Goal: Task Accomplishment & Management: Complete application form

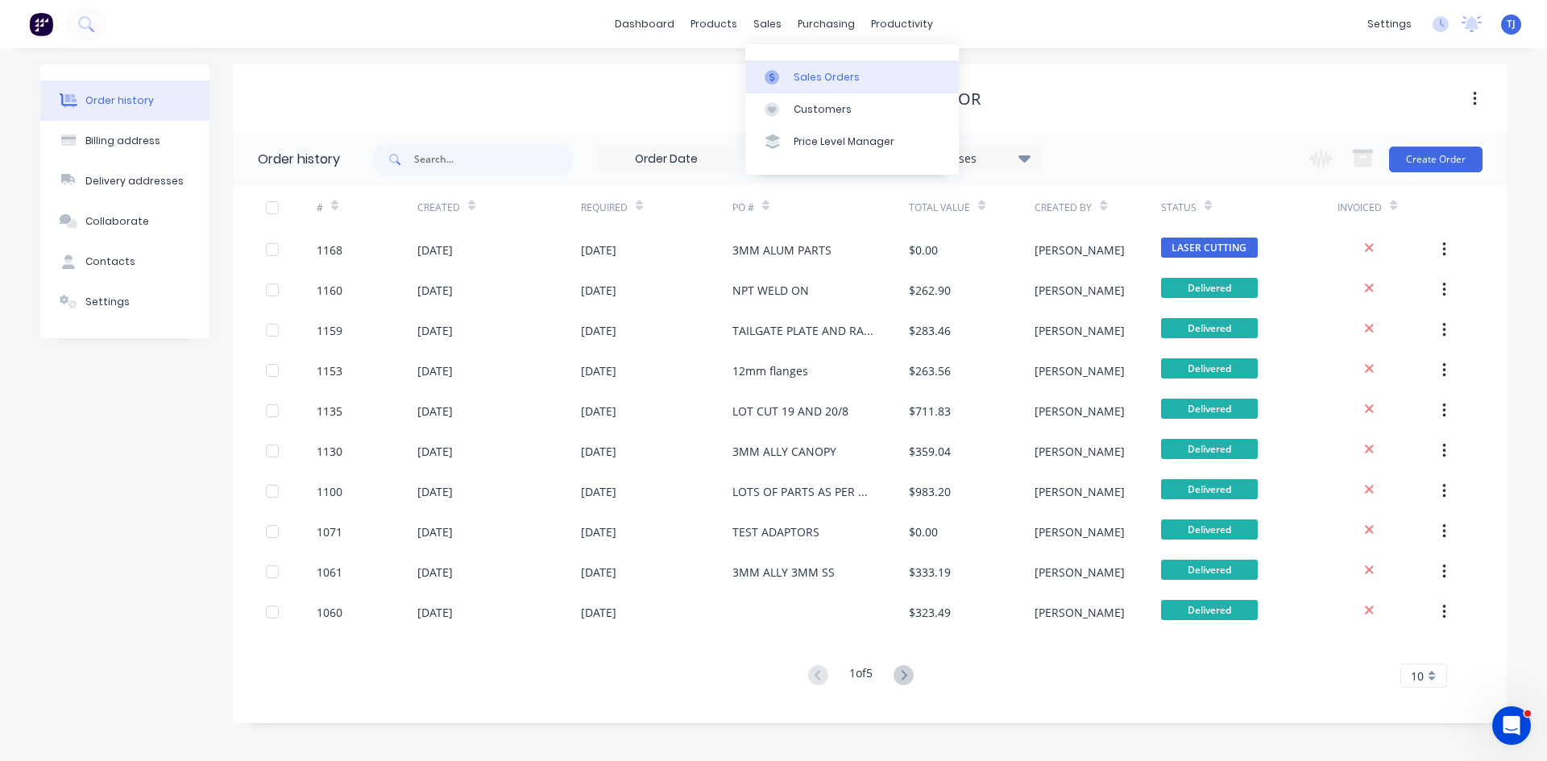
click at [805, 81] on div "Sales Orders" at bounding box center [827, 77] width 66 height 15
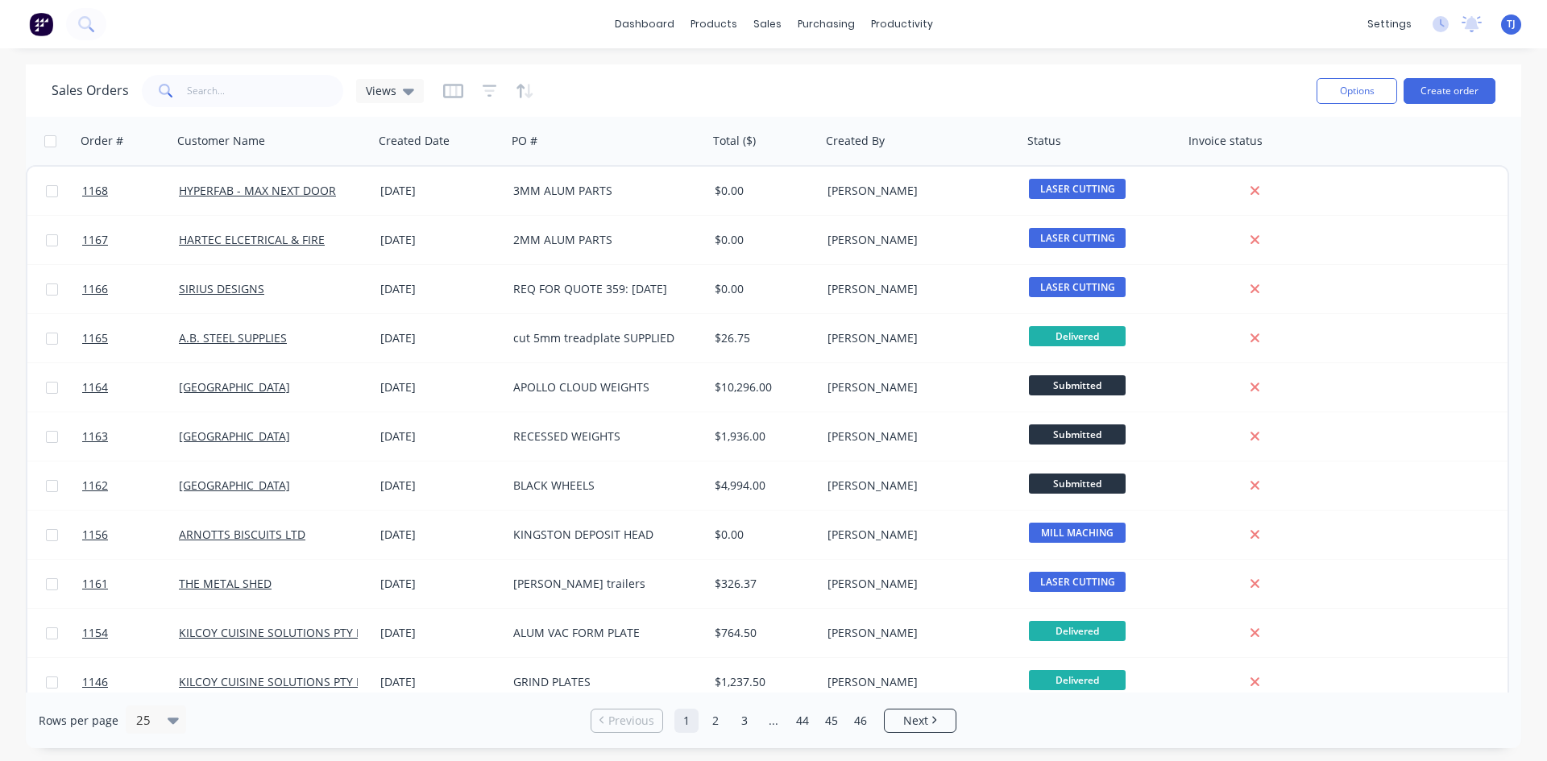
click at [1445, 94] on button "Create order" at bounding box center [1449, 91] width 92 height 26
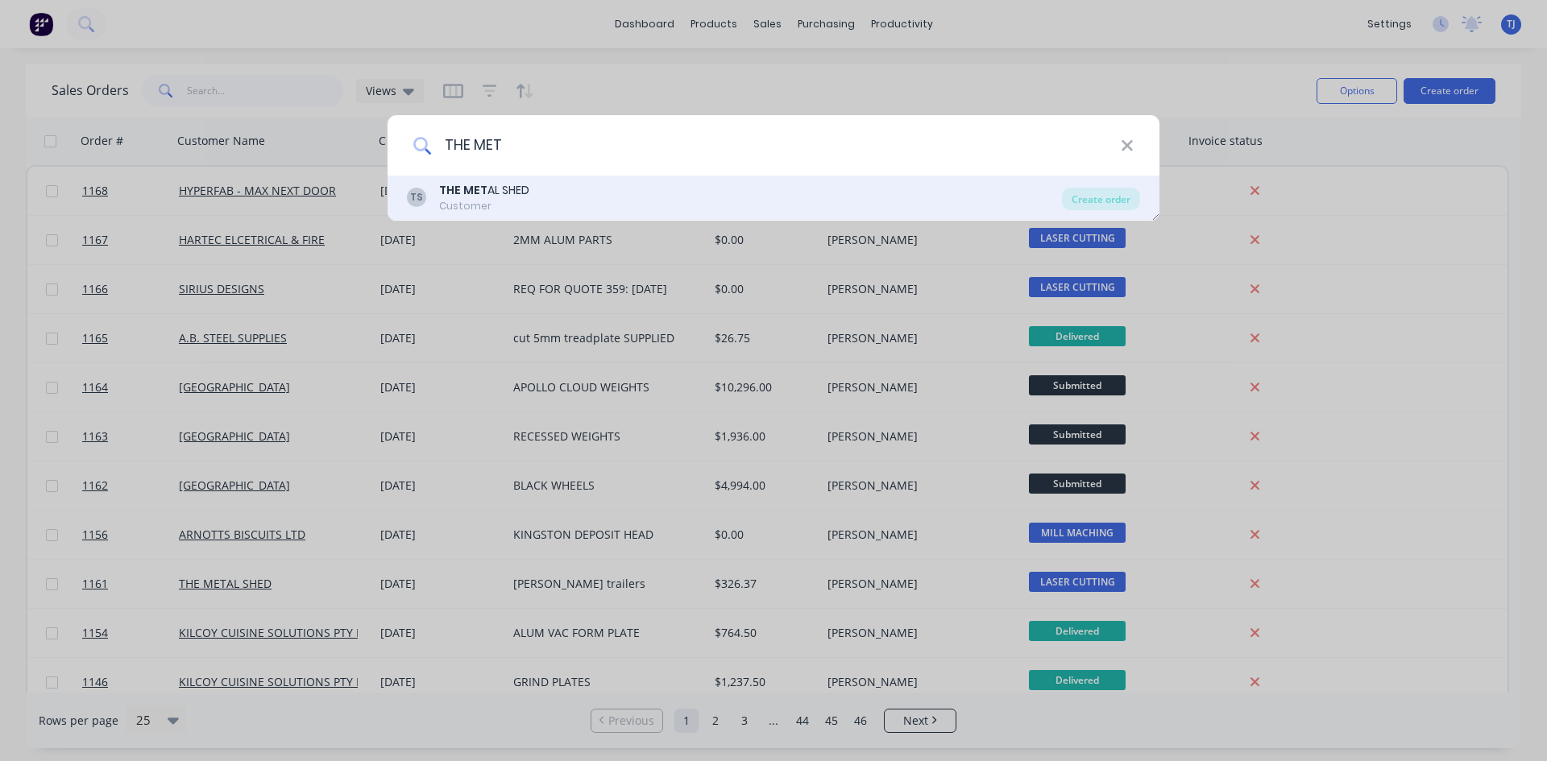
type input "THE MET"
click at [501, 188] on div "THE MET AL SHED" at bounding box center [484, 190] width 90 height 17
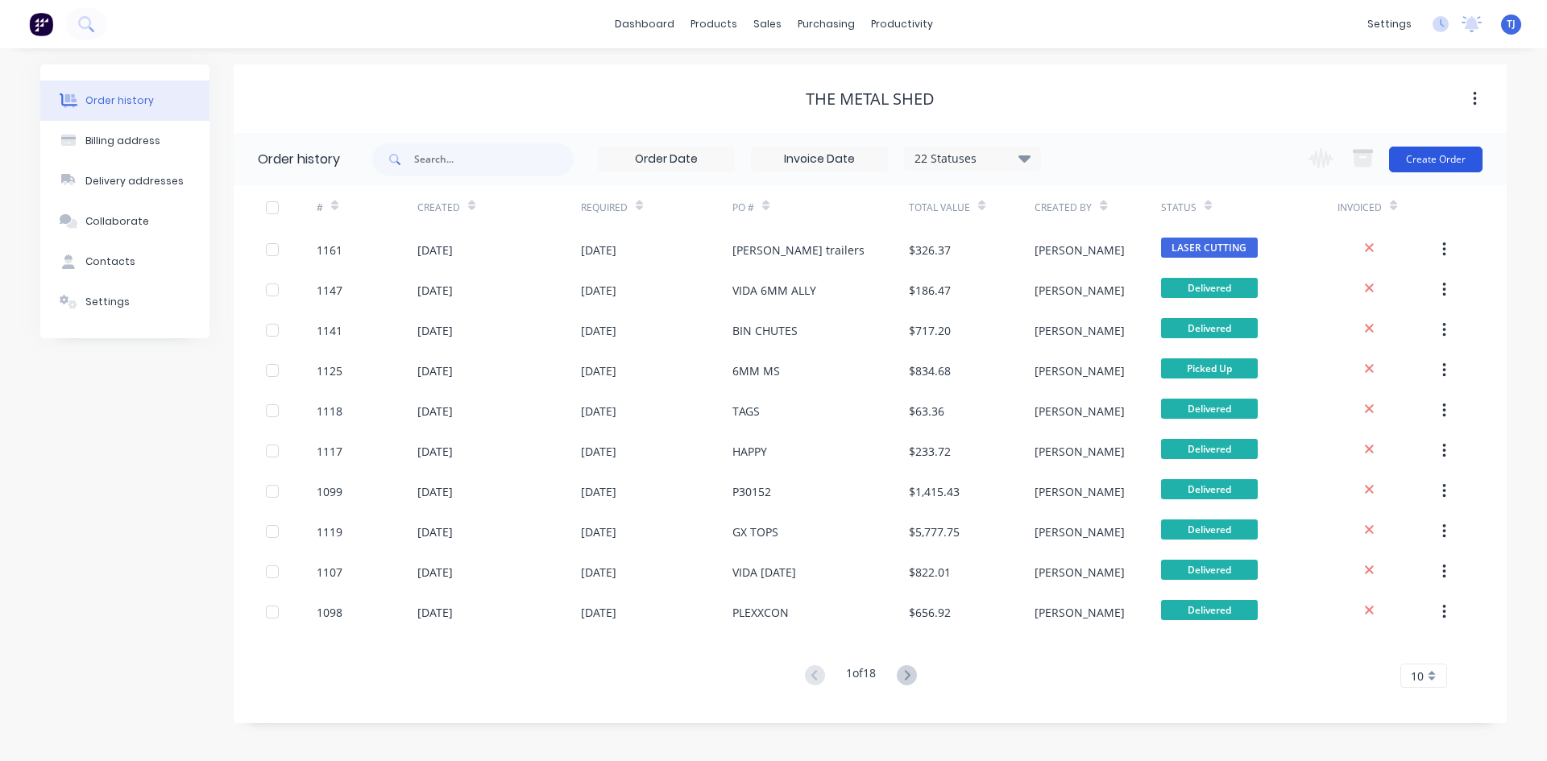
click at [1425, 155] on button "Create Order" at bounding box center [1435, 160] width 93 height 26
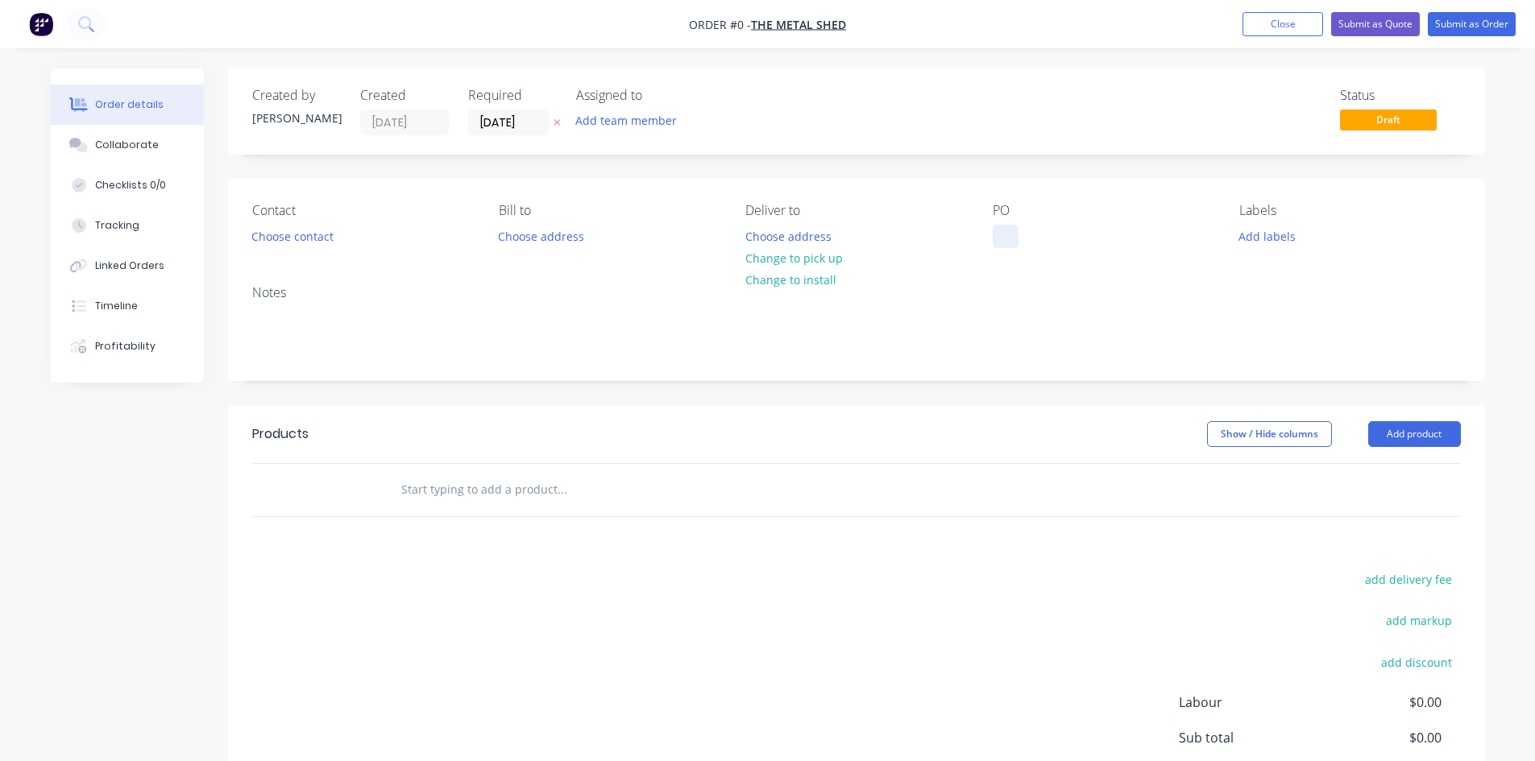
click at [1011, 237] on div at bounding box center [1006, 236] width 26 height 23
click at [1432, 434] on div "Order details Collaborate Checklists 0/0 Tracking Linked Orders Timeline Profit…" at bounding box center [768, 498] width 1466 height 860
click at [1432, 434] on button "Add product" at bounding box center [1414, 434] width 93 height 26
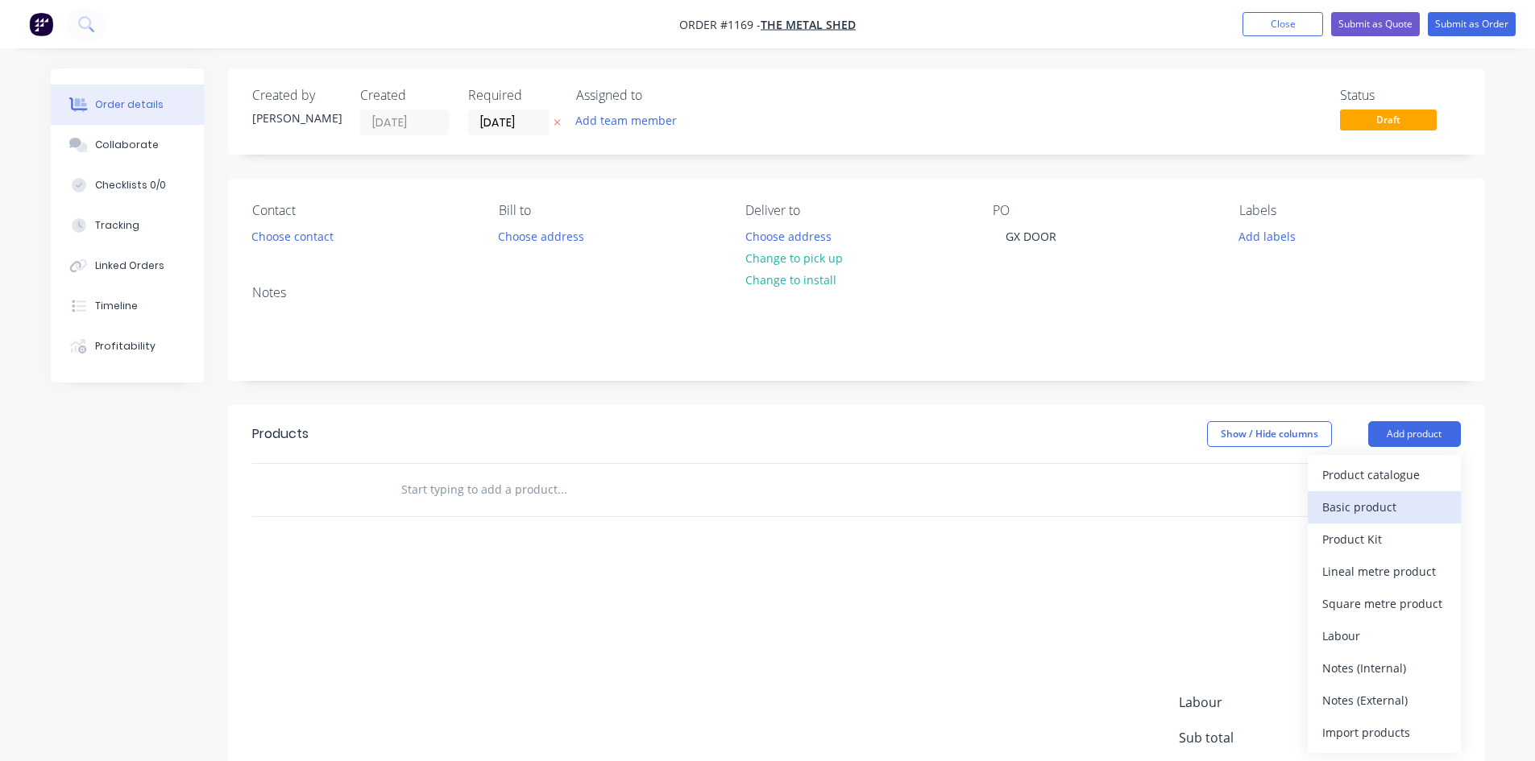
click at [1376, 509] on div "Basic product" at bounding box center [1384, 506] width 124 height 23
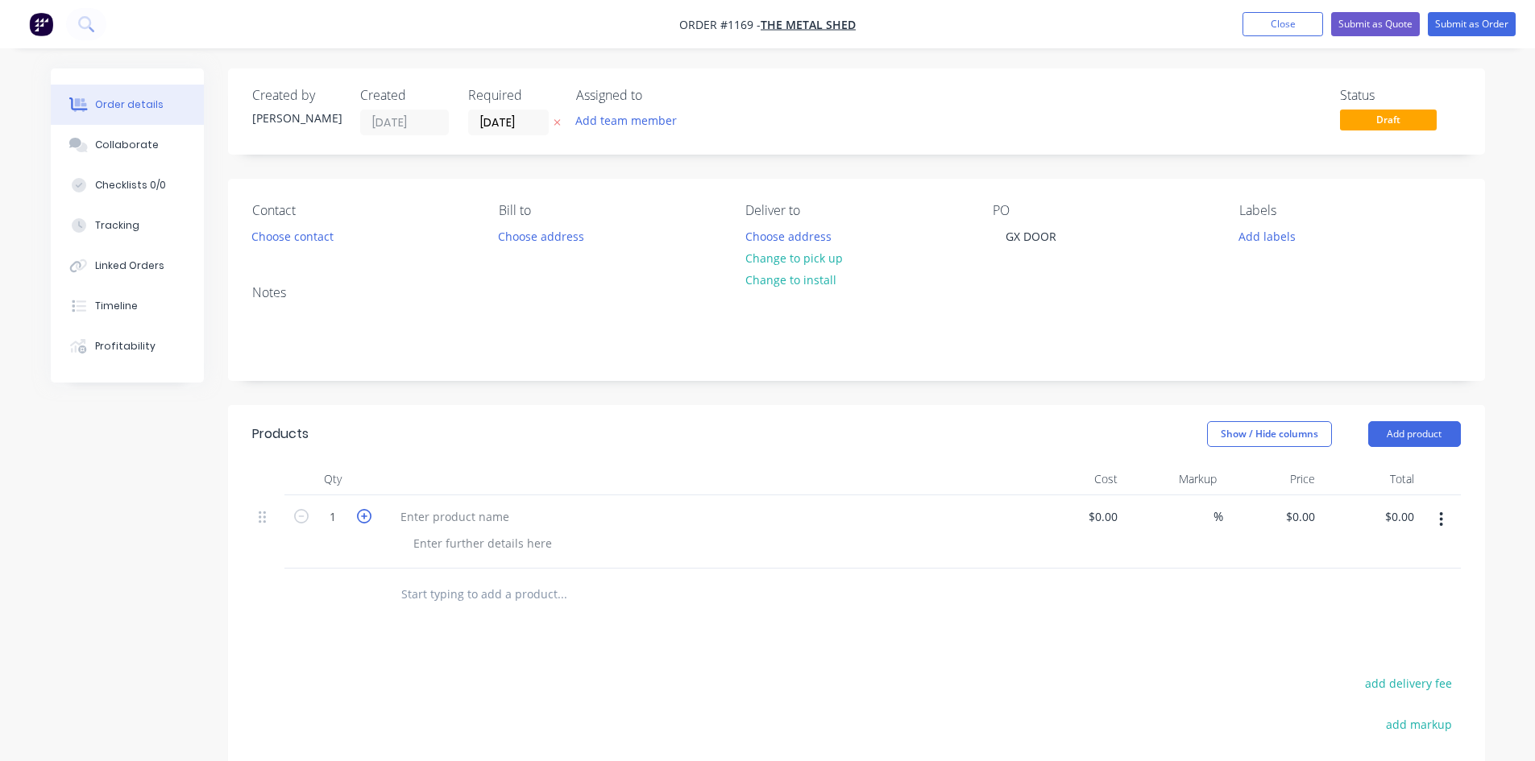
click at [365, 515] on icon "button" at bounding box center [364, 516] width 15 height 15
type input "3"
click at [428, 520] on div at bounding box center [455, 516] width 135 height 23
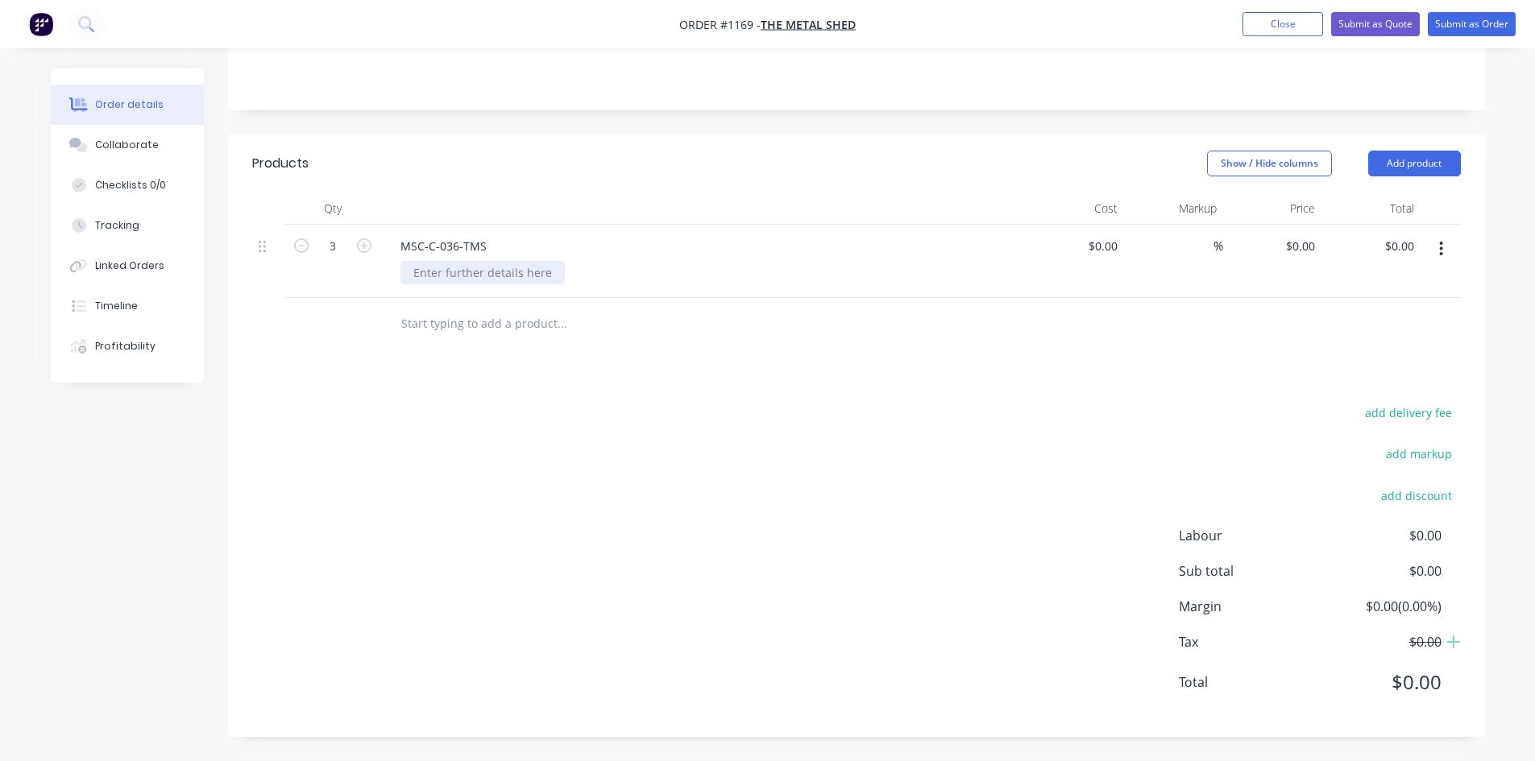
click at [496, 277] on div at bounding box center [482, 272] width 164 height 23
type input "$0.00"
type input "$8.24"
type input "$24.72"
click at [1408, 165] on button "Add product" at bounding box center [1414, 164] width 93 height 26
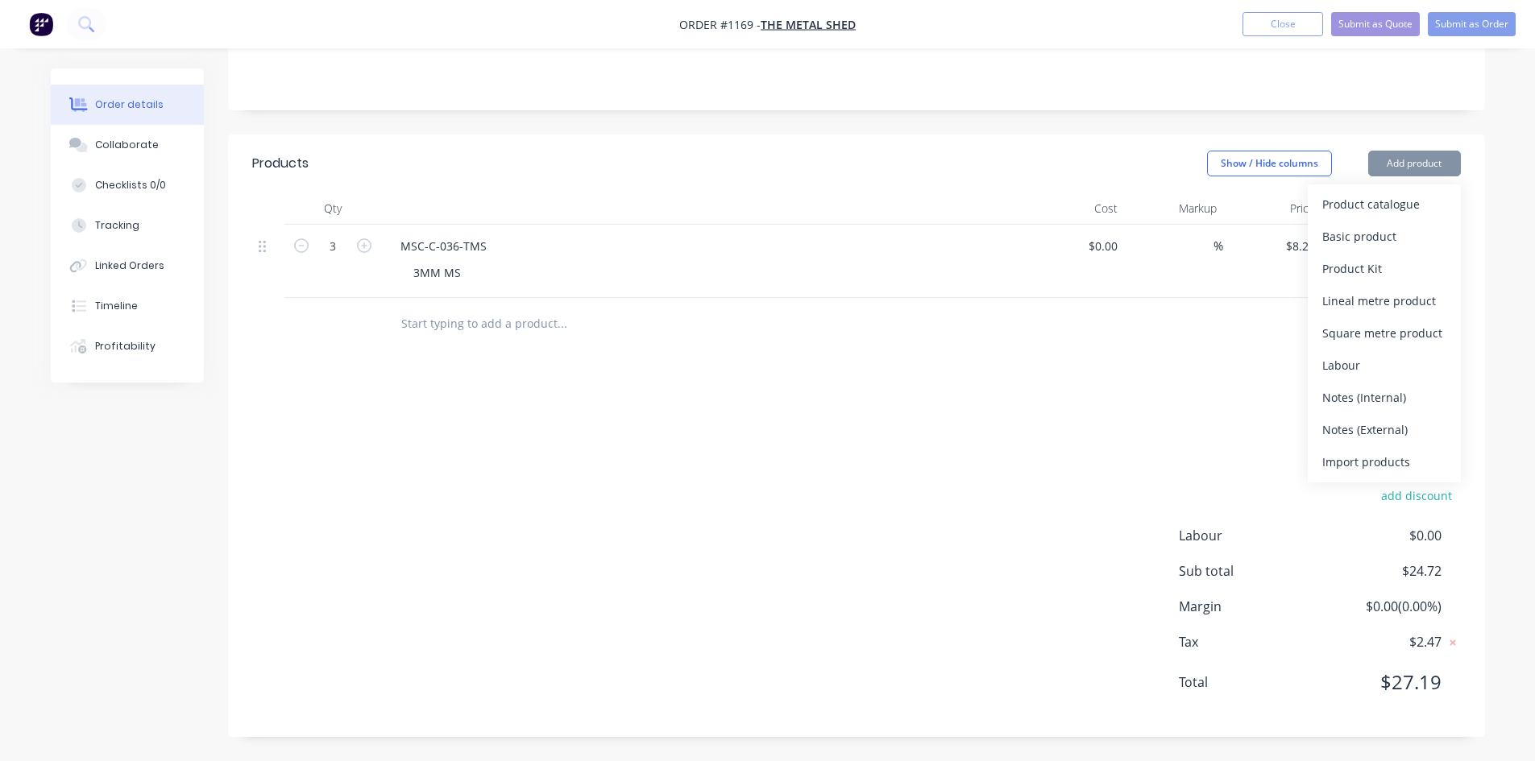
click at [1408, 165] on button "Add product" at bounding box center [1414, 164] width 93 height 26
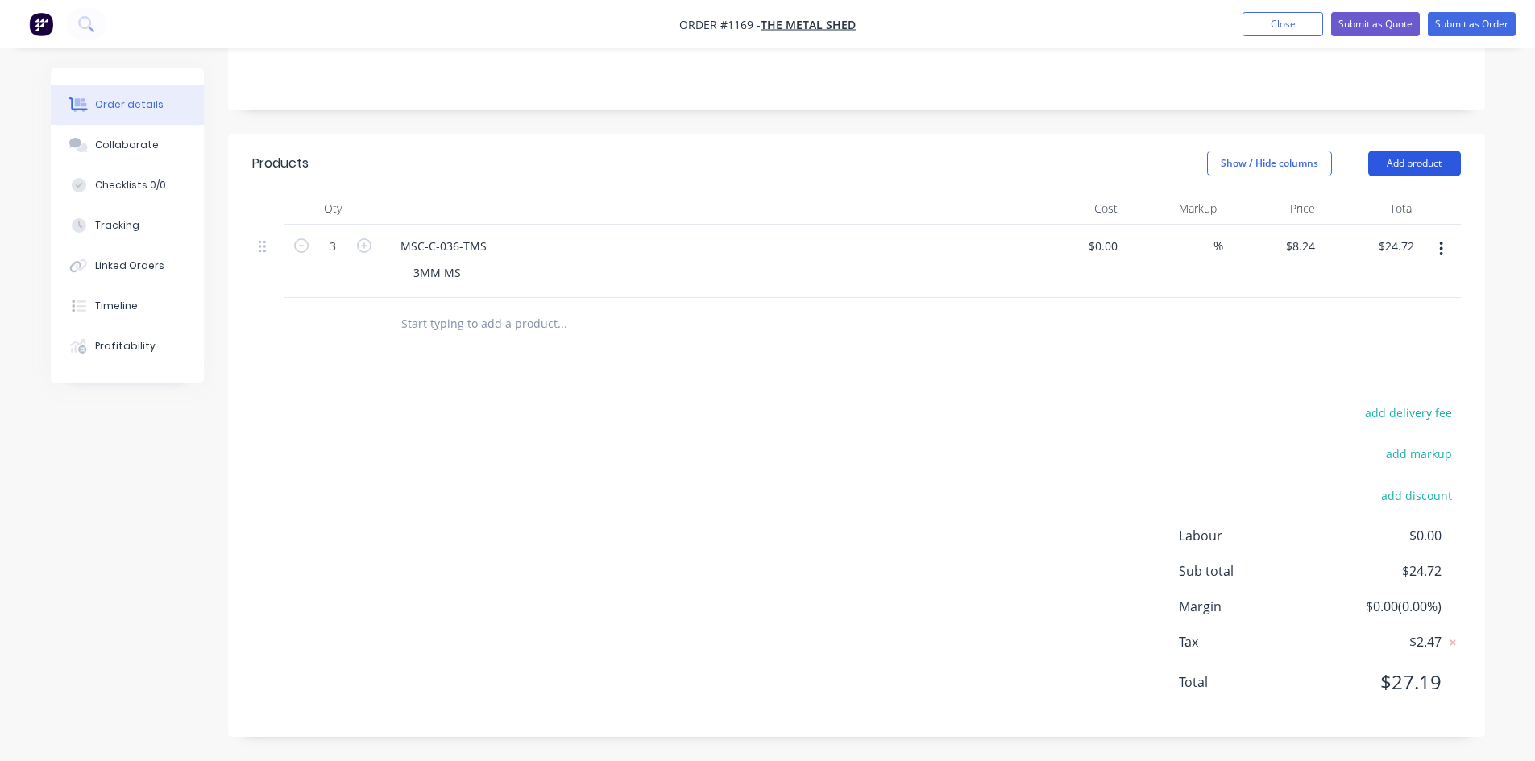
click at [1392, 160] on button "Add product" at bounding box center [1414, 164] width 93 height 26
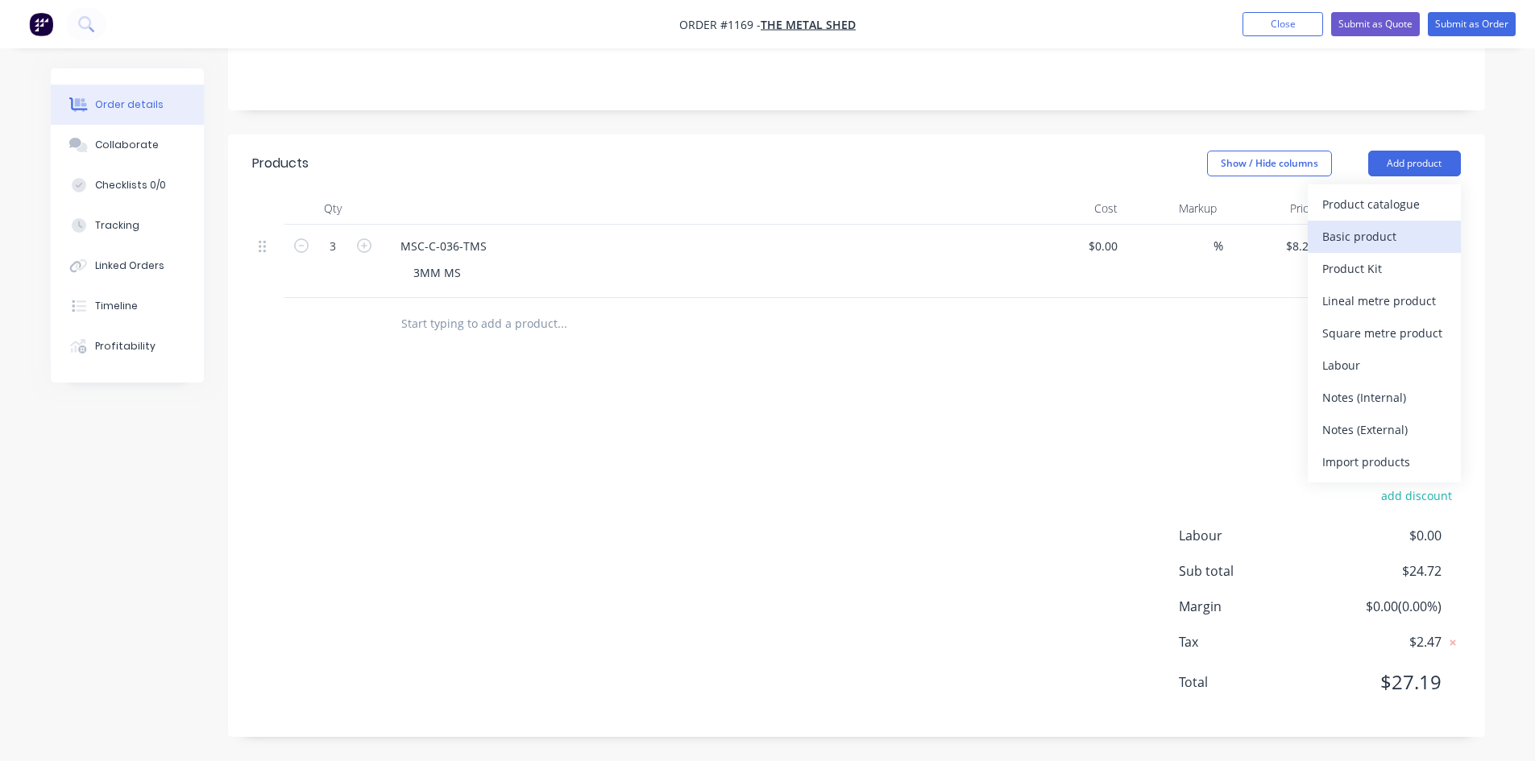
click at [1337, 230] on div "Basic product" at bounding box center [1384, 236] width 124 height 23
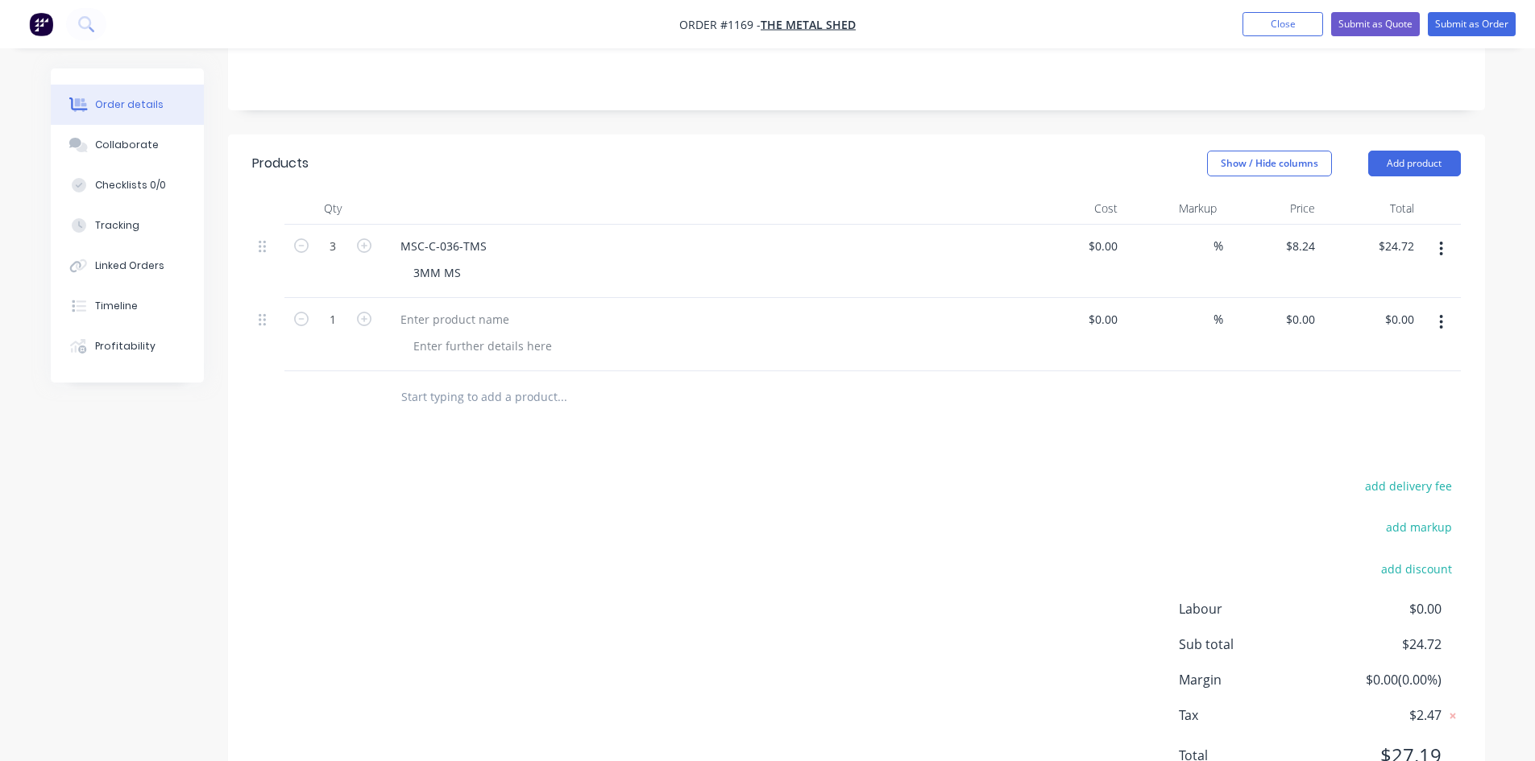
click at [360, 327] on form "1" at bounding box center [333, 318] width 84 height 24
click at [360, 325] on icon "button" at bounding box center [364, 319] width 15 height 15
type input "3"
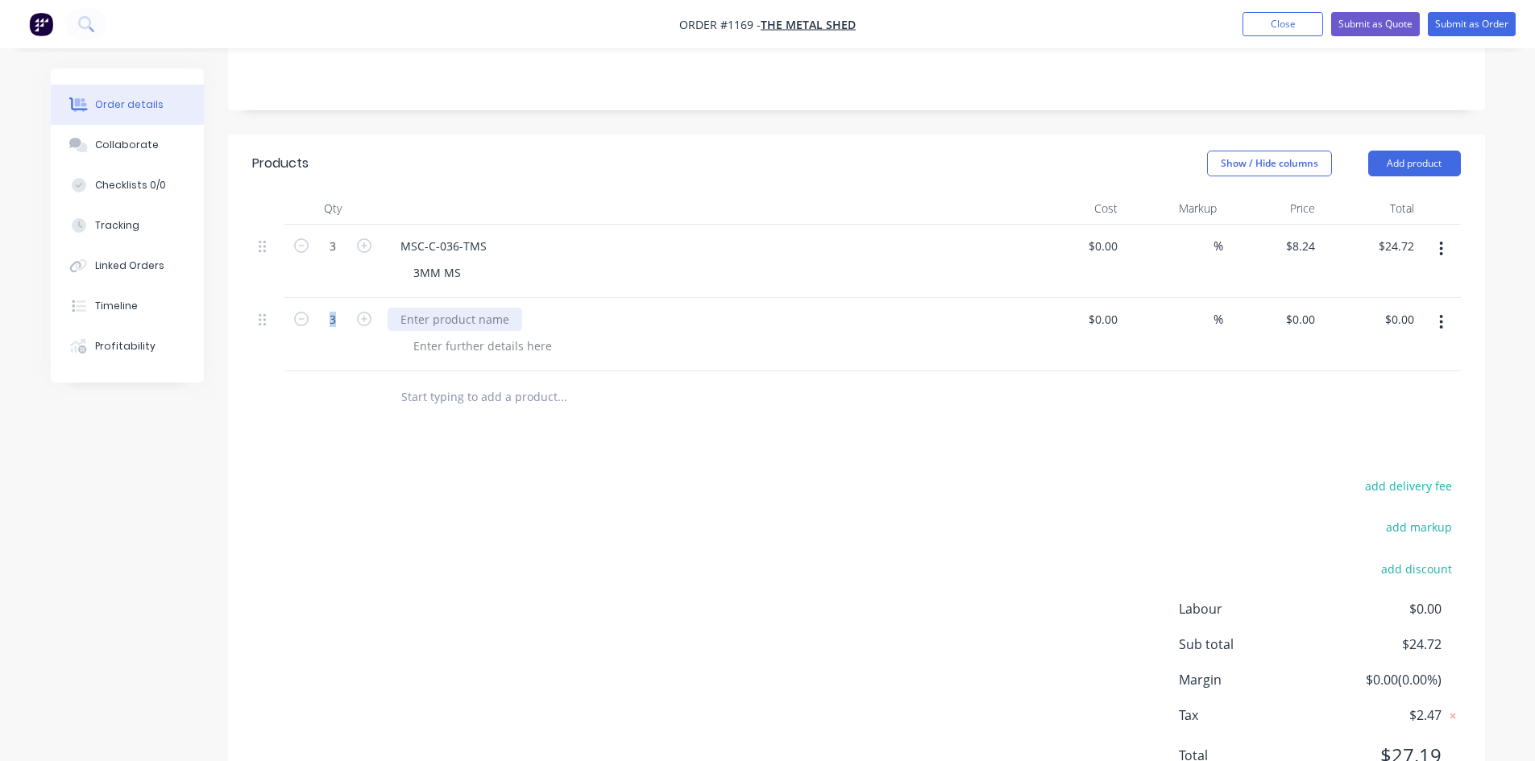
click at [423, 314] on div at bounding box center [455, 319] width 135 height 23
click at [440, 349] on div at bounding box center [482, 345] width 164 height 23
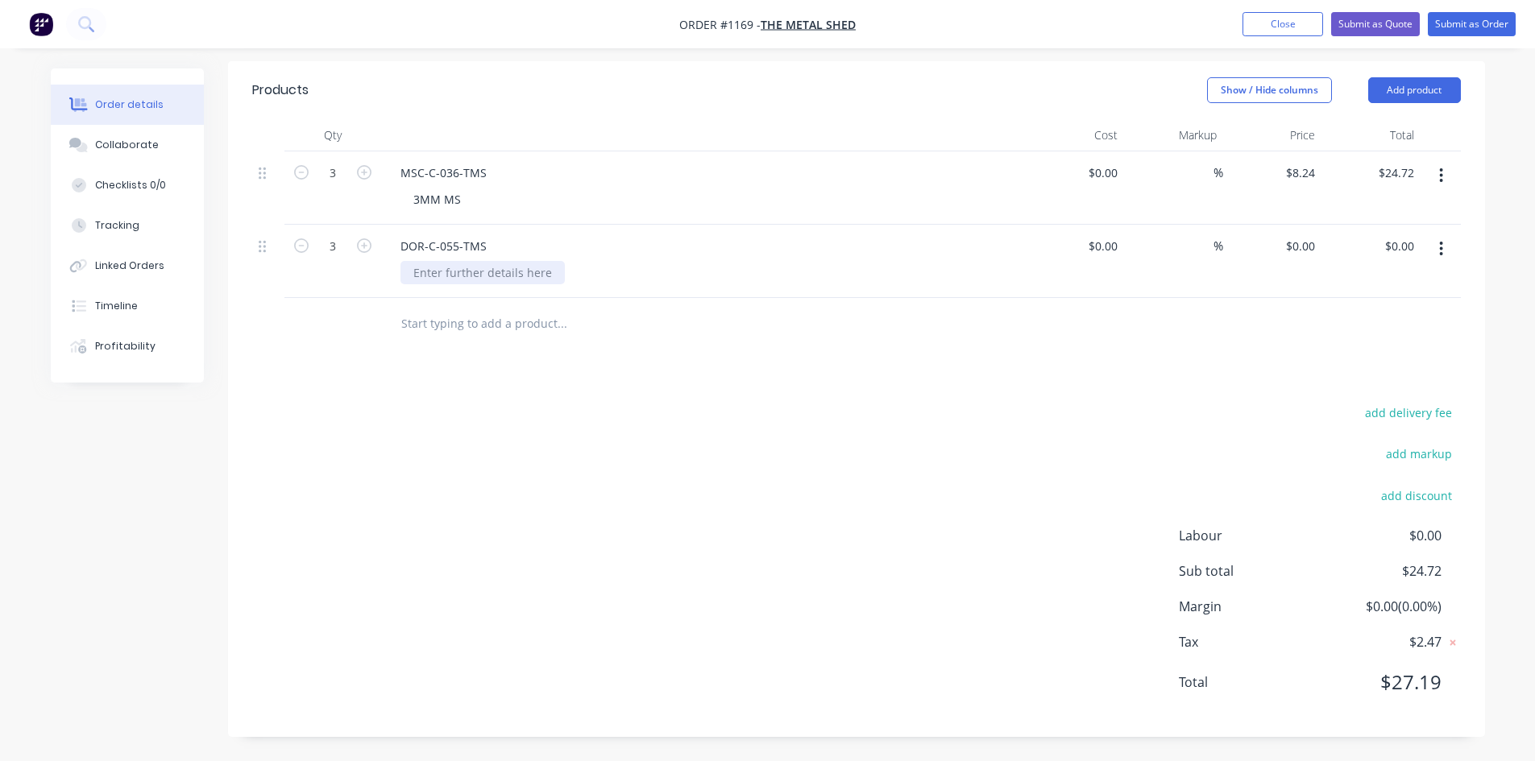
click at [462, 279] on div at bounding box center [482, 272] width 164 height 23
type input "$0.00"
type input "$42.40"
type input "$127.20"
click at [139, 148] on div "Collaborate" at bounding box center [127, 145] width 64 height 15
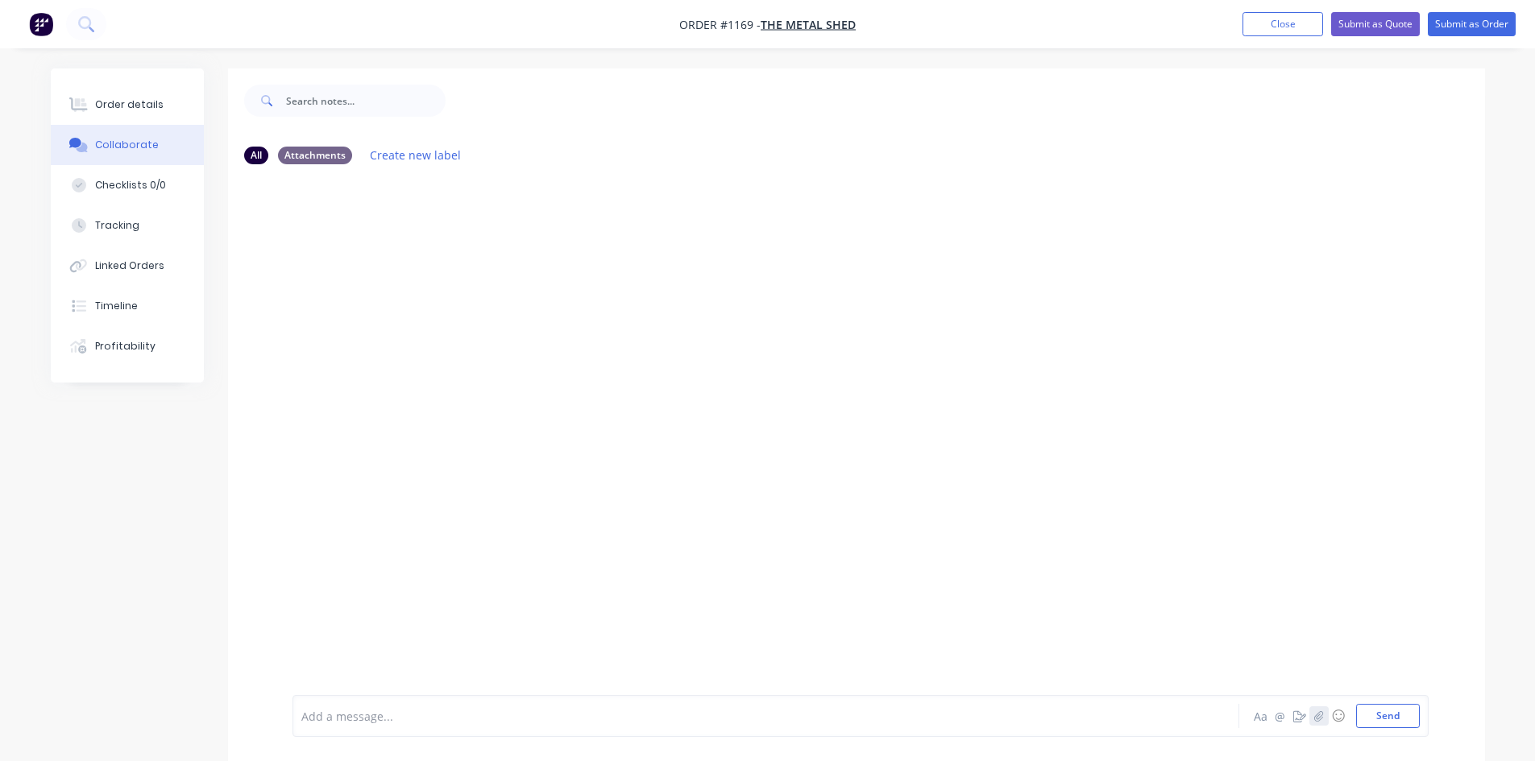
click at [1314, 717] on icon "button" at bounding box center [1318, 716] width 10 height 11
click at [1322, 715] on icon "button" at bounding box center [1318, 716] width 10 height 11
click at [1384, 713] on button "Send" at bounding box center [1388, 716] width 64 height 24
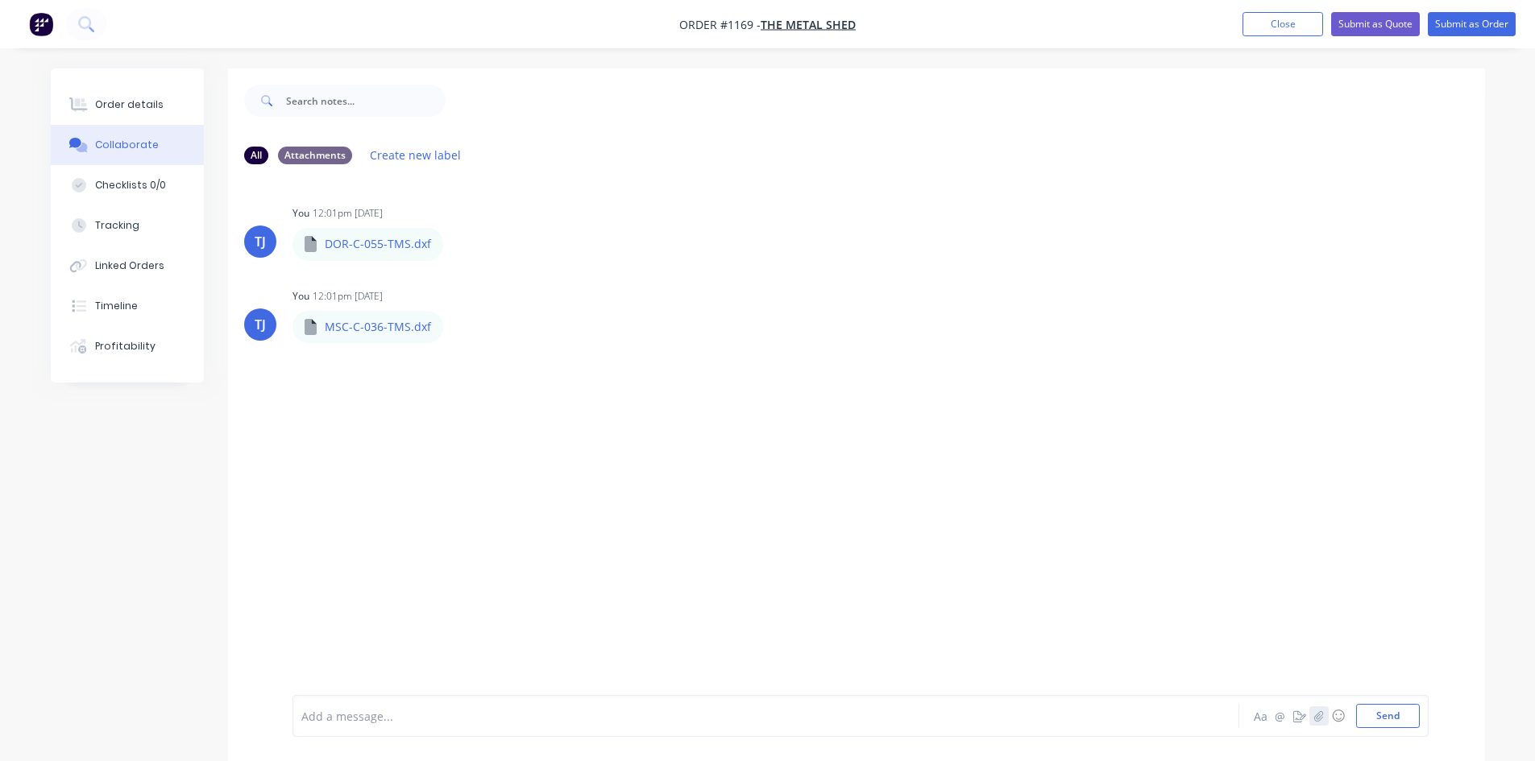
click at [1317, 718] on icon "button" at bounding box center [1318, 716] width 10 height 11
click at [1401, 711] on button "Send" at bounding box center [1388, 716] width 64 height 24
click at [131, 108] on div "Order details" at bounding box center [129, 104] width 68 height 15
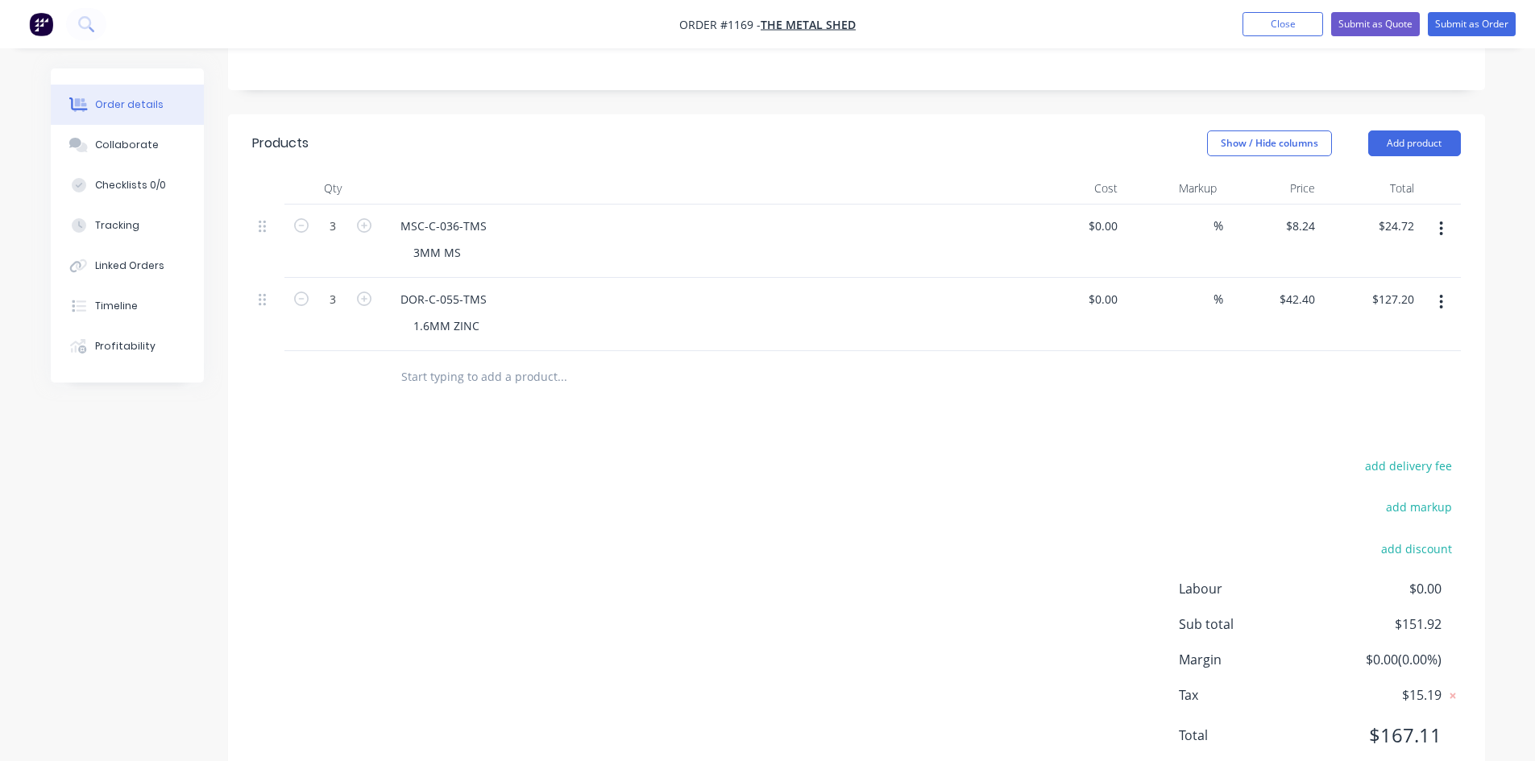
scroll to position [322, 0]
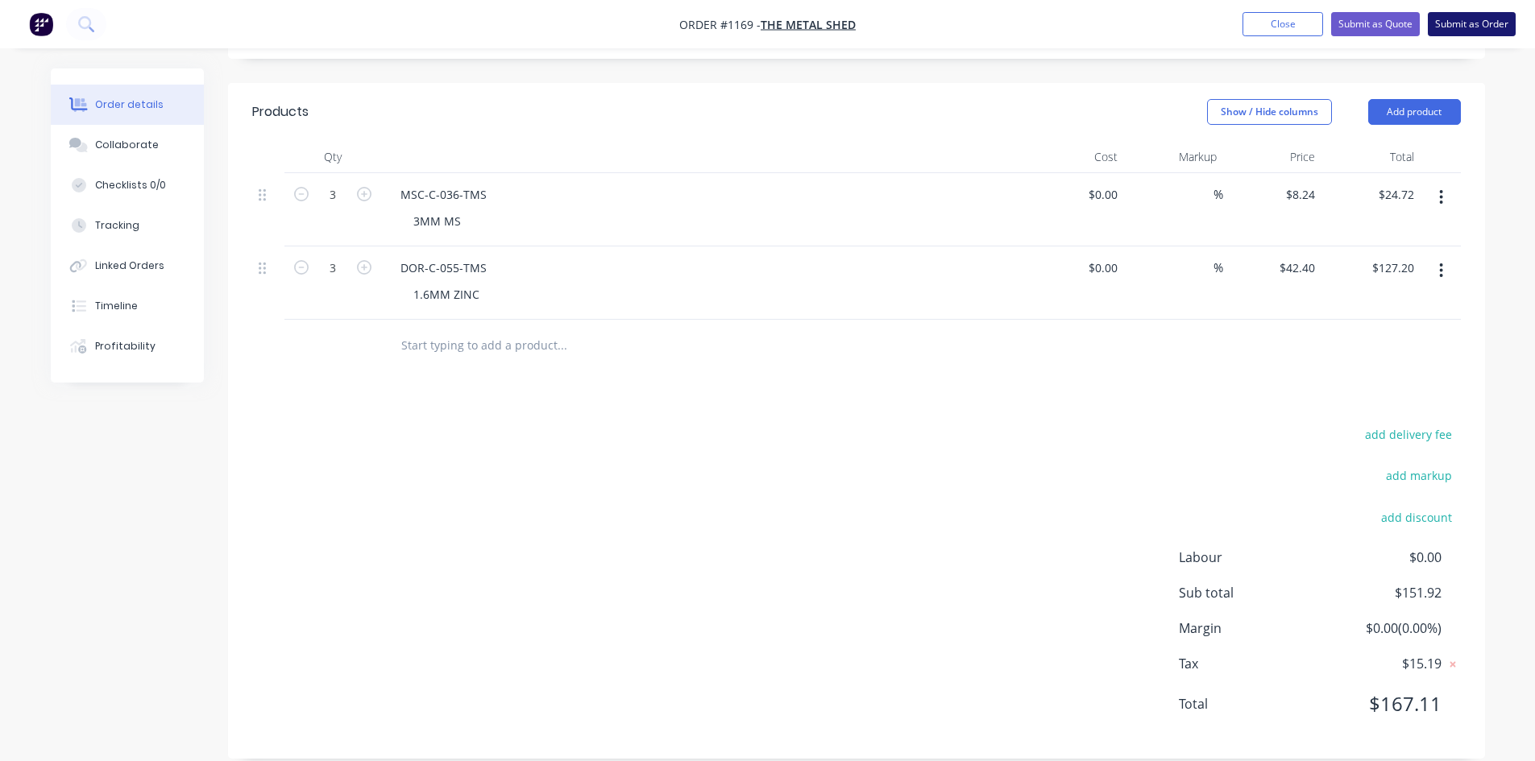
click at [1470, 20] on button "Submit as Order" at bounding box center [1472, 24] width 88 height 24
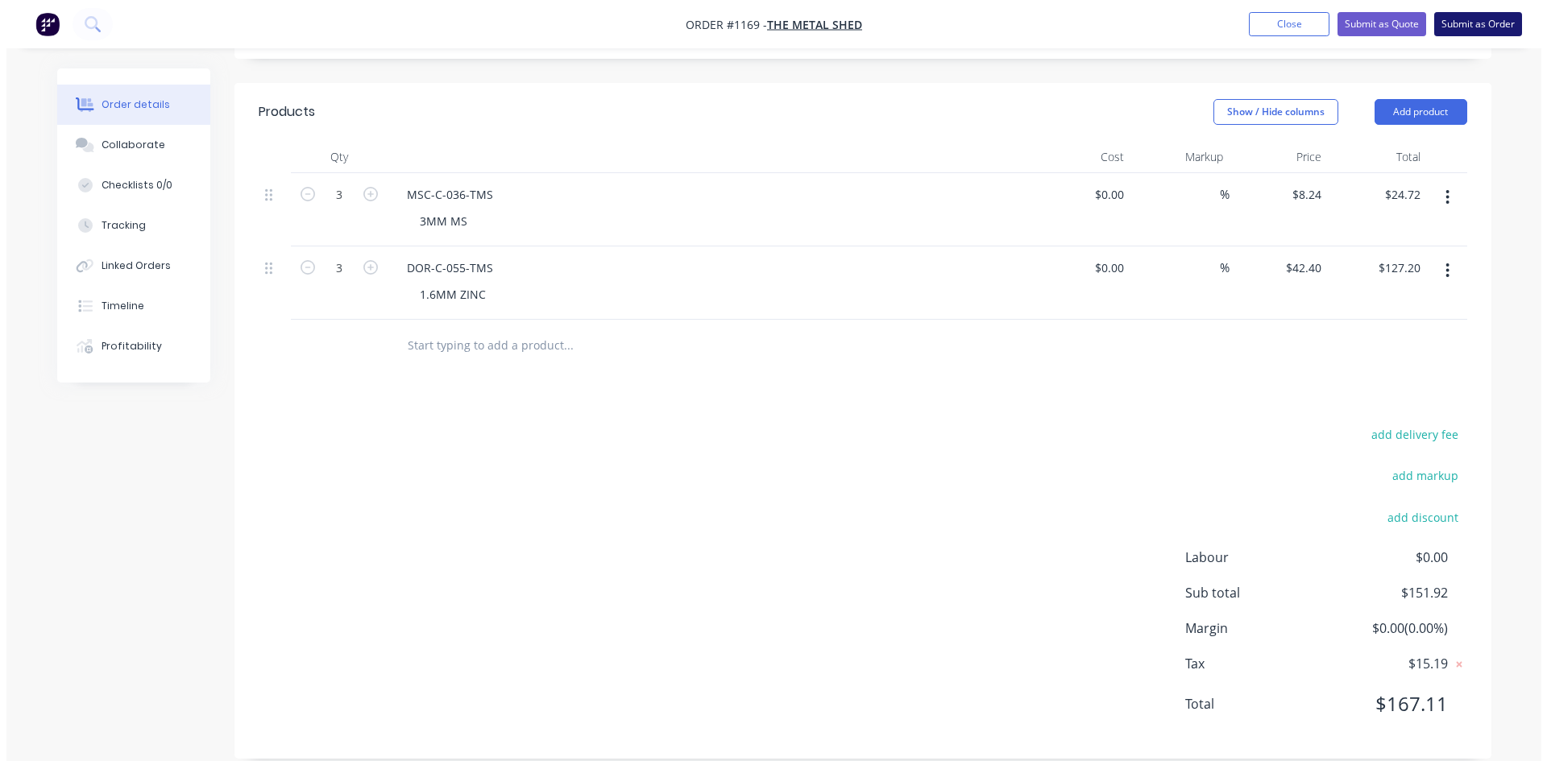
scroll to position [0, 0]
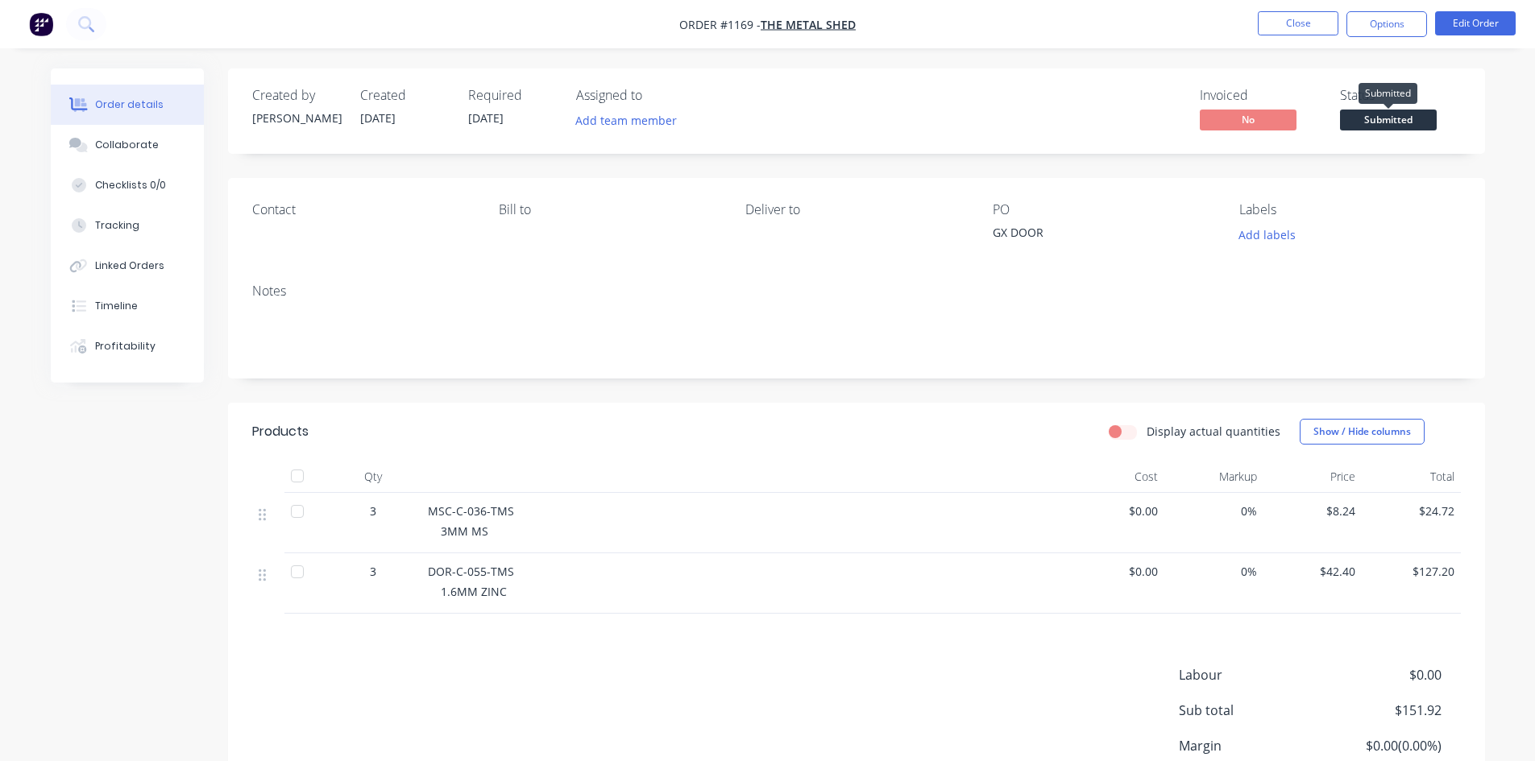
click at [1403, 124] on span "Submitted" at bounding box center [1388, 120] width 97 height 20
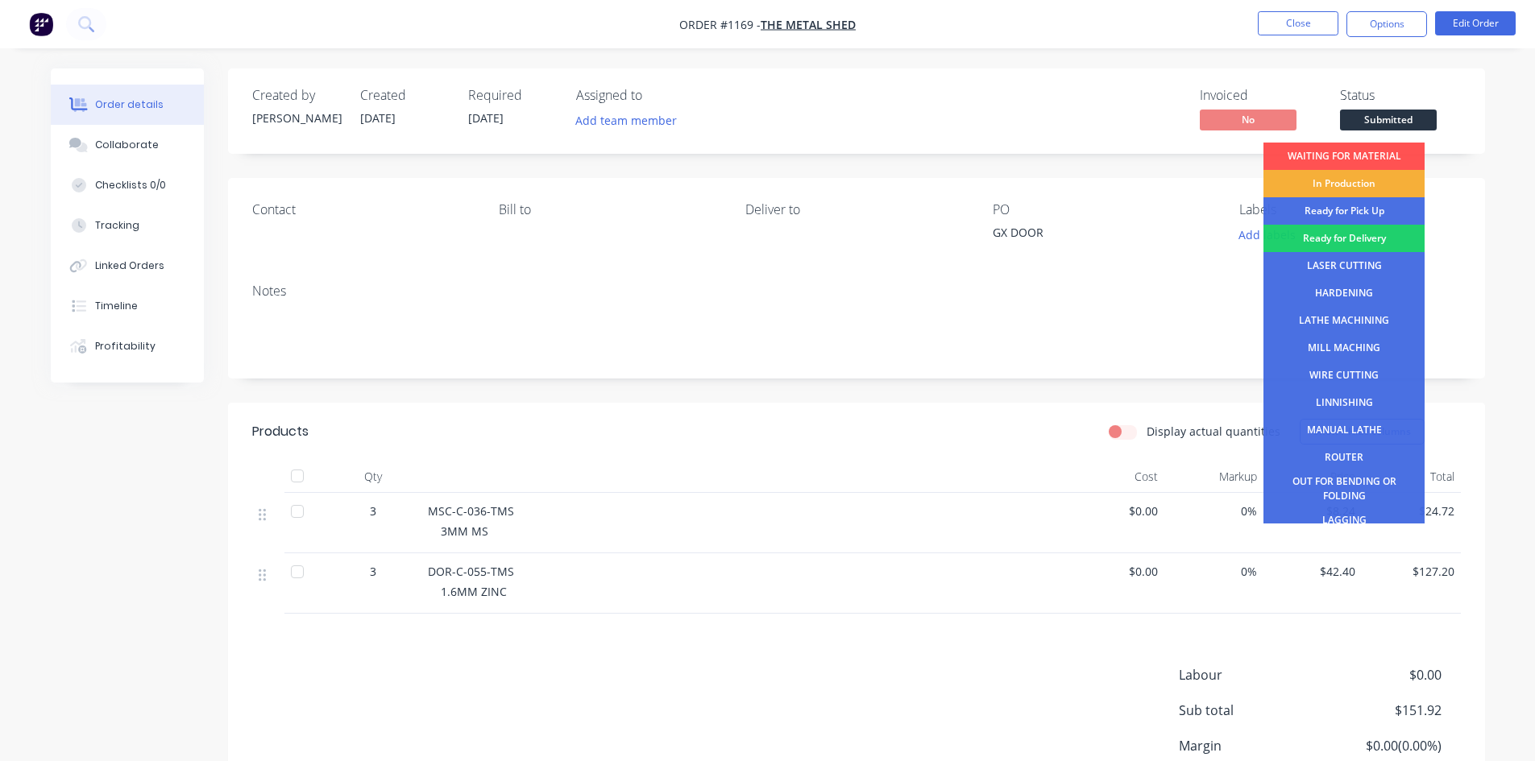
drag, startPoint x: 1338, startPoint y: 266, endPoint x: 1330, endPoint y: 247, distance: 20.9
click at [1338, 265] on div "LASER CUTTING" at bounding box center [1343, 265] width 161 height 27
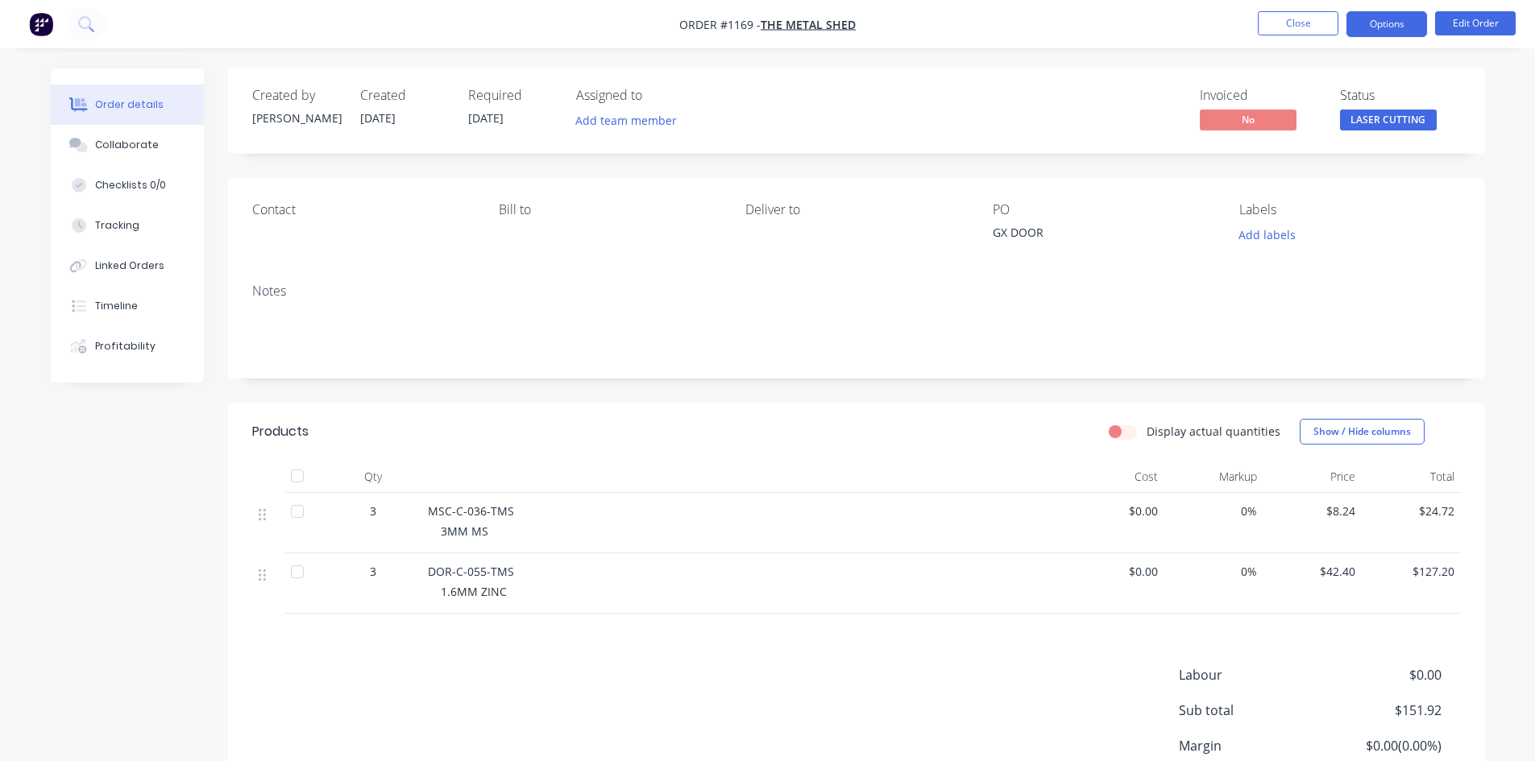
click at [1370, 27] on button "Options" at bounding box center [1386, 24] width 81 height 26
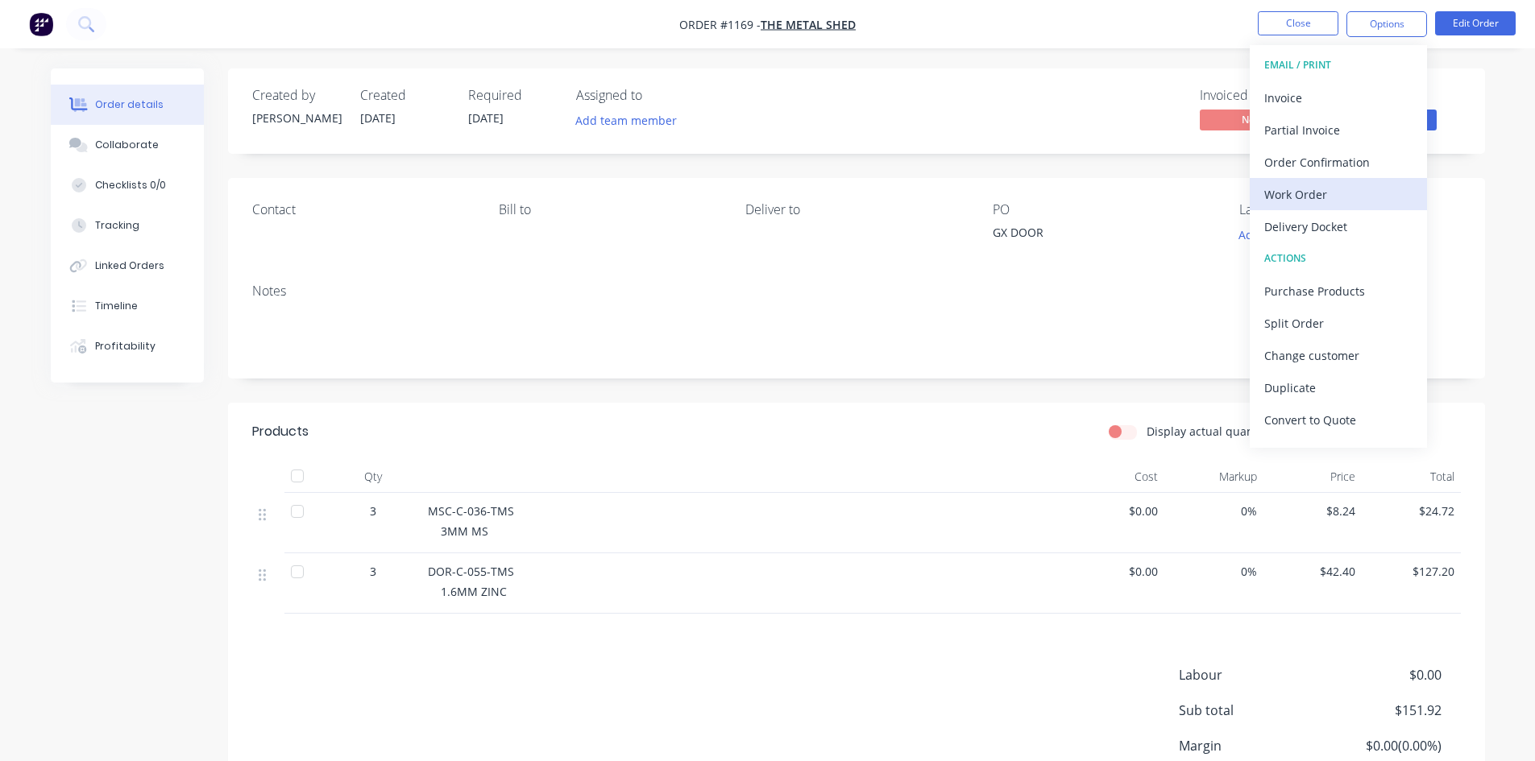
click at [1292, 191] on div "Work Order" at bounding box center [1338, 194] width 148 height 23
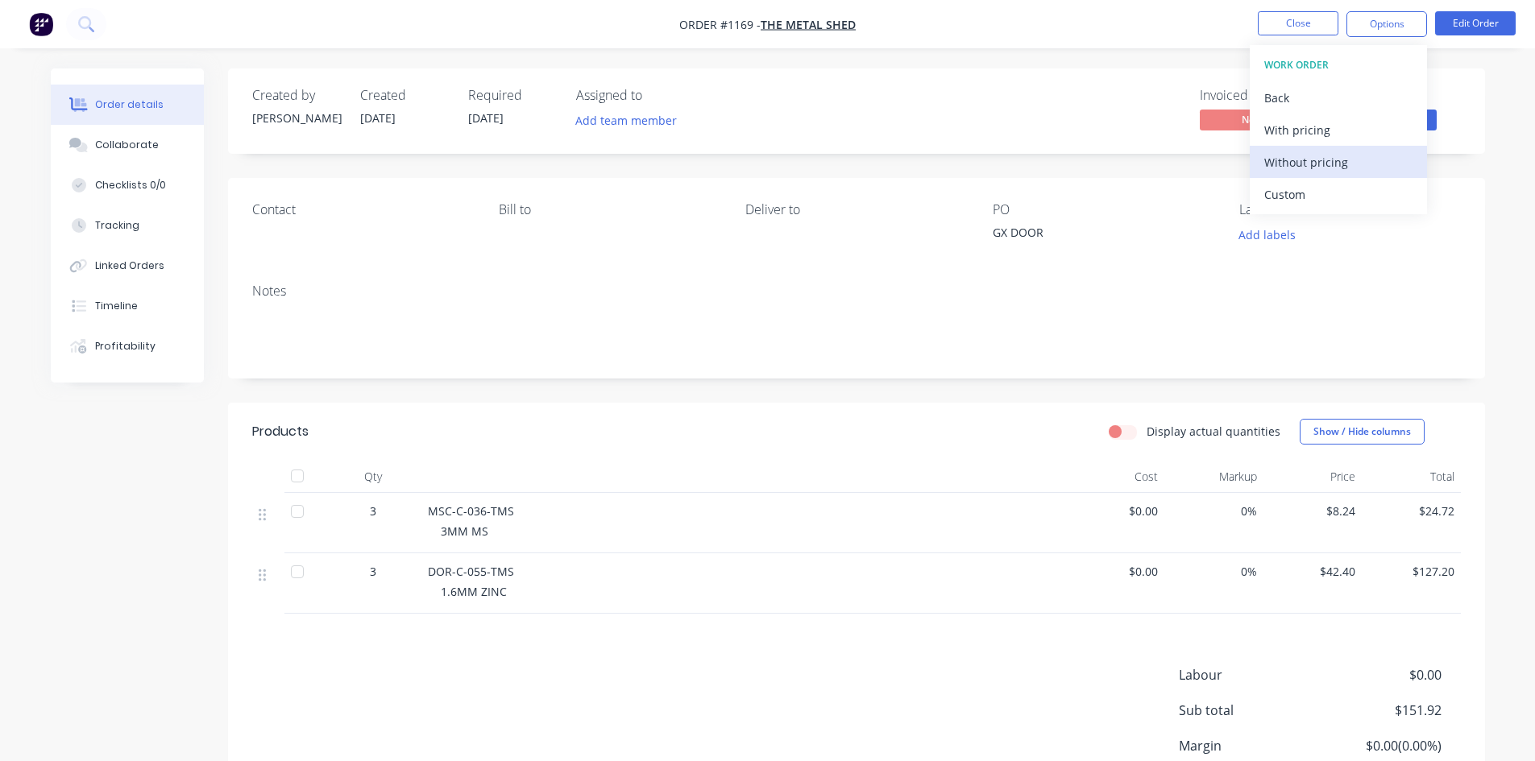
click at [1293, 170] on div "Without pricing" at bounding box center [1338, 162] width 148 height 23
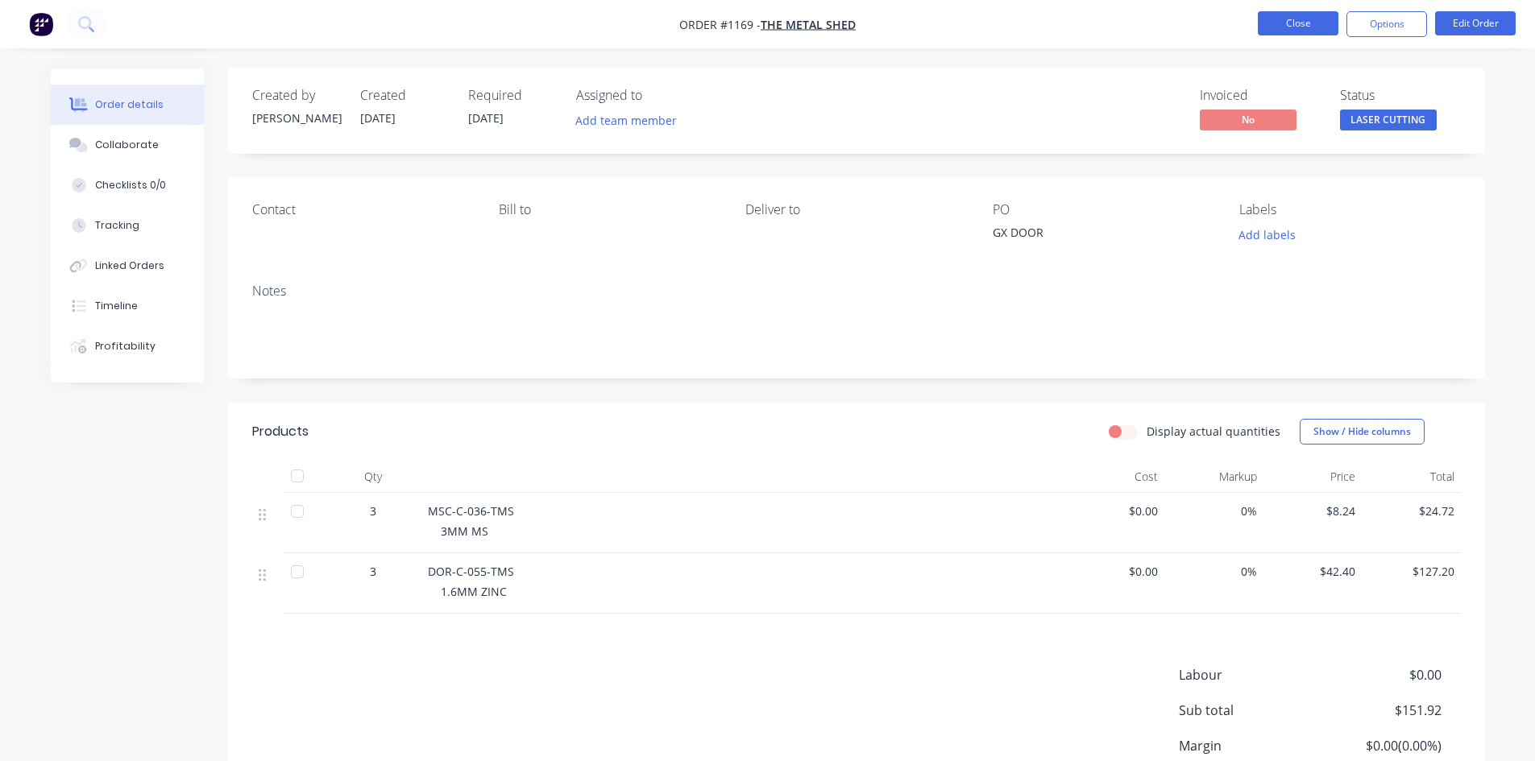
click at [1296, 27] on button "Close" at bounding box center [1298, 23] width 81 height 24
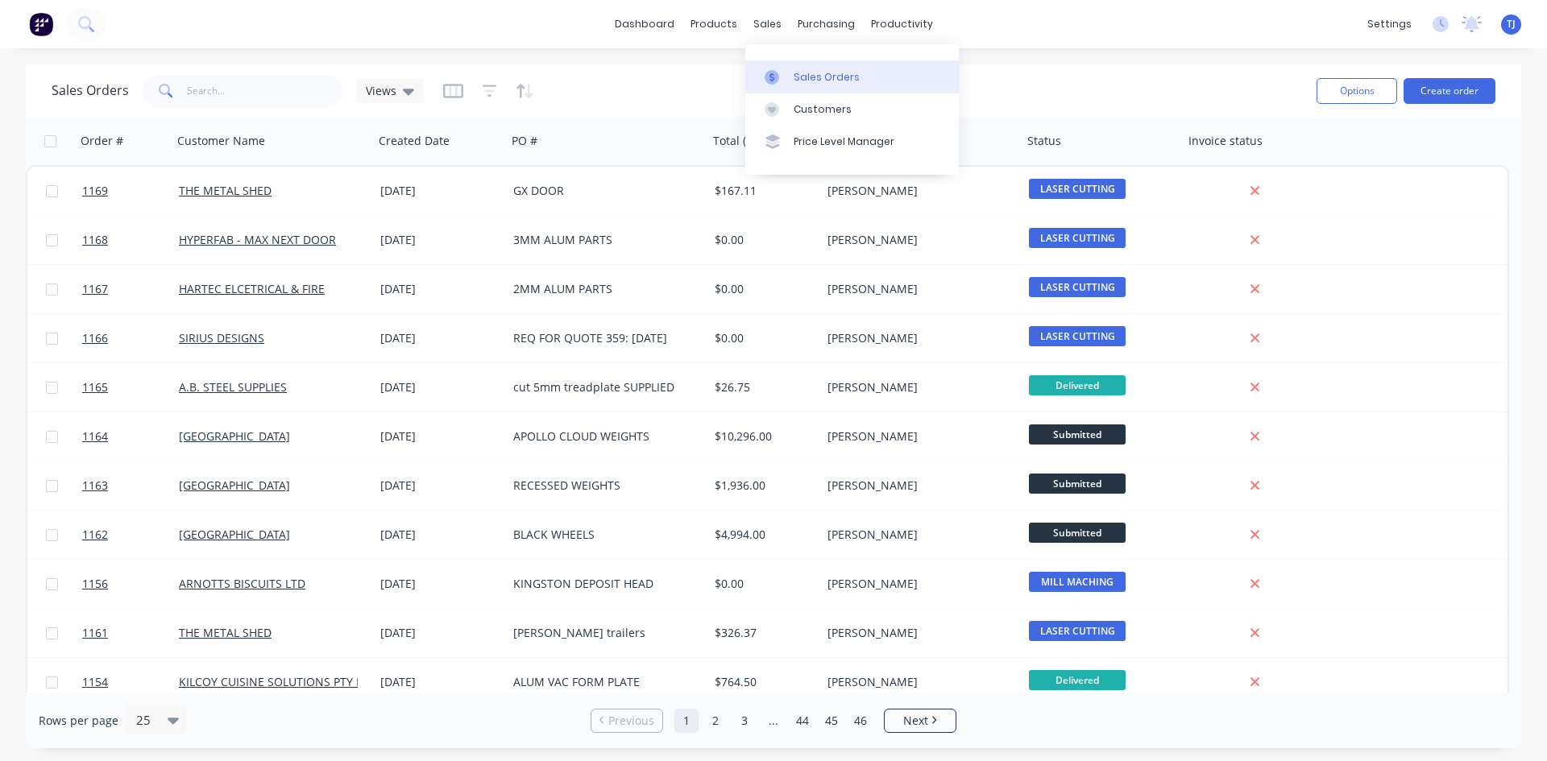
click at [803, 74] on div "Sales Orders" at bounding box center [827, 77] width 66 height 15
click at [1478, 93] on button "Create order" at bounding box center [1449, 91] width 92 height 26
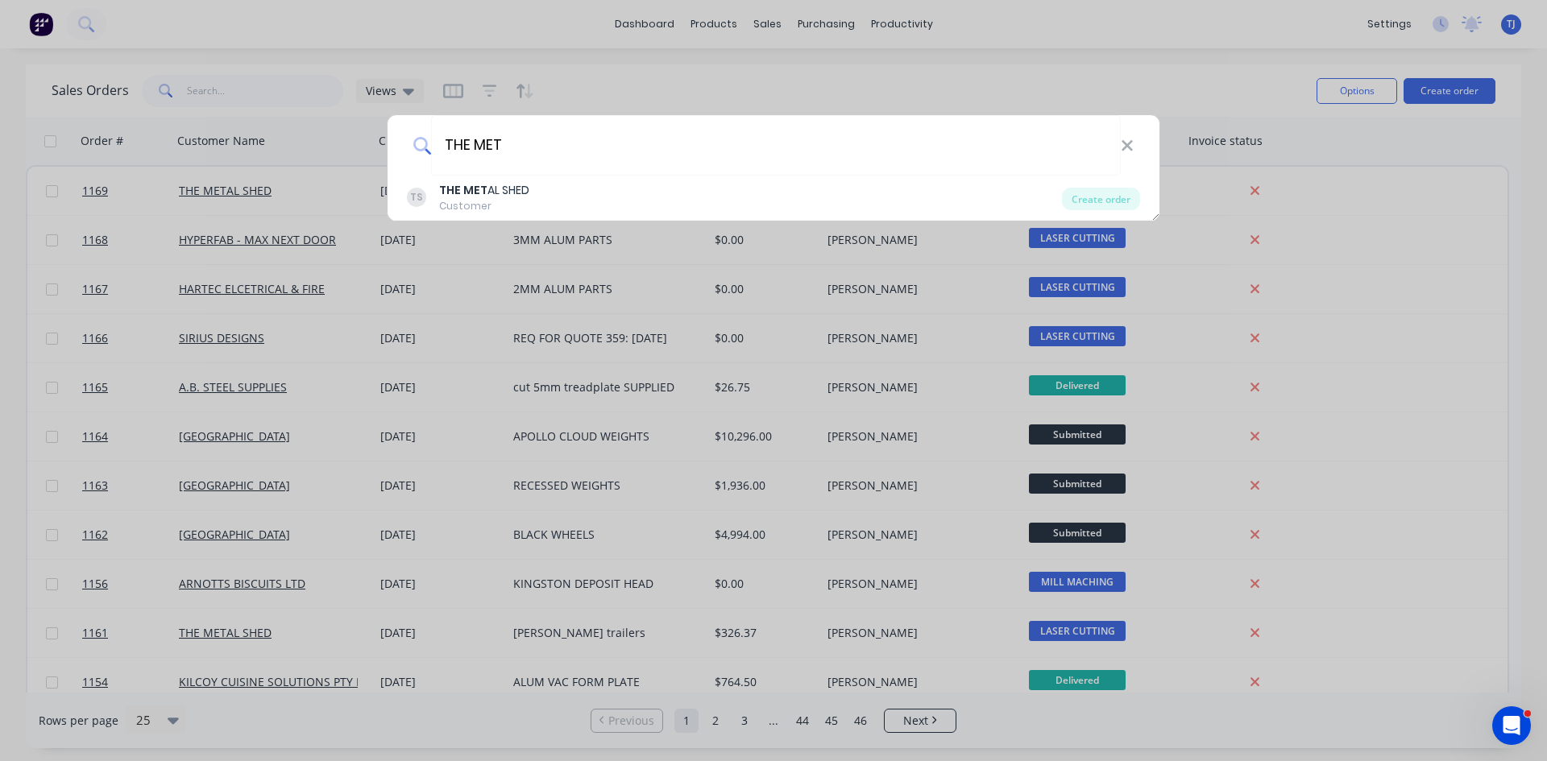
type input "THE MET"
click at [552, 197] on div "TS THE MET AL SHED Customer" at bounding box center [734, 197] width 655 height 31
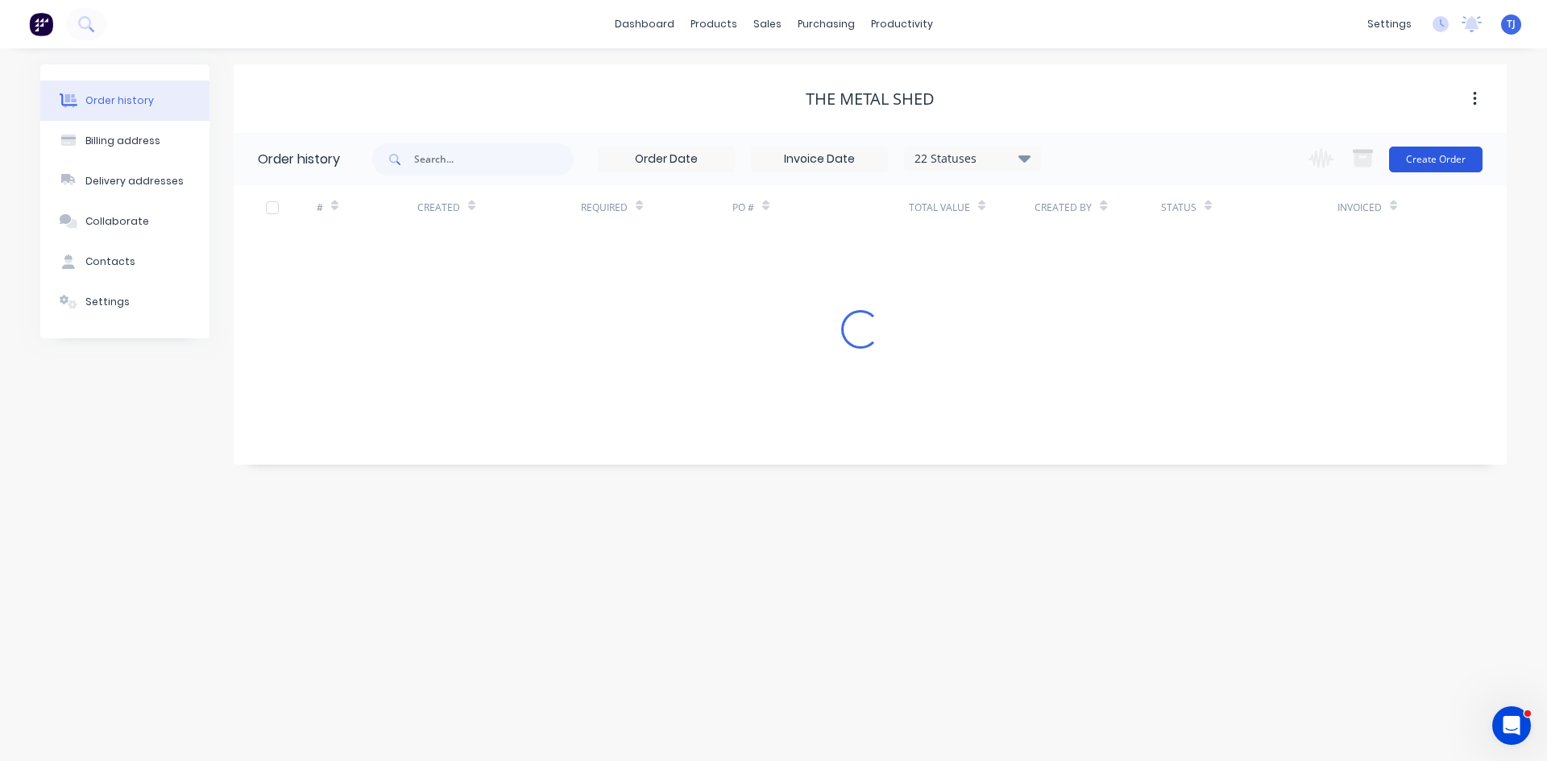
click at [1429, 159] on button "Create Order" at bounding box center [1435, 160] width 93 height 26
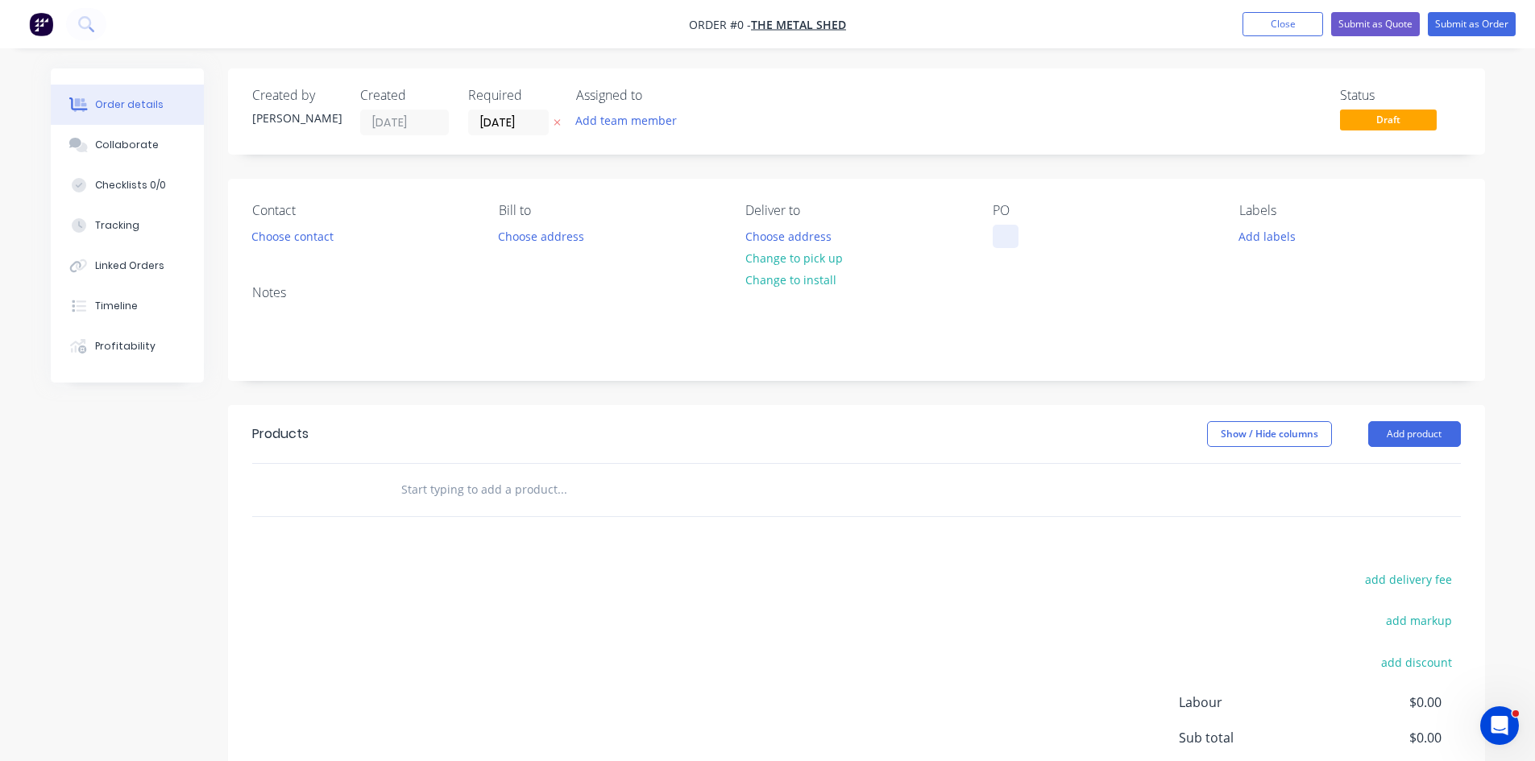
click at [997, 241] on div at bounding box center [1006, 236] width 26 height 23
click at [1395, 437] on div "Order details Collaborate Checklists 0/0 Tracking Linked Orders Timeline Profit…" at bounding box center [768, 498] width 1466 height 860
click at [1395, 437] on button "Add product" at bounding box center [1414, 434] width 93 height 26
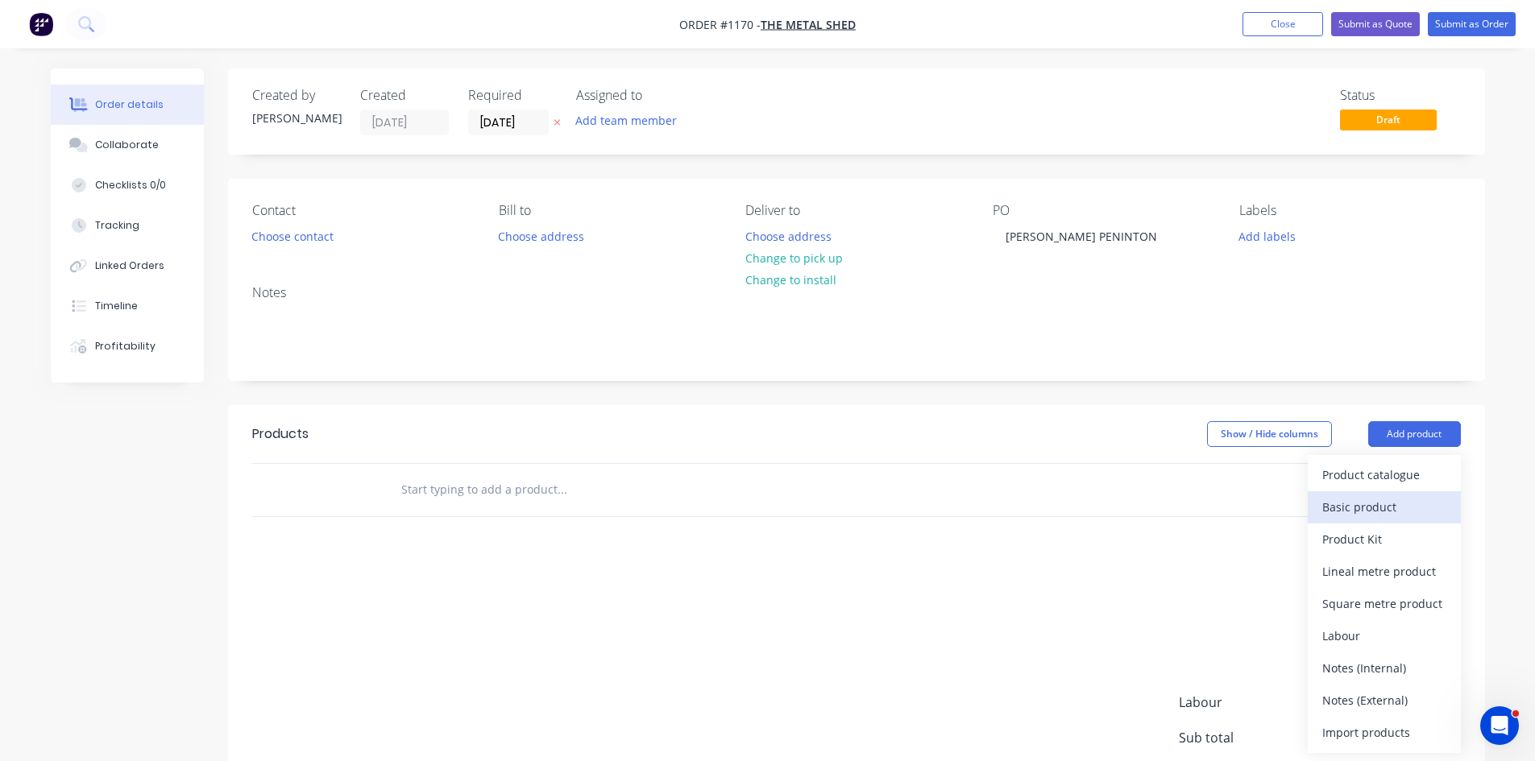
click at [1370, 502] on div "Basic product" at bounding box center [1384, 506] width 124 height 23
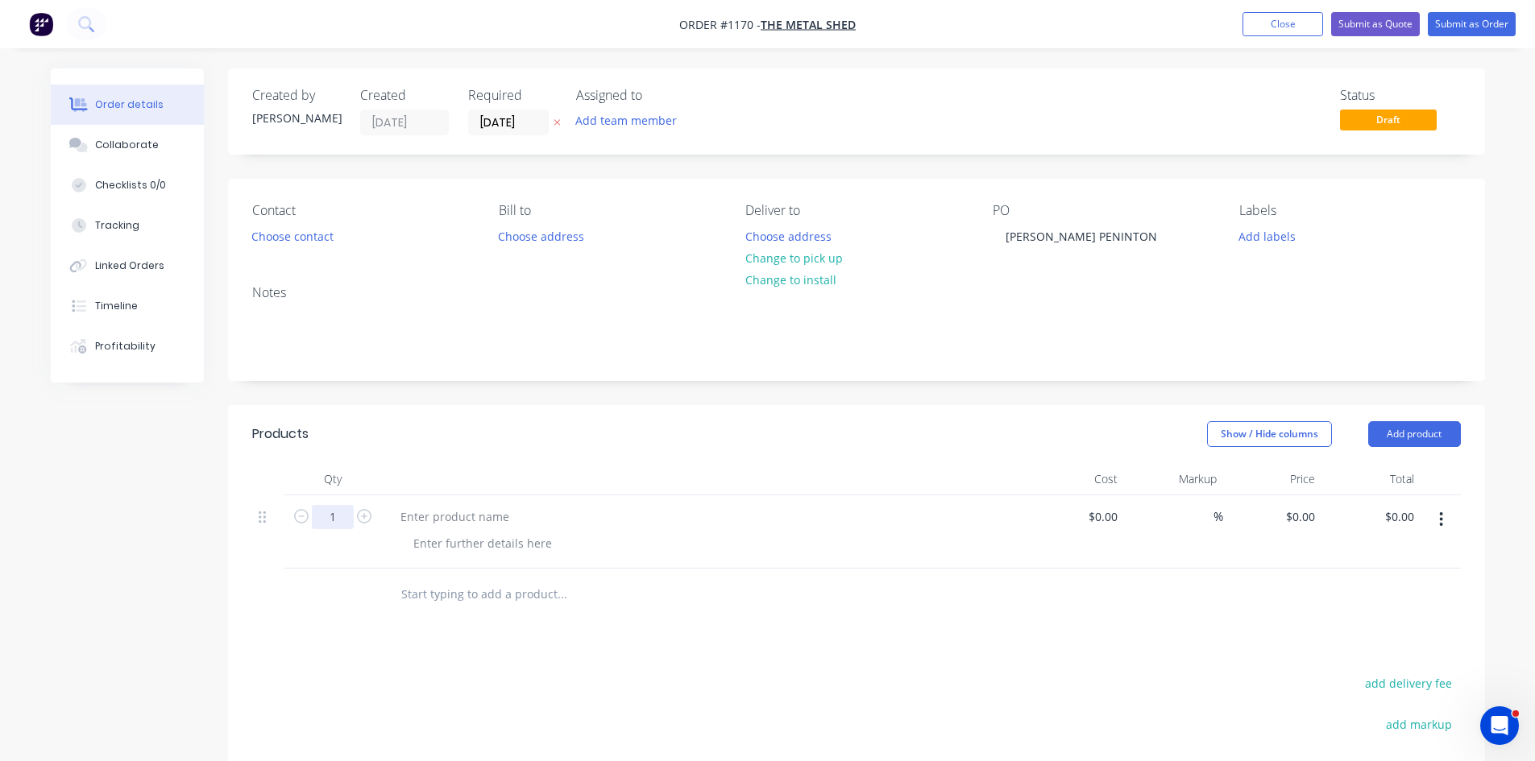
click at [333, 511] on input "1" at bounding box center [333, 517] width 42 height 24
type input "4"
click at [455, 521] on div at bounding box center [455, 516] width 135 height 23
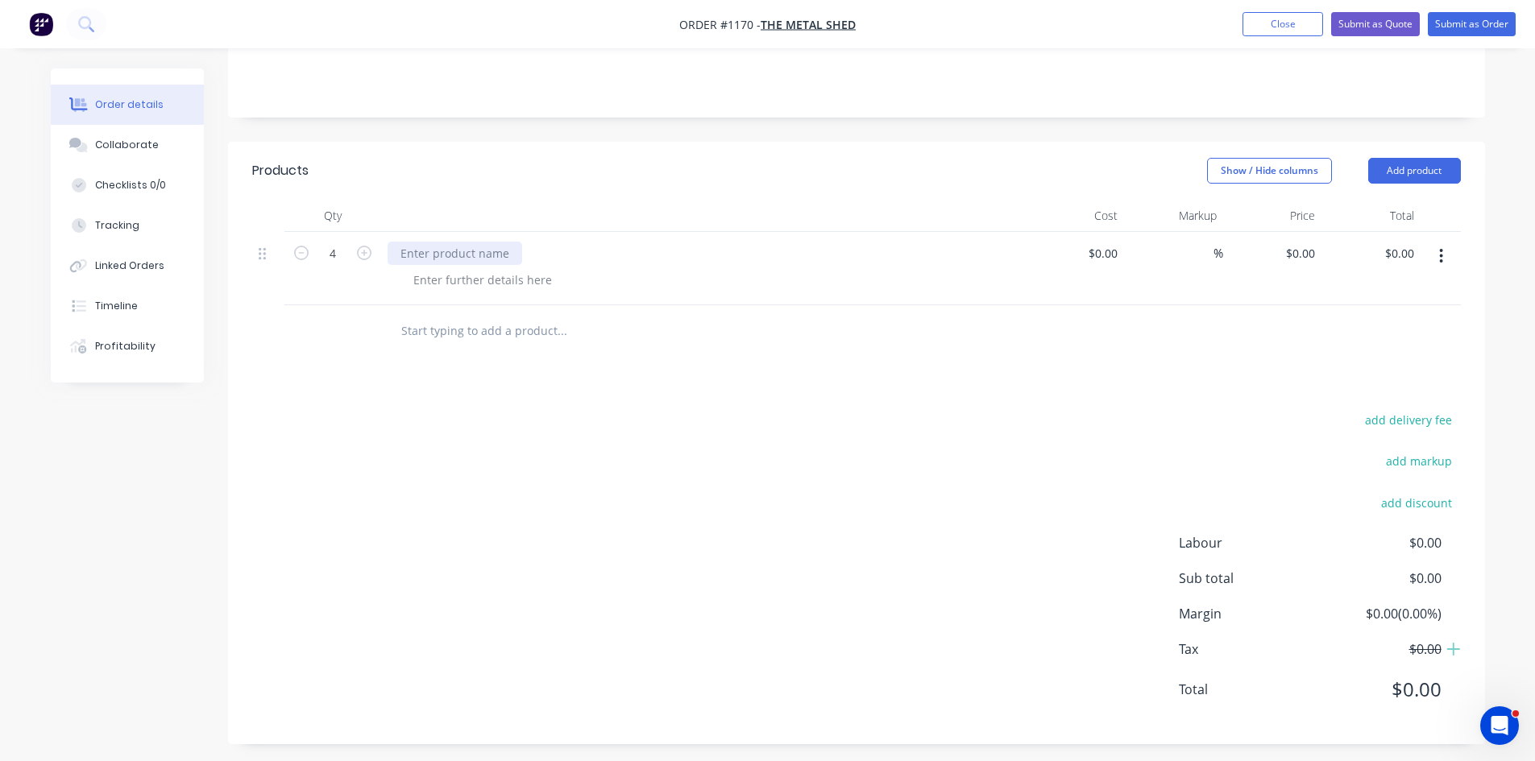
scroll to position [271, 0]
click at [457, 254] on div at bounding box center [455, 245] width 135 height 23
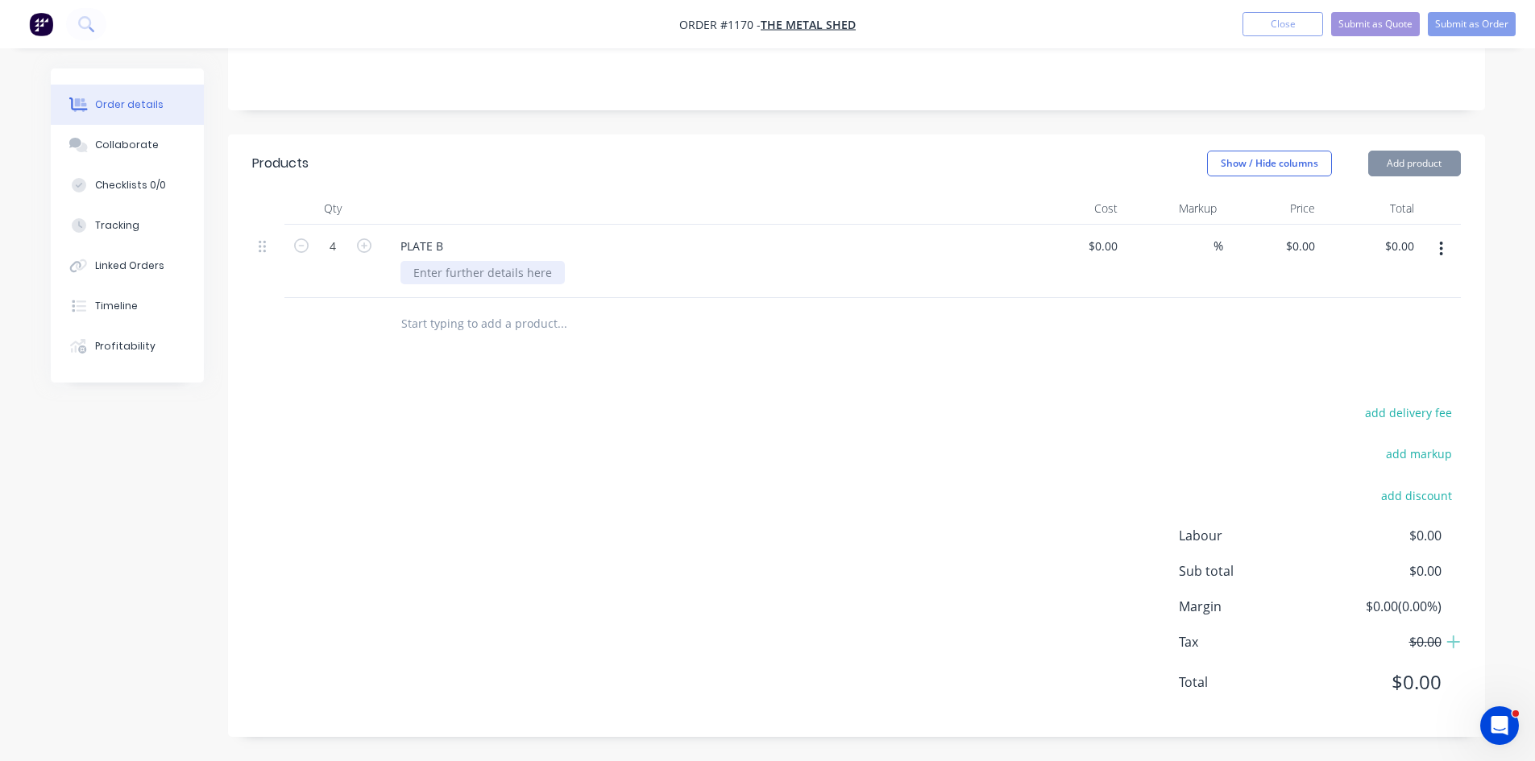
click at [461, 267] on div at bounding box center [482, 272] width 164 height 23
type input "$0.00"
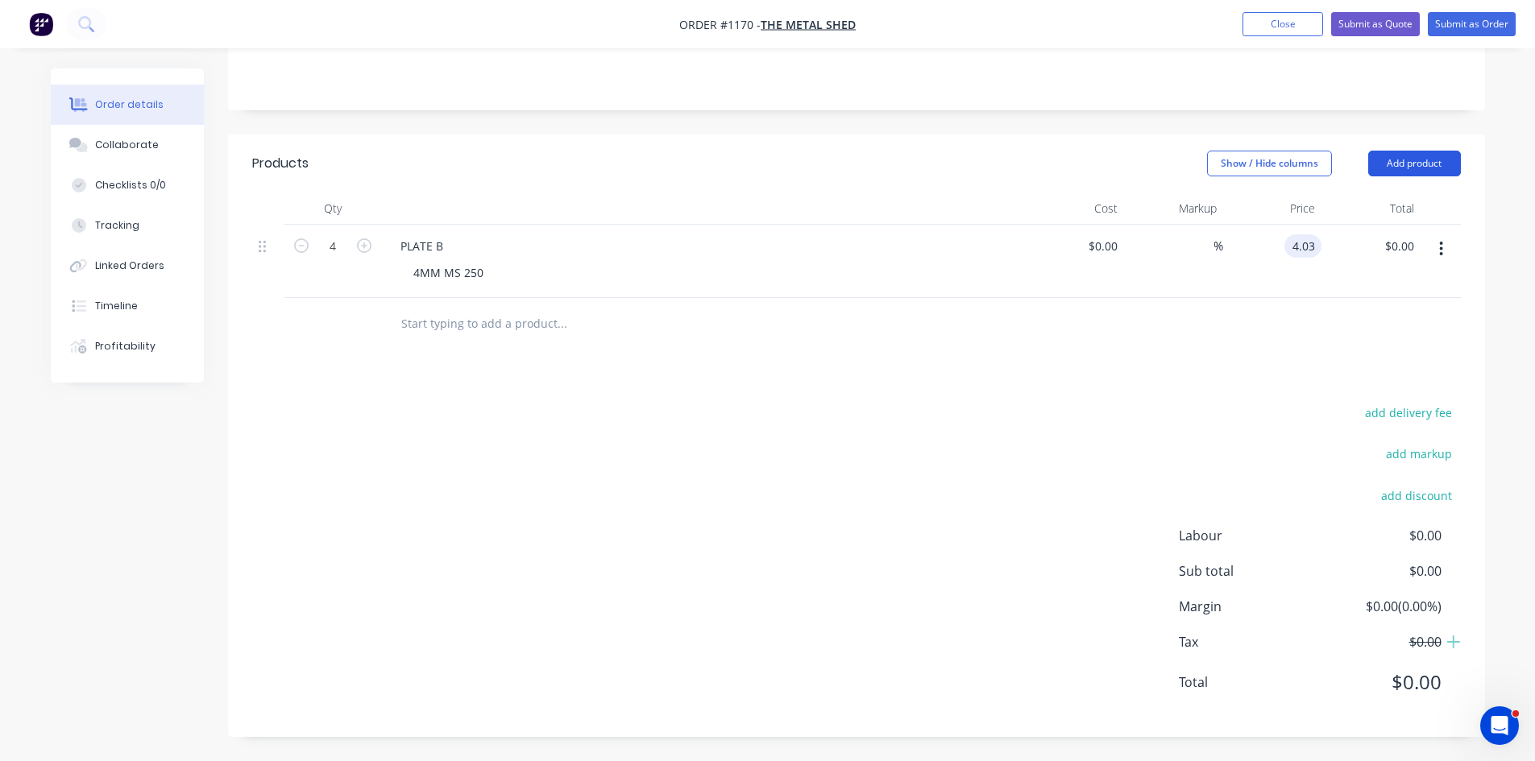
type input "$4.03"
type input "$16.12"
click at [1397, 156] on button "Add product" at bounding box center [1414, 164] width 93 height 26
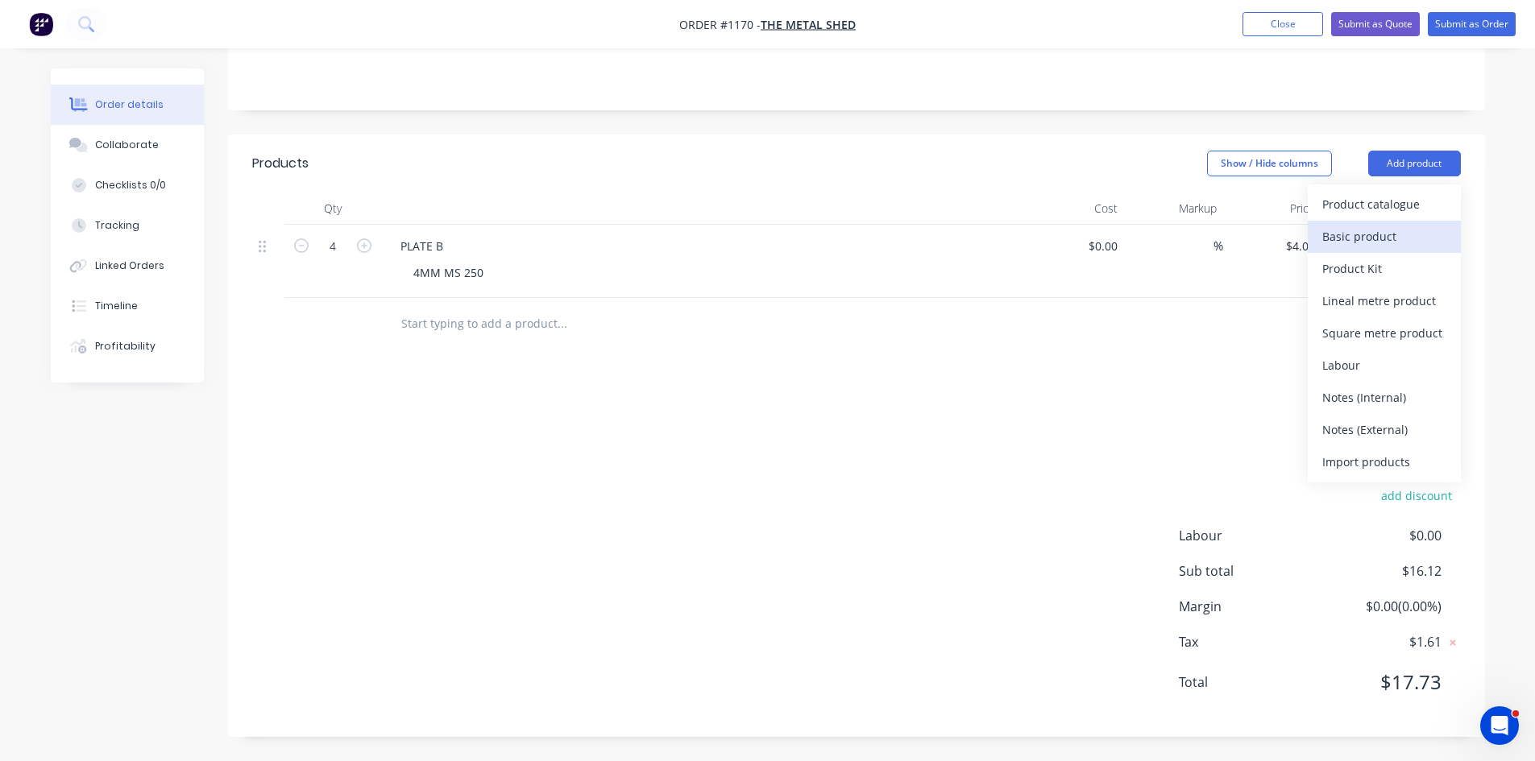
click at [1376, 235] on div "Basic product" at bounding box center [1384, 236] width 124 height 23
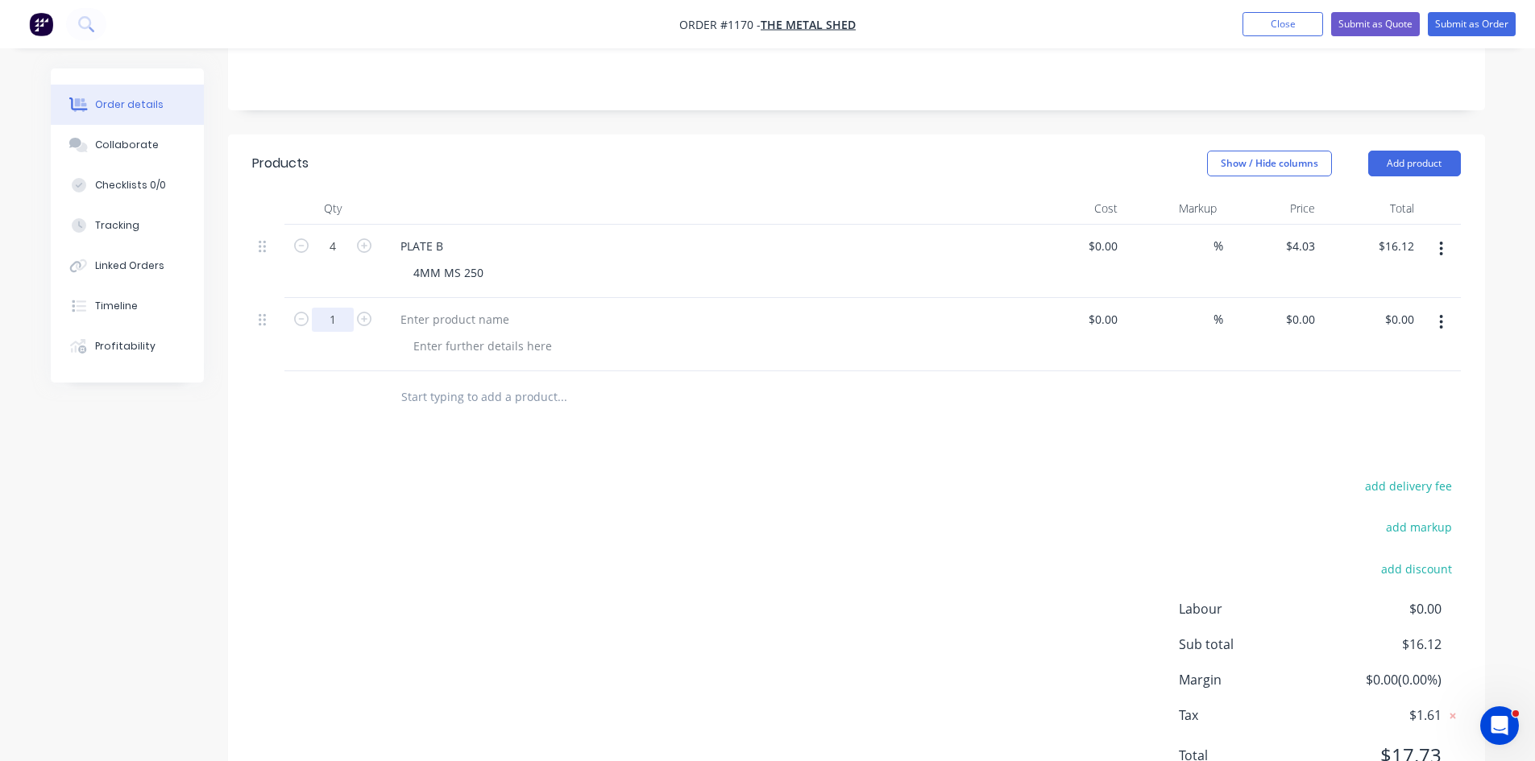
click at [338, 332] on div "1" at bounding box center [332, 334] width 97 height 73
click at [338, 259] on input "1" at bounding box center [333, 246] width 42 height 24
type input "24"
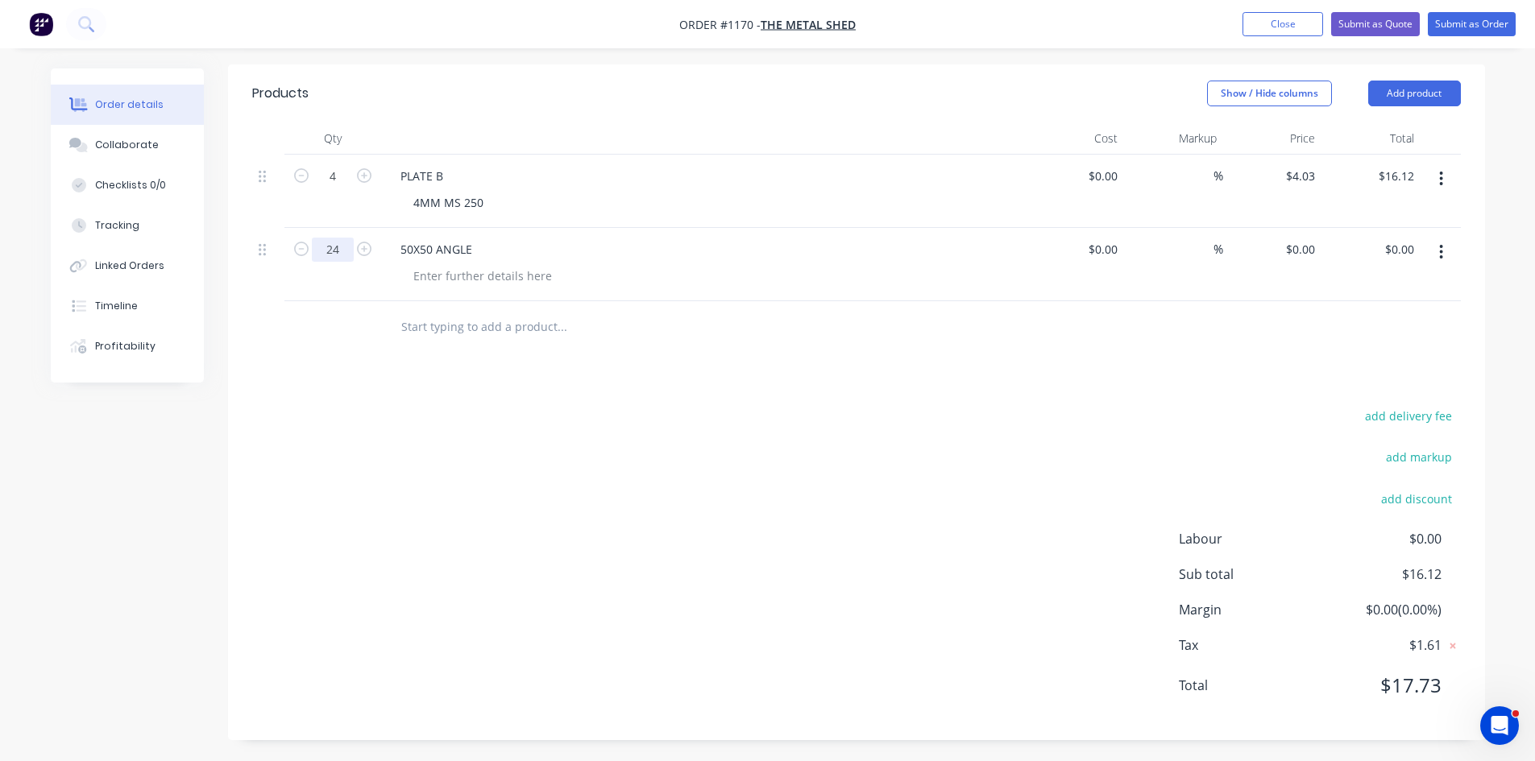
scroll to position [344, 0]
click at [446, 280] on div at bounding box center [482, 272] width 164 height 23
type input "$0.00"
type input "$3.93"
type input "$94.32"
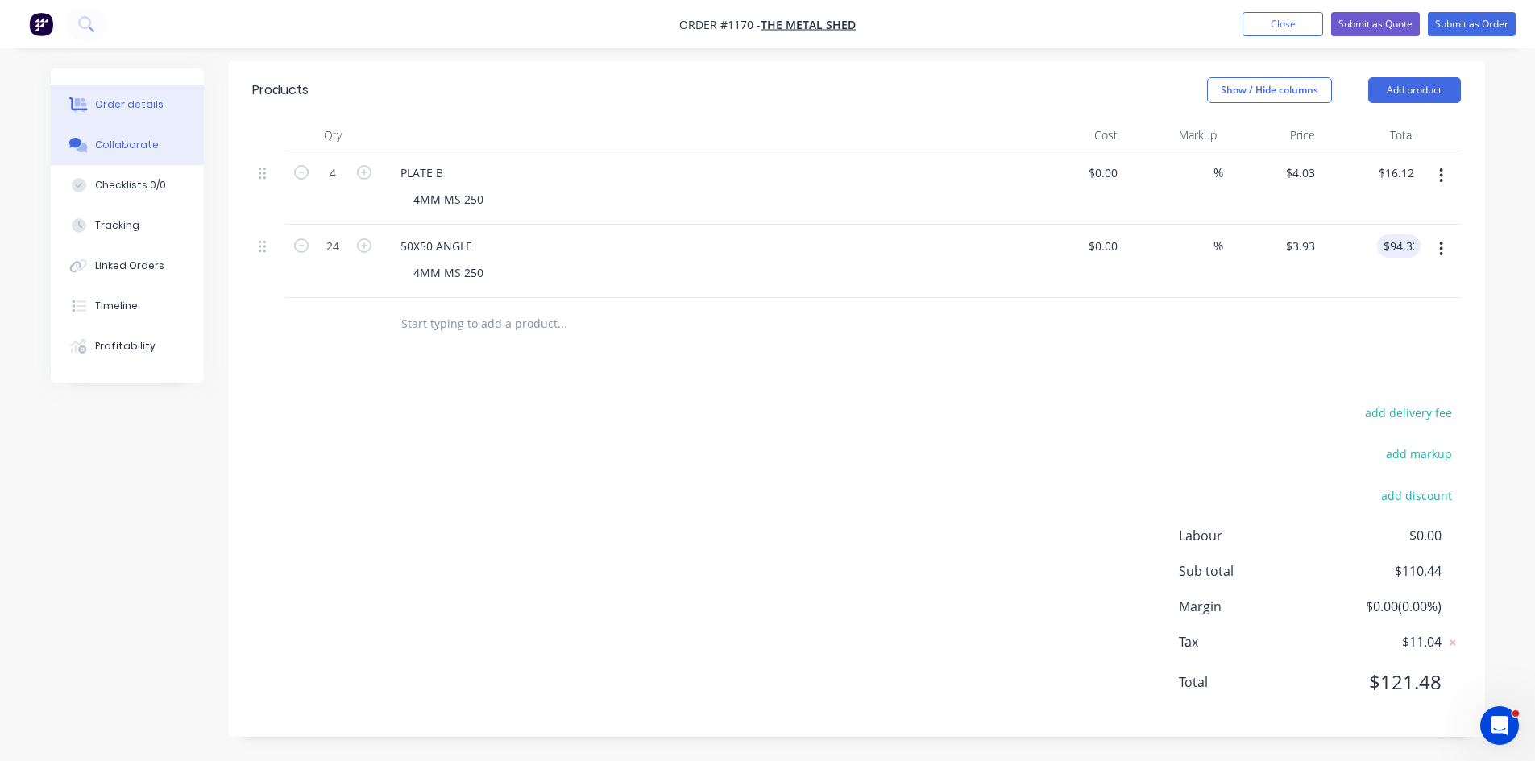
click at [106, 146] on div "Collaborate" at bounding box center [127, 145] width 64 height 15
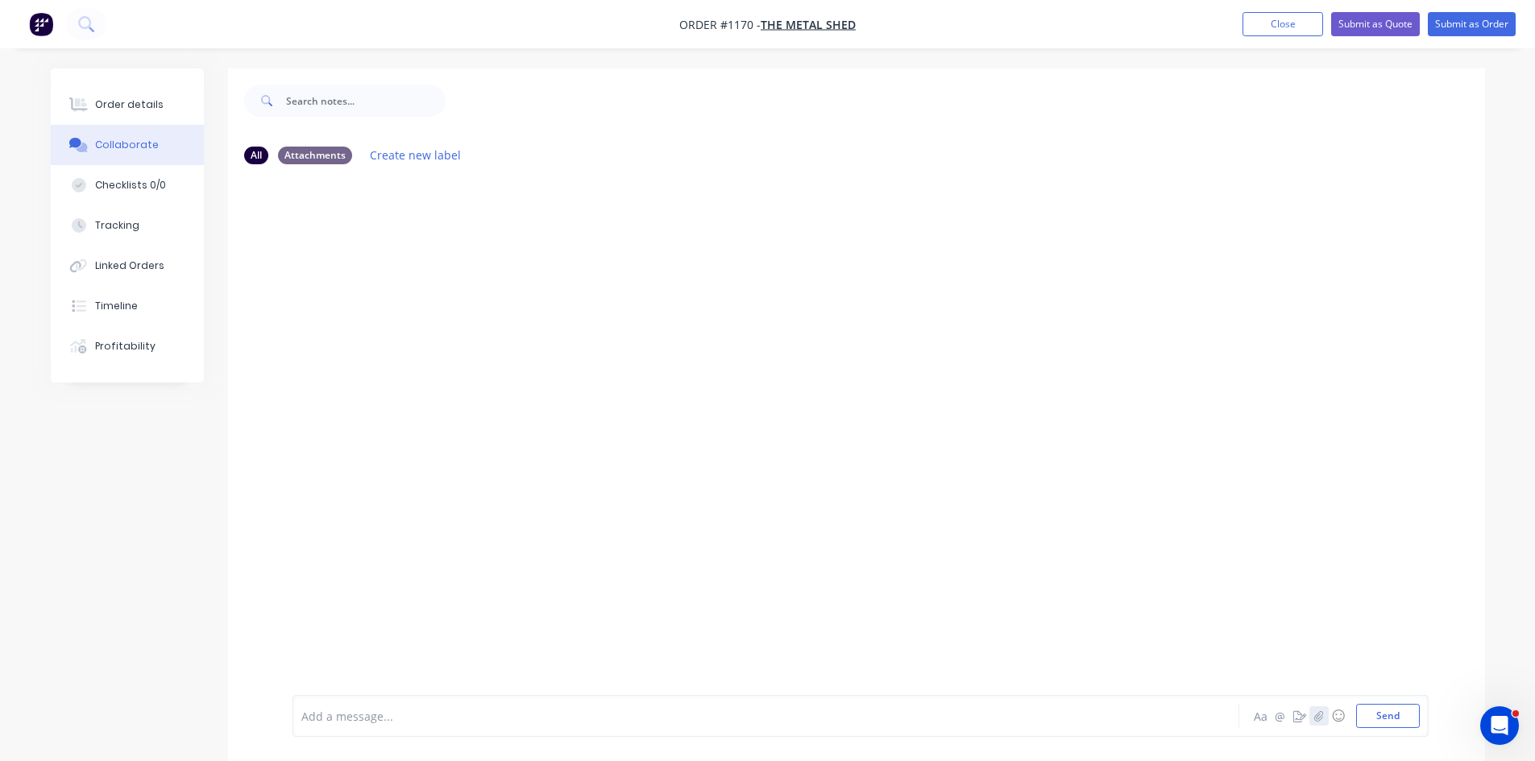
click at [1315, 720] on icon "button" at bounding box center [1318, 716] width 10 height 11
click at [1320, 711] on icon "button" at bounding box center [1318, 716] width 10 height 11
click at [1314, 718] on icon "button" at bounding box center [1318, 716] width 9 height 10
click at [1394, 718] on button "Send" at bounding box center [1388, 716] width 64 height 24
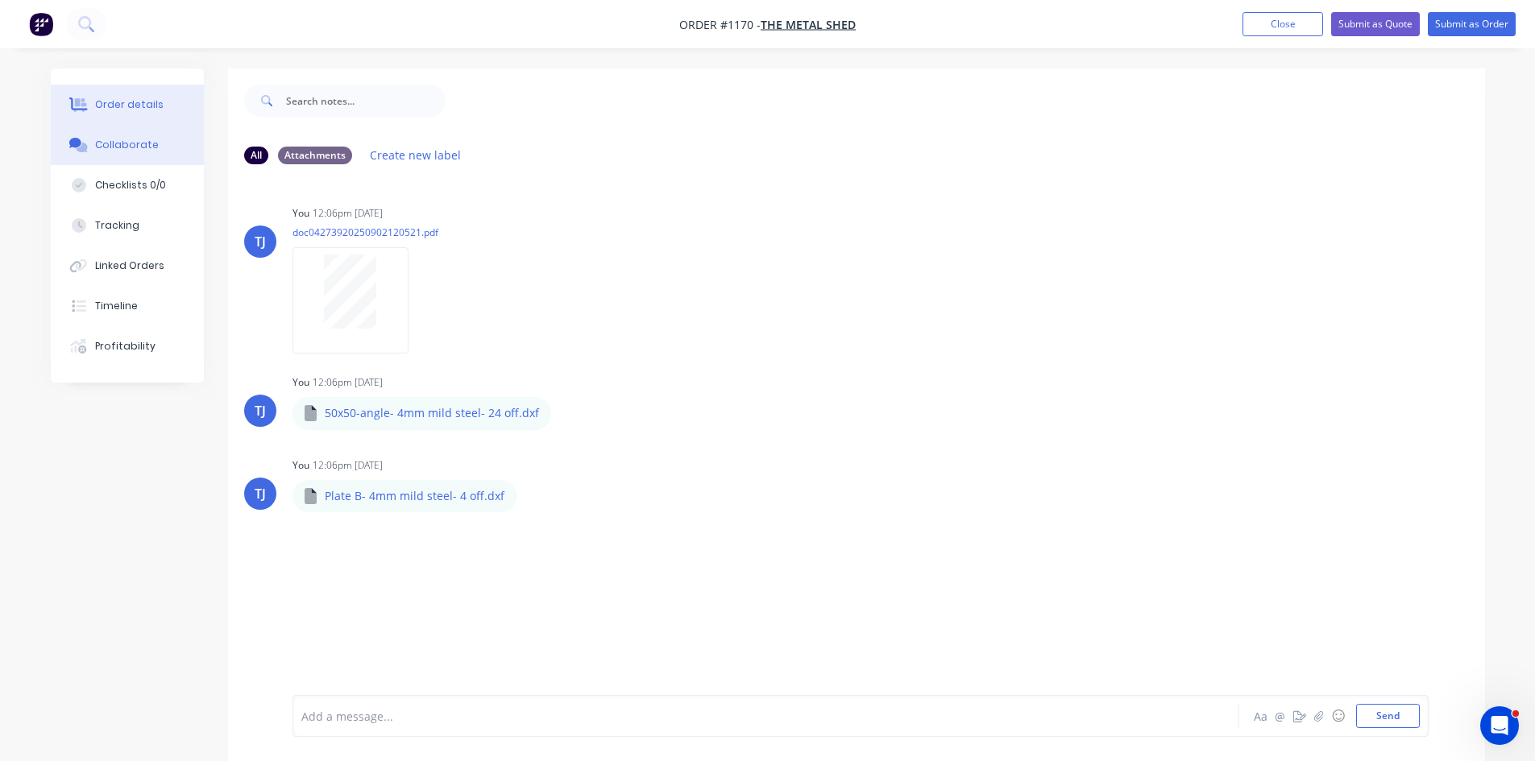
click at [156, 97] on div "Order details" at bounding box center [129, 104] width 68 height 15
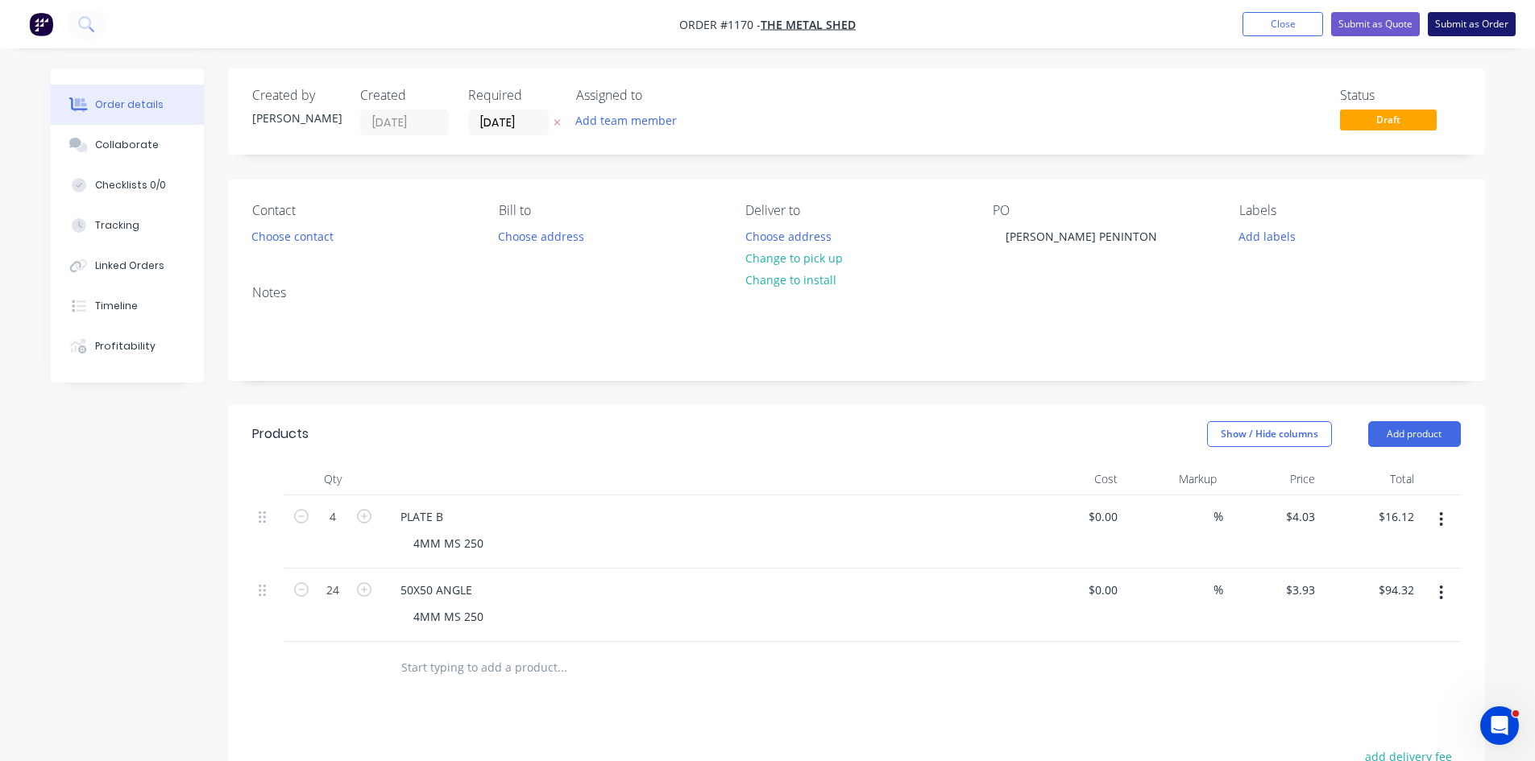
click at [1501, 22] on button "Submit as Order" at bounding box center [1472, 24] width 88 height 24
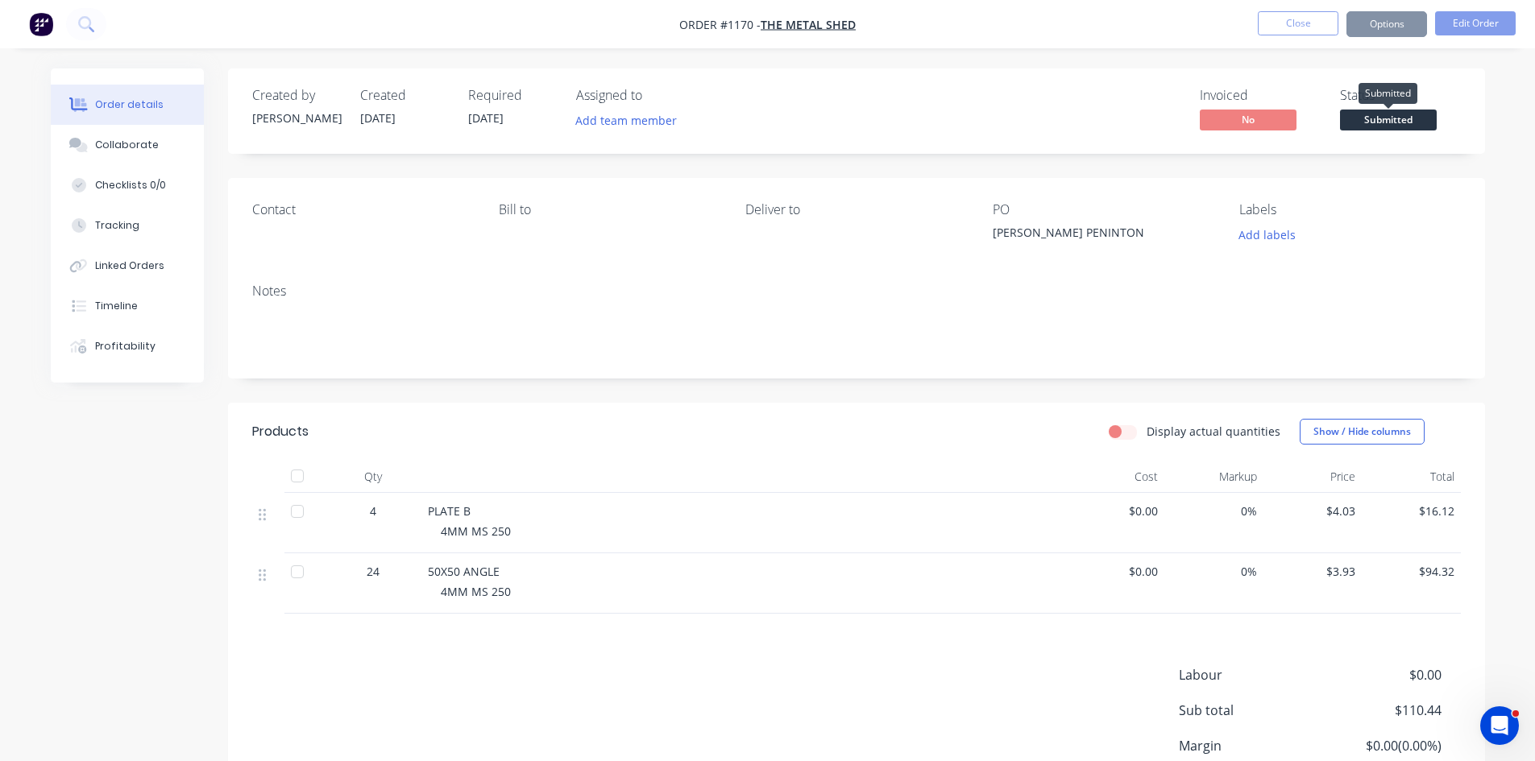
click at [1397, 120] on span "Submitted" at bounding box center [1388, 120] width 97 height 20
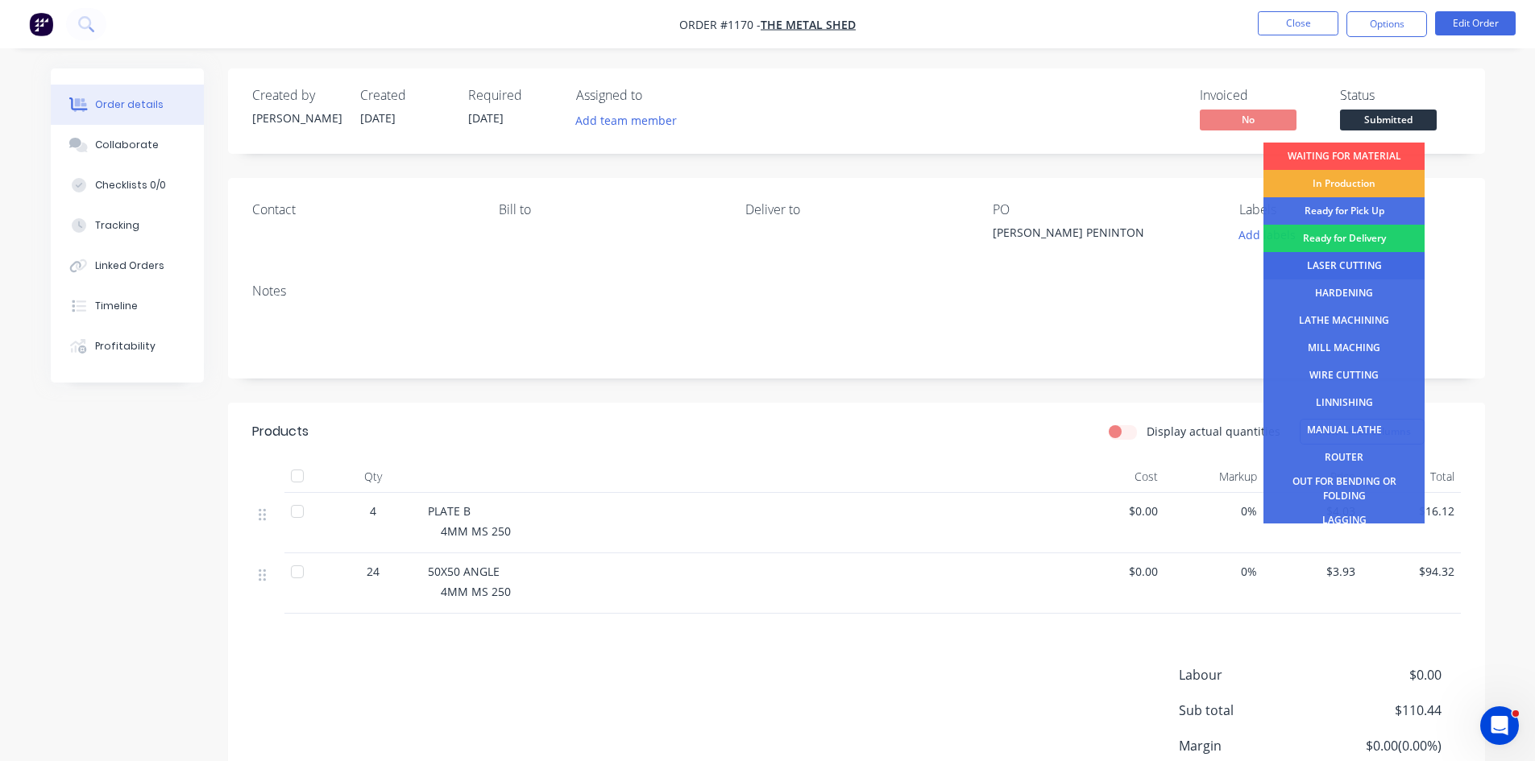
click at [1362, 263] on div "LASER CUTTING" at bounding box center [1343, 265] width 161 height 27
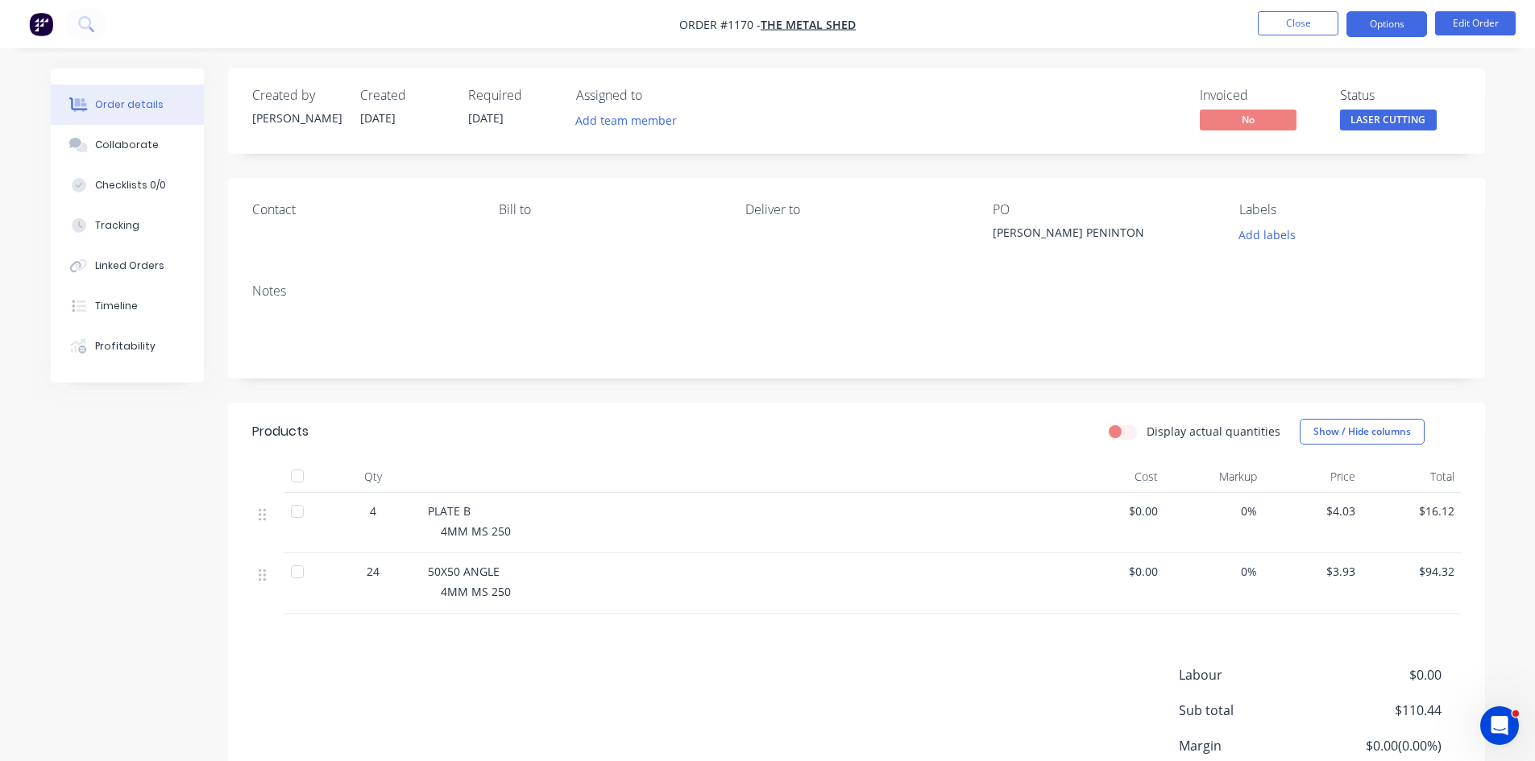
click at [1388, 20] on button "Options" at bounding box center [1386, 24] width 81 height 26
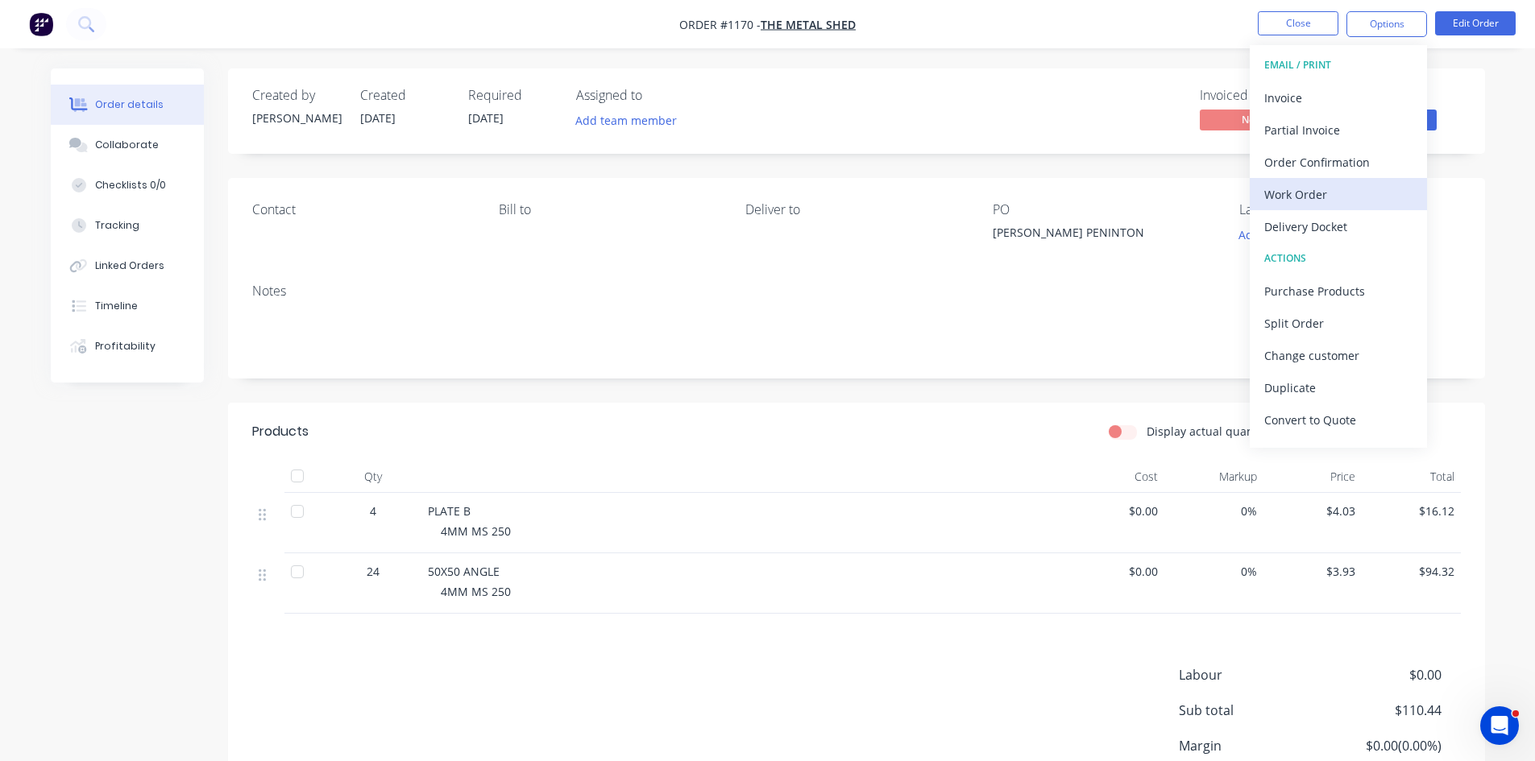
click at [1312, 195] on div "Work Order" at bounding box center [1338, 194] width 148 height 23
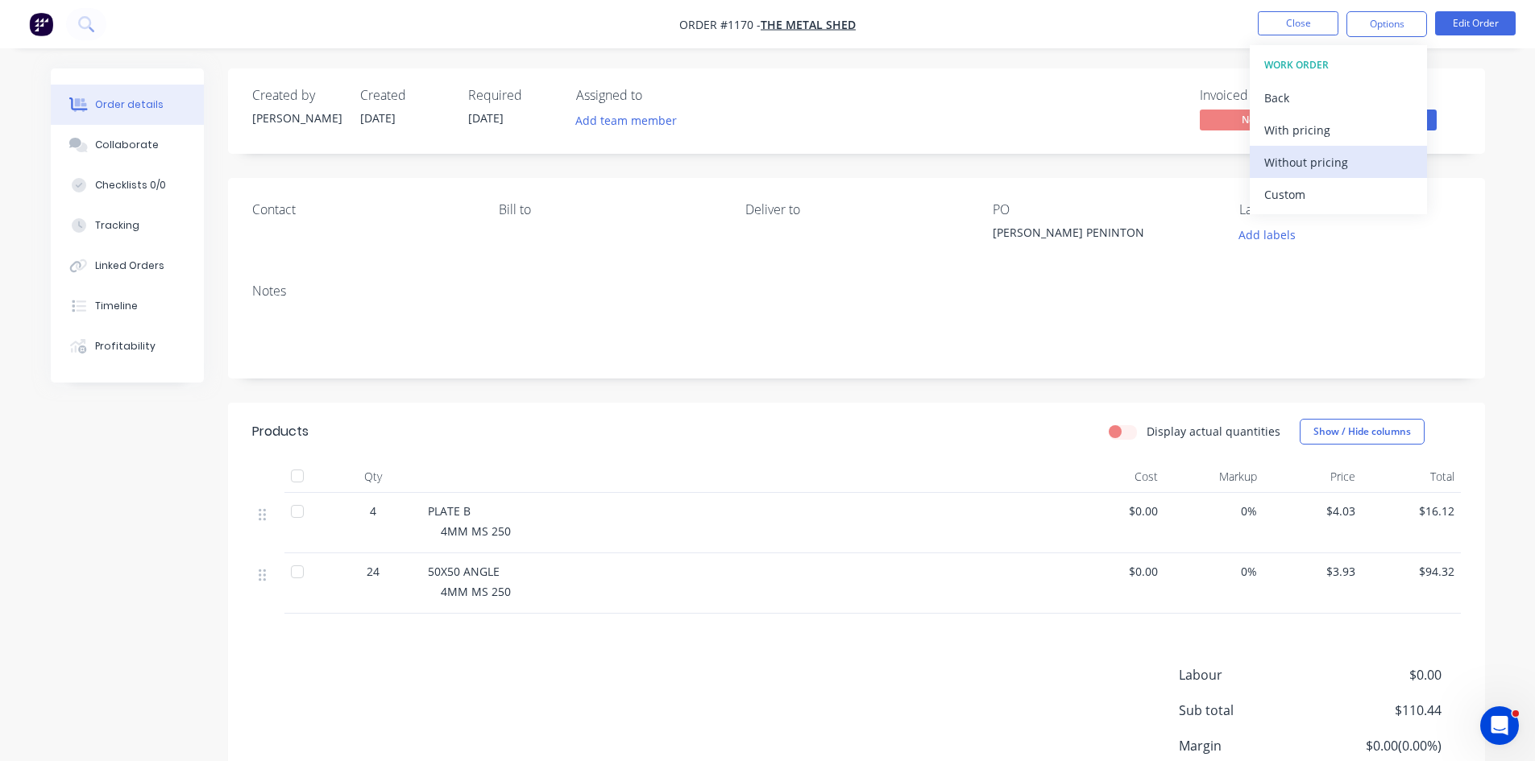
click at [1319, 162] on div "Without pricing" at bounding box center [1338, 162] width 148 height 23
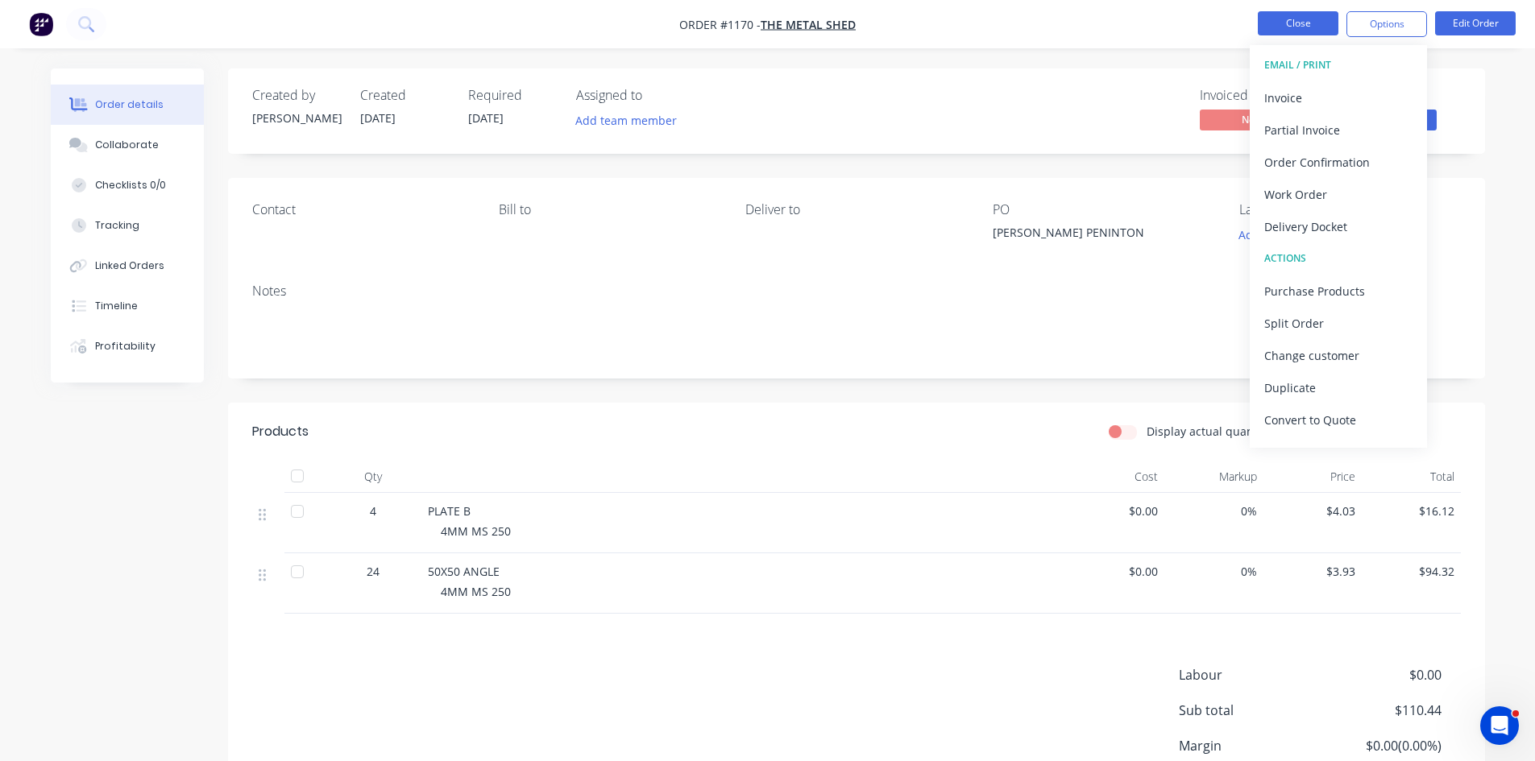
click at [1280, 23] on button "Close" at bounding box center [1298, 23] width 81 height 24
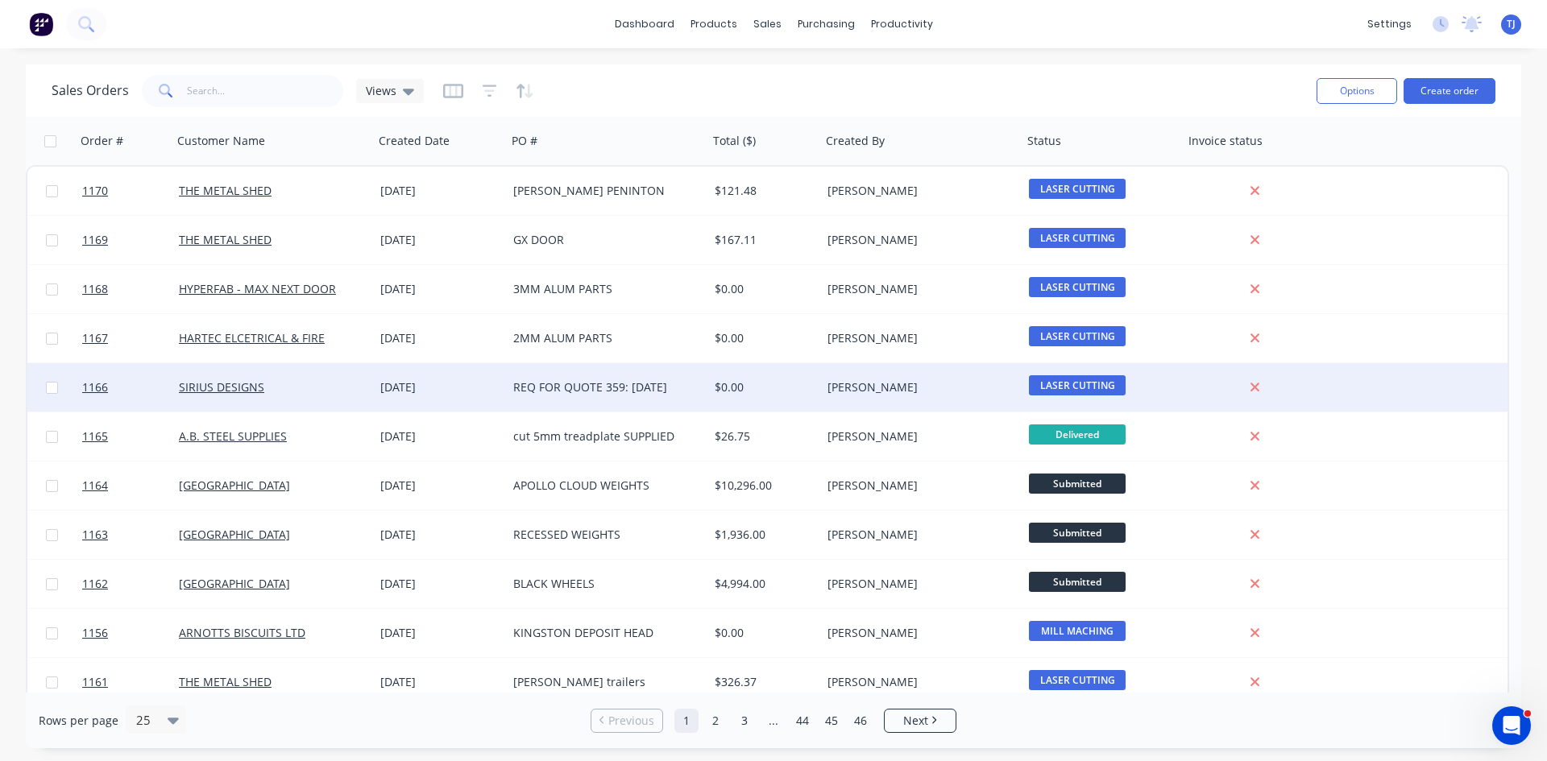
click at [554, 392] on div "REQ FOR QUOTE 359: 02.09.2025" at bounding box center [602, 387] width 179 height 16
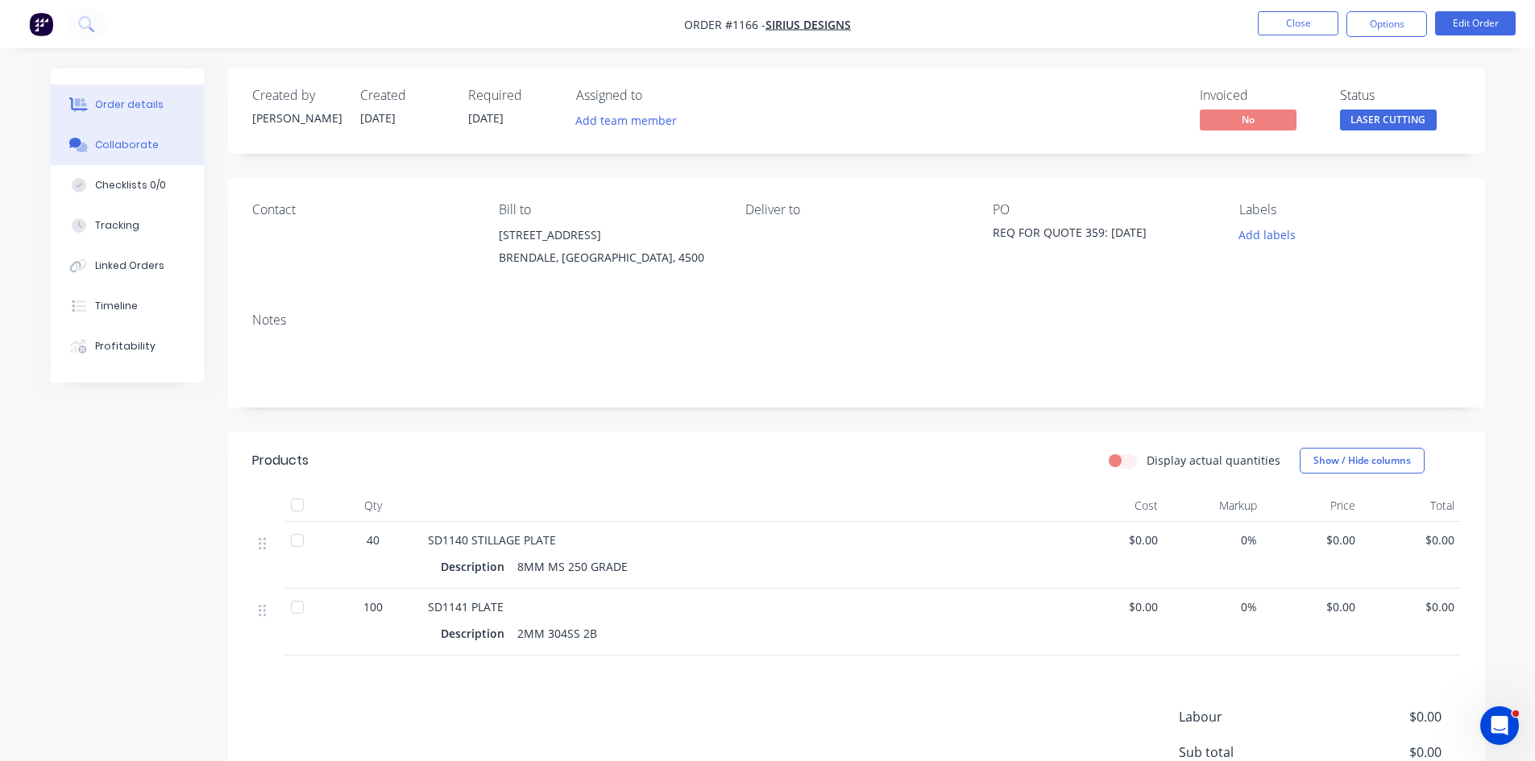
click at [127, 148] on div "Collaborate" at bounding box center [127, 145] width 64 height 15
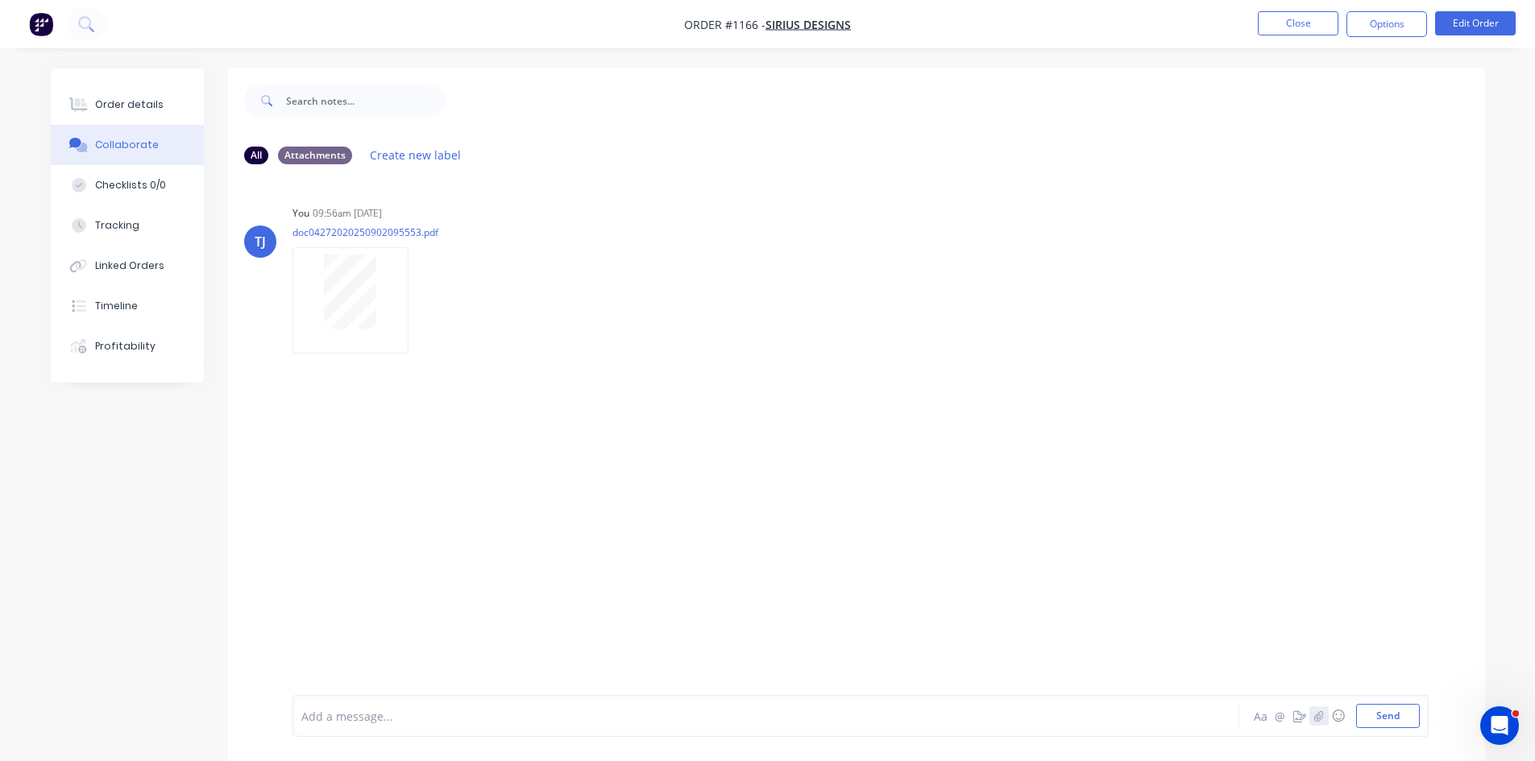
click at [1310, 718] on button "button" at bounding box center [1318, 716] width 19 height 19
click at [1313, 717] on icon "button" at bounding box center [1318, 716] width 10 height 11
click at [1385, 716] on button "Send" at bounding box center [1388, 716] width 64 height 24
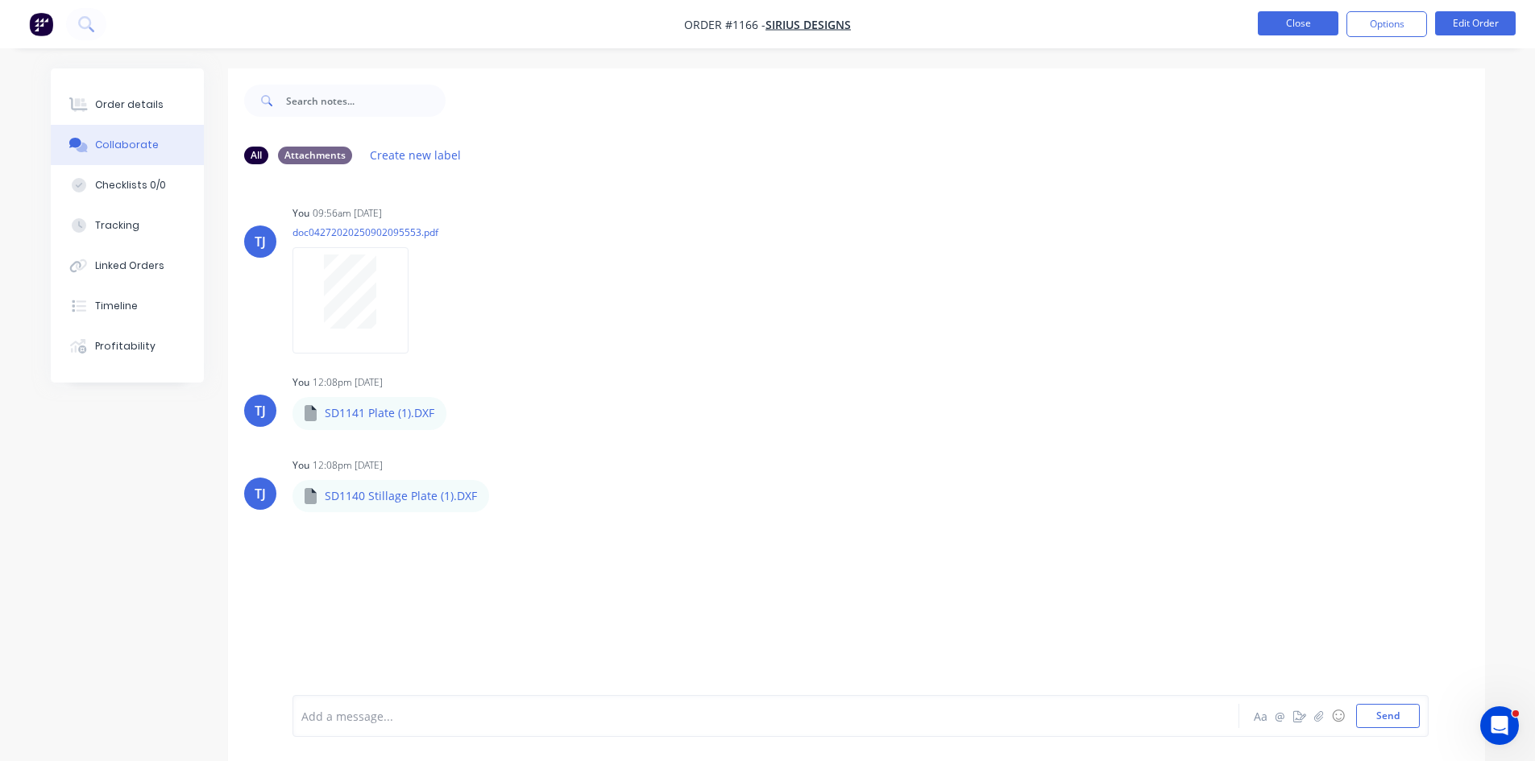
click at [1302, 22] on button "Close" at bounding box center [1298, 23] width 81 height 24
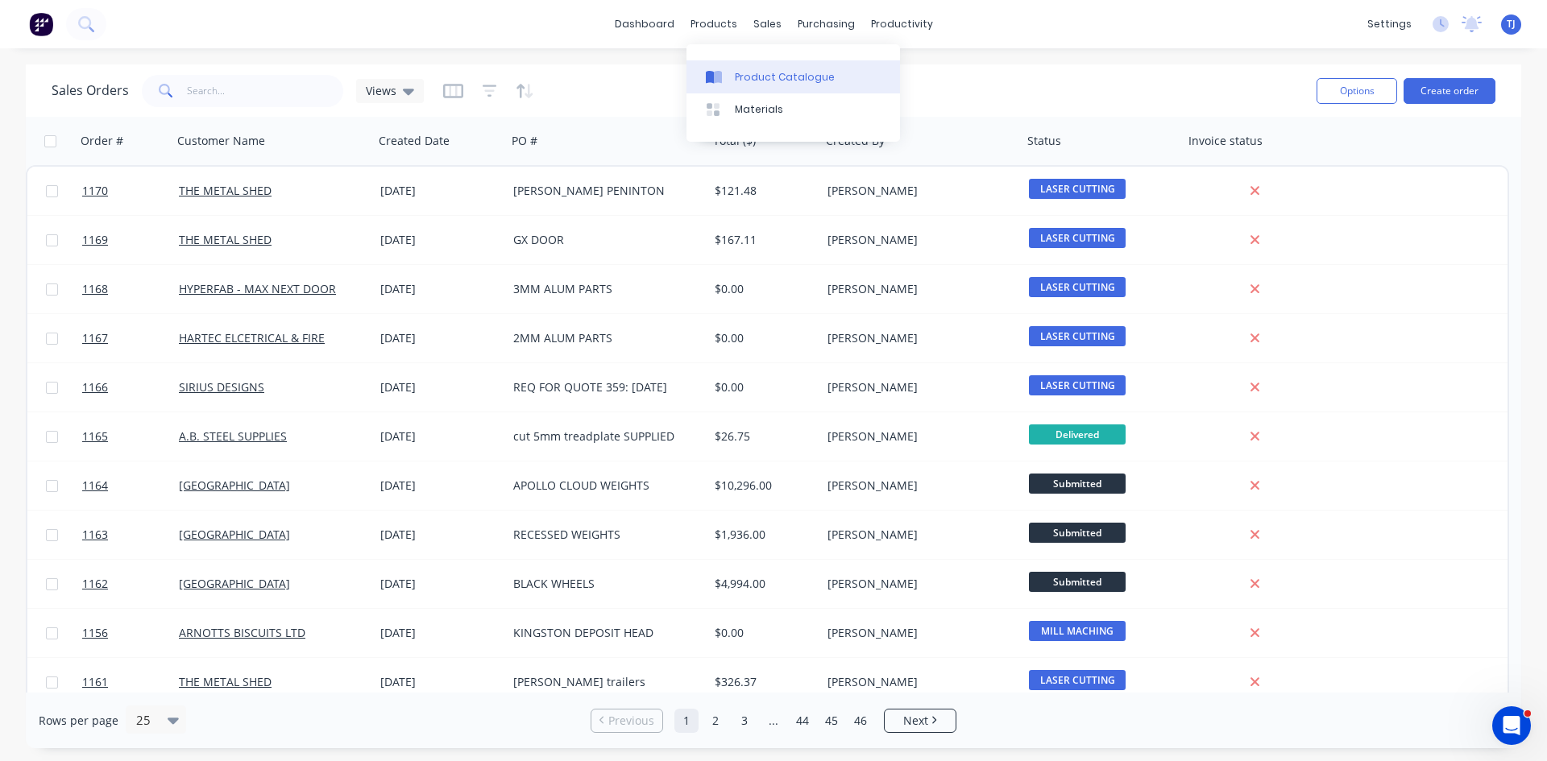
click at [753, 76] on div "Product Catalogue" at bounding box center [785, 77] width 100 height 15
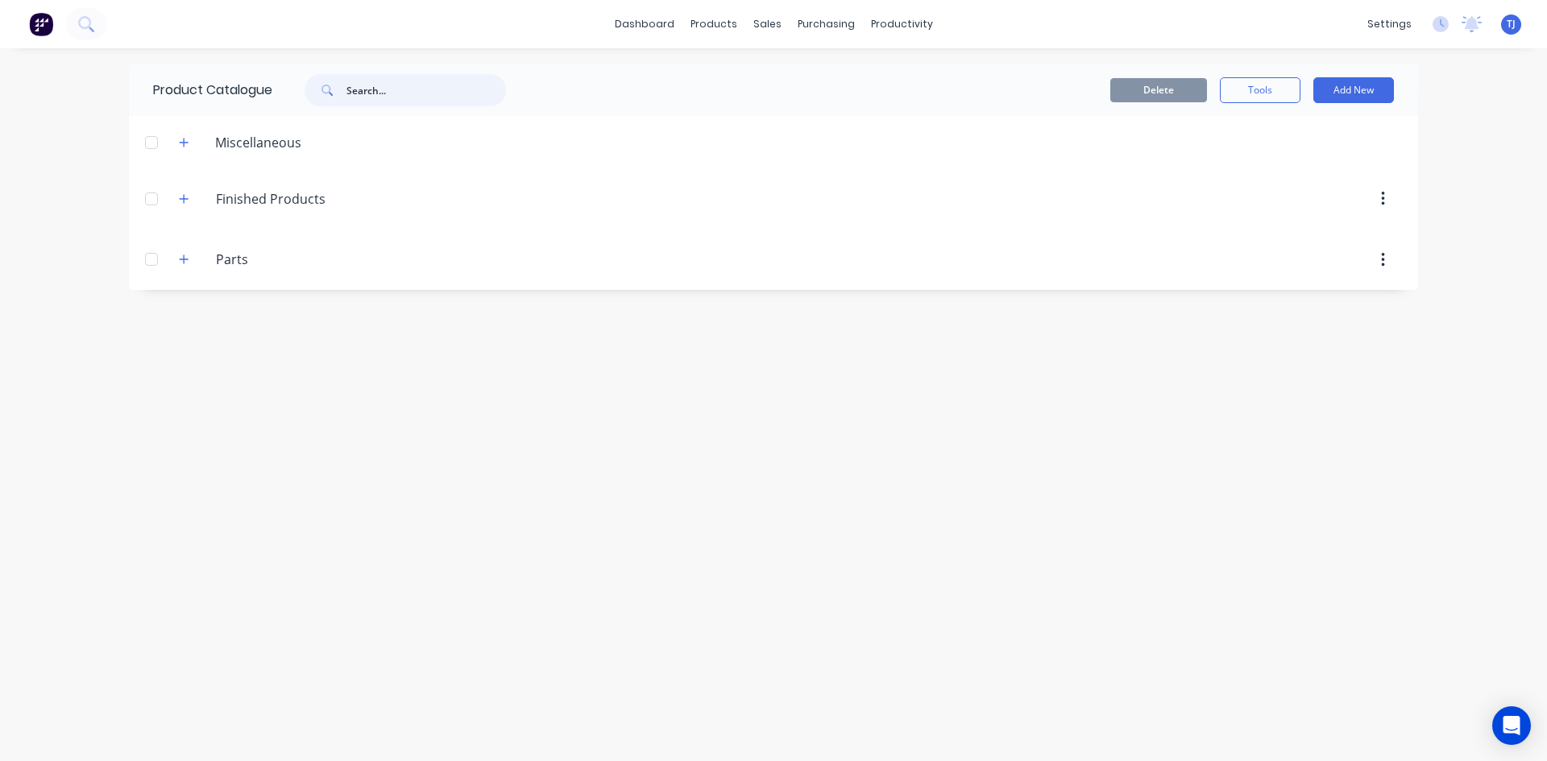
click at [359, 88] on input "text" at bounding box center [426, 90] width 160 height 32
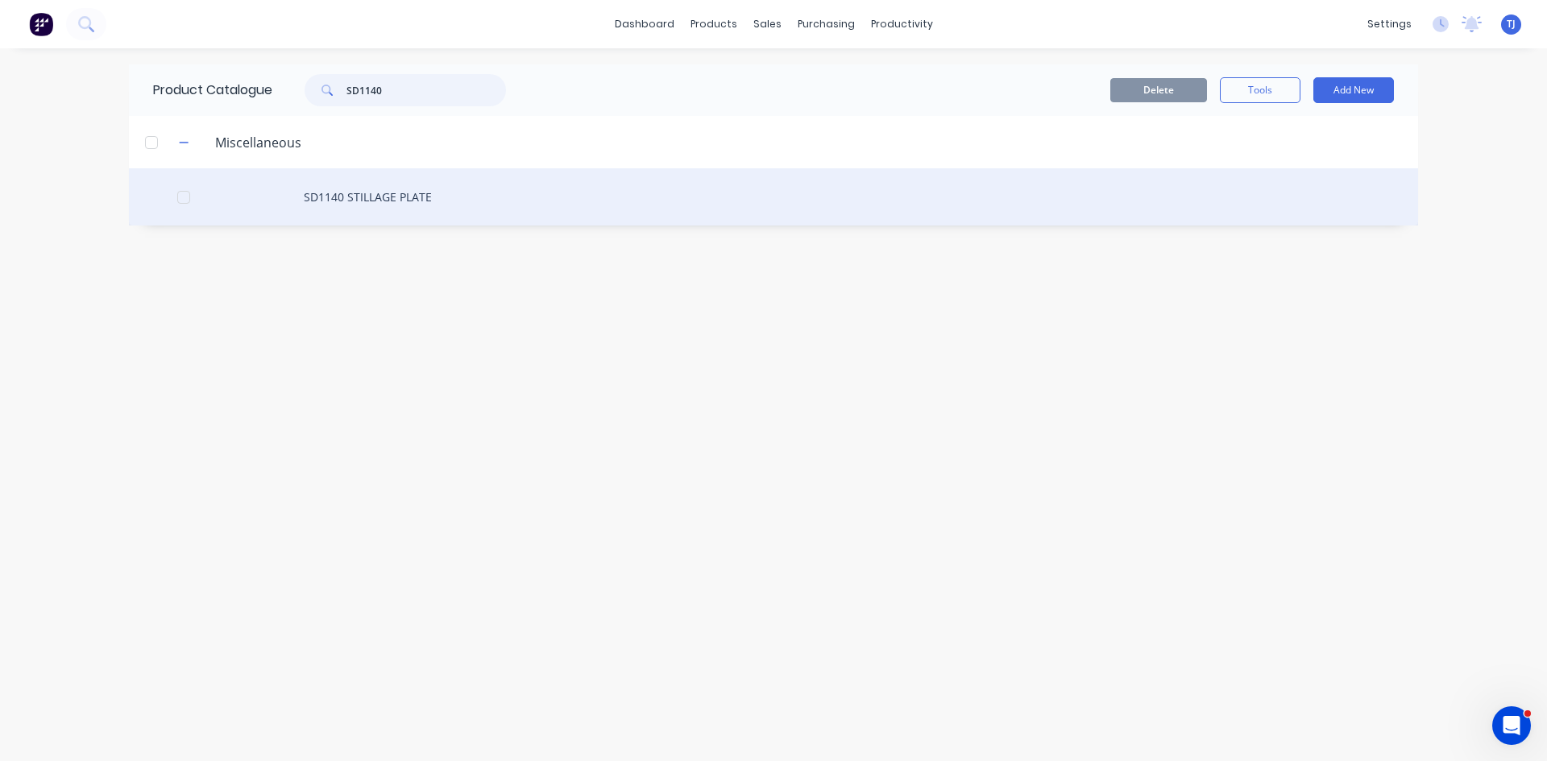
type input "SD1140"
click at [354, 198] on div "SD1140 STILLAGE PLATE" at bounding box center [773, 196] width 1289 height 57
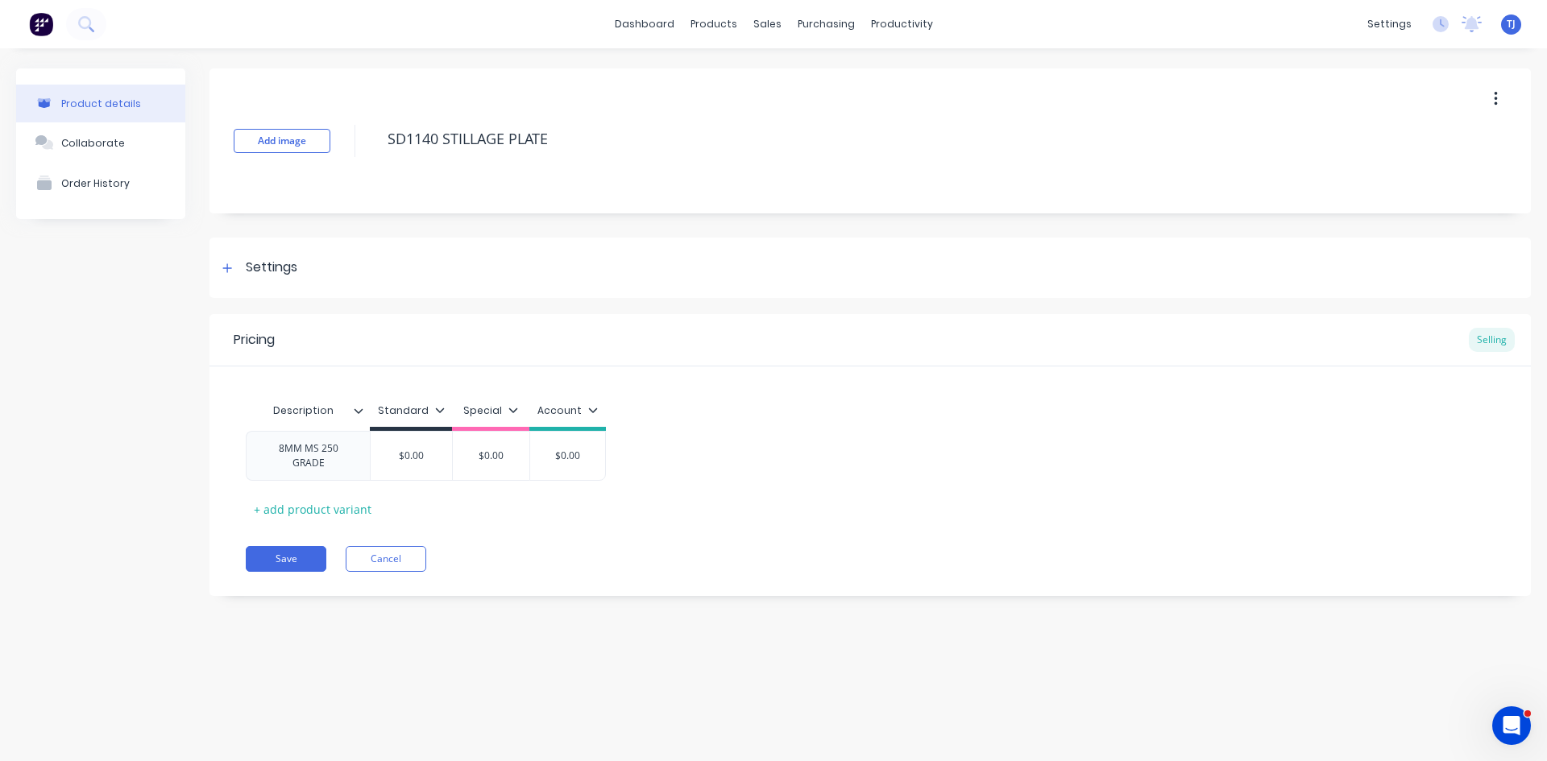
type textarea "x"
click at [109, 143] on div "Collaborate" at bounding box center [93, 143] width 64 height 12
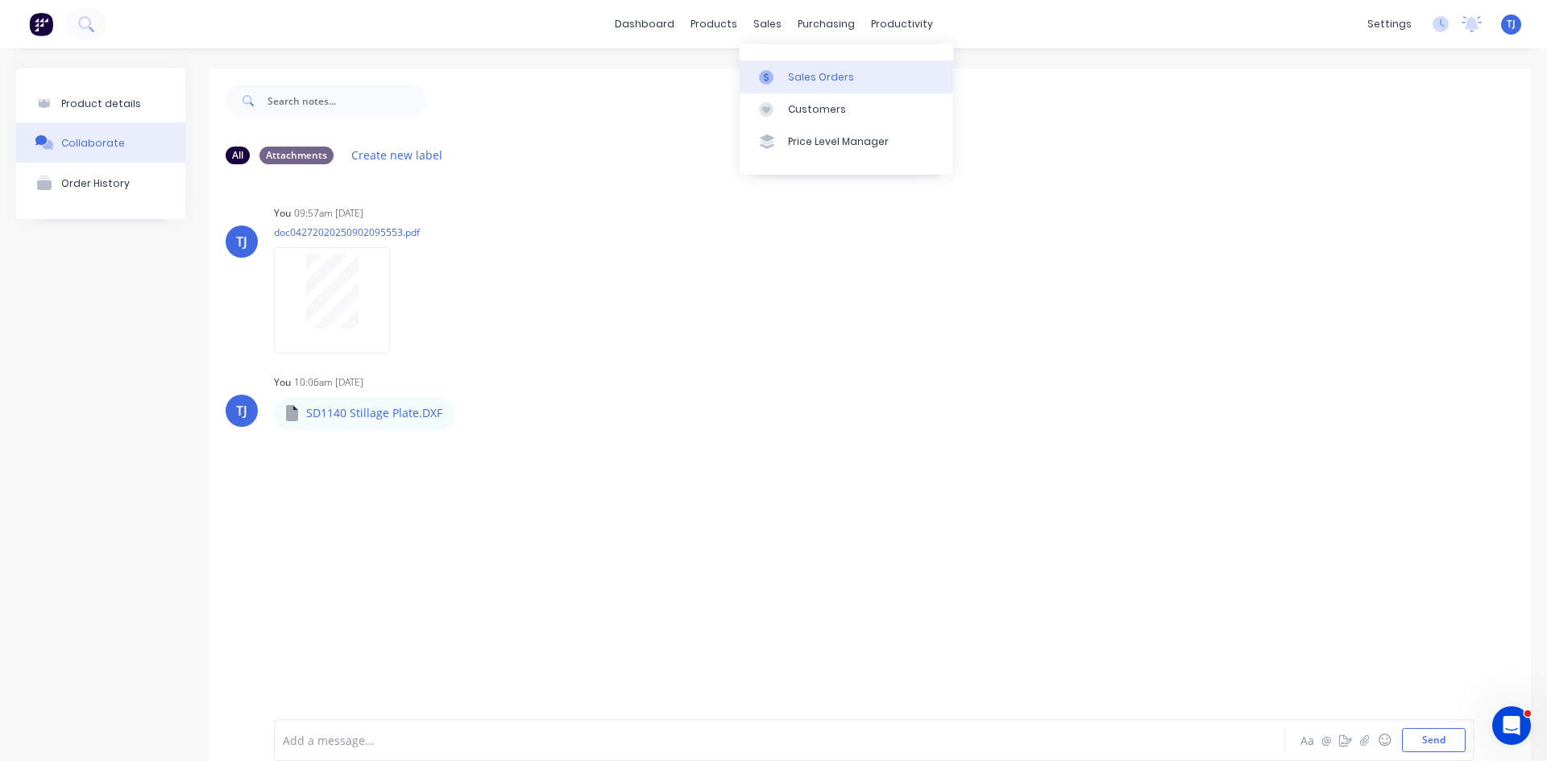
click at [824, 82] on div "Sales Orders" at bounding box center [821, 77] width 66 height 15
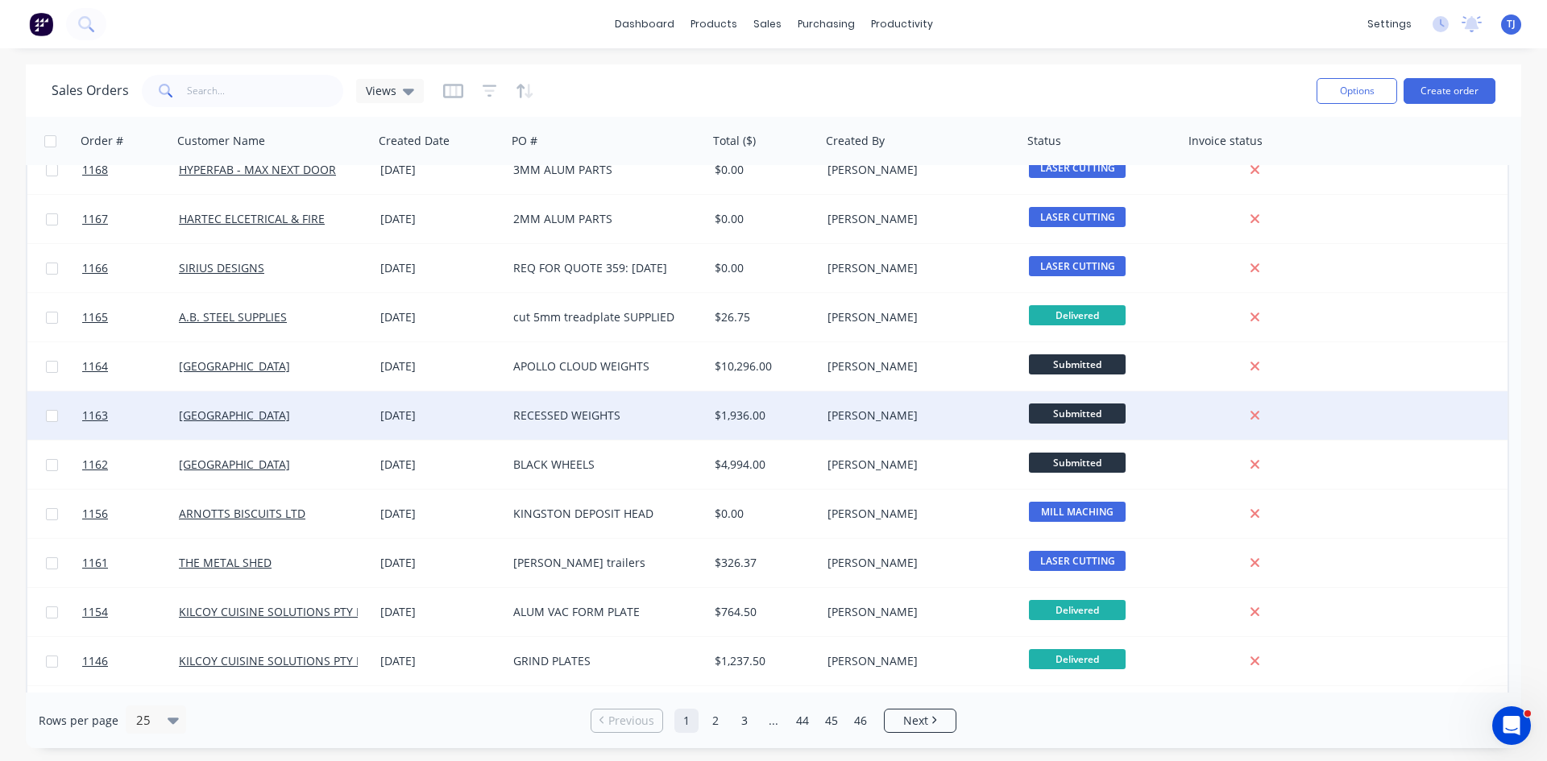
scroll to position [161, 0]
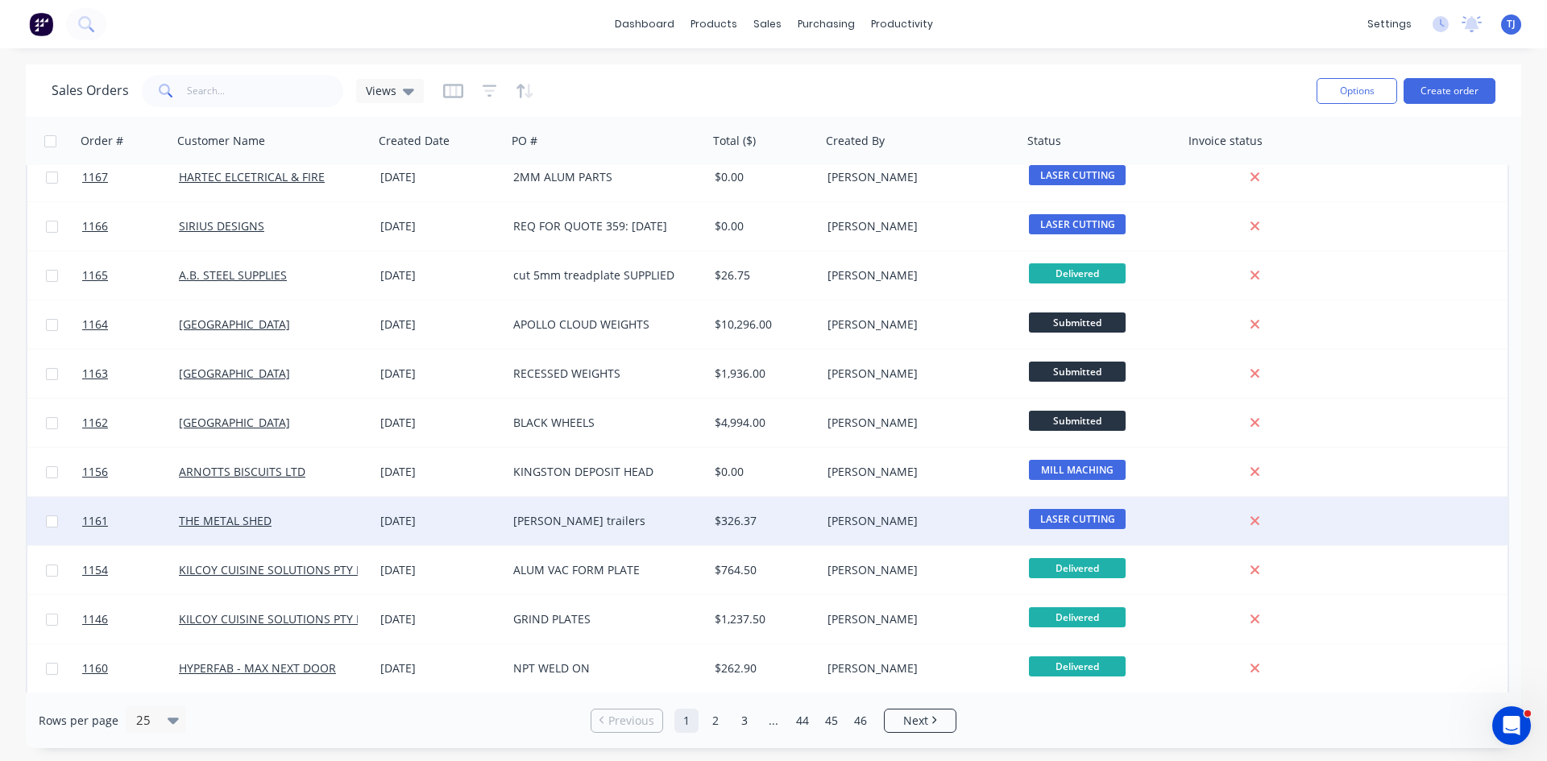
click at [529, 523] on div "jaeger trailers" at bounding box center [602, 521] width 179 height 16
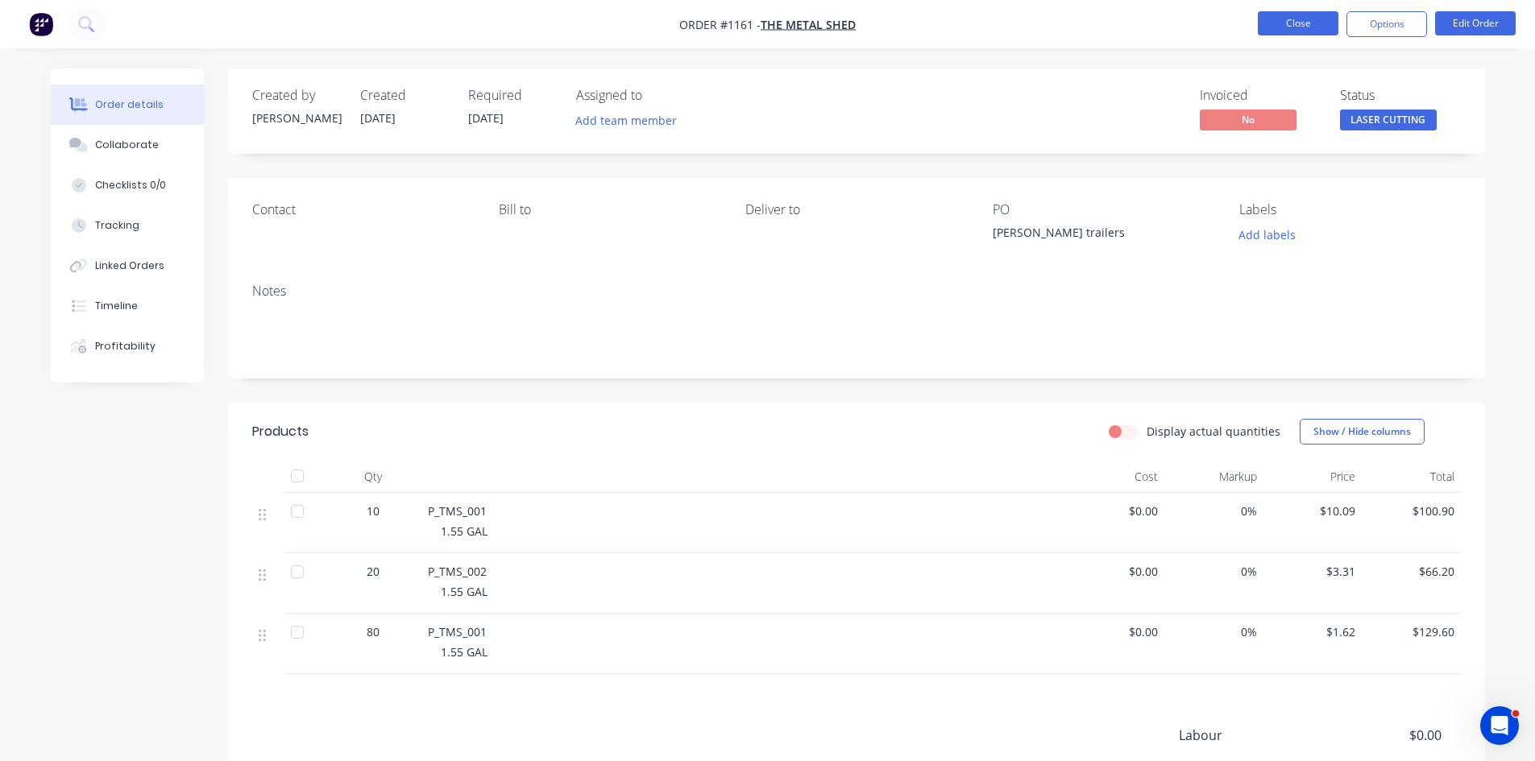
click at [1298, 17] on button "Close" at bounding box center [1298, 23] width 81 height 24
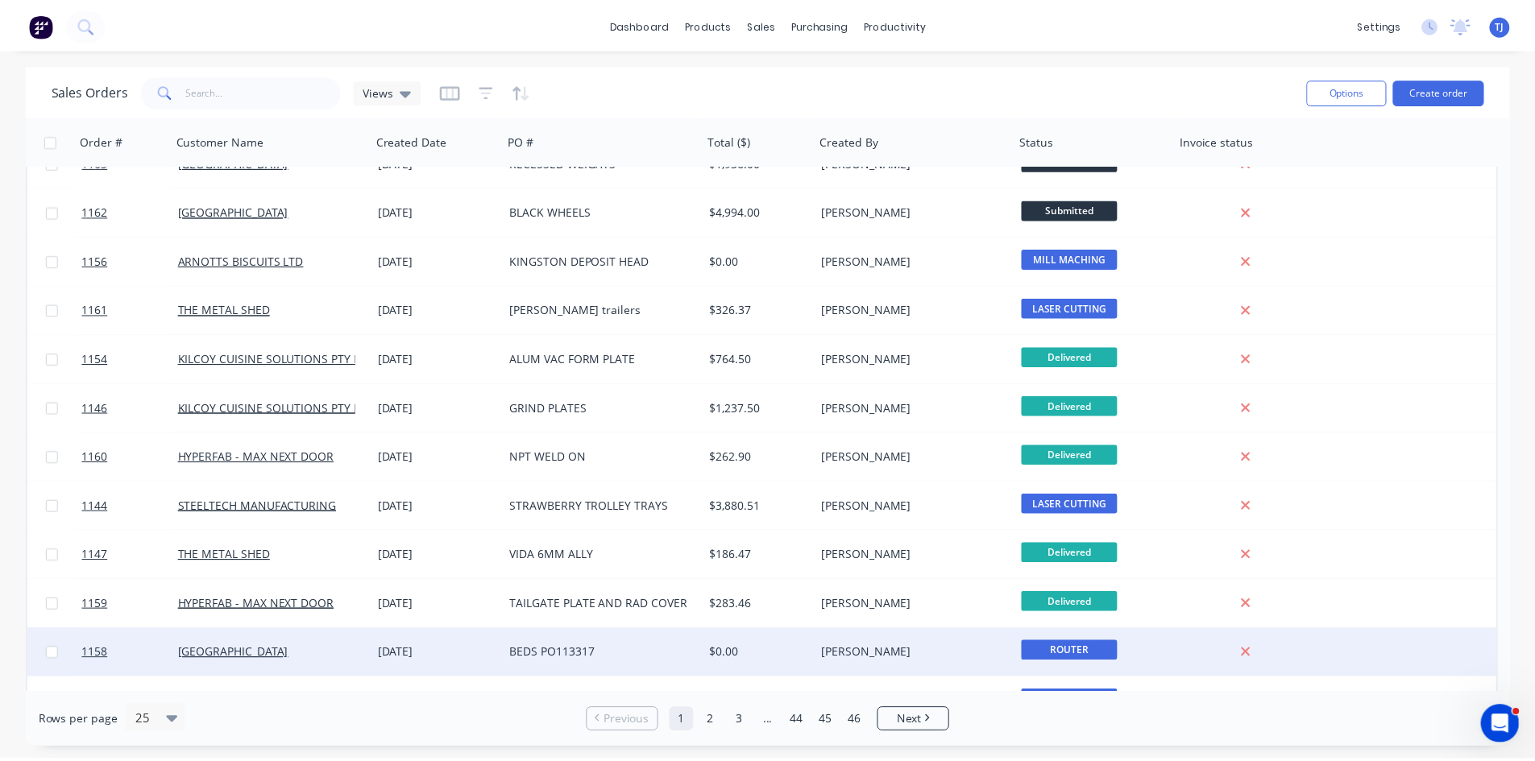
scroll to position [403, 0]
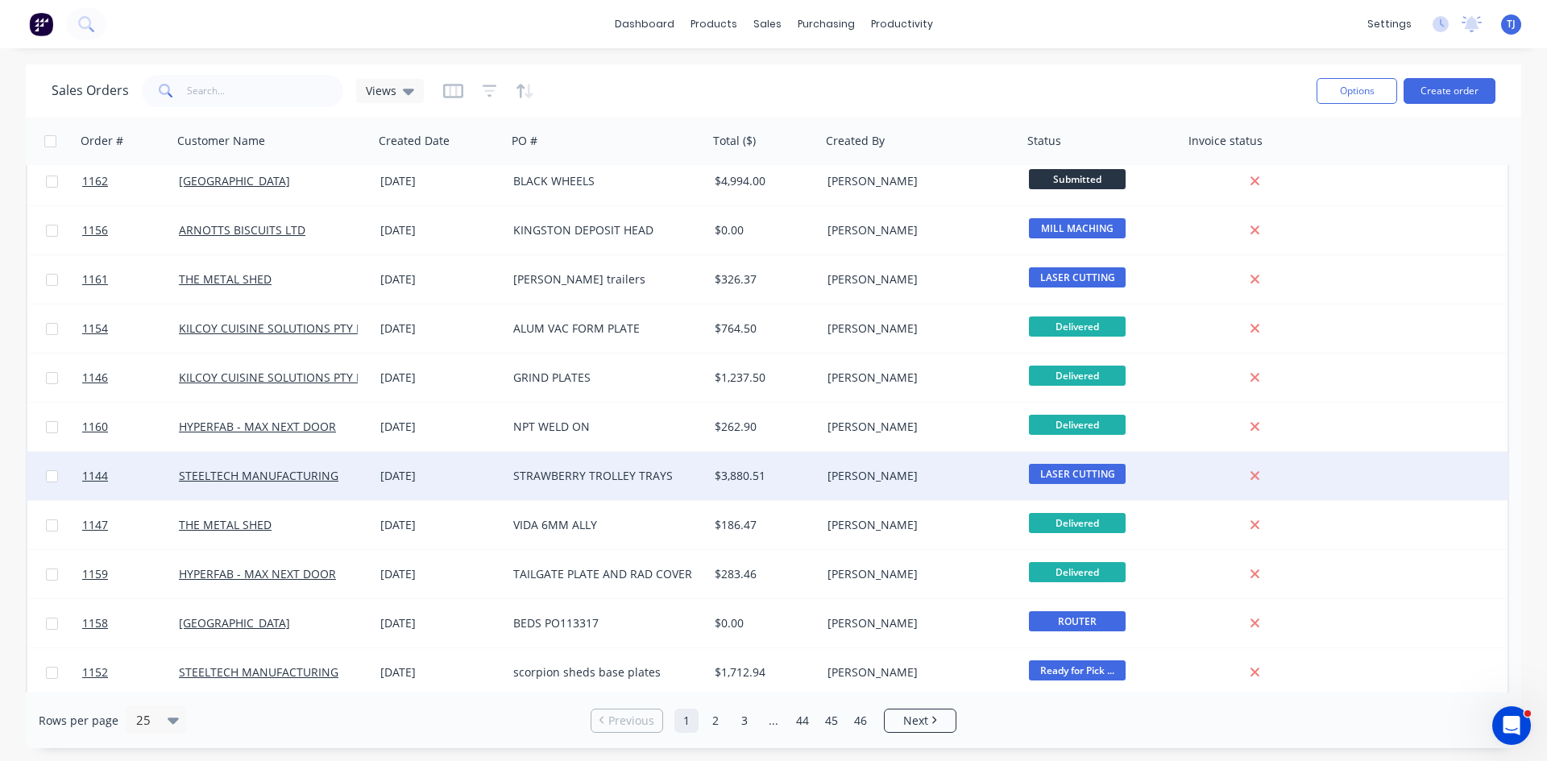
click at [628, 474] on div "STRAWBERRY TROLLEY TRAYS" at bounding box center [602, 476] width 179 height 16
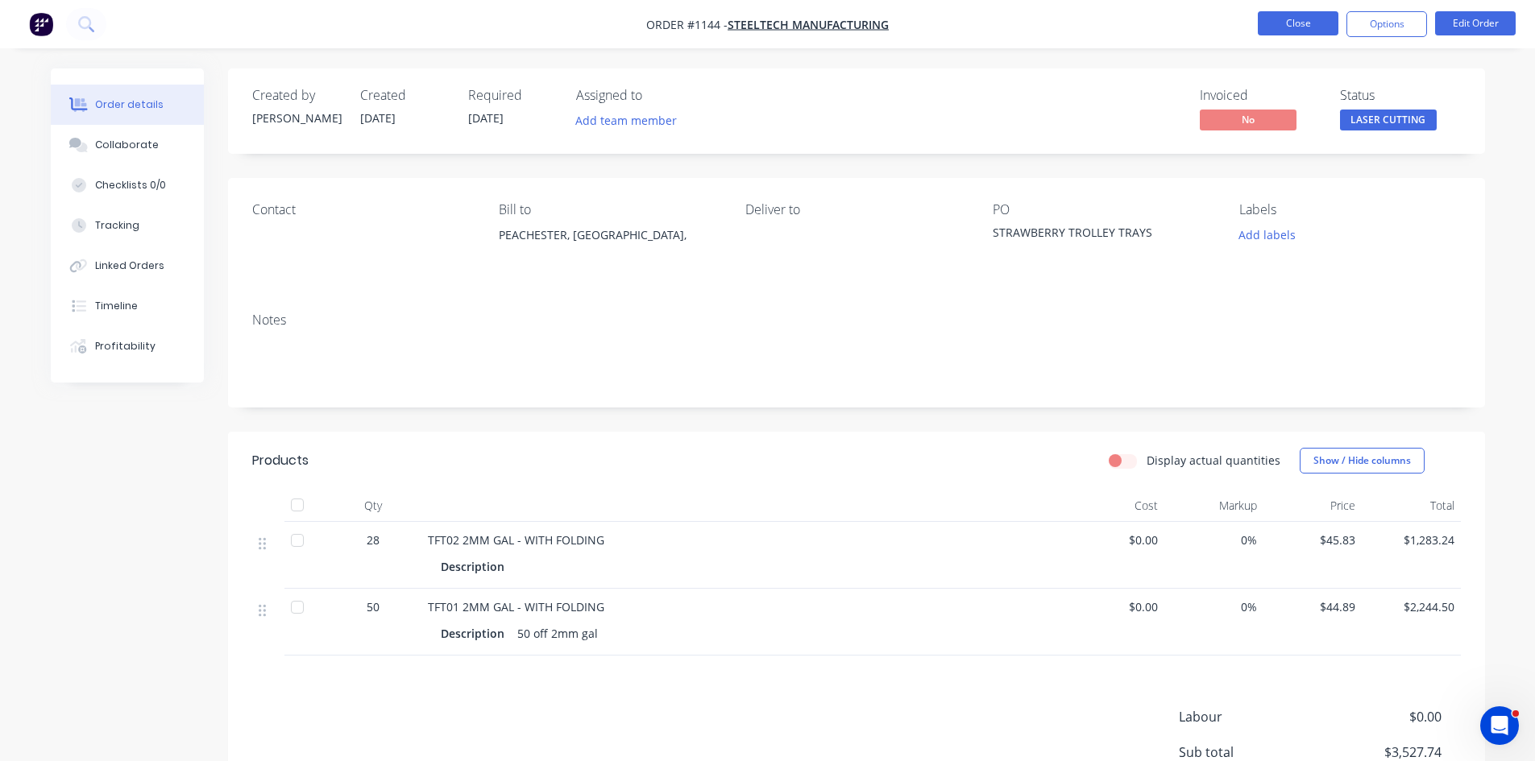
click at [1289, 23] on button "Close" at bounding box center [1298, 23] width 81 height 24
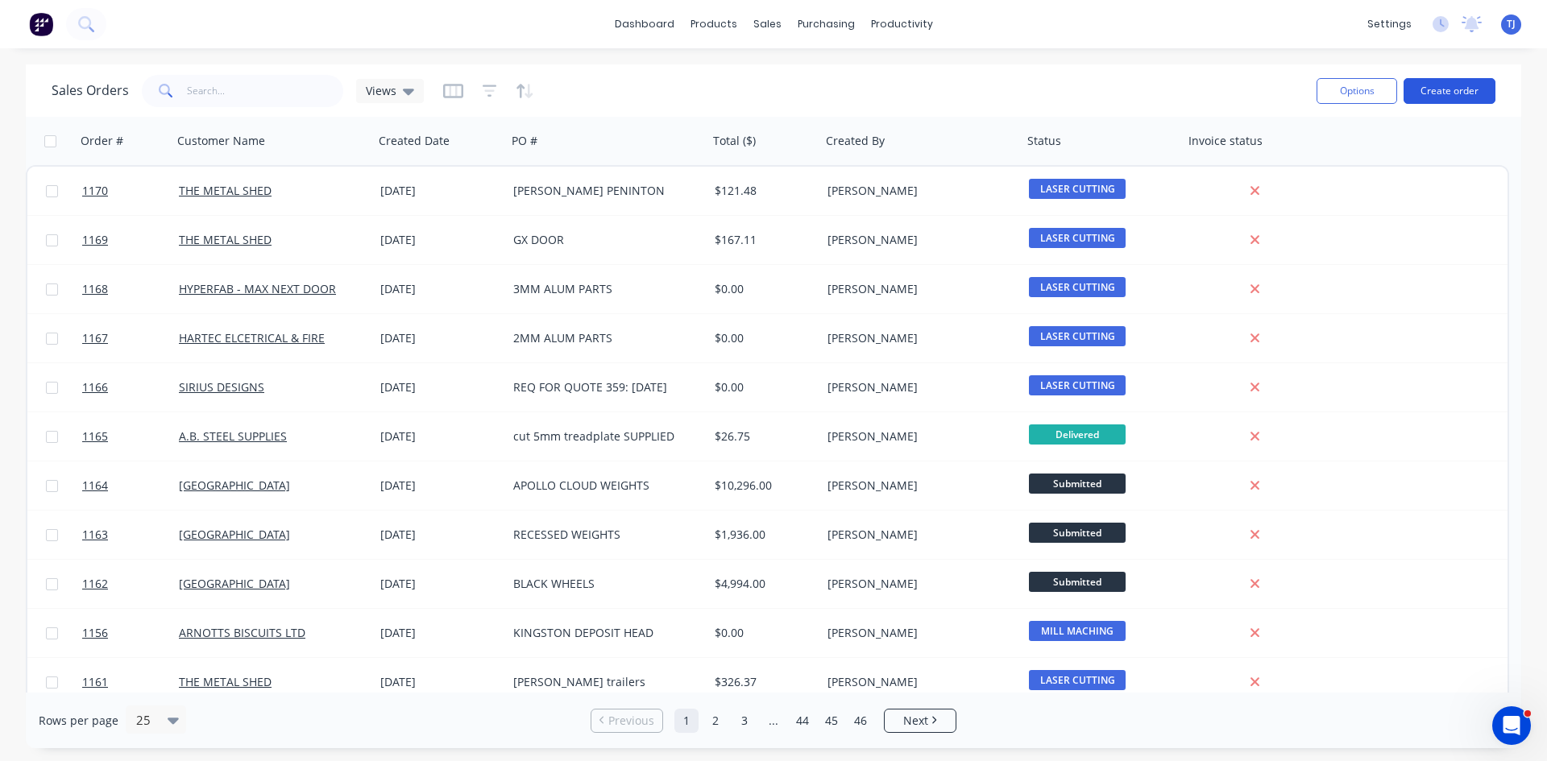
click at [1437, 97] on button "Create order" at bounding box center [1449, 91] width 92 height 26
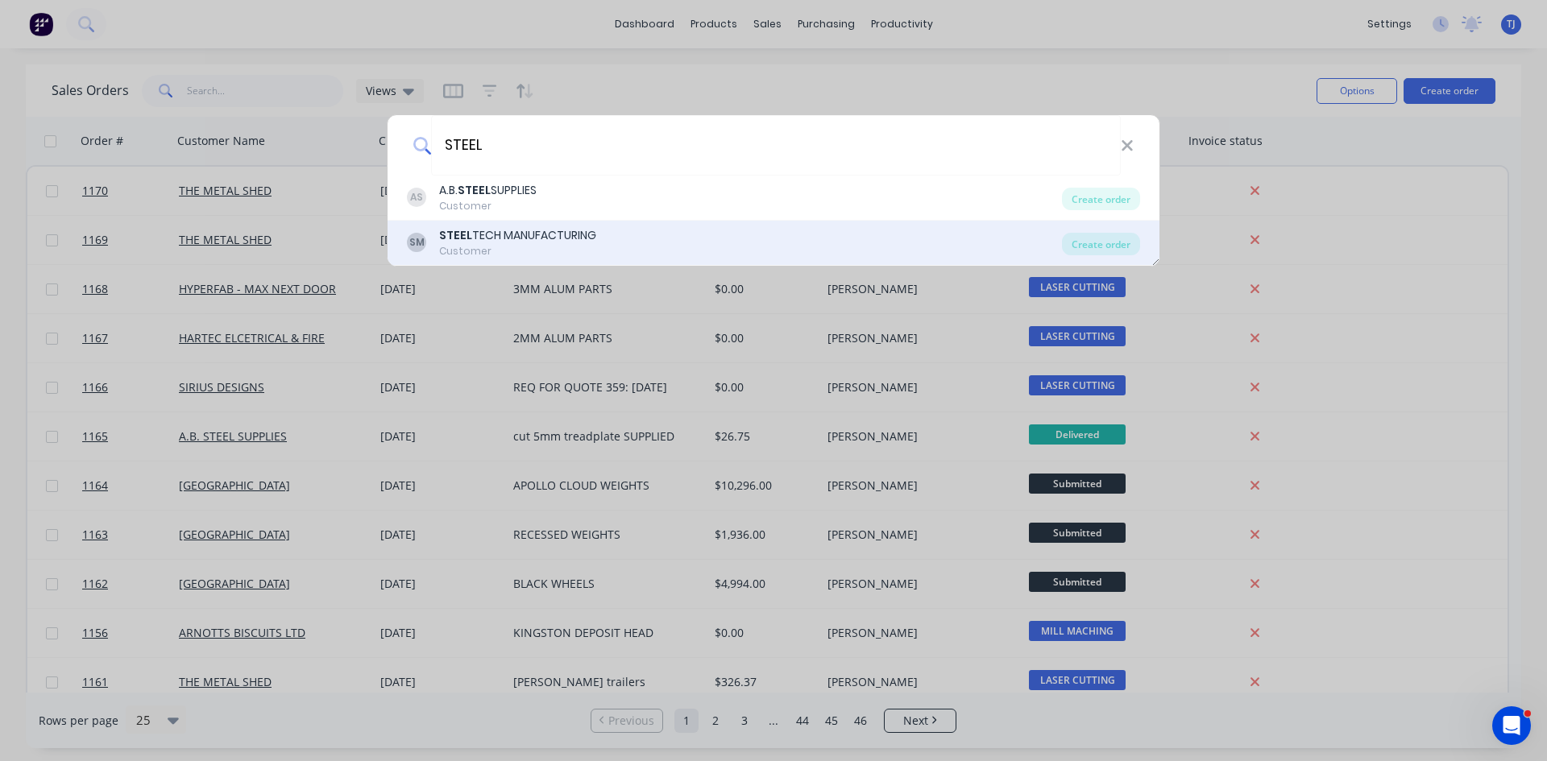
type input "STEEL"
click at [587, 243] on div "STEEL TECH MANUFACTURING" at bounding box center [517, 235] width 157 height 17
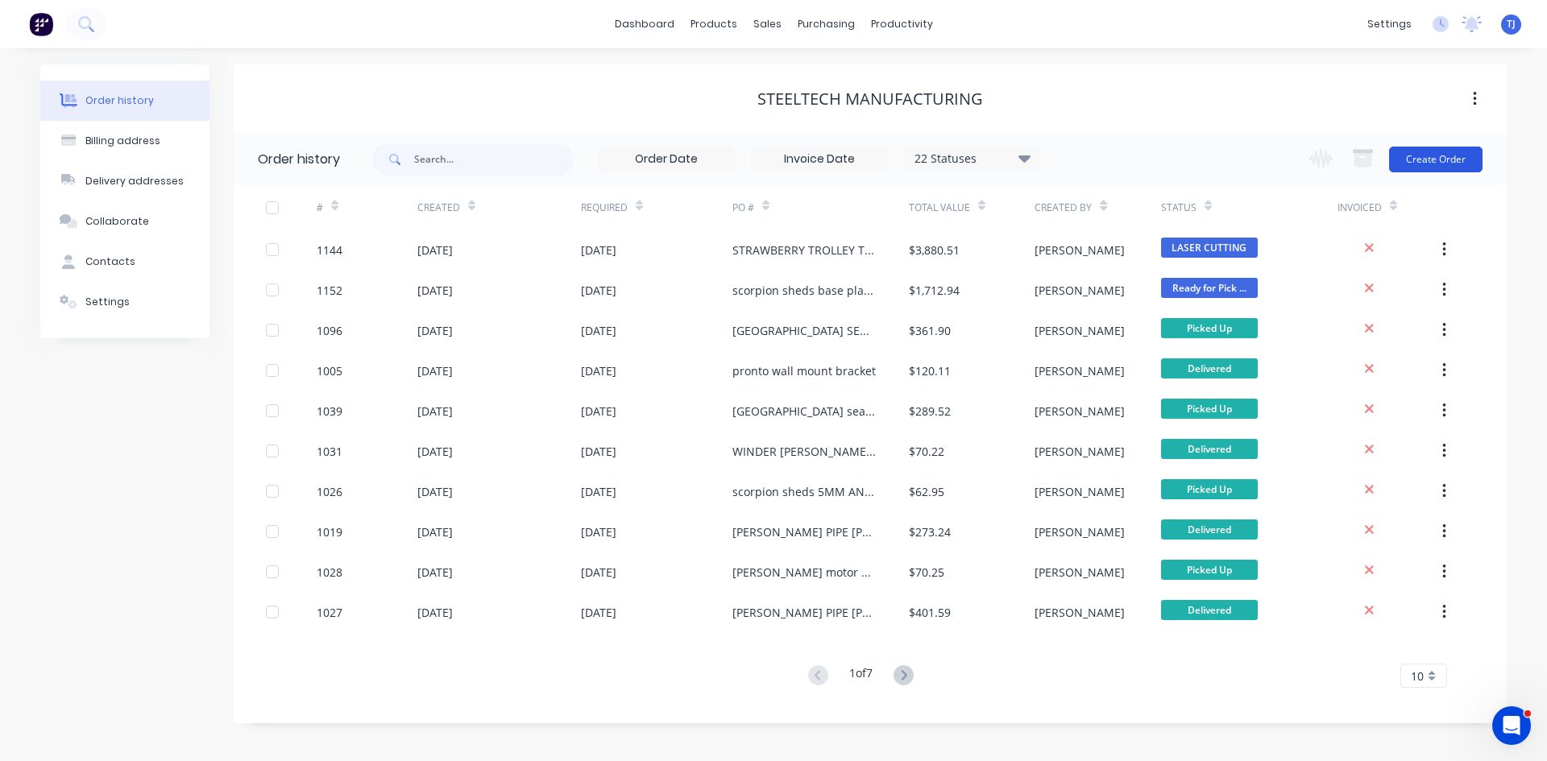
click at [1437, 164] on button "Create Order" at bounding box center [1435, 160] width 93 height 26
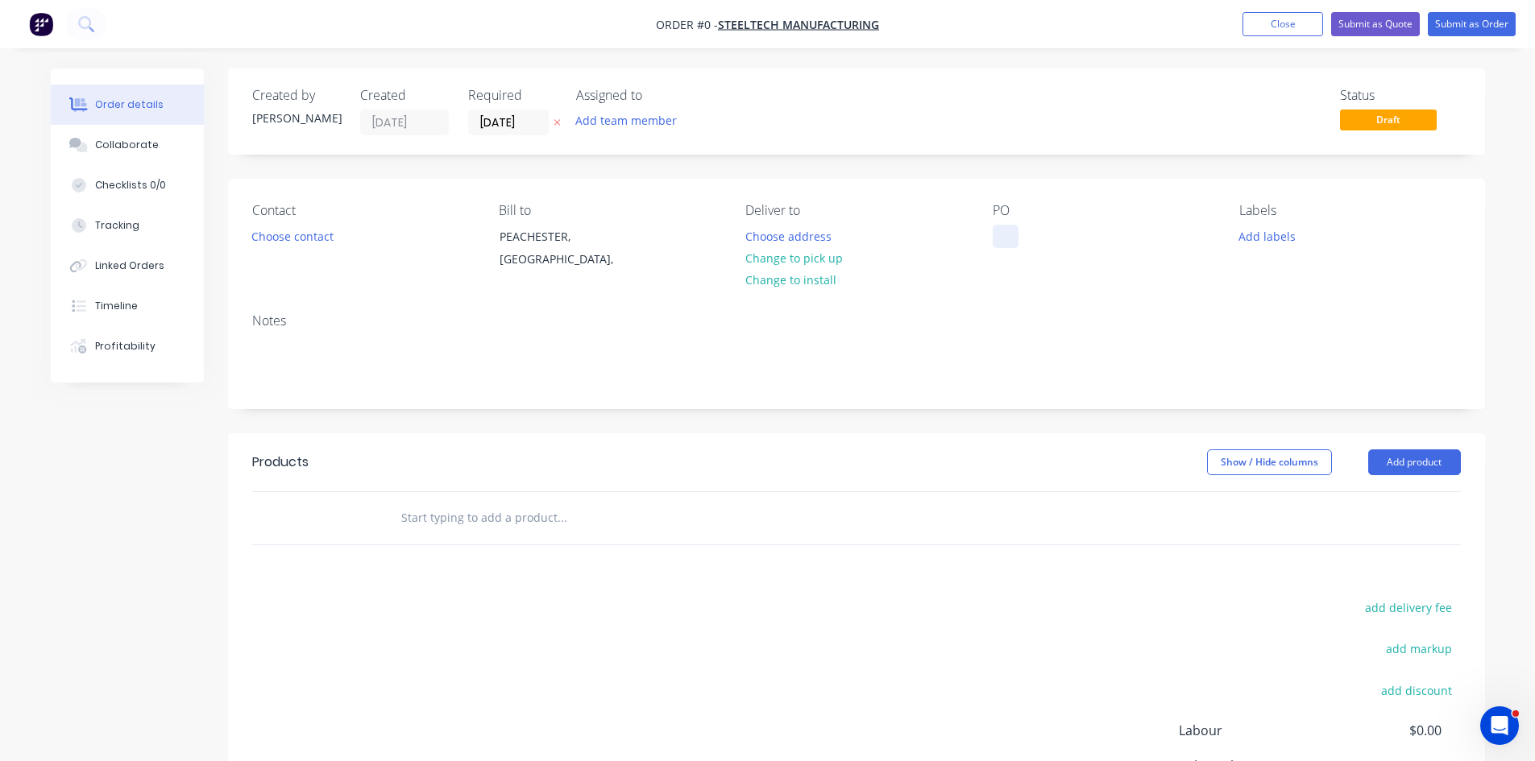
click at [1004, 244] on div at bounding box center [1006, 236] width 26 height 23
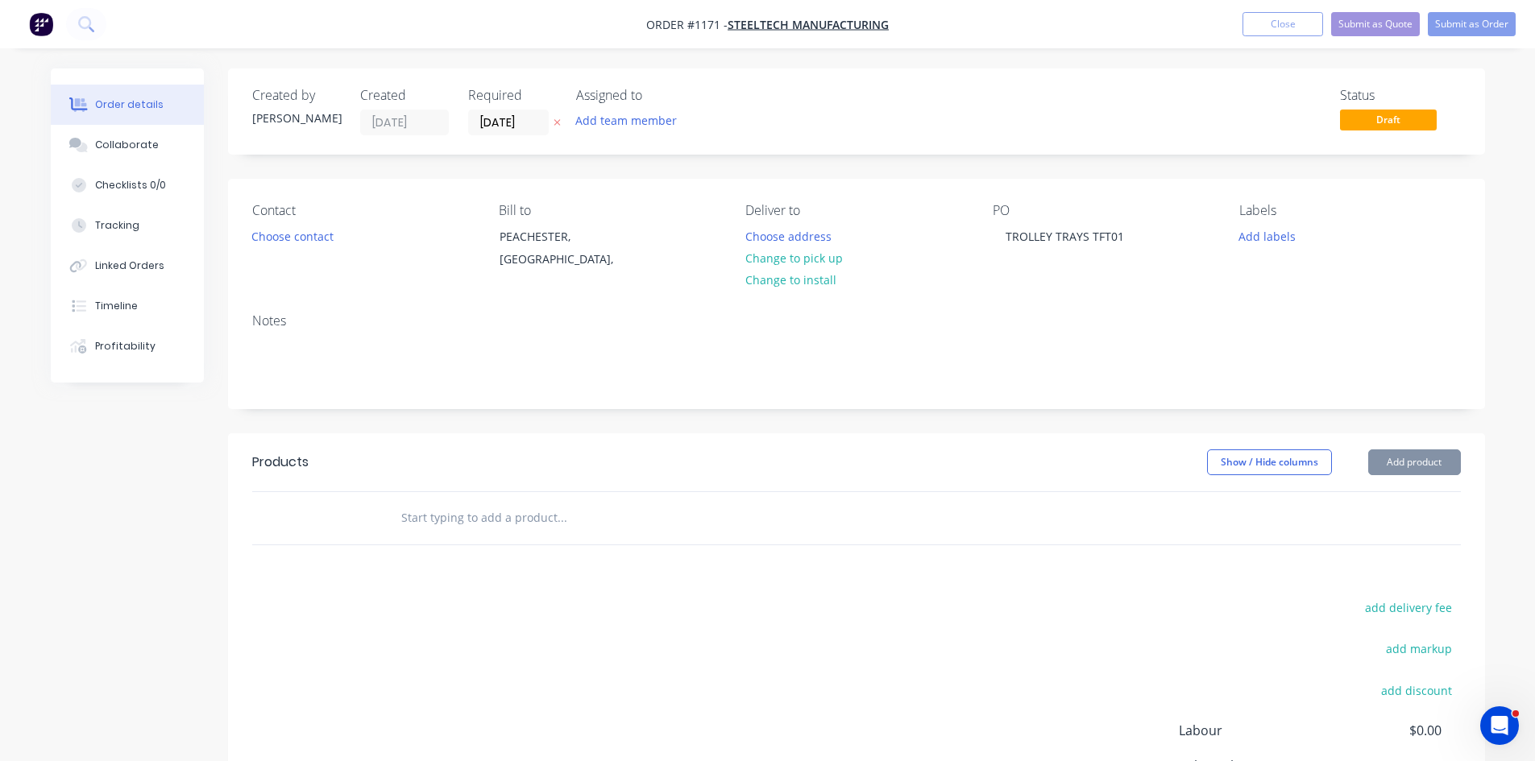
click at [417, 521] on input "text" at bounding box center [561, 518] width 322 height 32
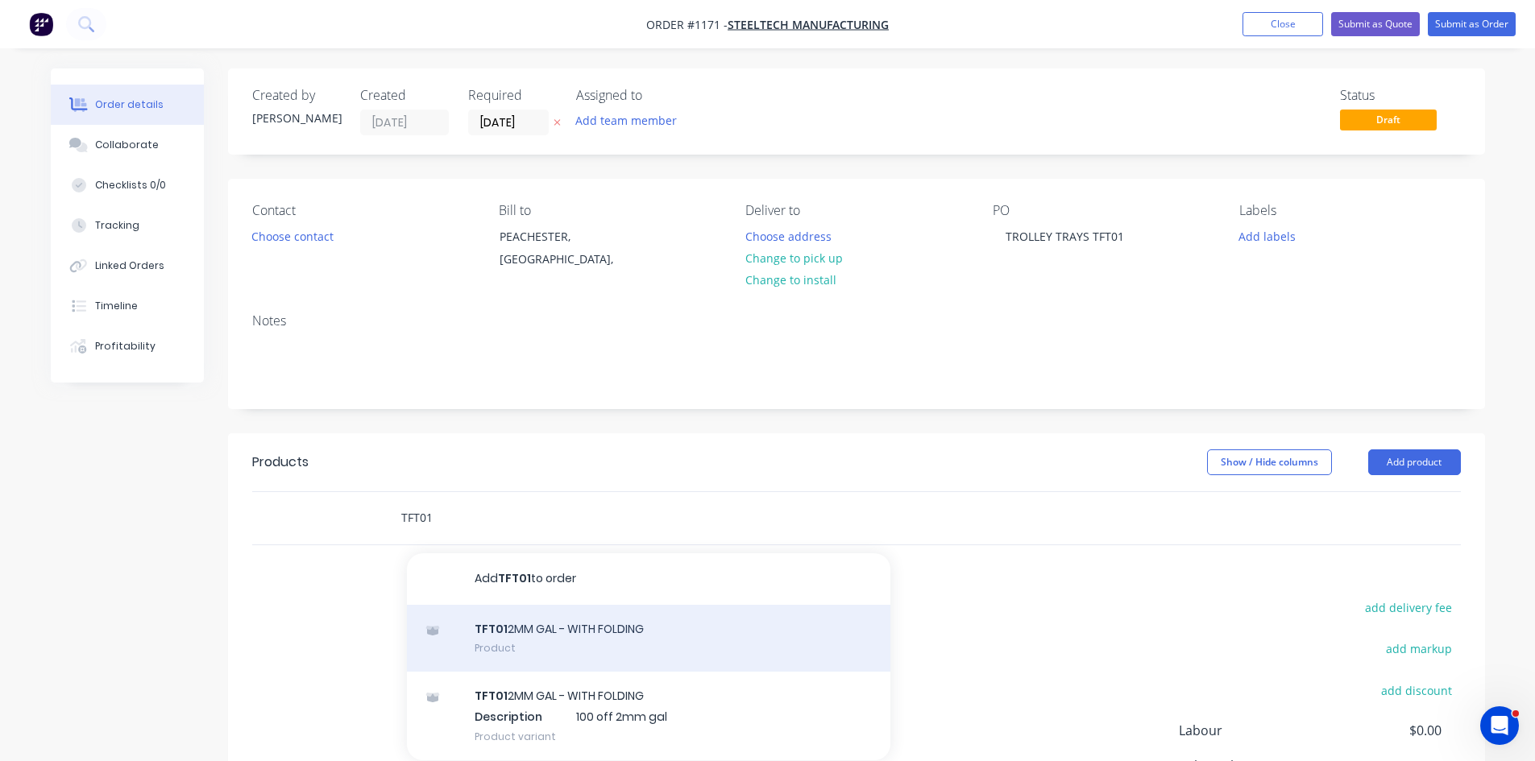
type input "TFT01"
click at [552, 651] on div "TFT01 2MM GAL - WITH FOLDING Product" at bounding box center [648, 639] width 483 height 68
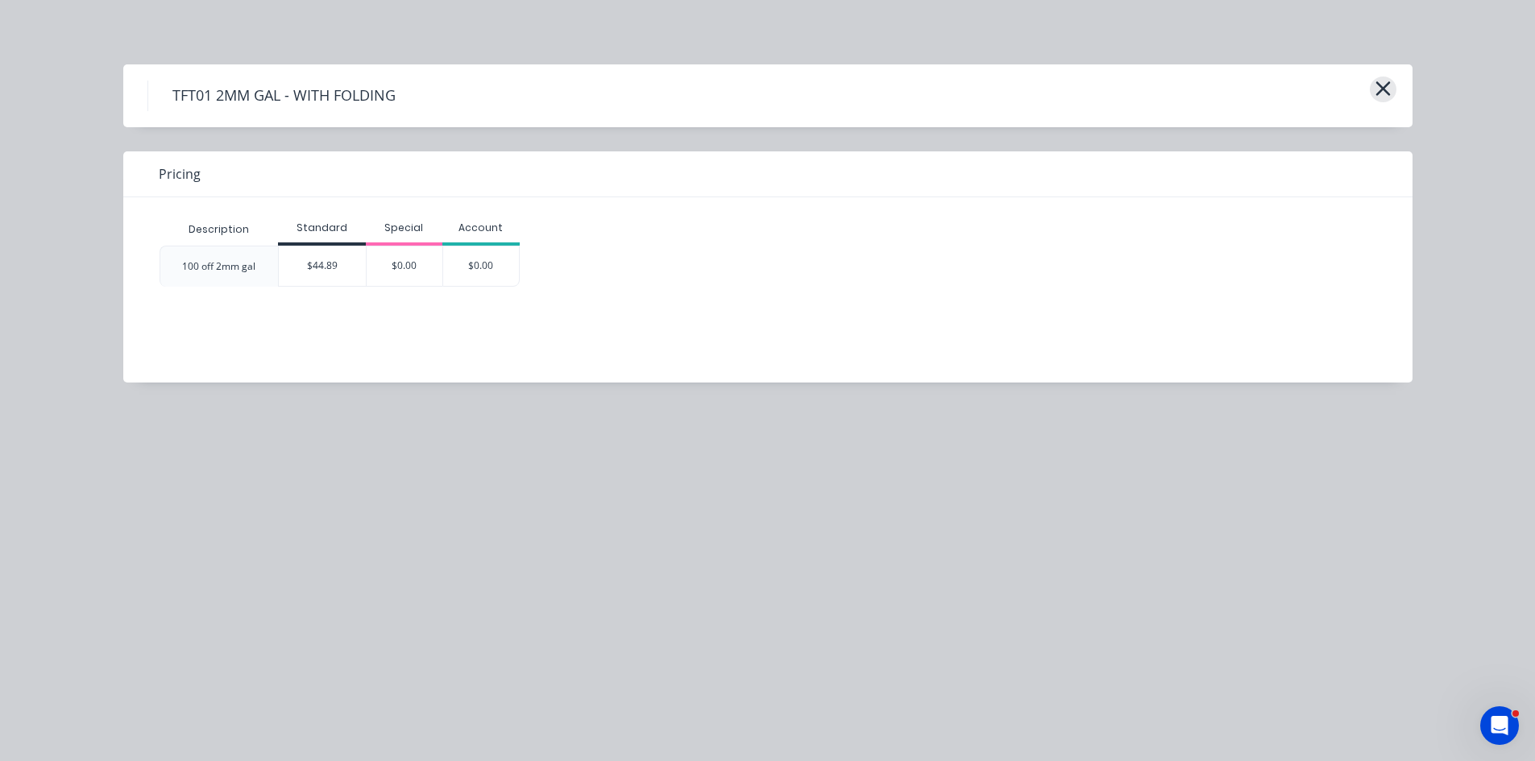
click at [1394, 91] on button "button" at bounding box center [1383, 90] width 27 height 26
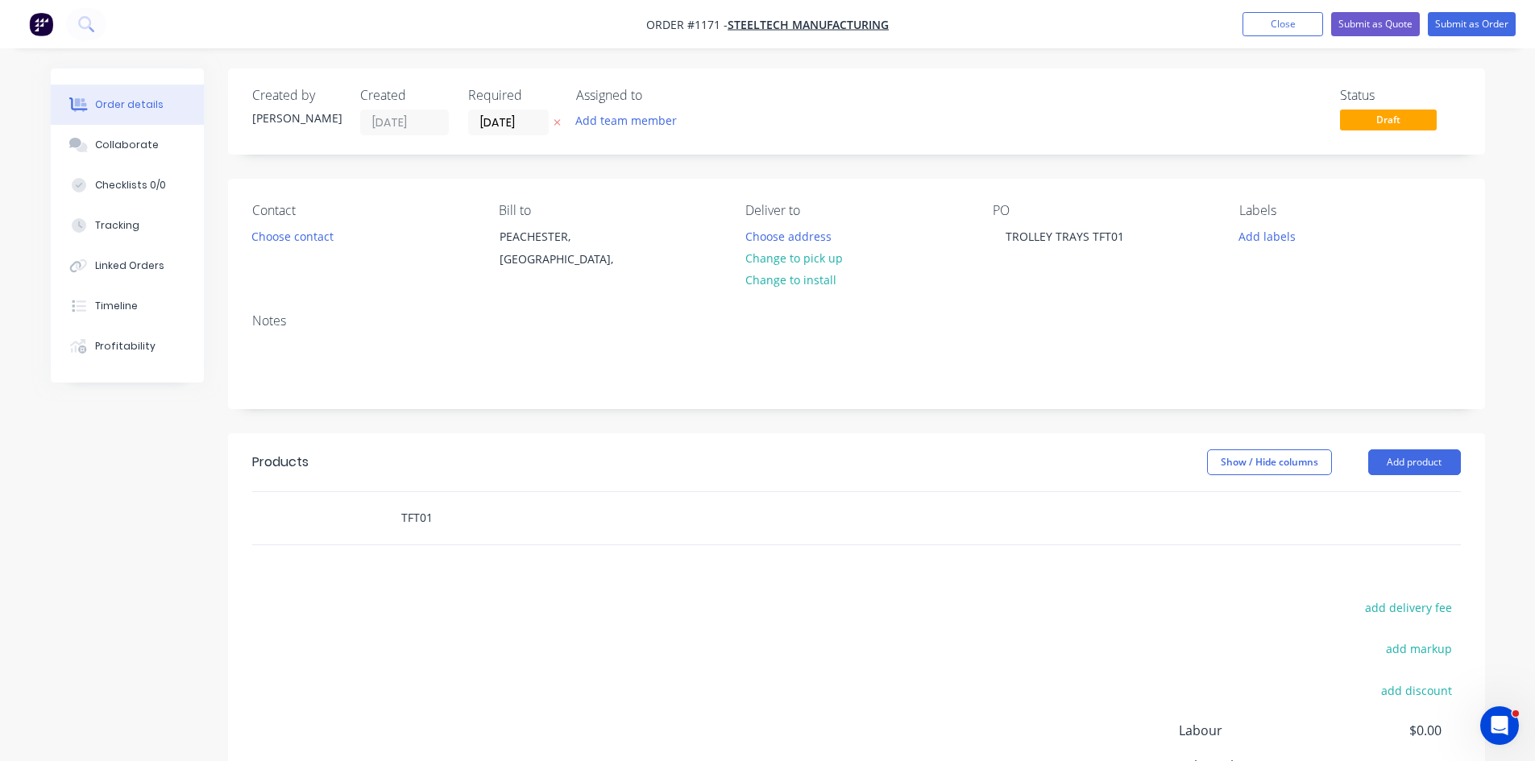
click at [437, 521] on input "TFT01" at bounding box center [561, 518] width 322 height 32
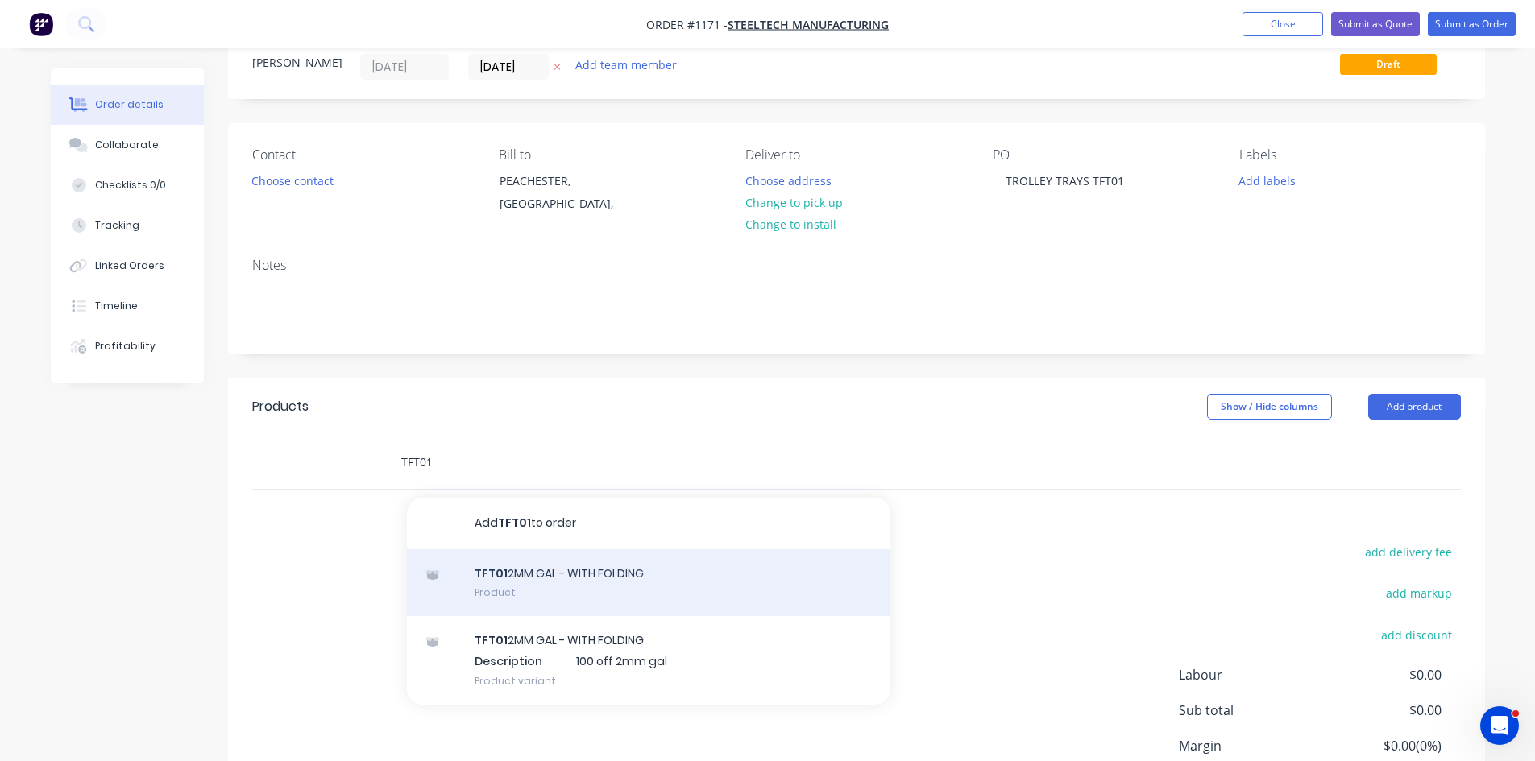
scroll to position [81, 0]
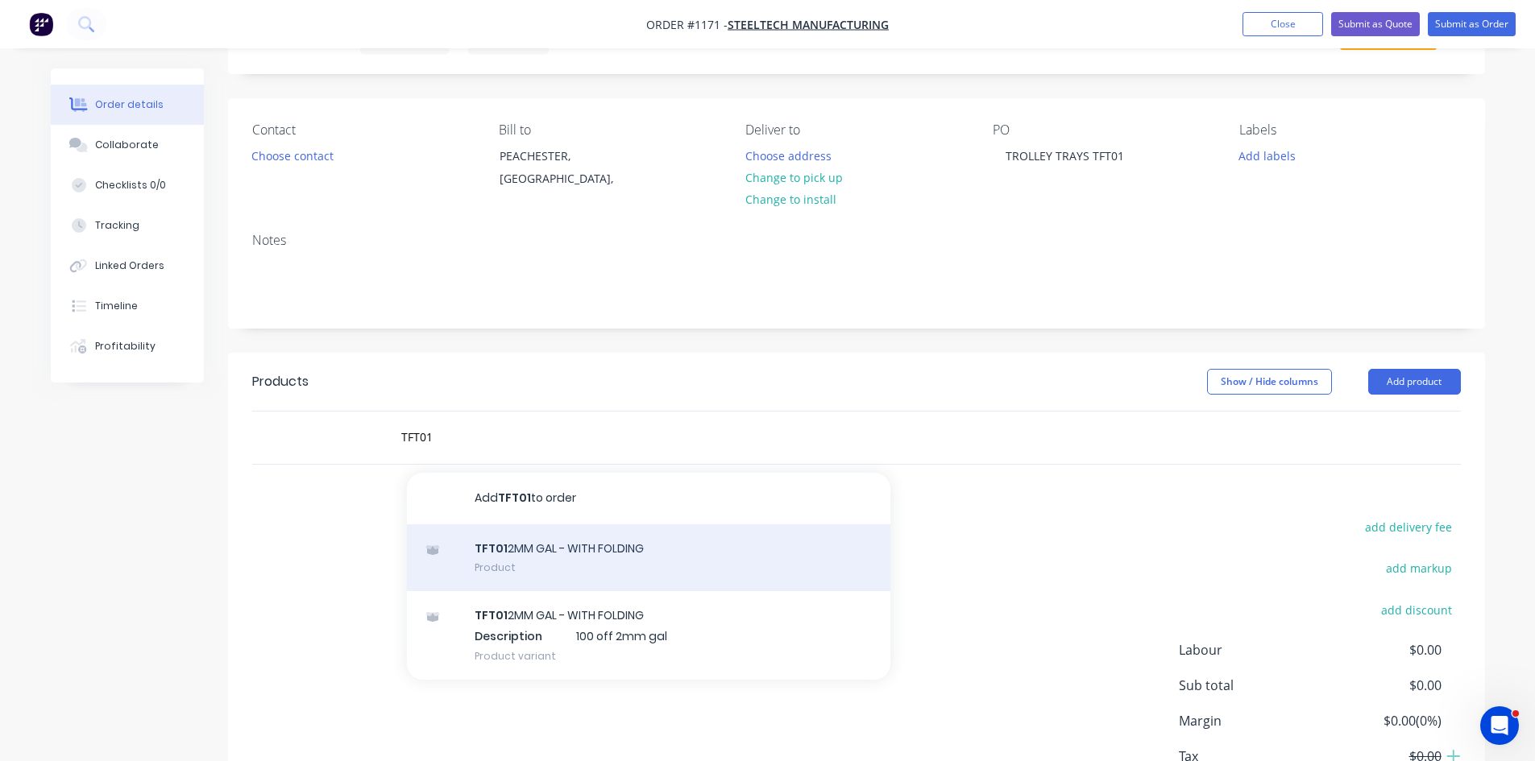
click at [537, 572] on div "TFT01 2MM GAL - WITH FOLDING Product" at bounding box center [648, 558] width 483 height 68
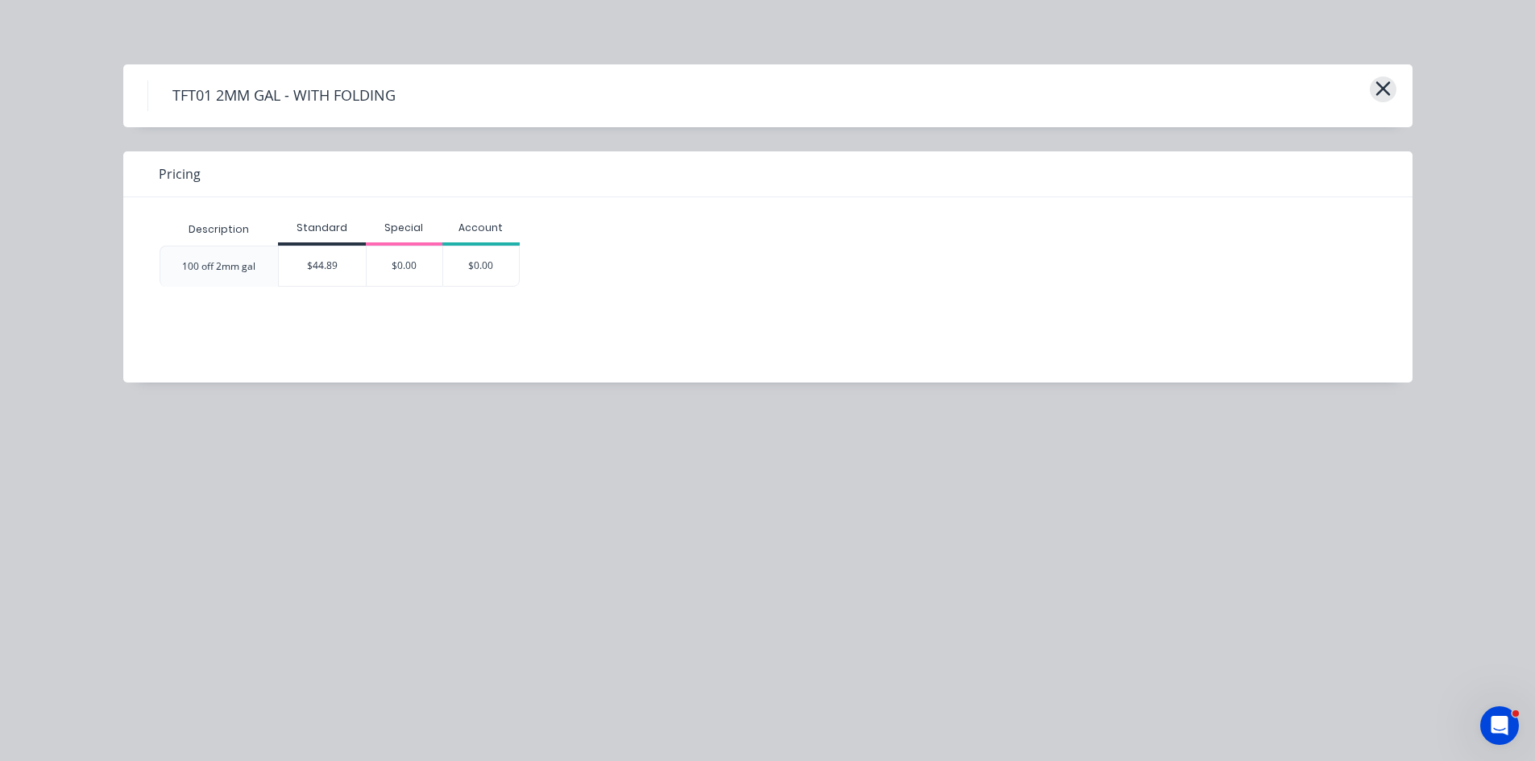
click at [1379, 87] on icon "button" at bounding box center [1382, 88] width 17 height 23
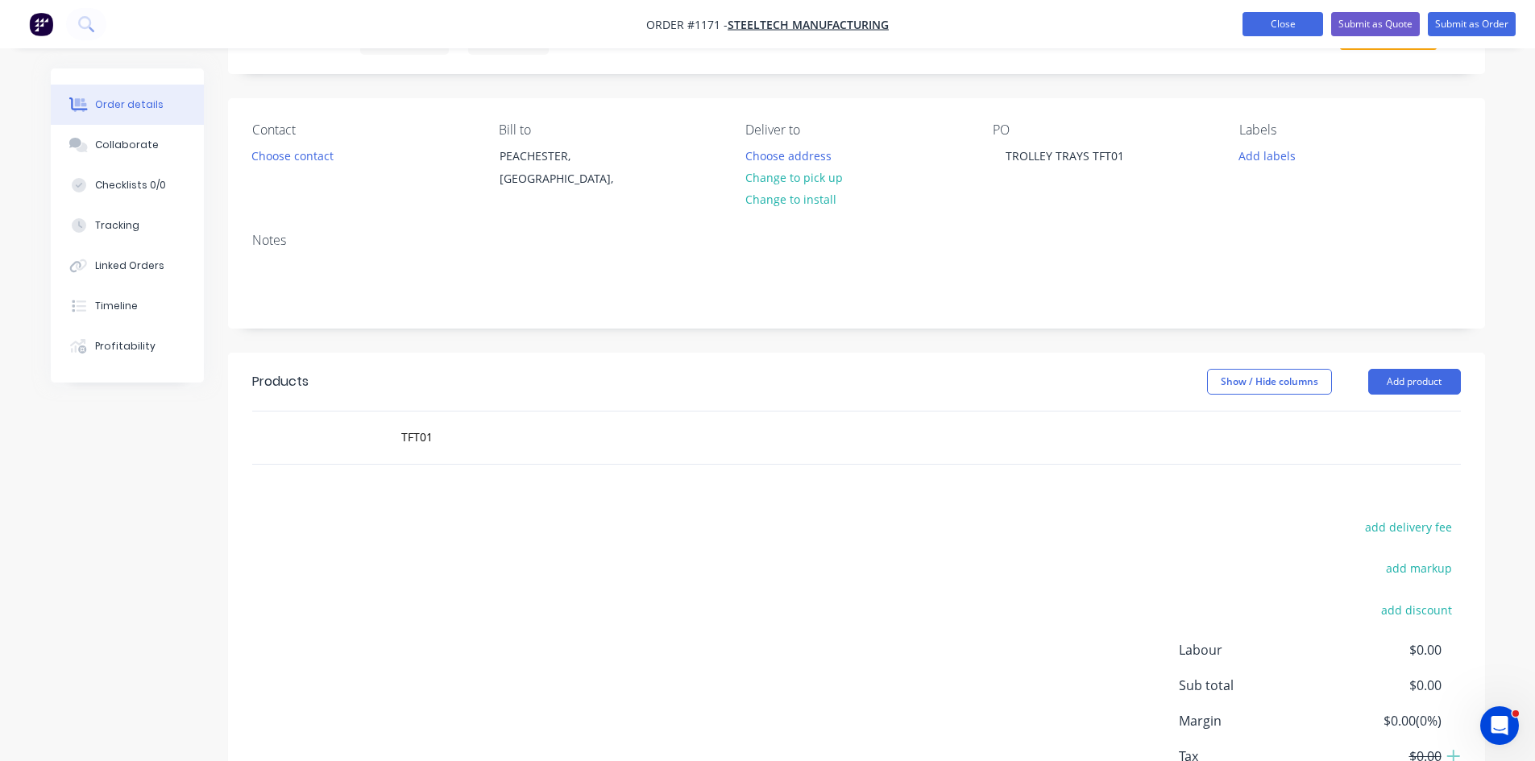
click at [1284, 24] on button "Close" at bounding box center [1282, 24] width 81 height 24
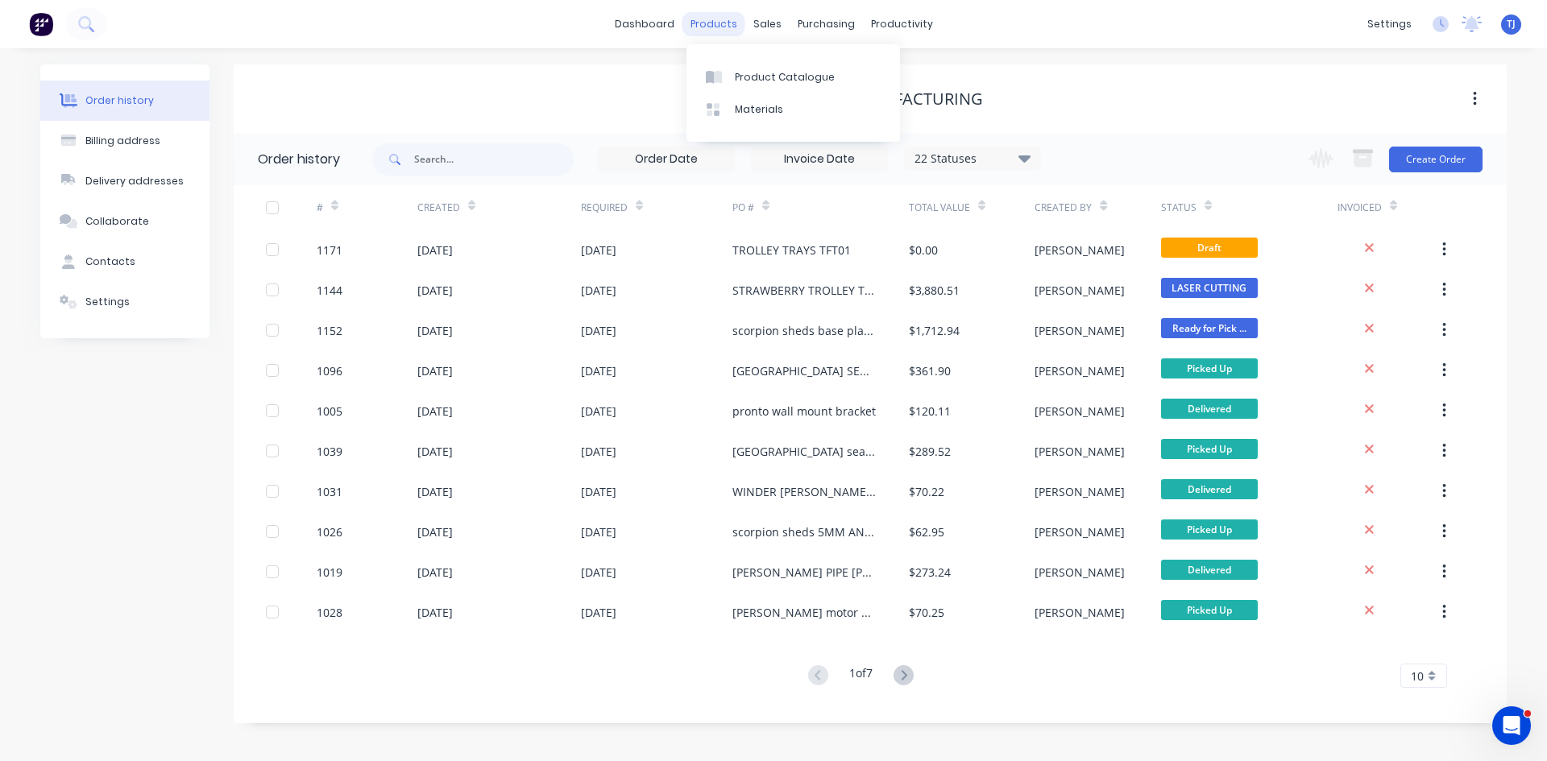
click at [701, 19] on div "products" at bounding box center [713, 24] width 63 height 24
click at [735, 77] on div "Product Catalogue" at bounding box center [785, 77] width 100 height 15
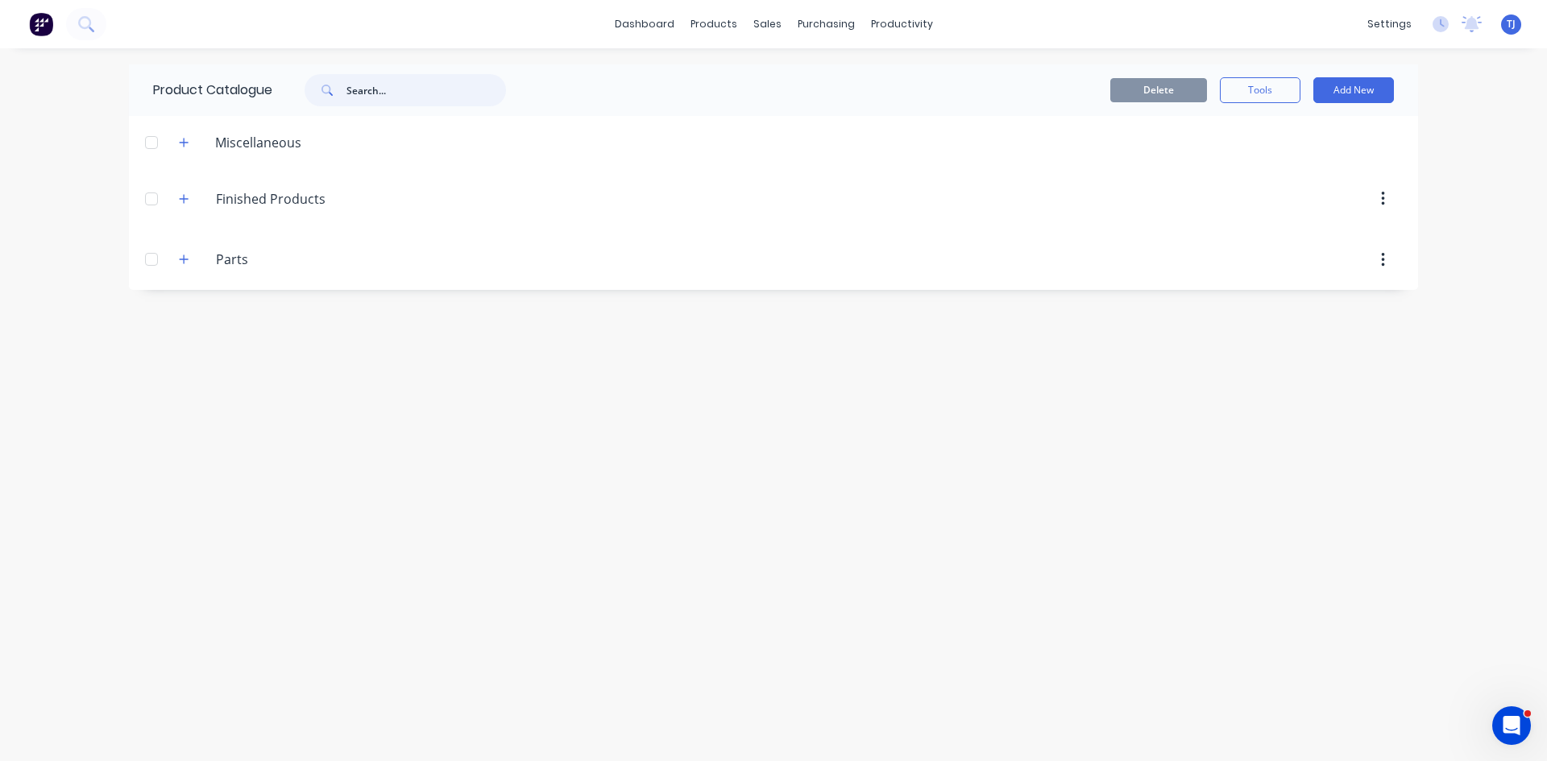
click at [375, 92] on input "text" at bounding box center [426, 90] width 160 height 32
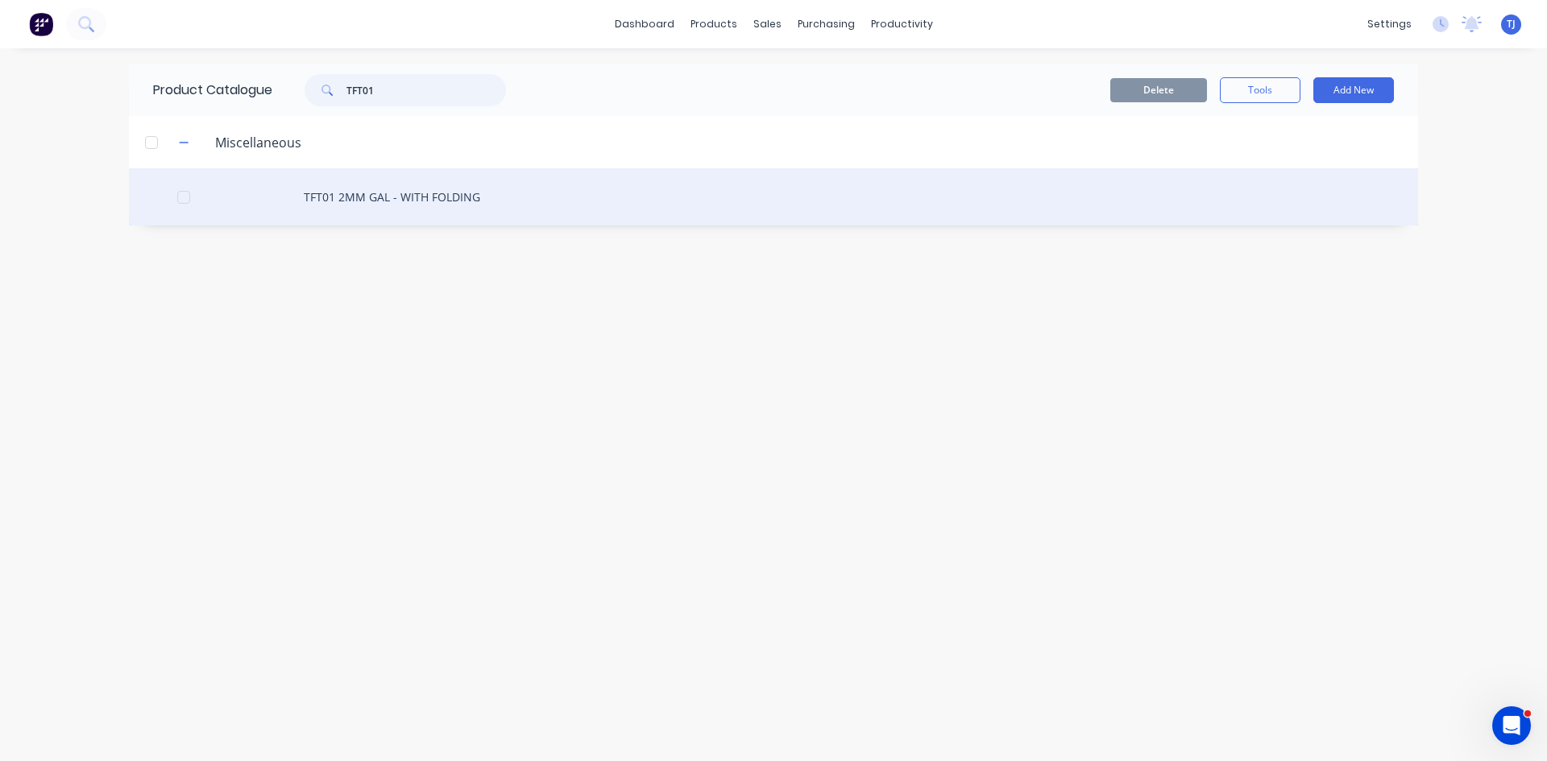
type input "TFT01"
click at [411, 197] on div "TFT01 2MM GAL - WITH FOLDING" at bounding box center [773, 196] width 1289 height 57
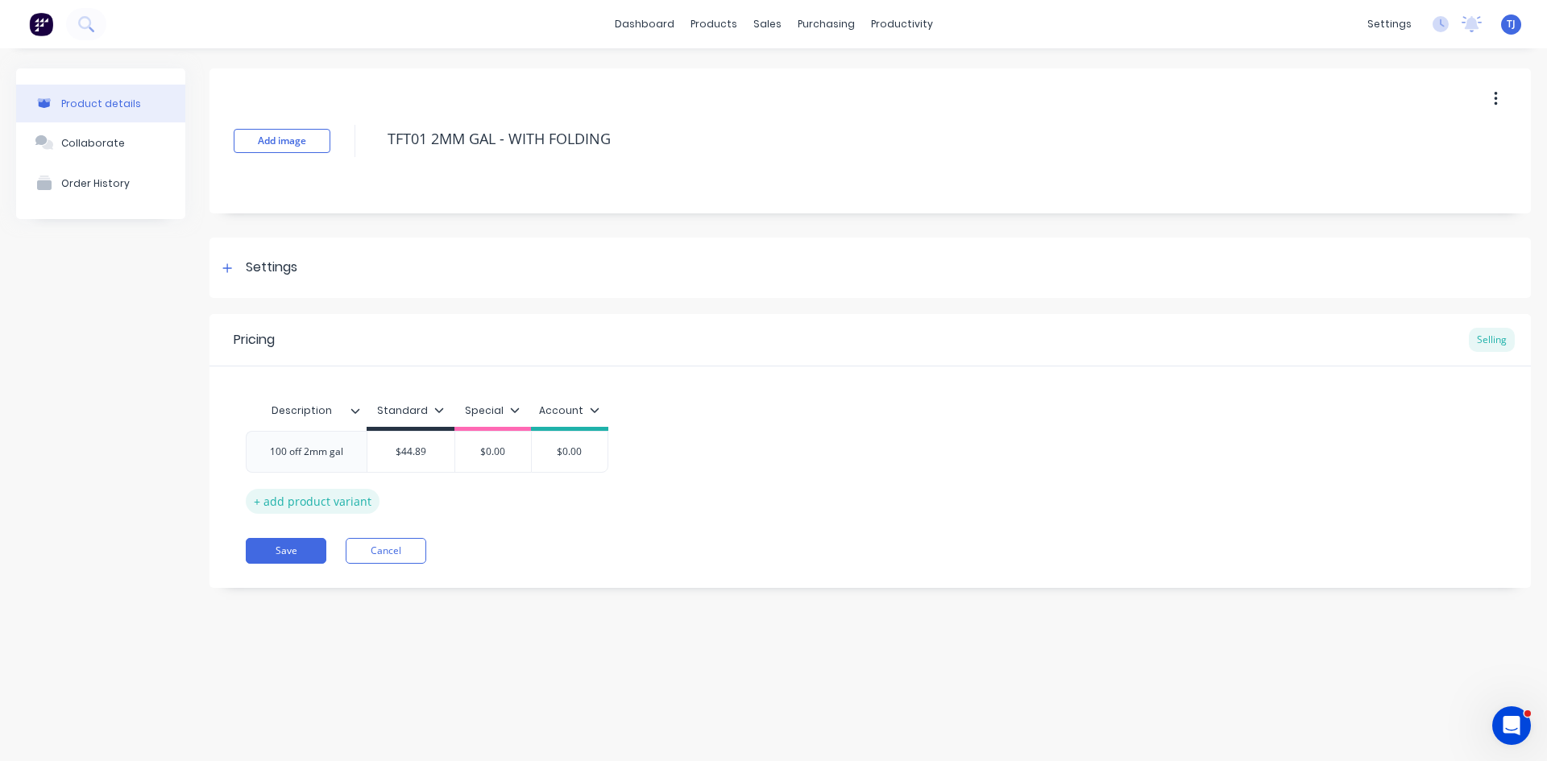
click at [333, 504] on div "+ add product variant" at bounding box center [313, 501] width 134 height 25
type textarea "x"
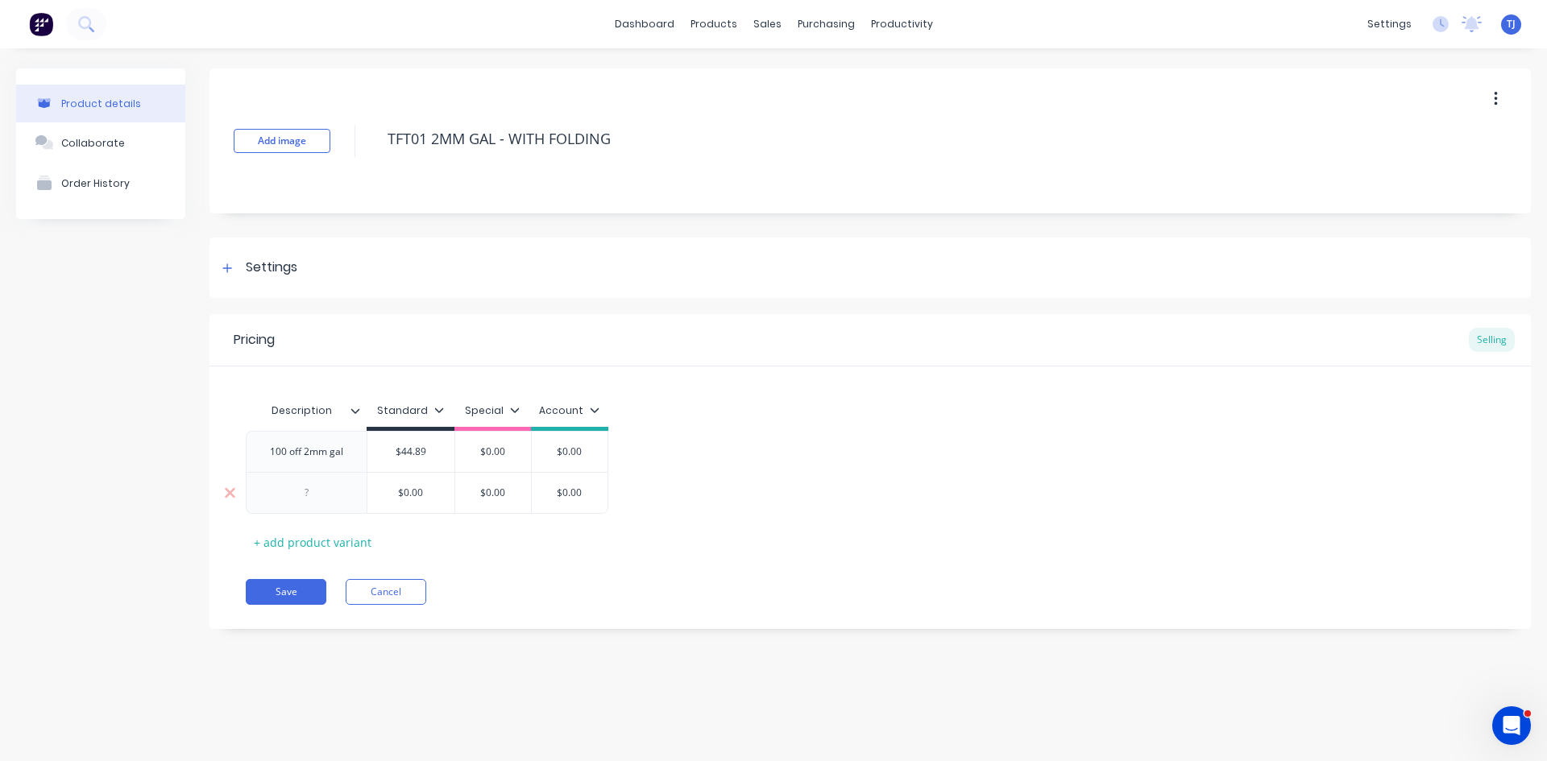
click at [313, 508] on div at bounding box center [306, 493] width 121 height 42
click at [315, 504] on div at bounding box center [306, 493] width 121 height 42
click at [309, 495] on div at bounding box center [307, 493] width 81 height 21
type textarea "x"
type input "$0.00"
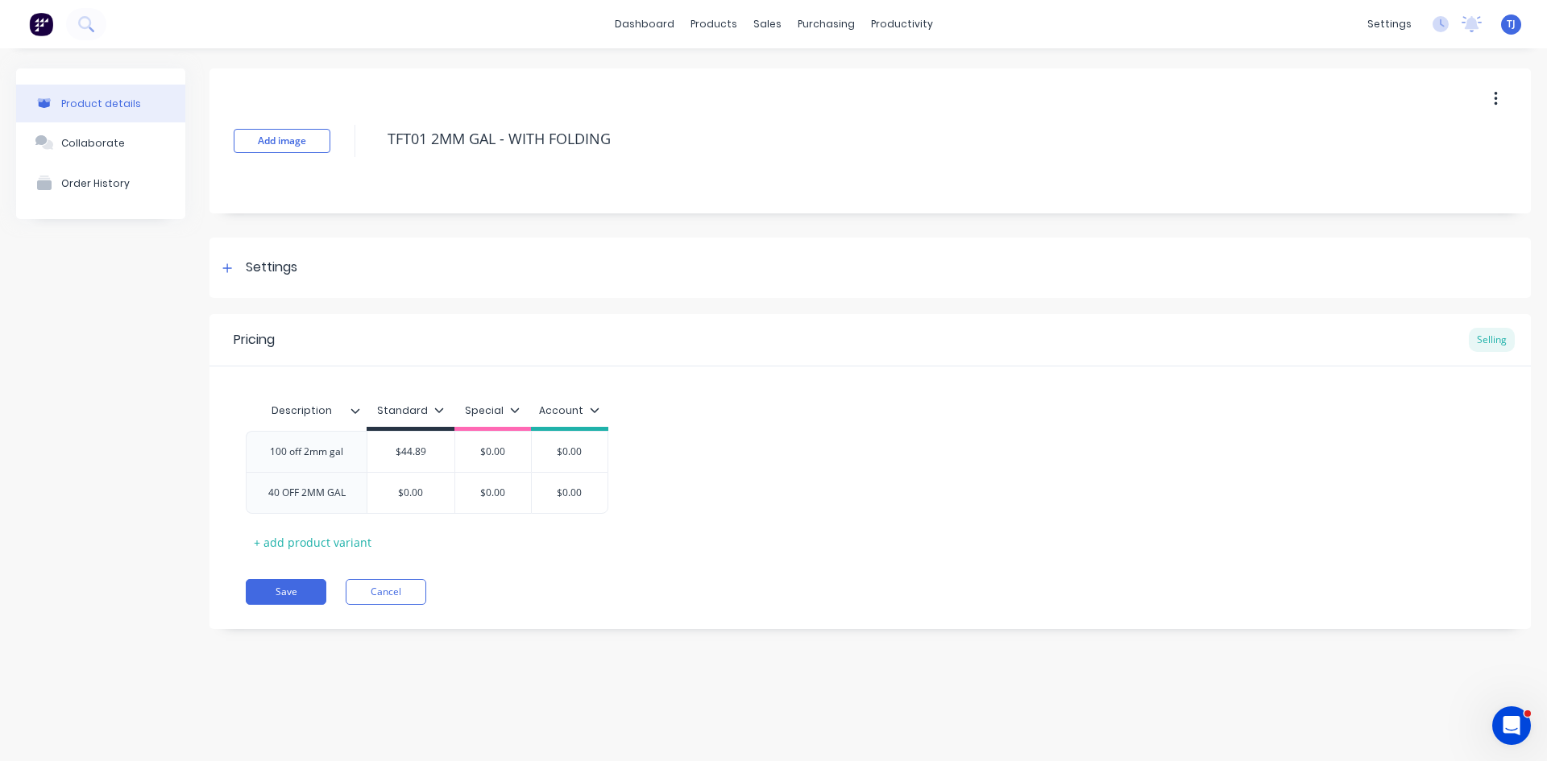
type textarea "x"
type input "$0.0"
type textarea "x"
type input "$0."
type textarea "x"
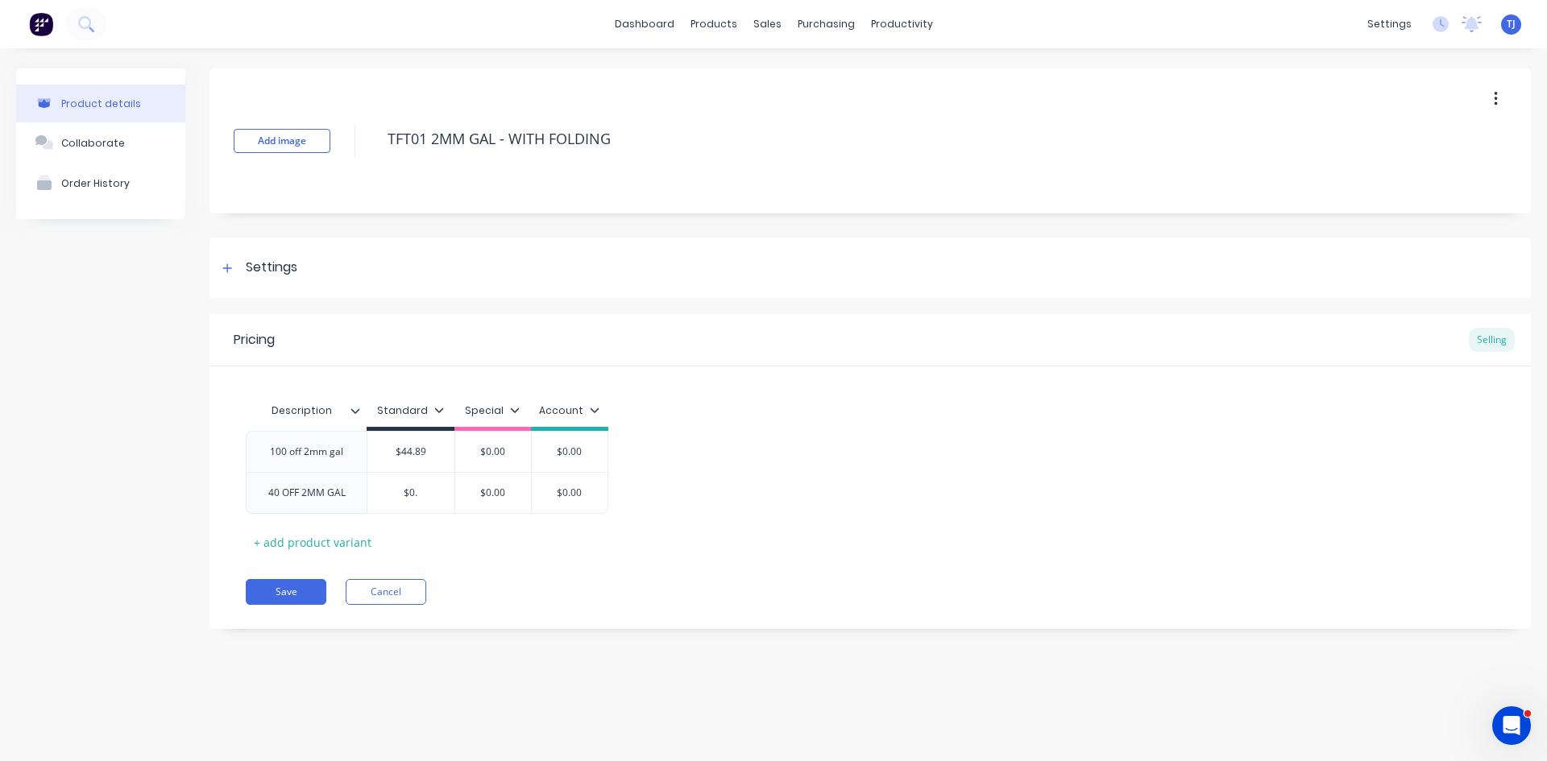
type input "$0"
type textarea "x"
type input "$"
type textarea "x"
type input "$4"
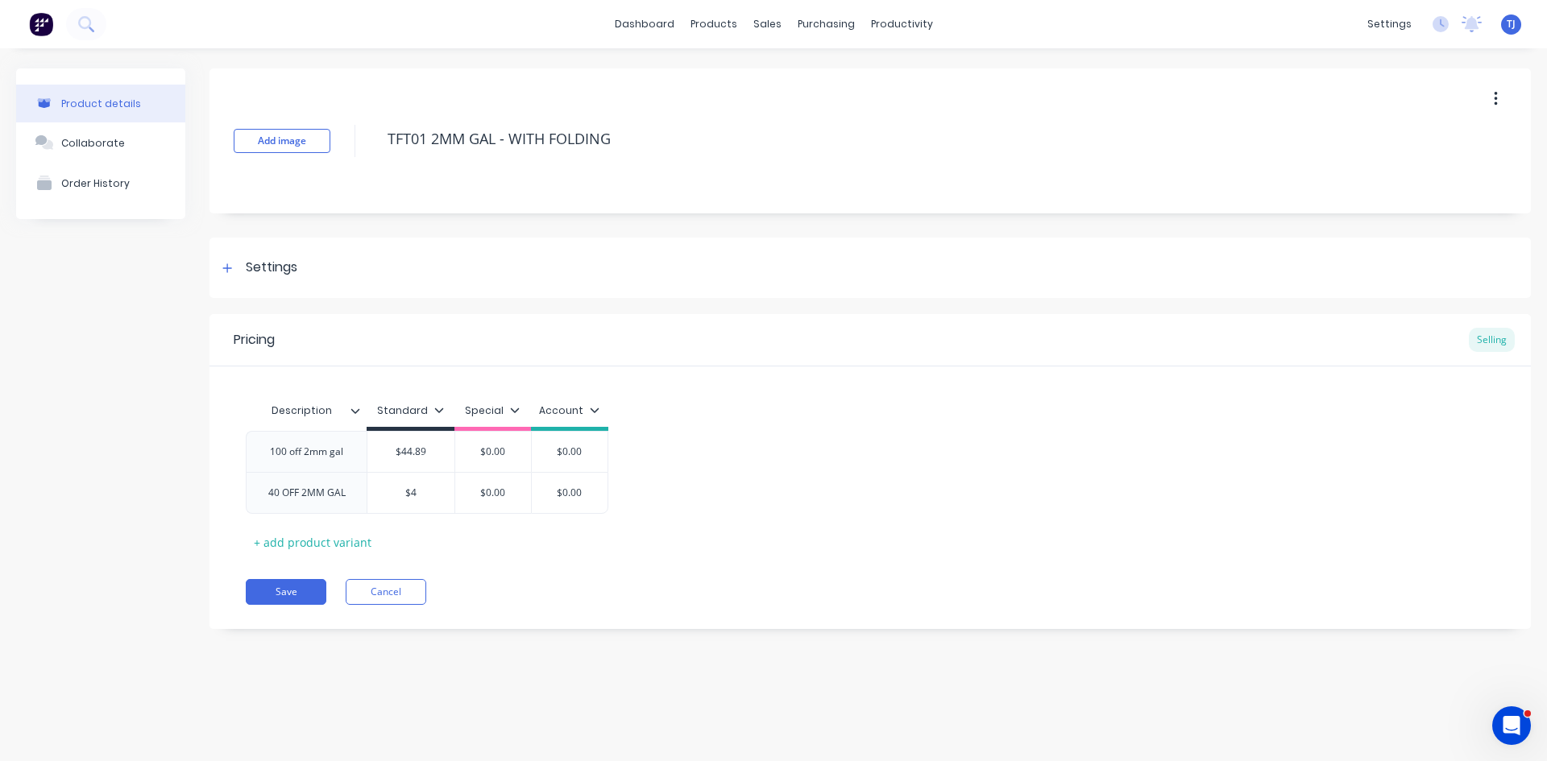
type textarea "x"
type input "$45"
type textarea "x"
type input "$45."
type textarea "x"
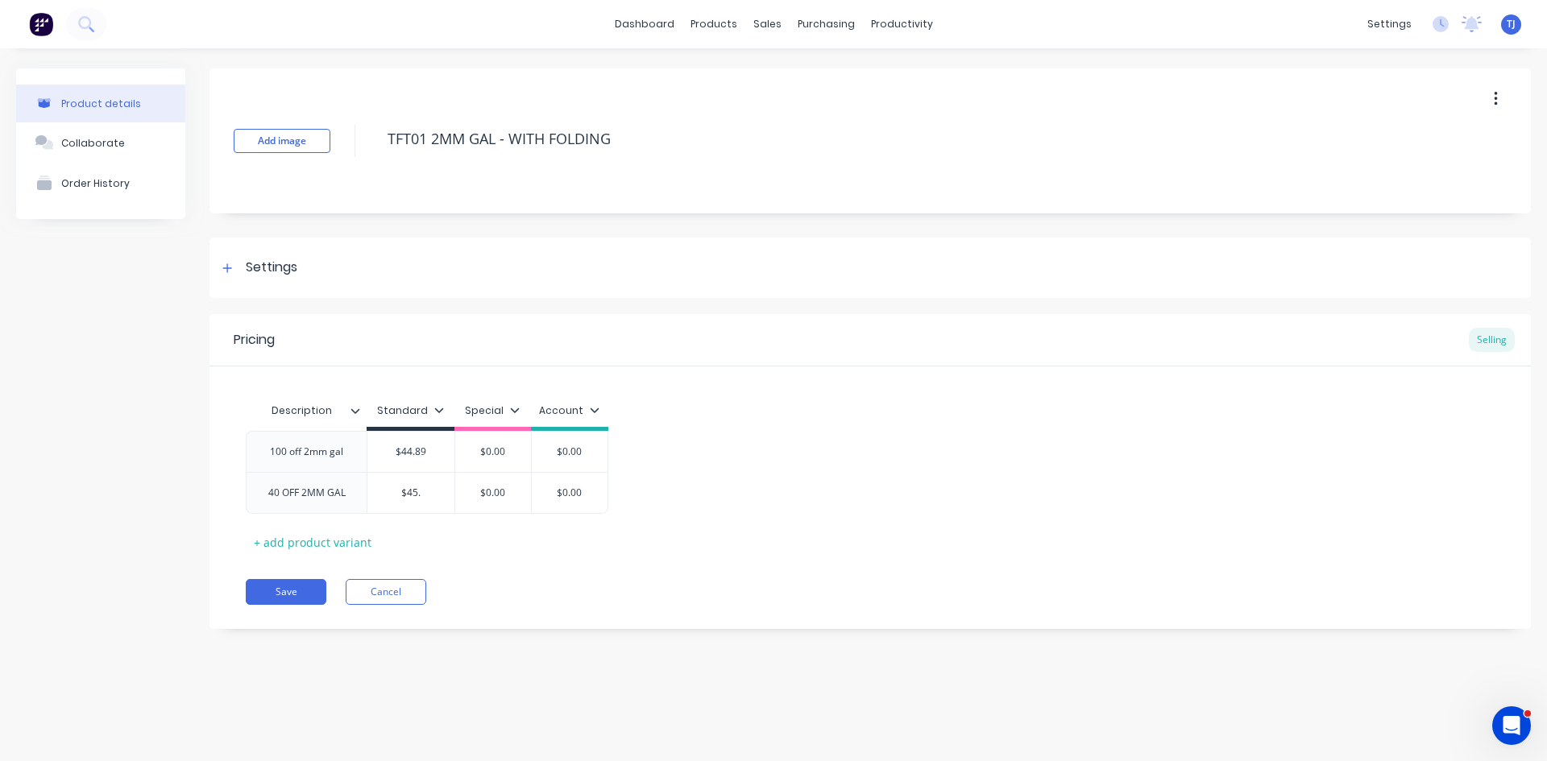
type input "$45.4"
type textarea "x"
type input "$45.47"
click at [106, 148] on div "Collaborate" at bounding box center [93, 143] width 64 height 12
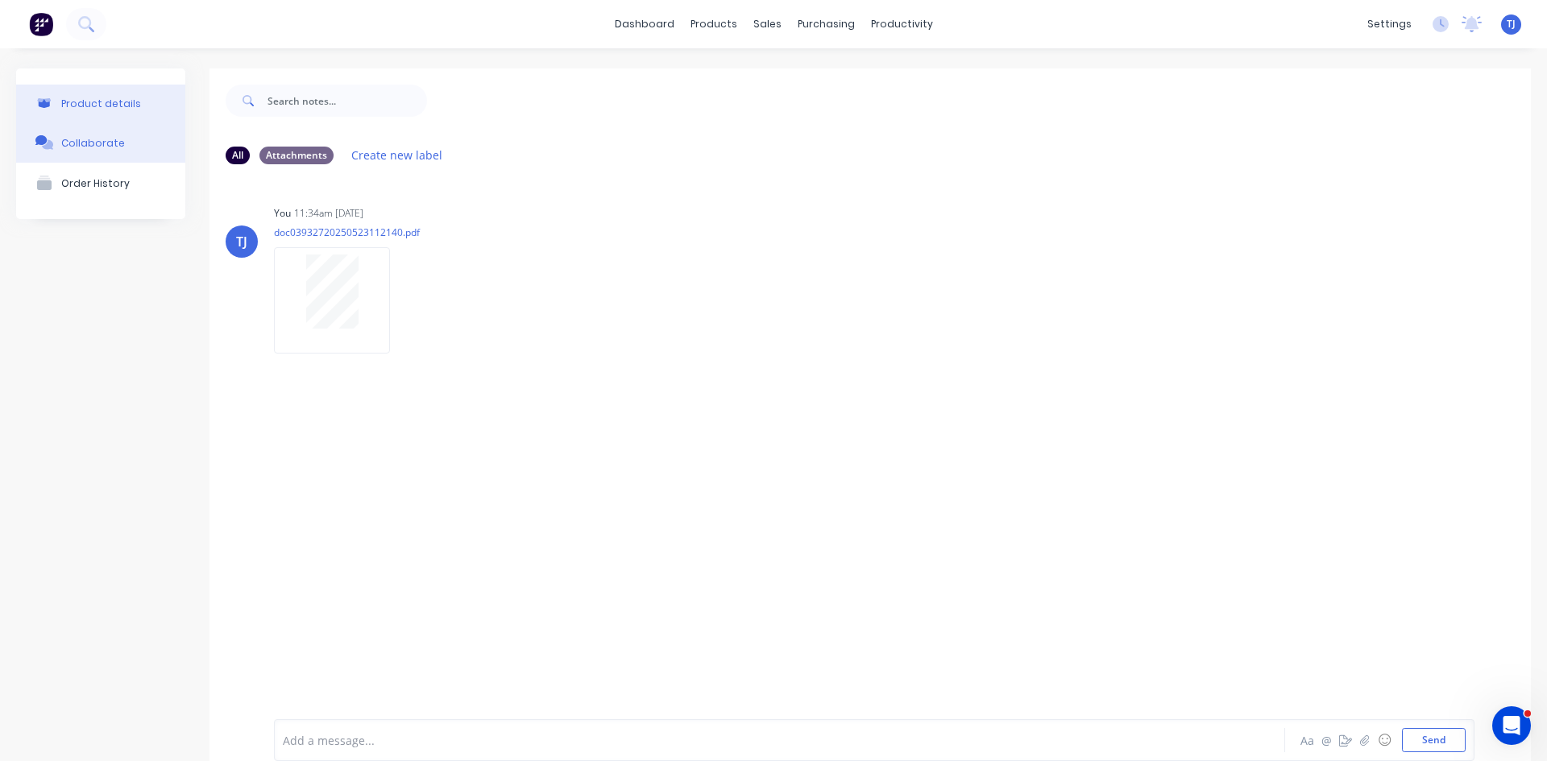
click at [134, 105] on button "Product details" at bounding box center [100, 104] width 169 height 38
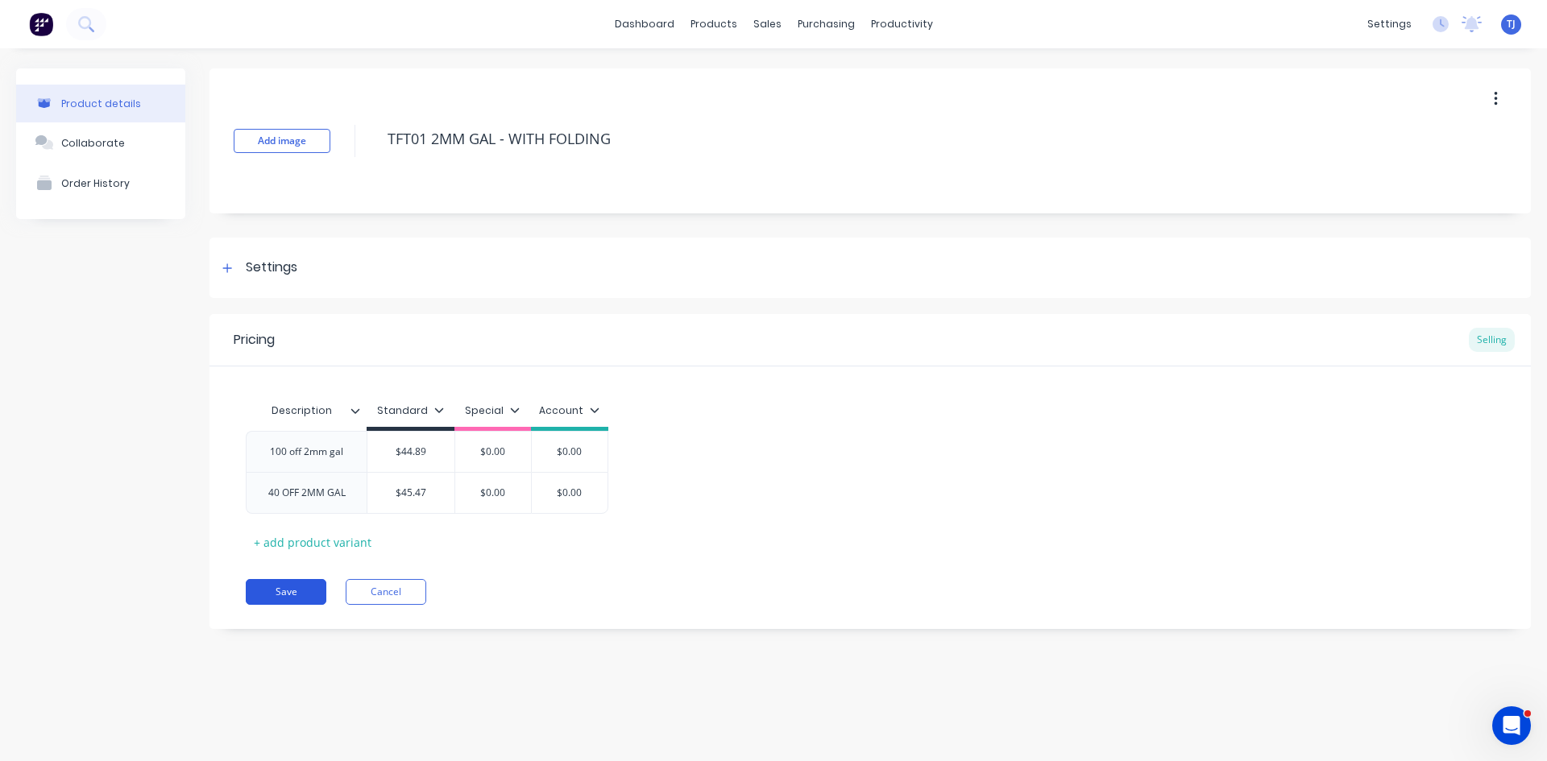
click at [308, 592] on button "Save" at bounding box center [286, 592] width 81 height 26
type textarea "x"
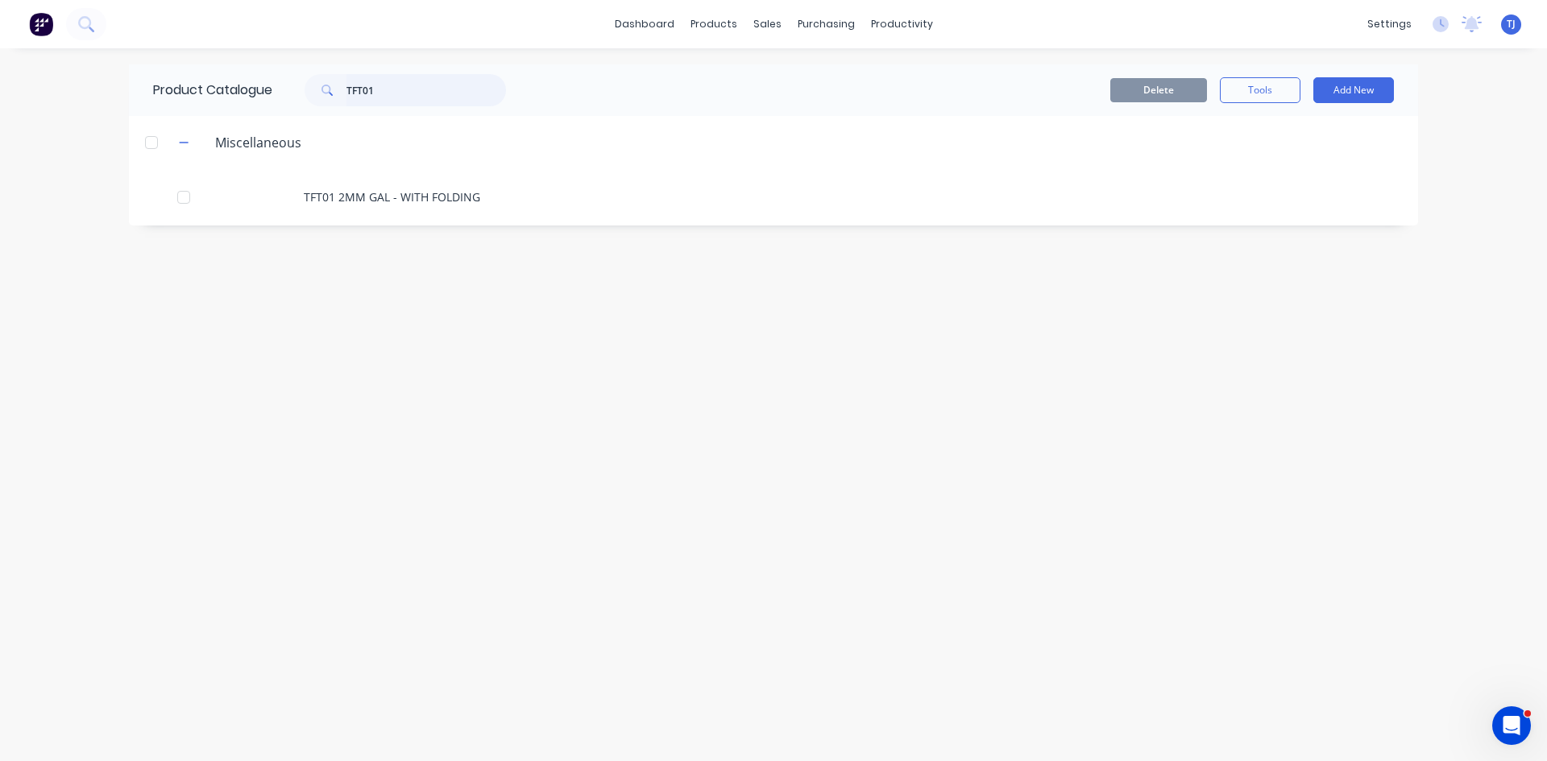
click at [394, 94] on input "TFT01" at bounding box center [426, 90] width 160 height 32
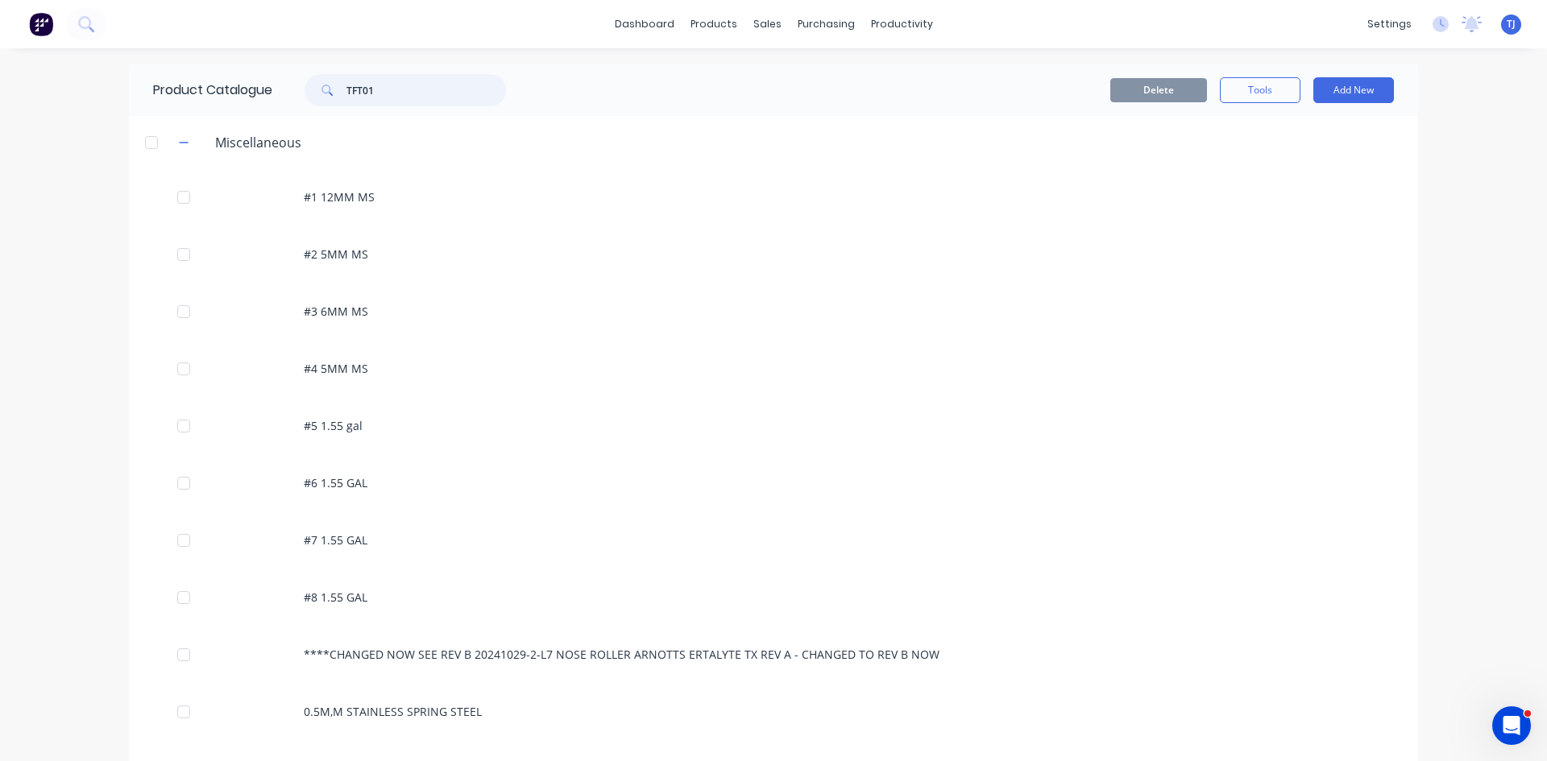
click at [379, 91] on input "TFT01" at bounding box center [426, 90] width 160 height 32
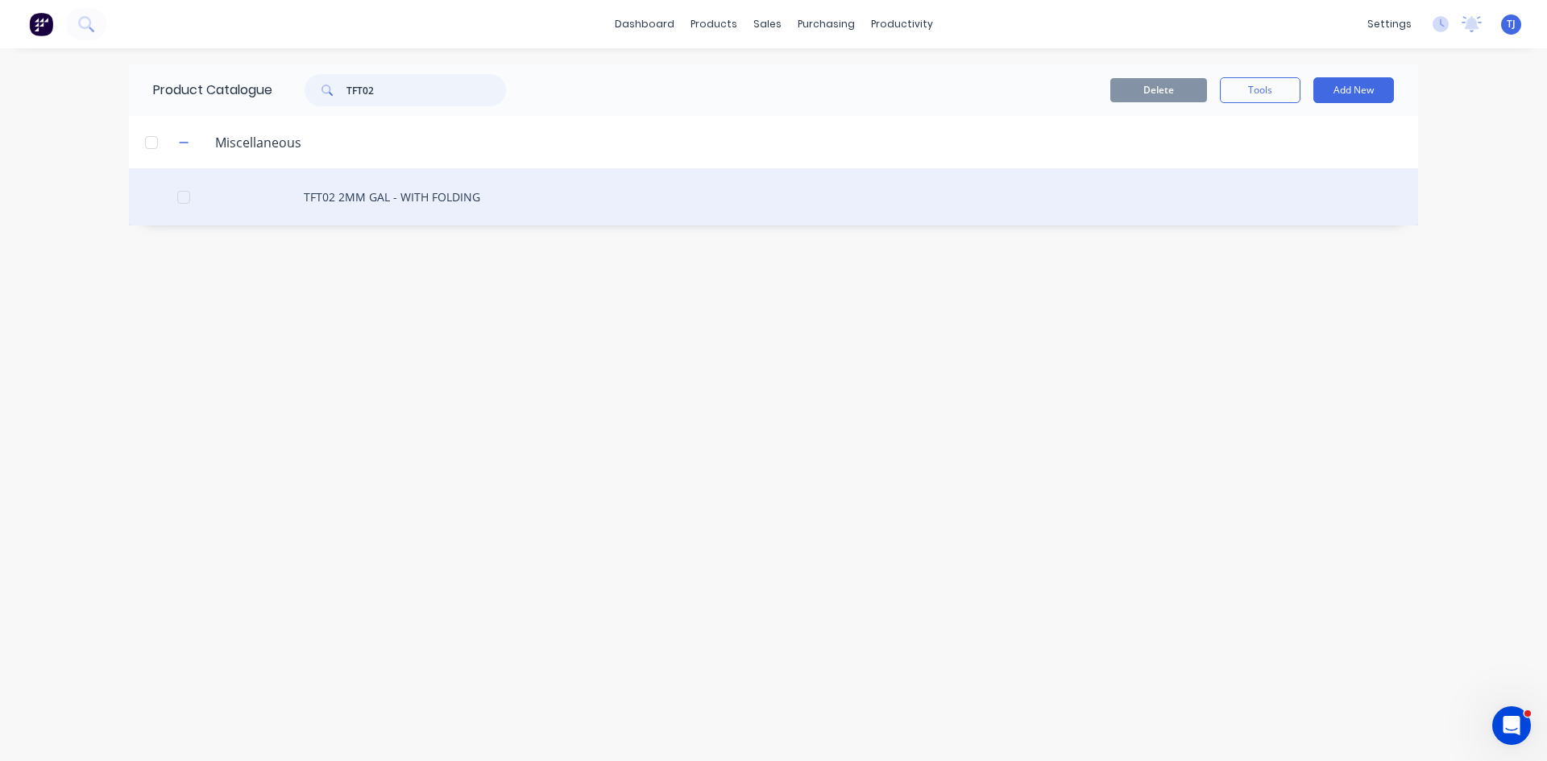
type input "TFT02"
click at [371, 199] on div "TFT02 2MM GAL - WITH FOLDING" at bounding box center [773, 196] width 1289 height 57
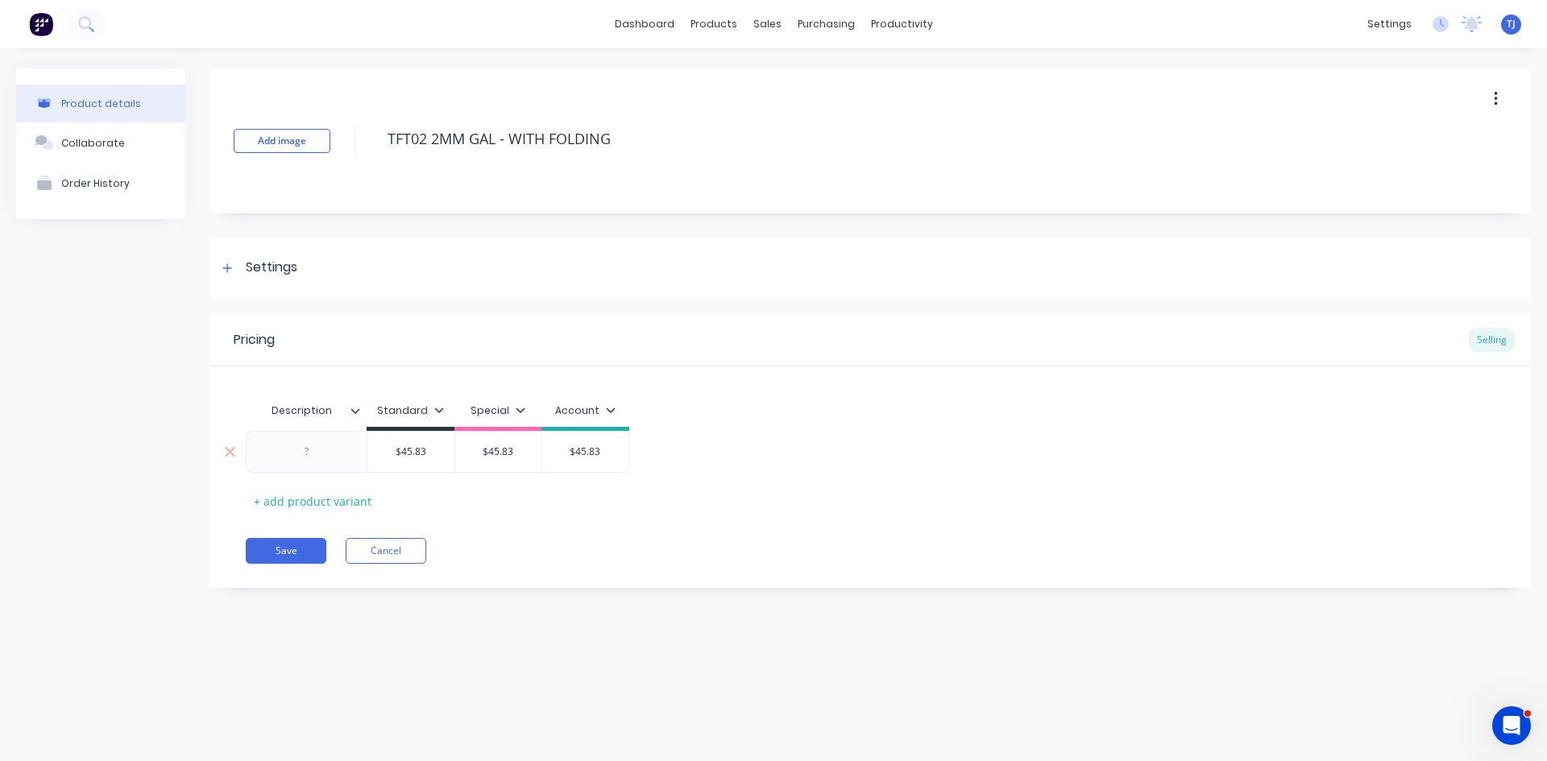
click at [360, 437] on div at bounding box center [306, 452] width 121 height 42
click at [325, 460] on div at bounding box center [307, 452] width 81 height 21
type textarea "x"
click at [102, 141] on div "Collaborate" at bounding box center [93, 143] width 64 height 12
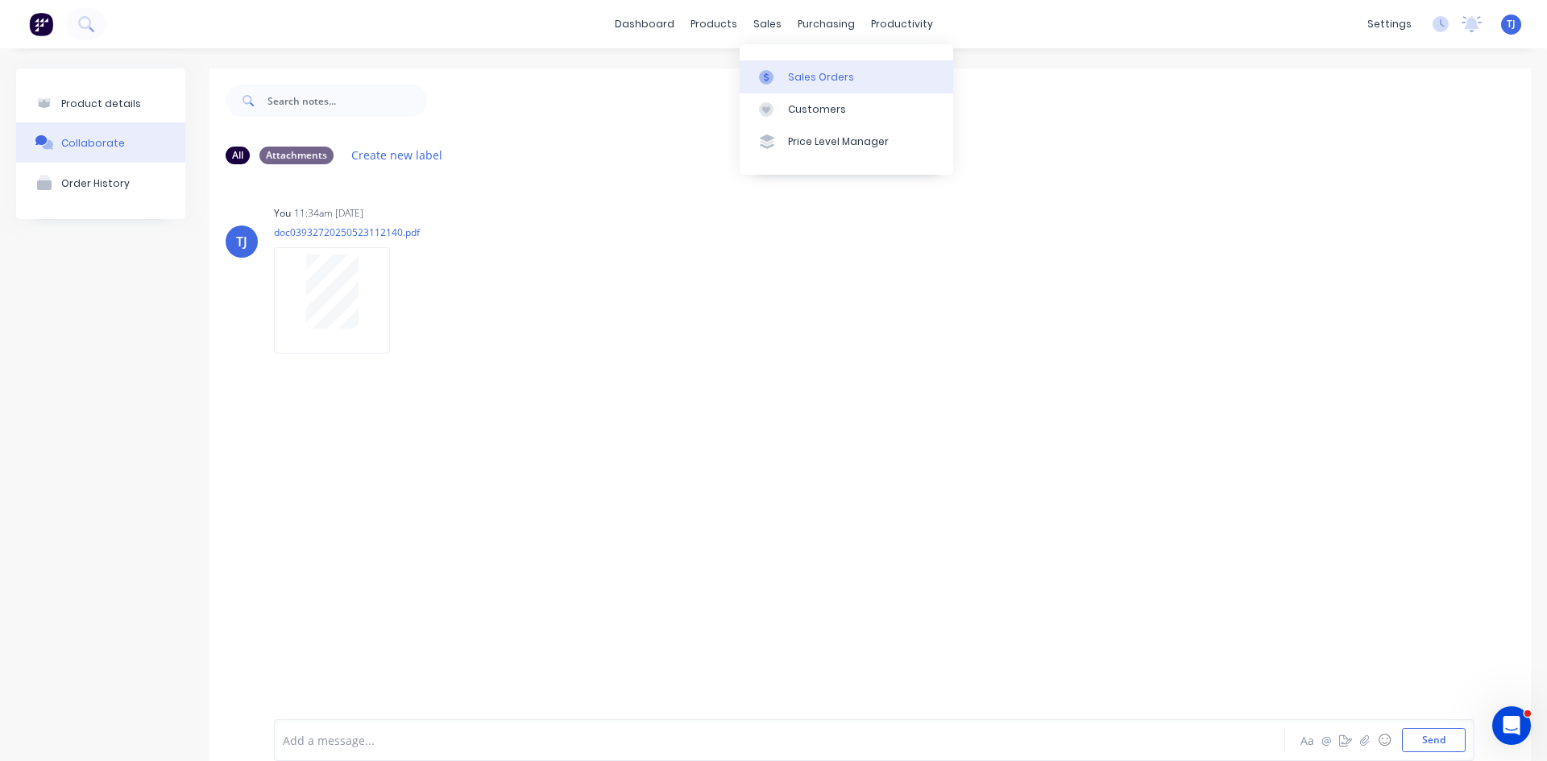
click at [800, 86] on link "Sales Orders" at bounding box center [847, 76] width 214 height 32
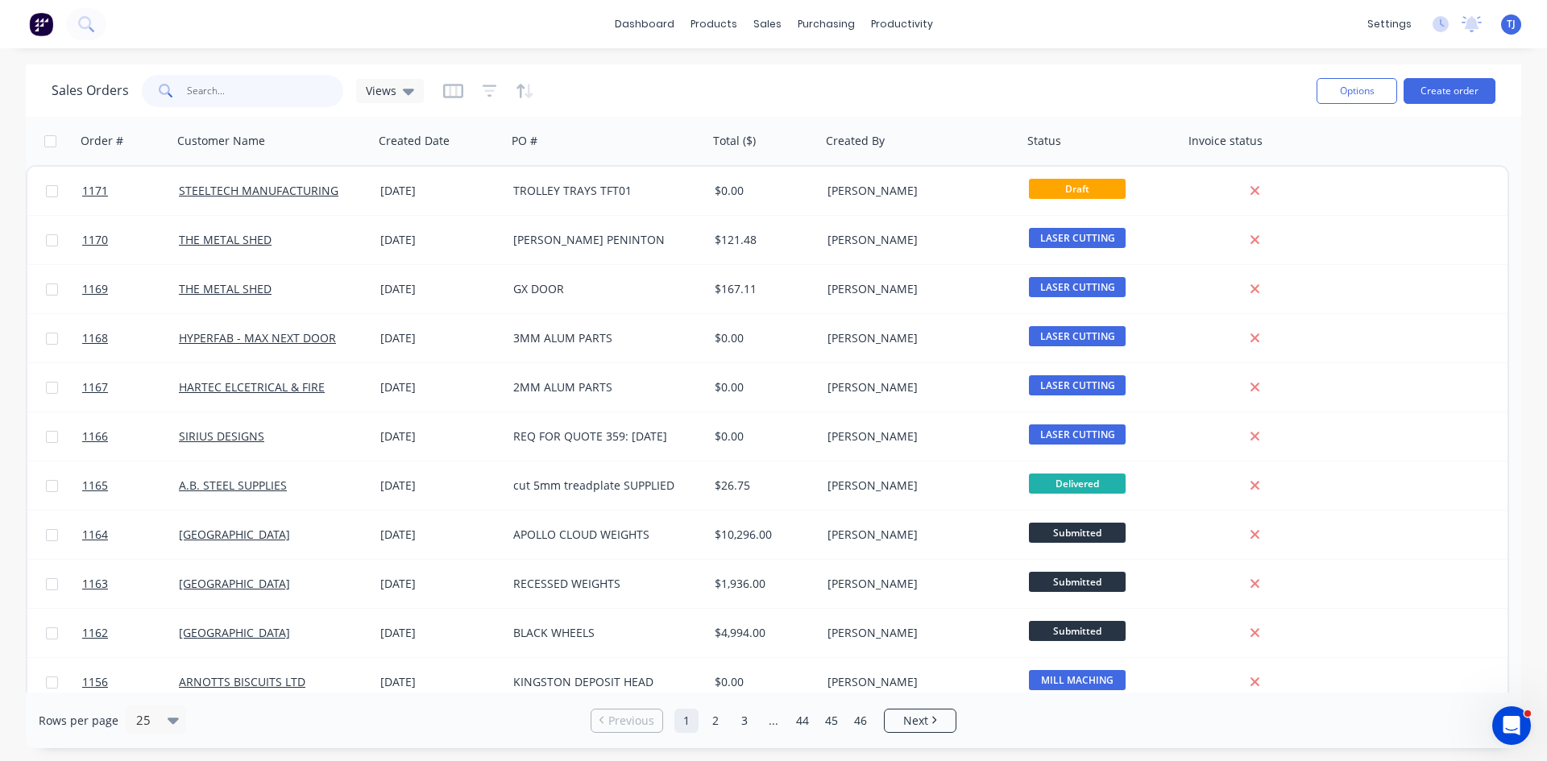
click at [238, 103] on input "text" at bounding box center [265, 91] width 157 height 32
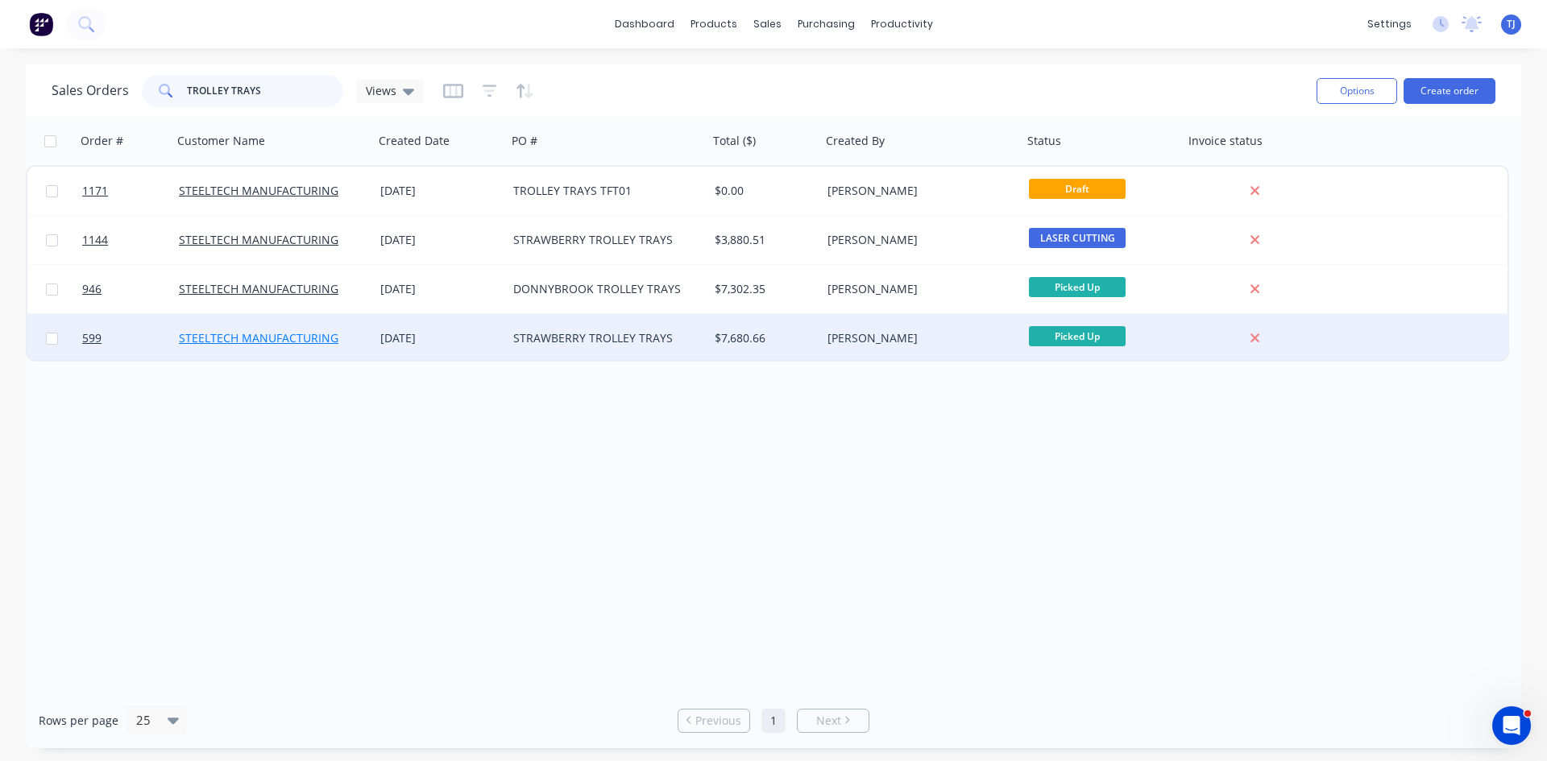
type input "TROLLEY TRAYS"
click at [317, 335] on link "STEELTECH MANUFACTURING" at bounding box center [259, 337] width 160 height 15
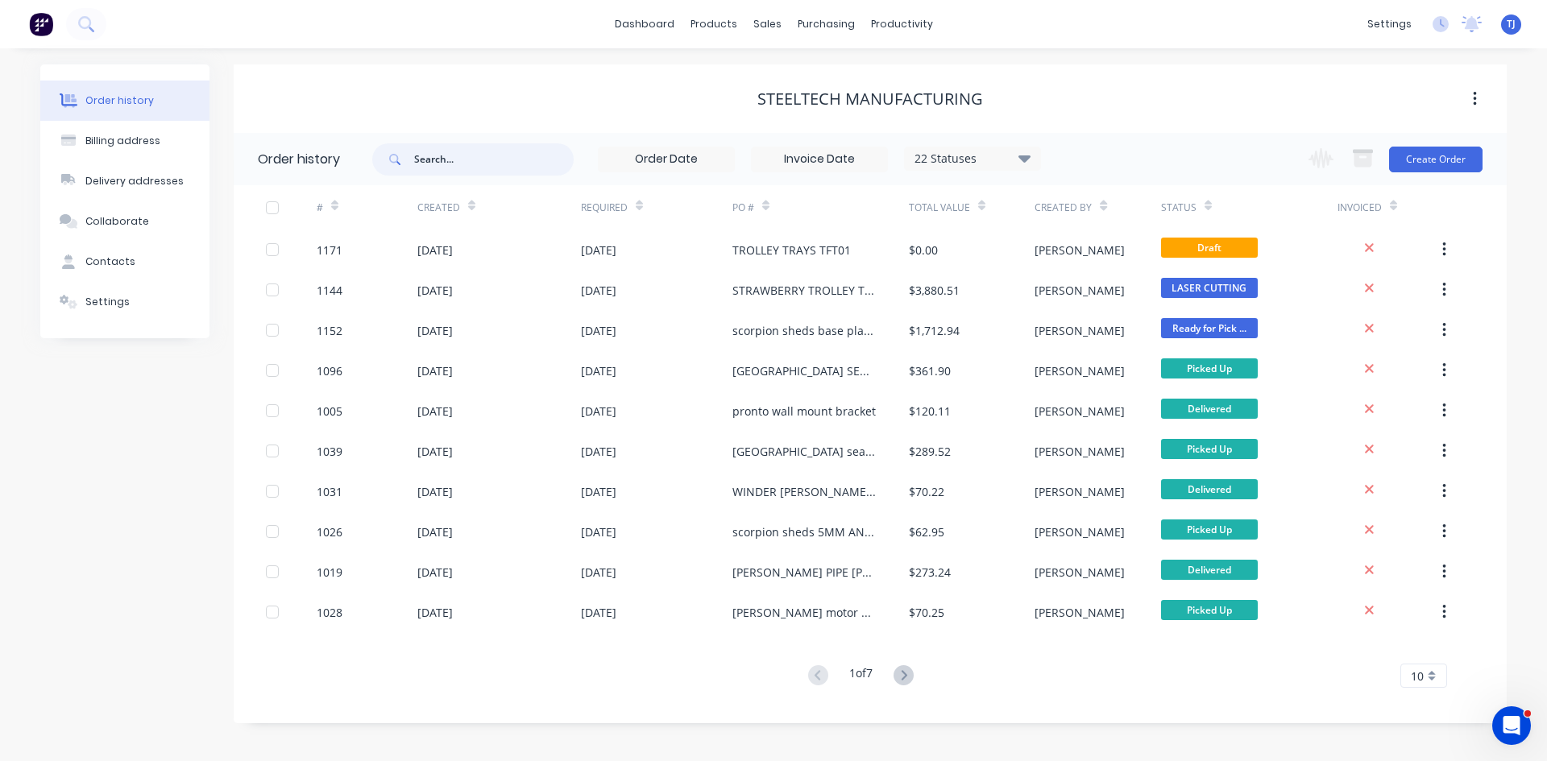
click at [475, 167] on input "text" at bounding box center [494, 159] width 160 height 32
type input "TROLLEY TRAYS"
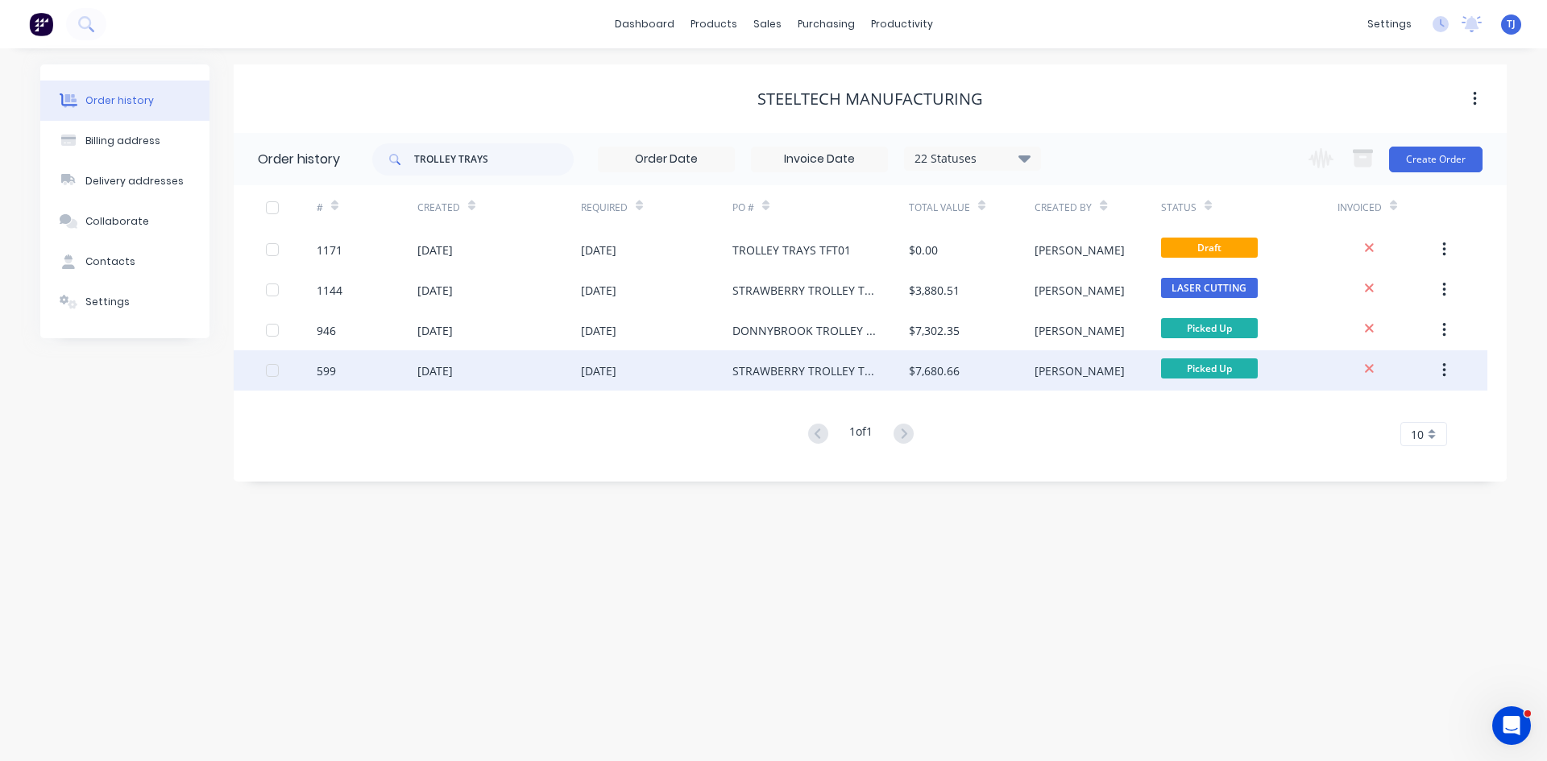
click at [665, 374] on div "04 Nov 2024" at bounding box center [656, 370] width 151 height 40
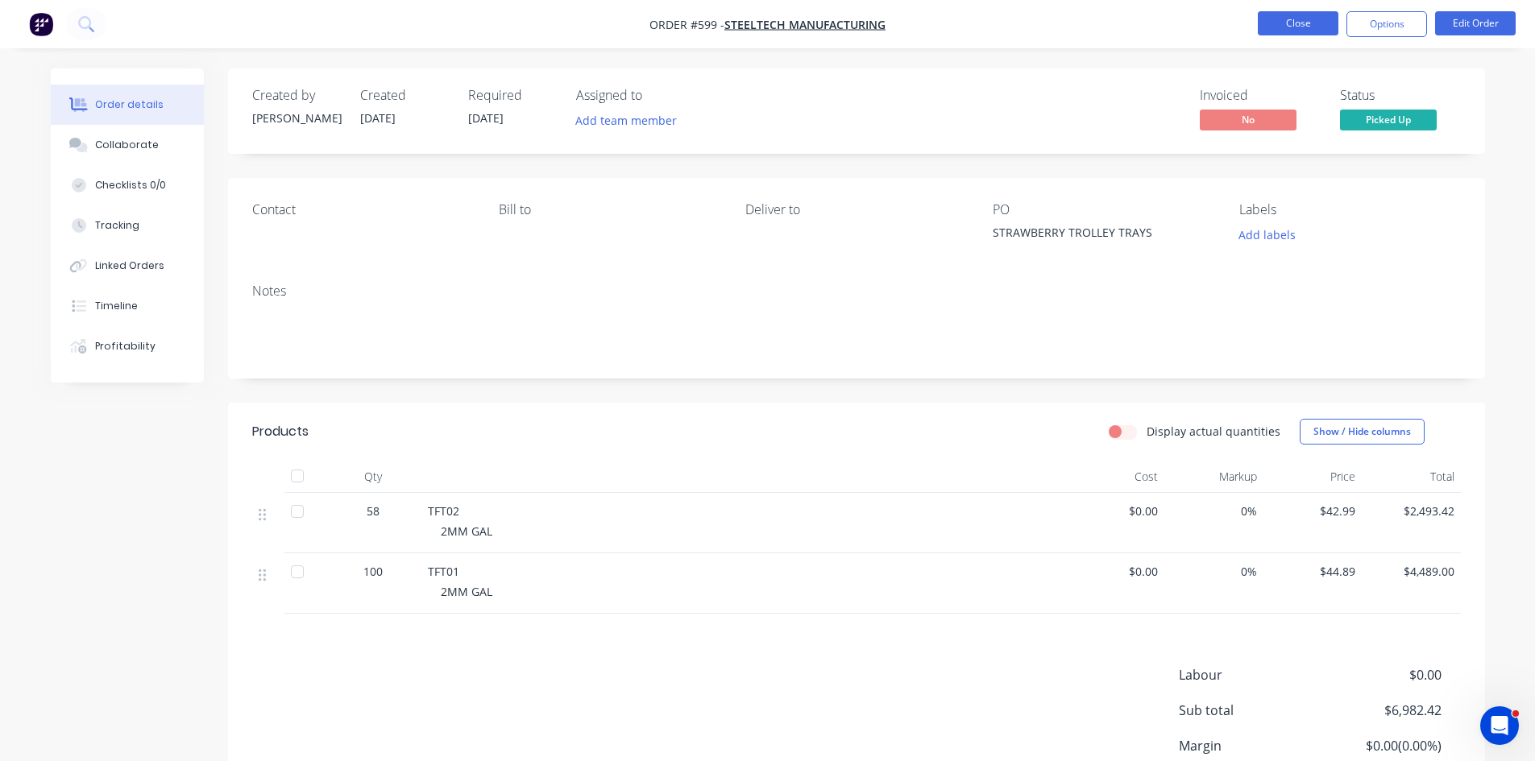
click at [1306, 22] on button "Close" at bounding box center [1298, 23] width 81 height 24
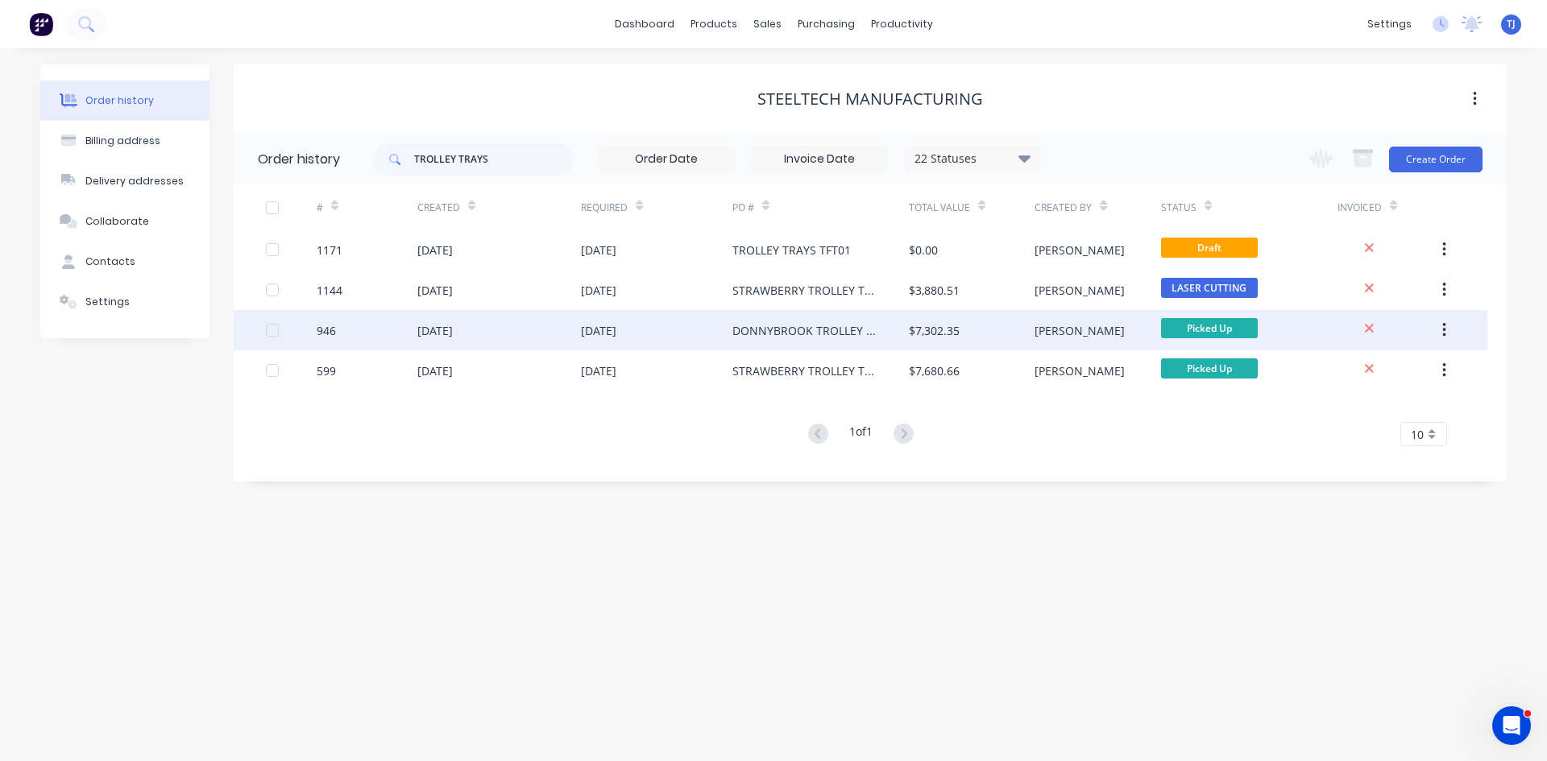
click at [507, 332] on div "23 May 2025" at bounding box center [499, 330] width 164 height 40
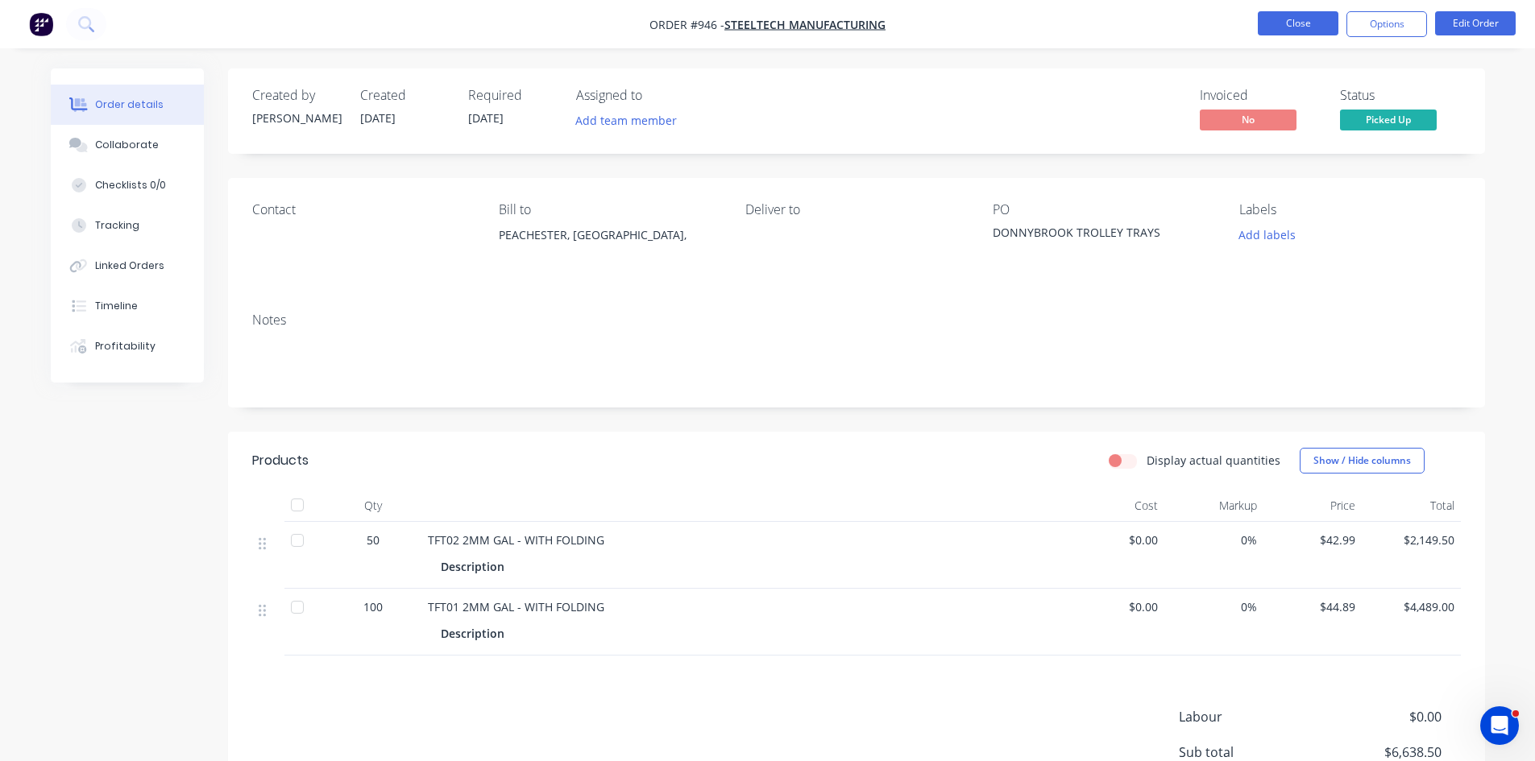
click at [1303, 24] on button "Close" at bounding box center [1298, 23] width 81 height 24
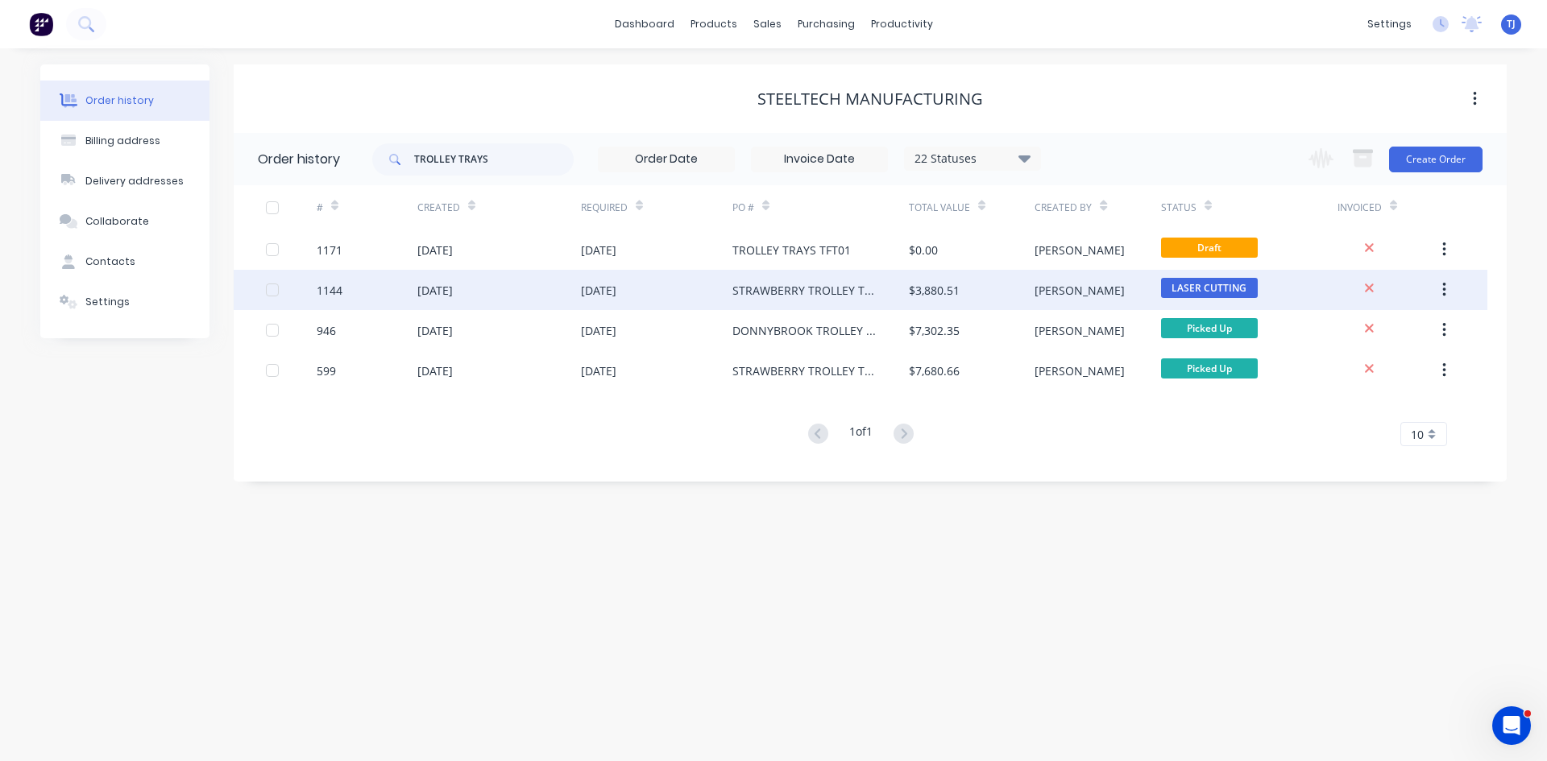
click at [616, 290] on div "25 Aug 2025" at bounding box center [598, 290] width 35 height 17
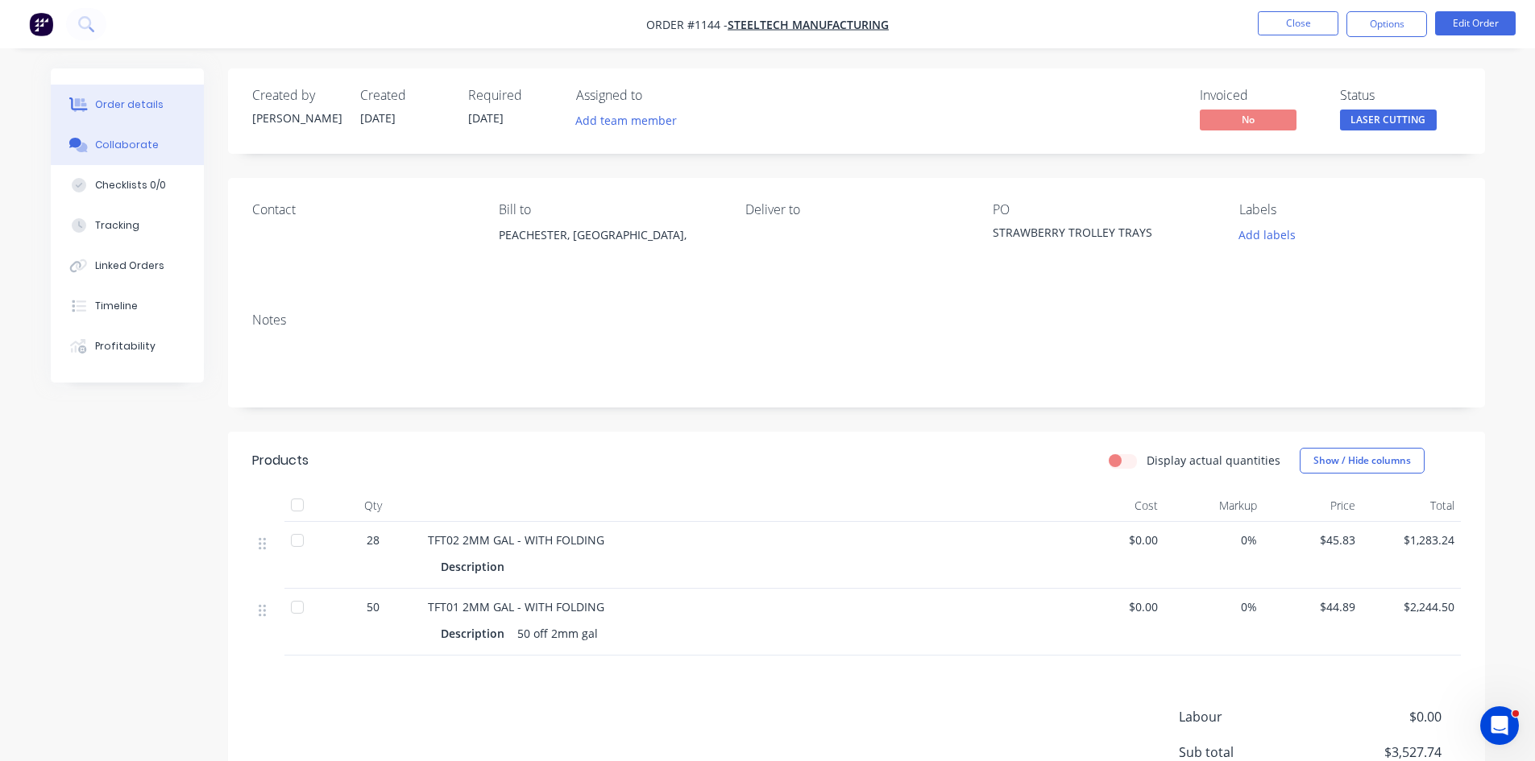
click at [133, 140] on div "Collaborate" at bounding box center [127, 145] width 64 height 15
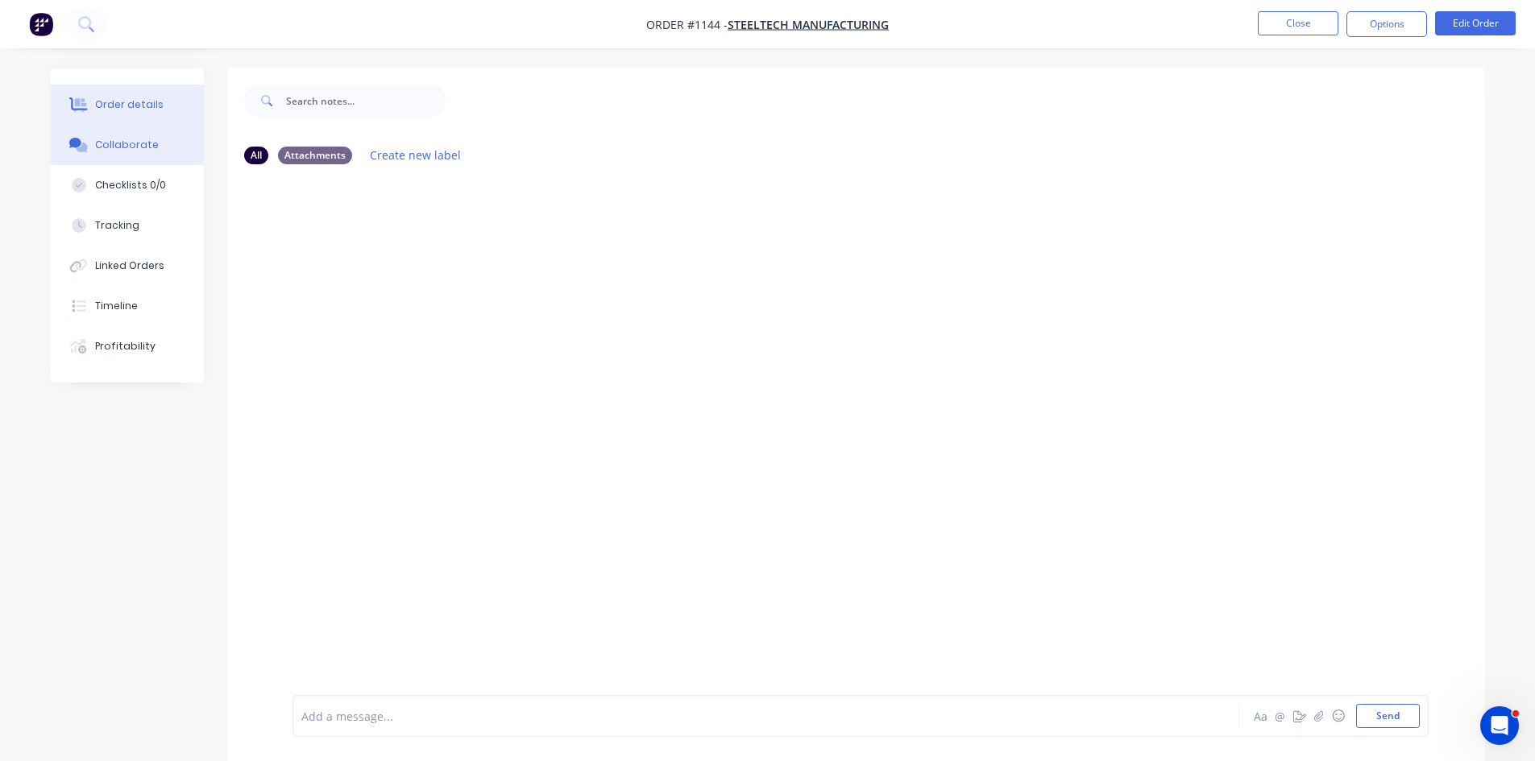
click at [99, 110] on div "Order details" at bounding box center [129, 104] width 68 height 15
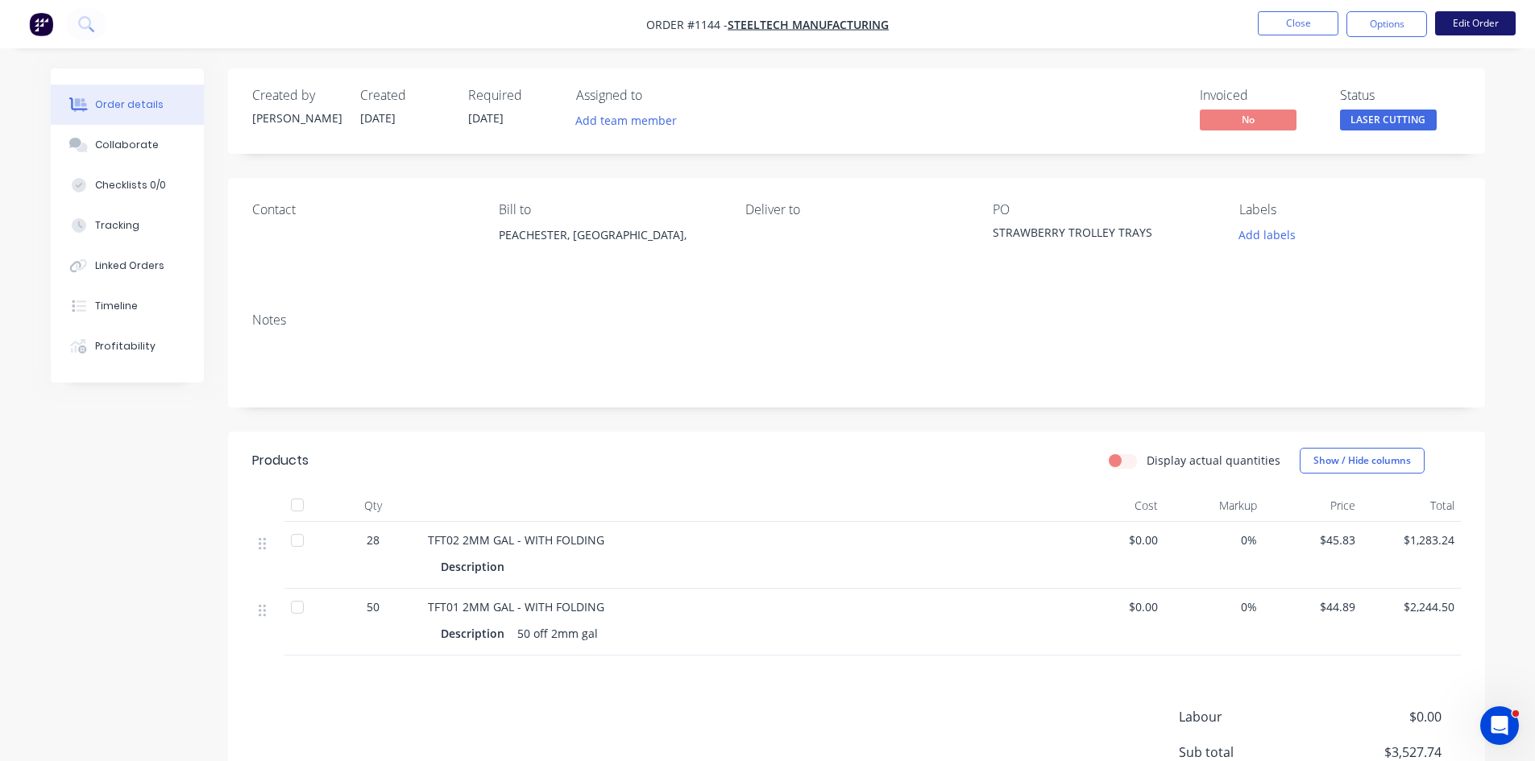
click at [1502, 15] on button "Edit Order" at bounding box center [1475, 23] width 81 height 24
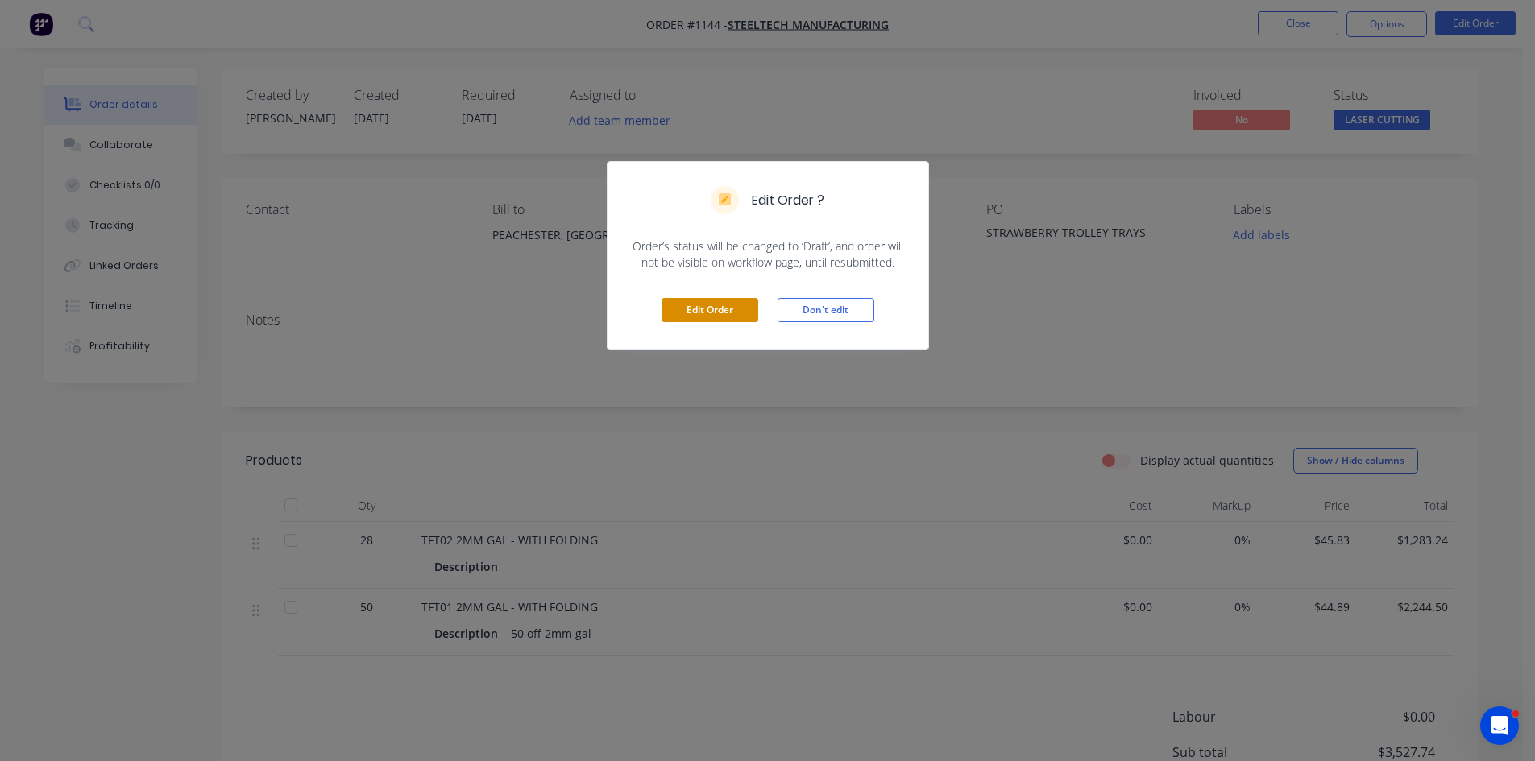
click at [701, 310] on button "Edit Order" at bounding box center [709, 310] width 97 height 24
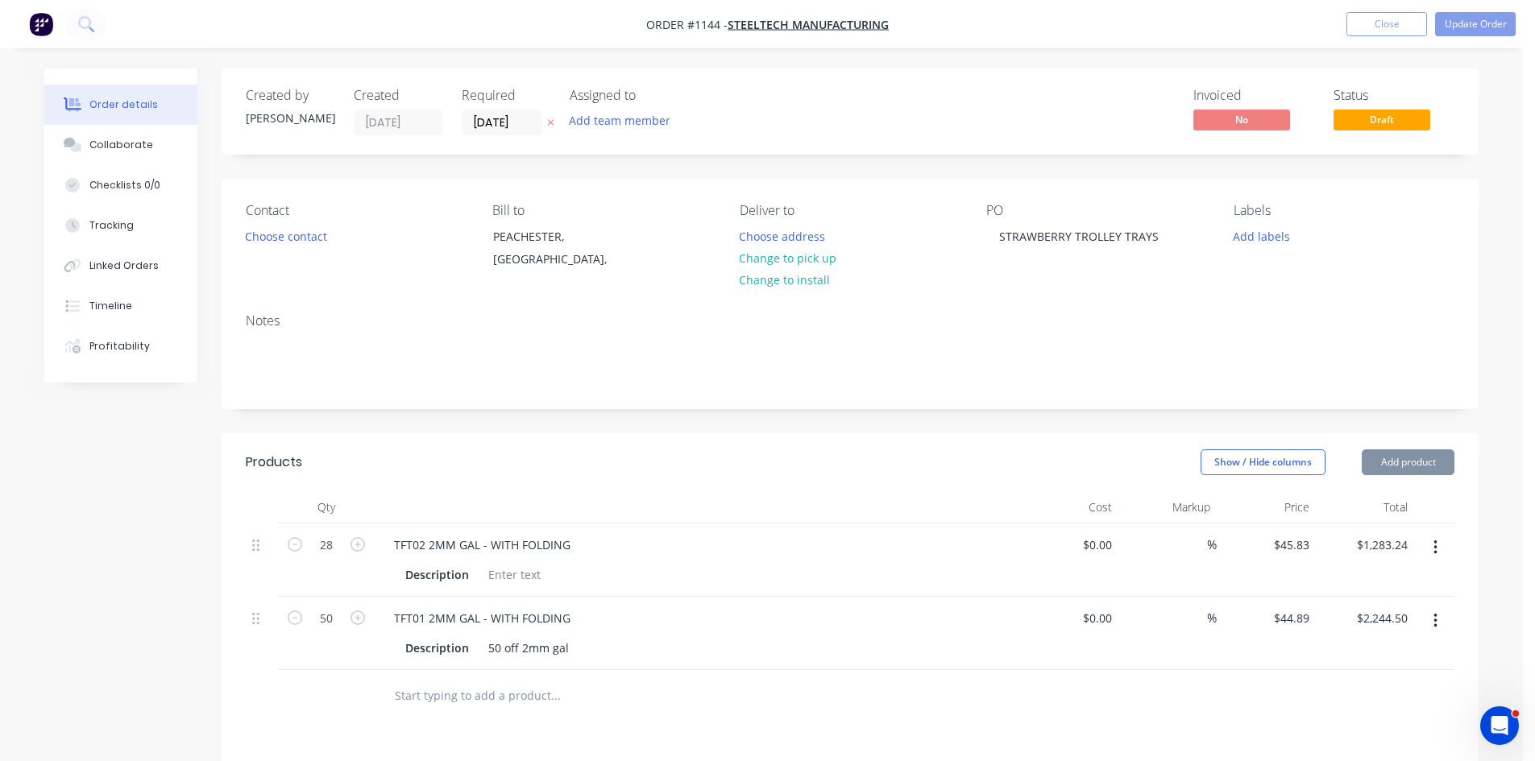
type input "$45.83"
type input "$1,283.24"
type input "$44.89"
type input "$2,244.50"
click at [1303, 622] on input "44.89" at bounding box center [1302, 618] width 37 height 23
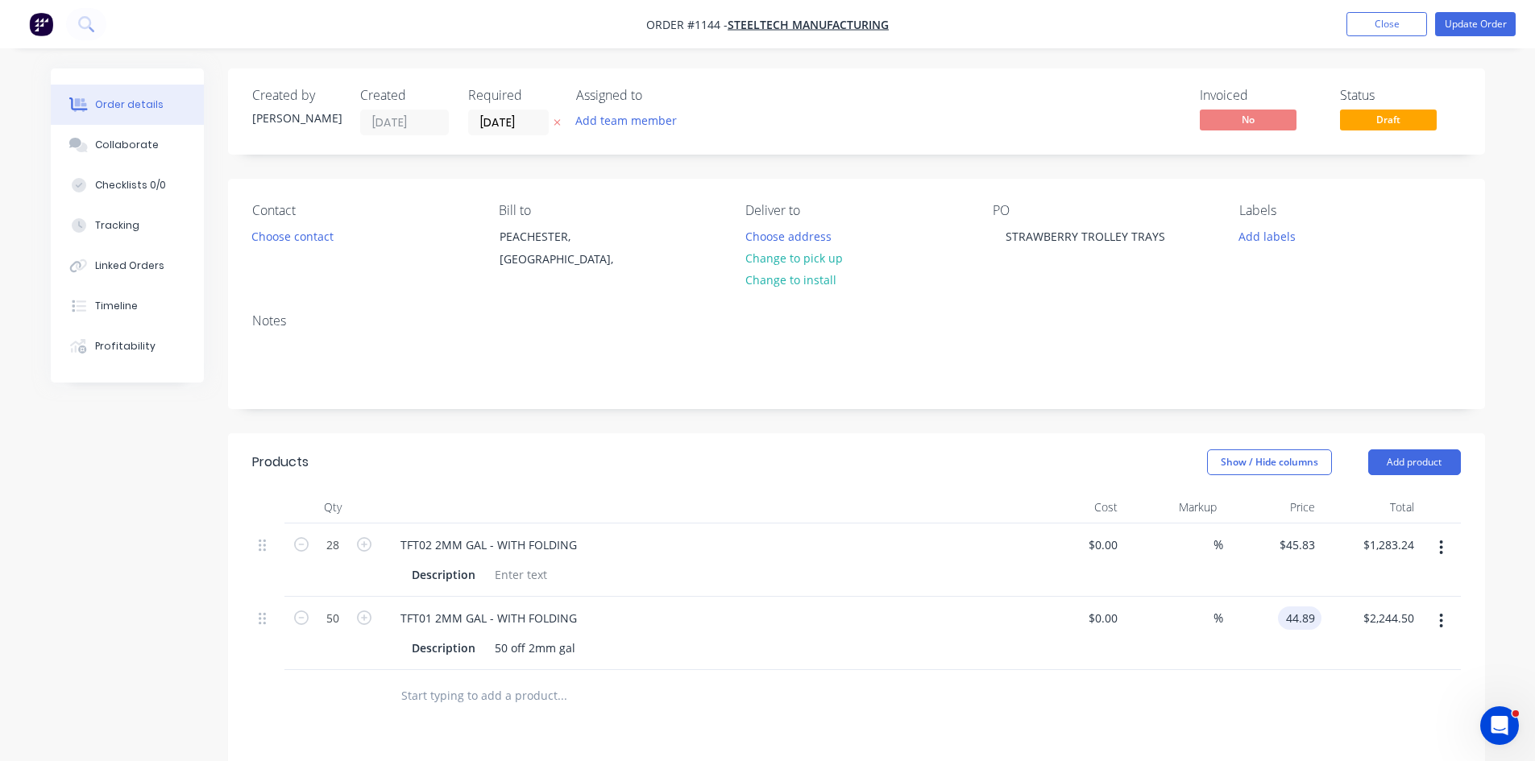
click at [1303, 622] on input "44.89" at bounding box center [1302, 618] width 37 height 23
type input "$45.47"
type input "$2,273.50"
click at [1476, 26] on button "Update Order" at bounding box center [1475, 24] width 81 height 24
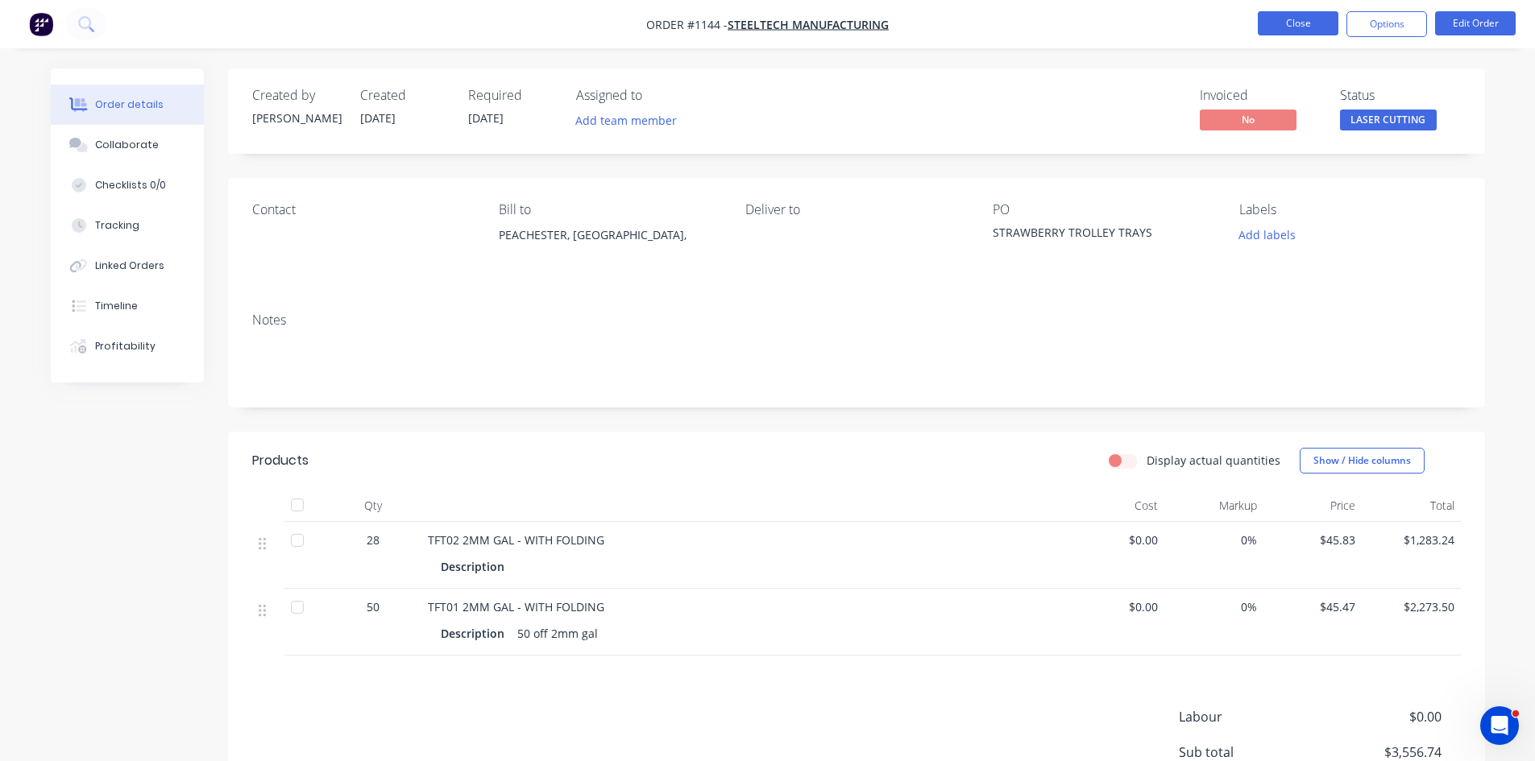
click at [1282, 27] on button "Close" at bounding box center [1298, 23] width 81 height 24
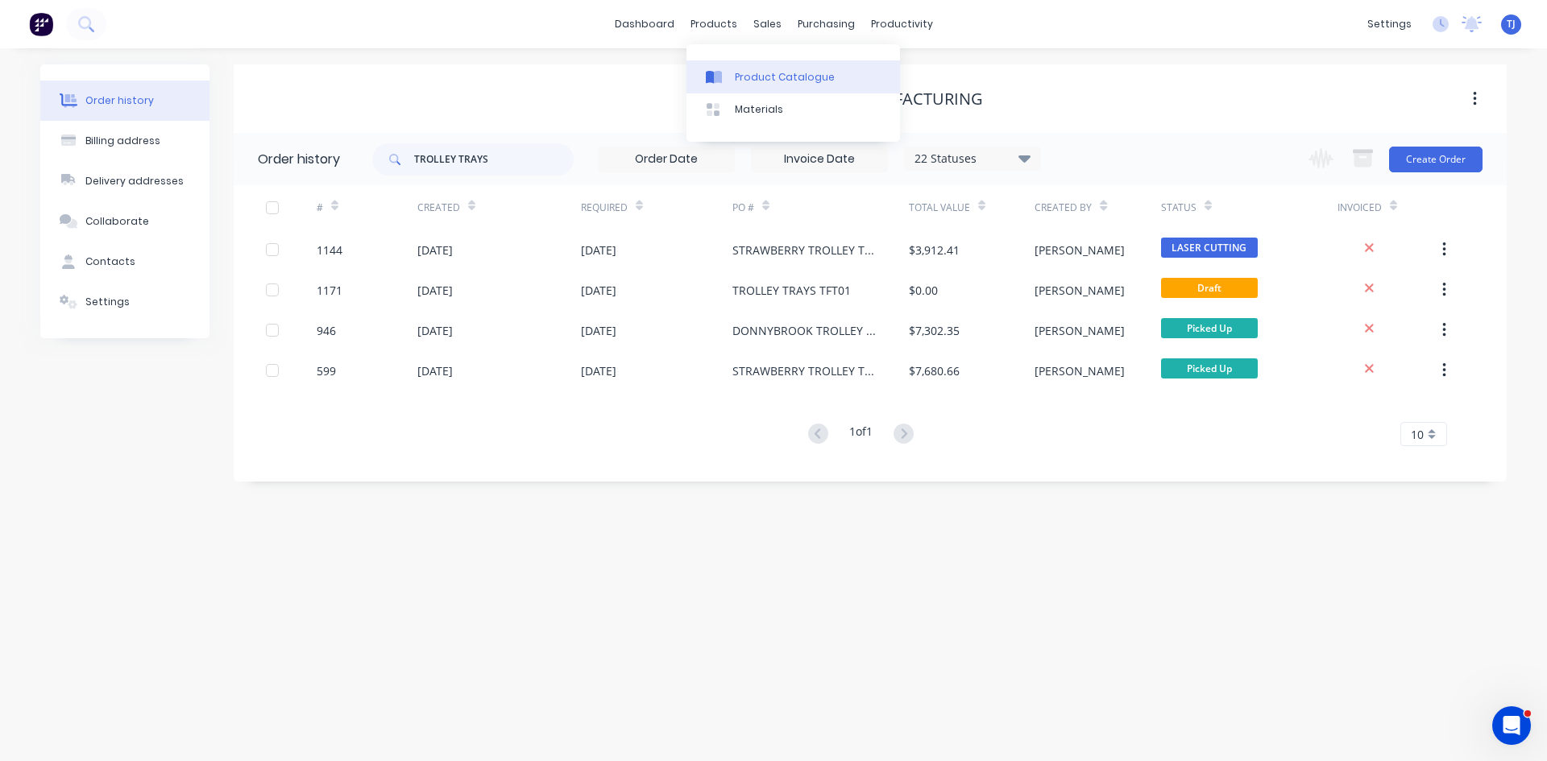
click at [736, 68] on link "Product Catalogue" at bounding box center [793, 76] width 214 height 32
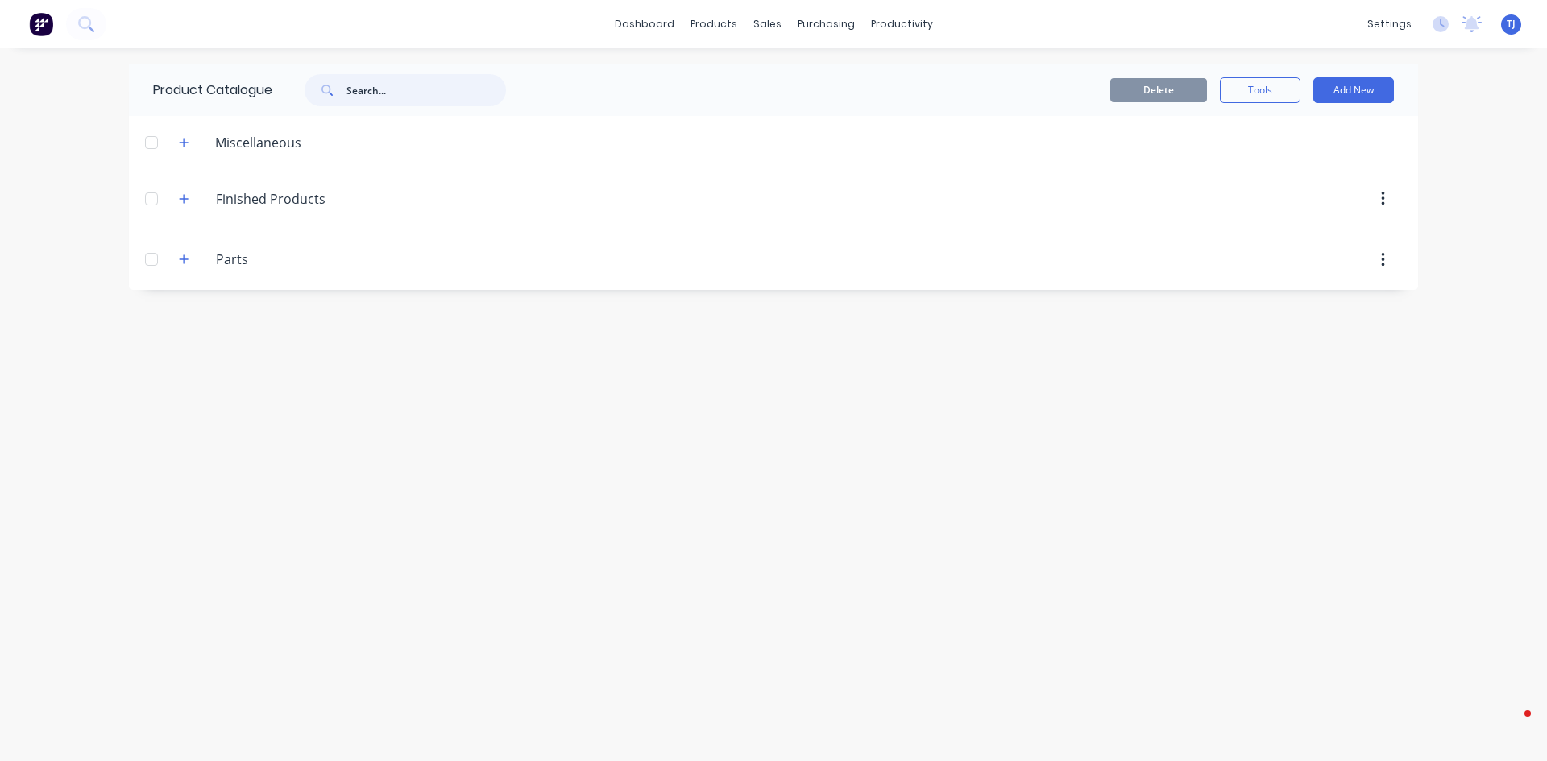
click at [388, 85] on input "text" at bounding box center [426, 90] width 160 height 32
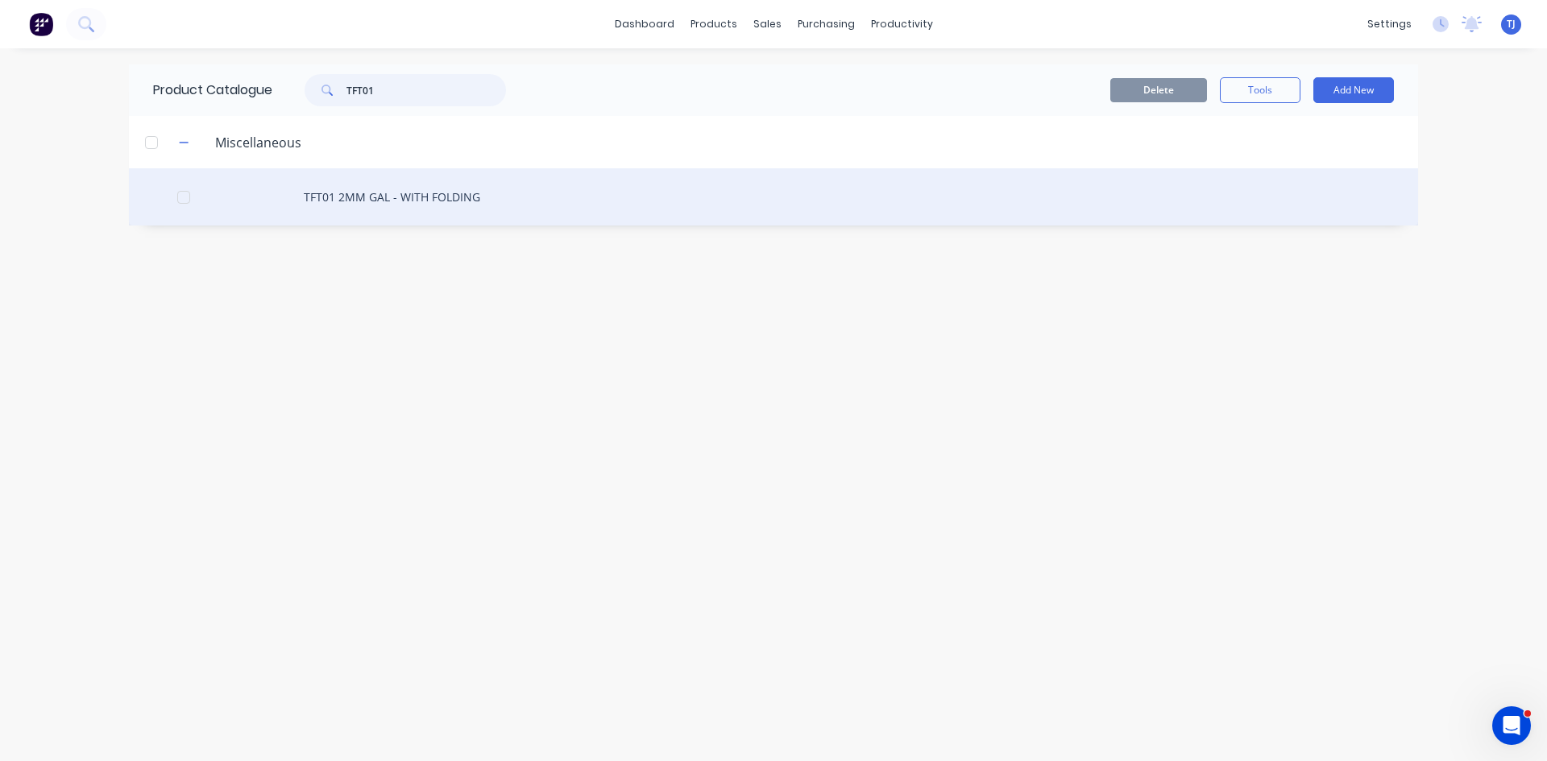
type input "TFT01"
click at [380, 198] on div "TFT01 2MM GAL - WITH FOLDING" at bounding box center [773, 196] width 1289 height 57
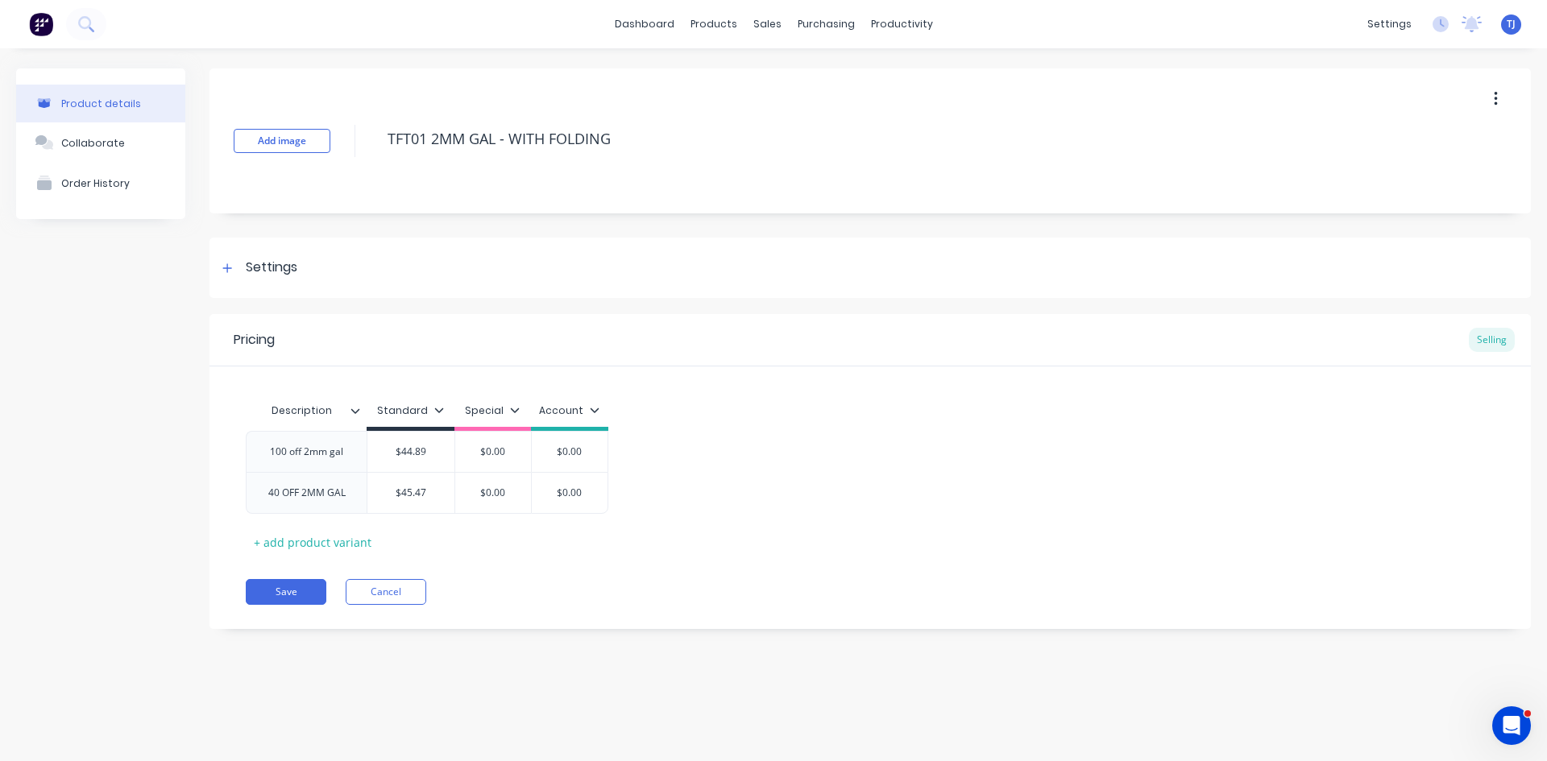
type textarea "x"
click at [730, 70] on link "Product Catalogue" at bounding box center [793, 76] width 214 height 32
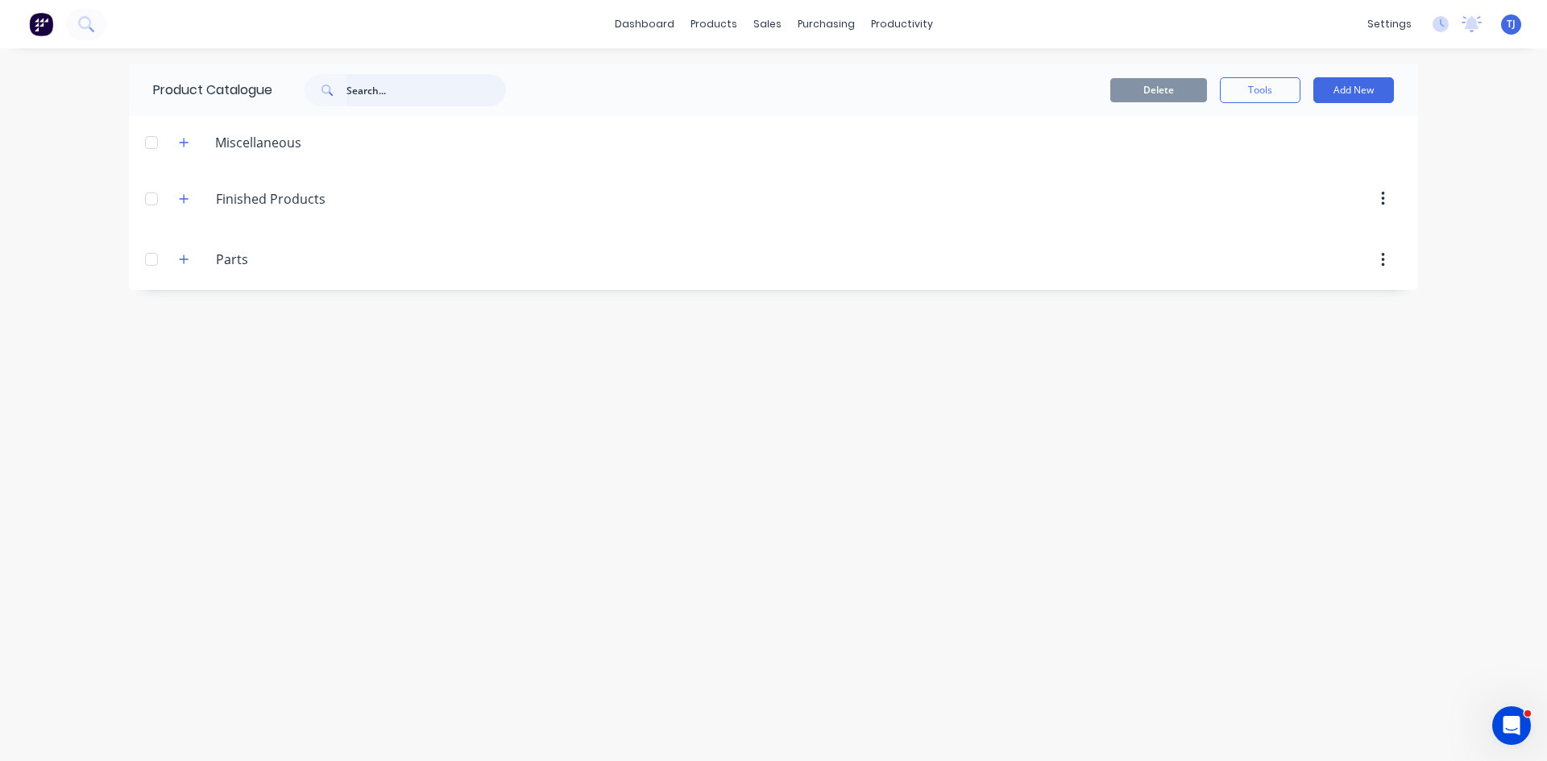
click at [442, 83] on input "text" at bounding box center [426, 90] width 160 height 32
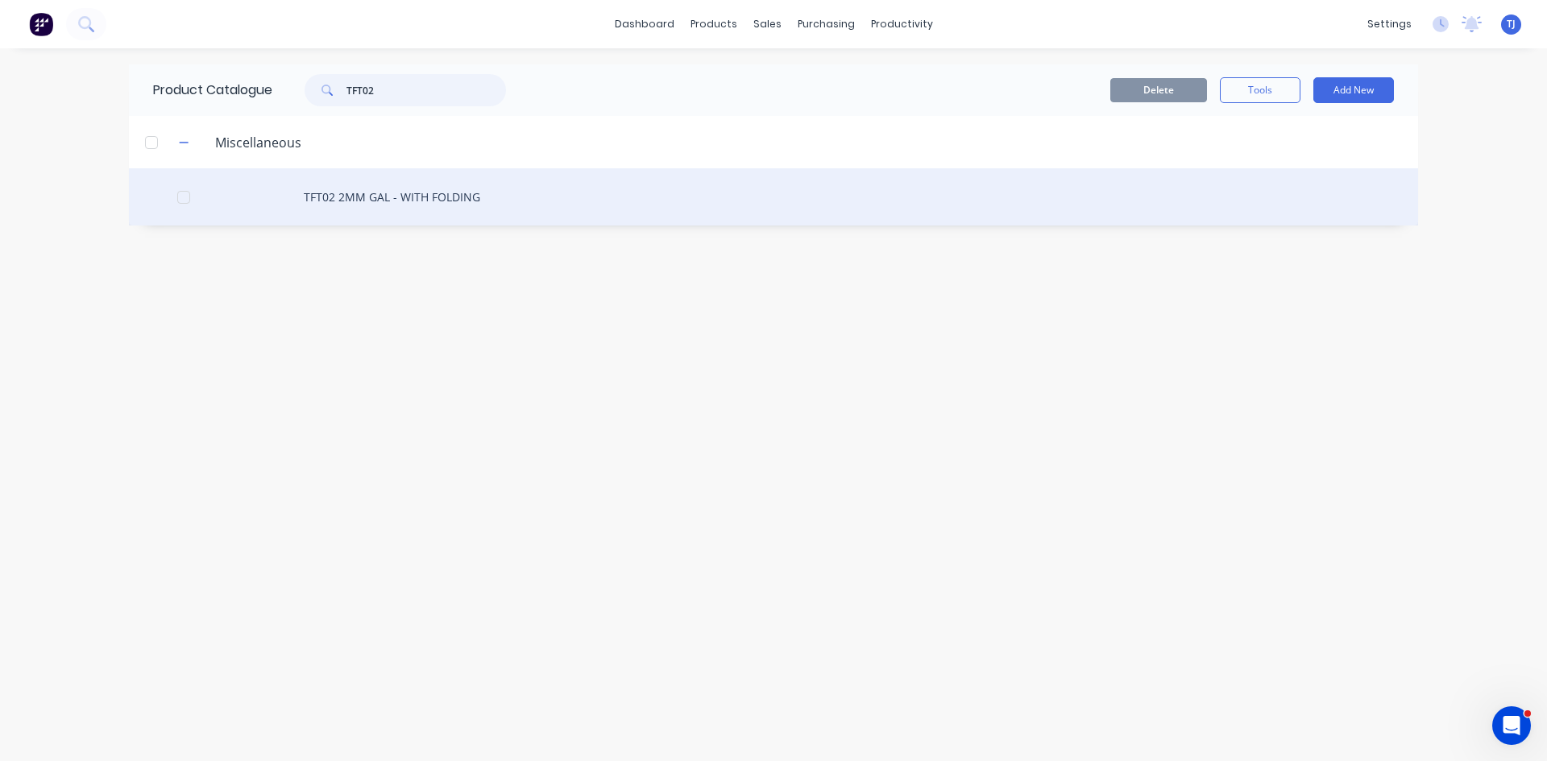
type input "TFT02"
click at [342, 201] on div "TFT02 2MM GAL - WITH FOLDING" at bounding box center [773, 196] width 1289 height 57
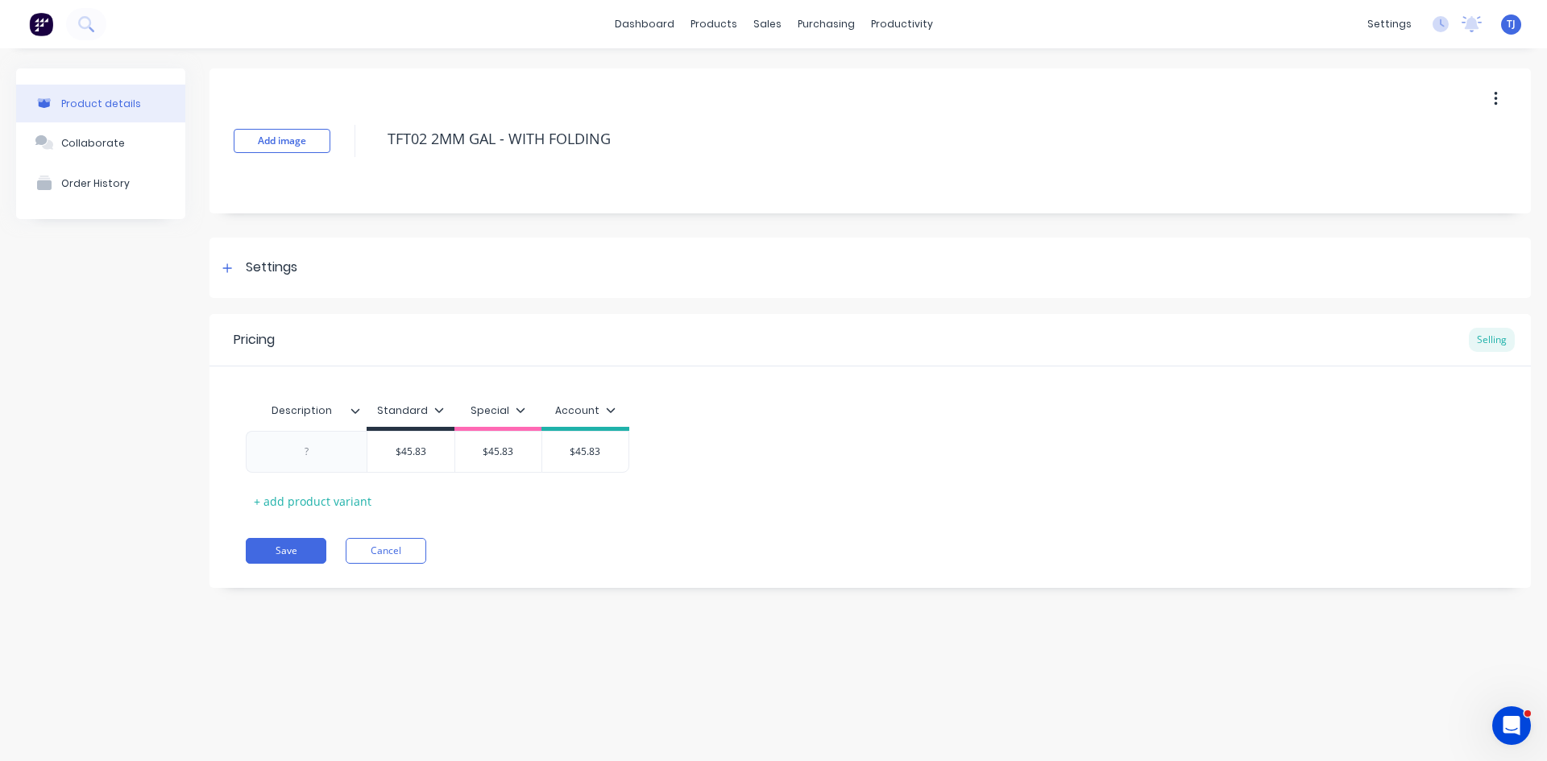
type textarea "x"
click at [332, 464] on div at bounding box center [306, 452] width 121 height 42
click at [313, 454] on div at bounding box center [307, 452] width 81 height 21
click at [313, 508] on div "+ add product variant" at bounding box center [313, 501] width 134 height 25
type textarea "x"
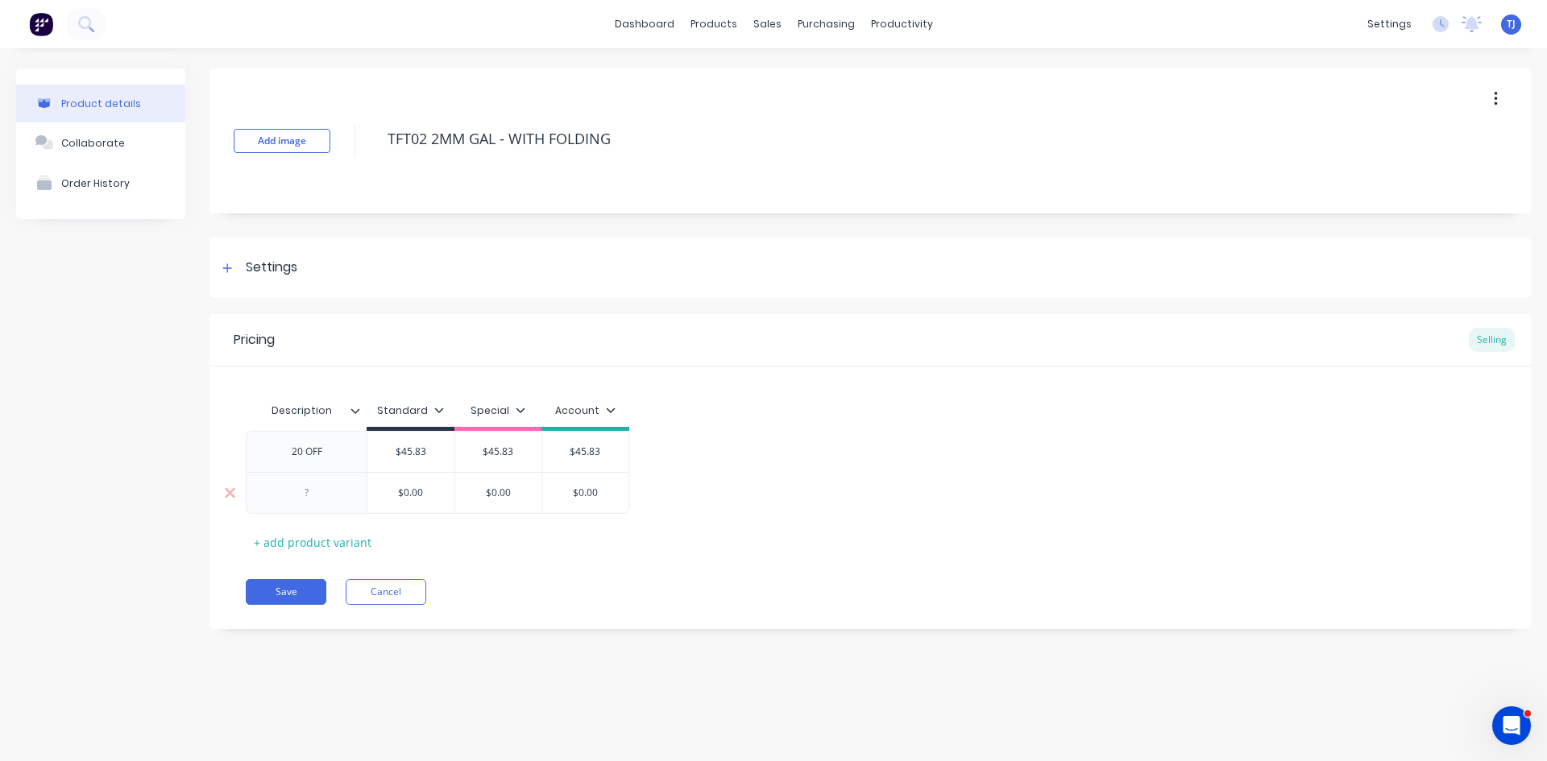
click at [317, 479] on div at bounding box center [306, 493] width 121 height 42
click at [314, 499] on div at bounding box center [307, 493] width 81 height 21
type textarea "x"
type input "$0.00"
type textarea "x"
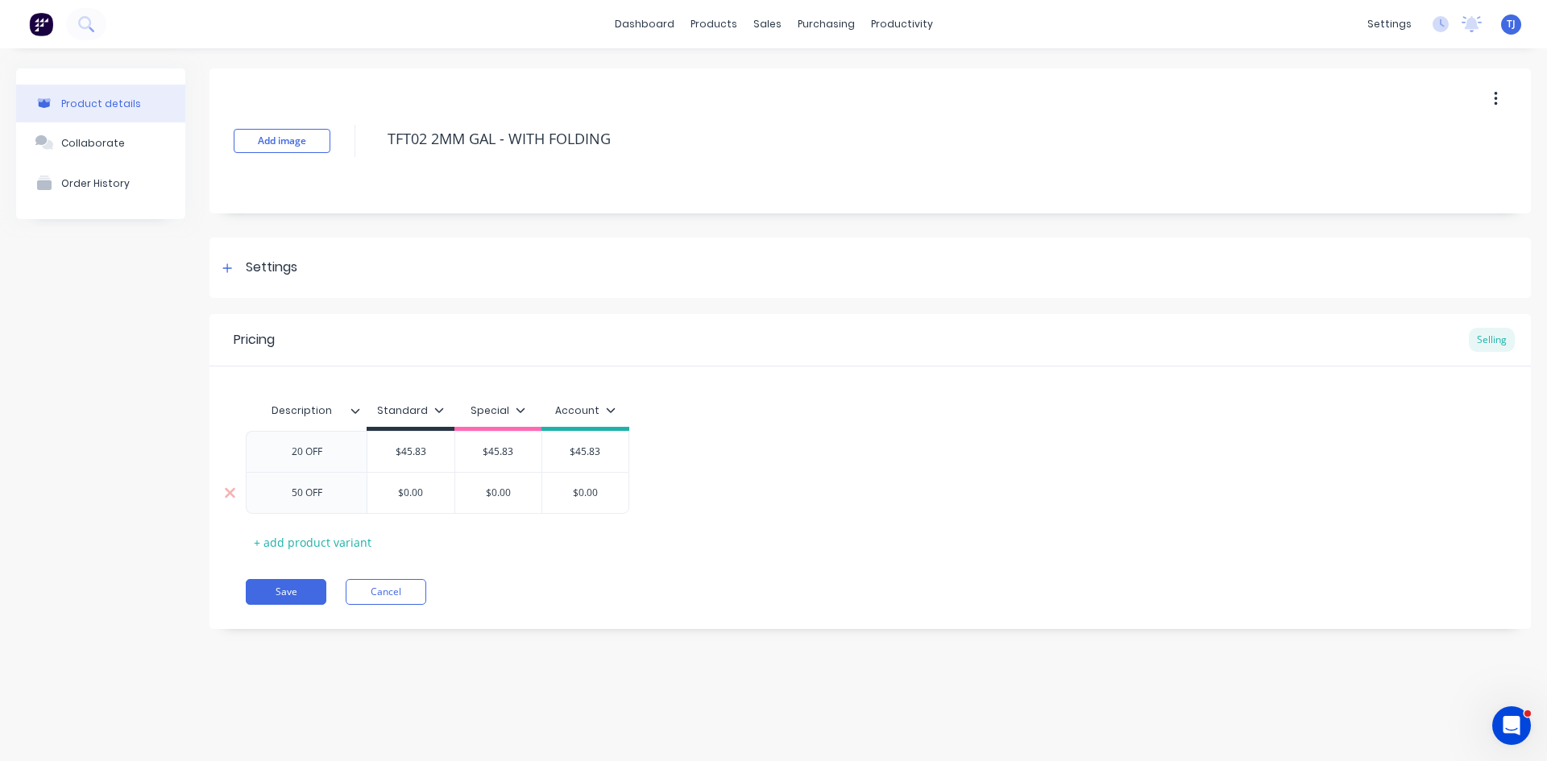
type input "$0.0"
type textarea "x"
type input "$0."
type textarea "x"
type input "$0"
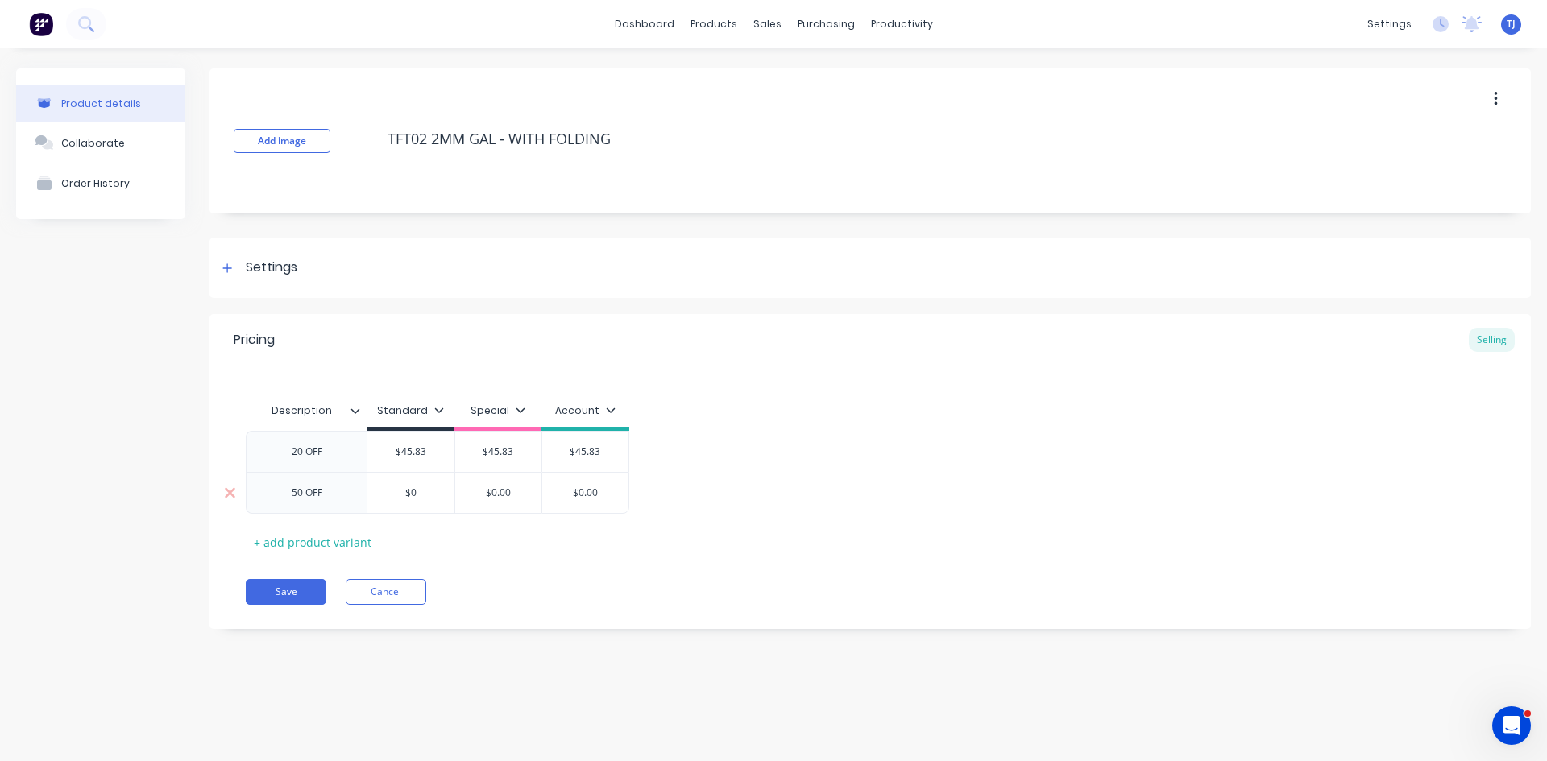
type textarea "x"
type input "$"
type textarea "x"
type input "$4"
type textarea "x"
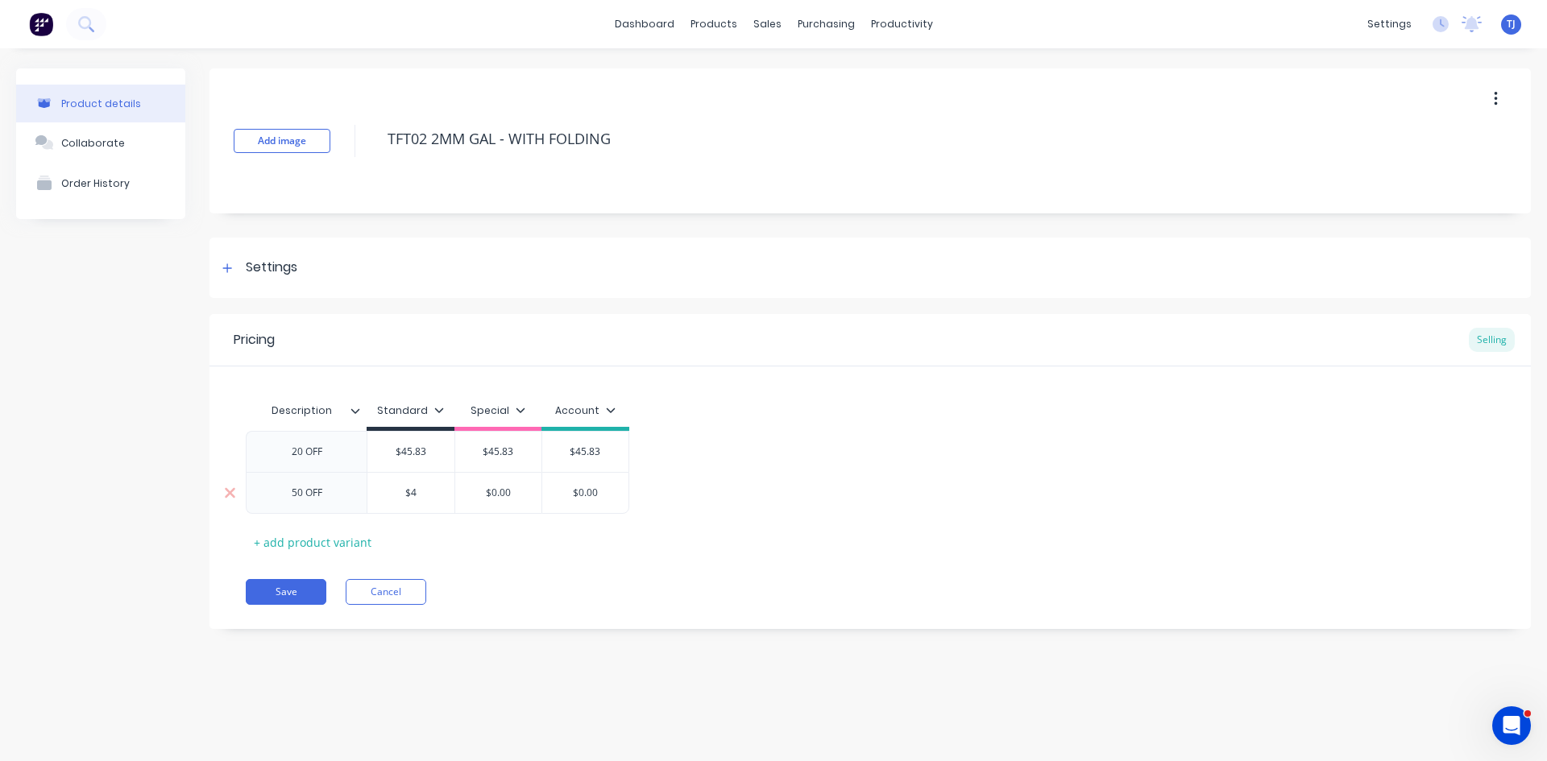
type input "$42"
type textarea "x"
type input "$42."
type textarea "x"
type input "$42.9"
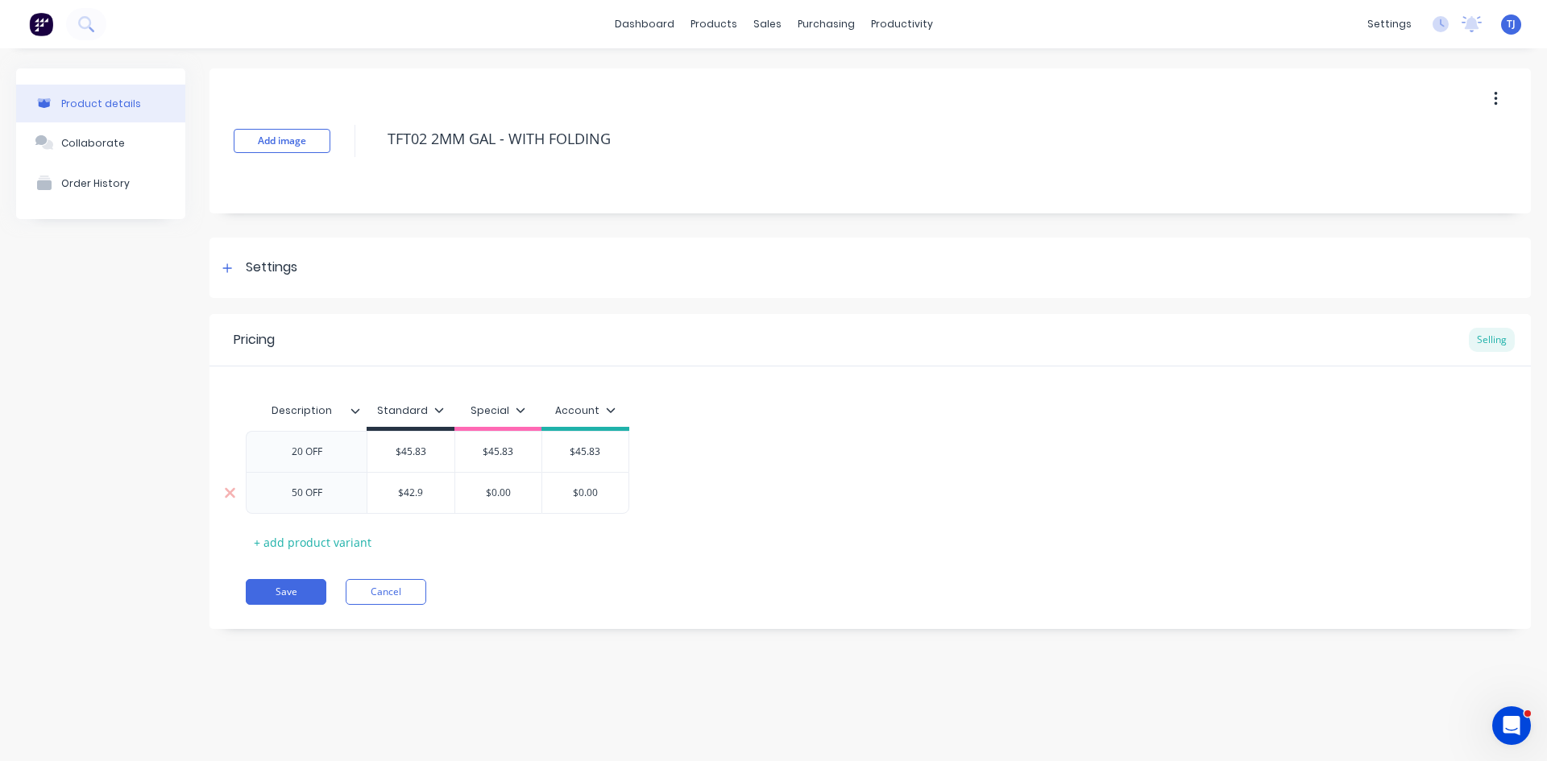
type textarea "x"
type input "$42.99"
type input "$0.00"
click at [296, 597] on button "Save" at bounding box center [286, 592] width 81 height 26
type textarea "x"
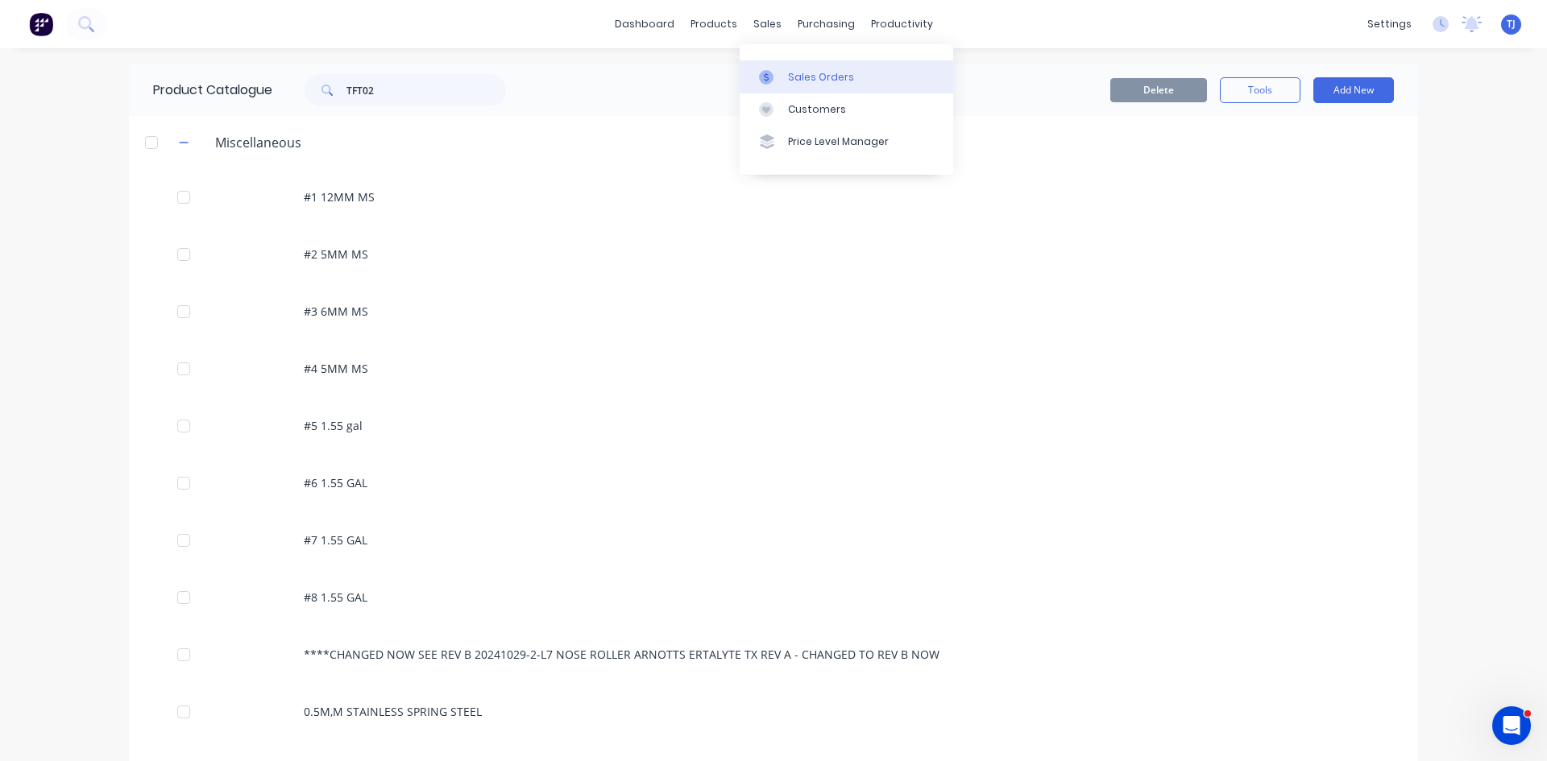
click at [795, 84] on div "Sales Orders" at bounding box center [821, 77] width 66 height 15
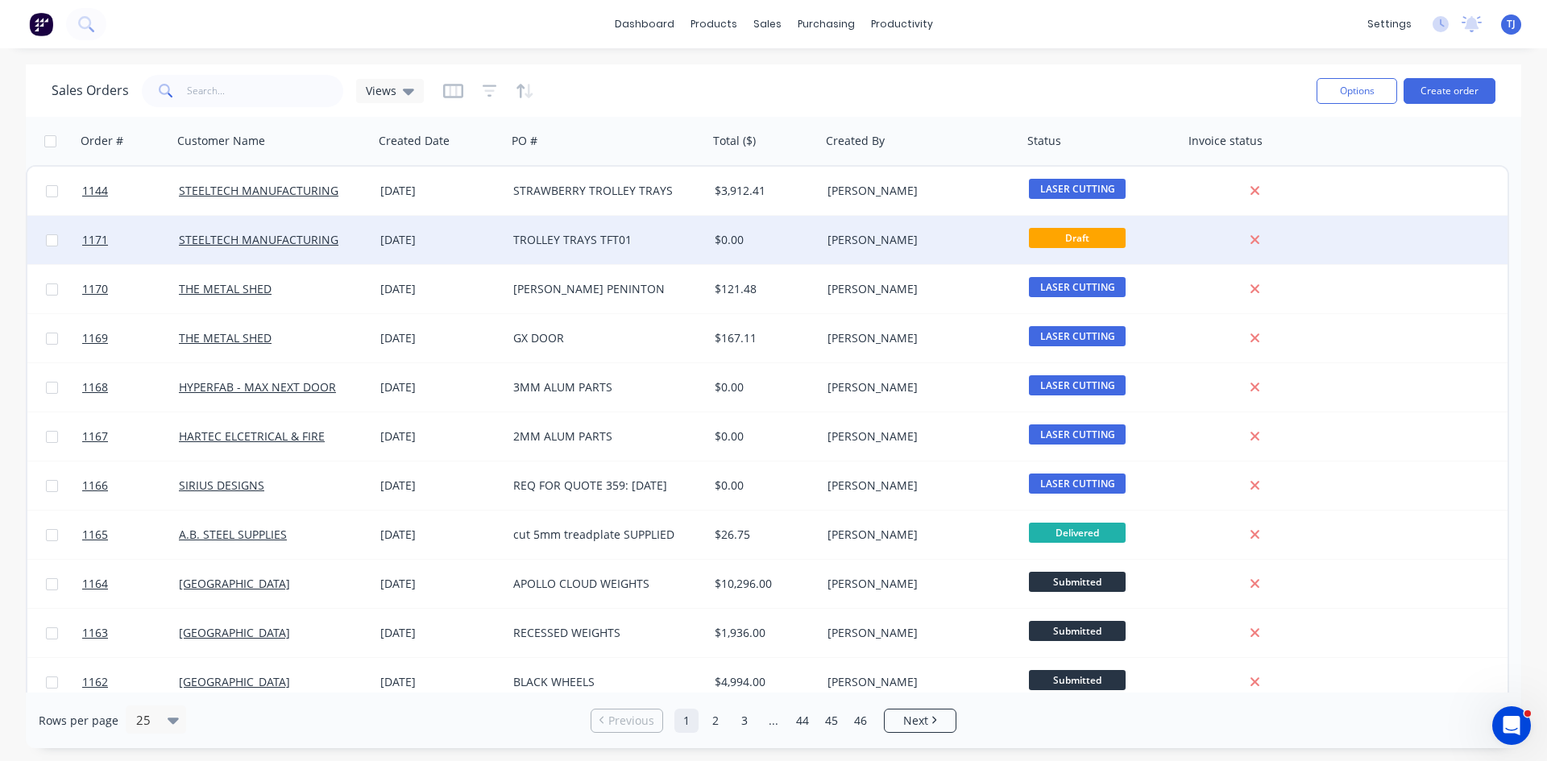
click at [458, 237] on div "[DATE]" at bounding box center [440, 240] width 120 height 16
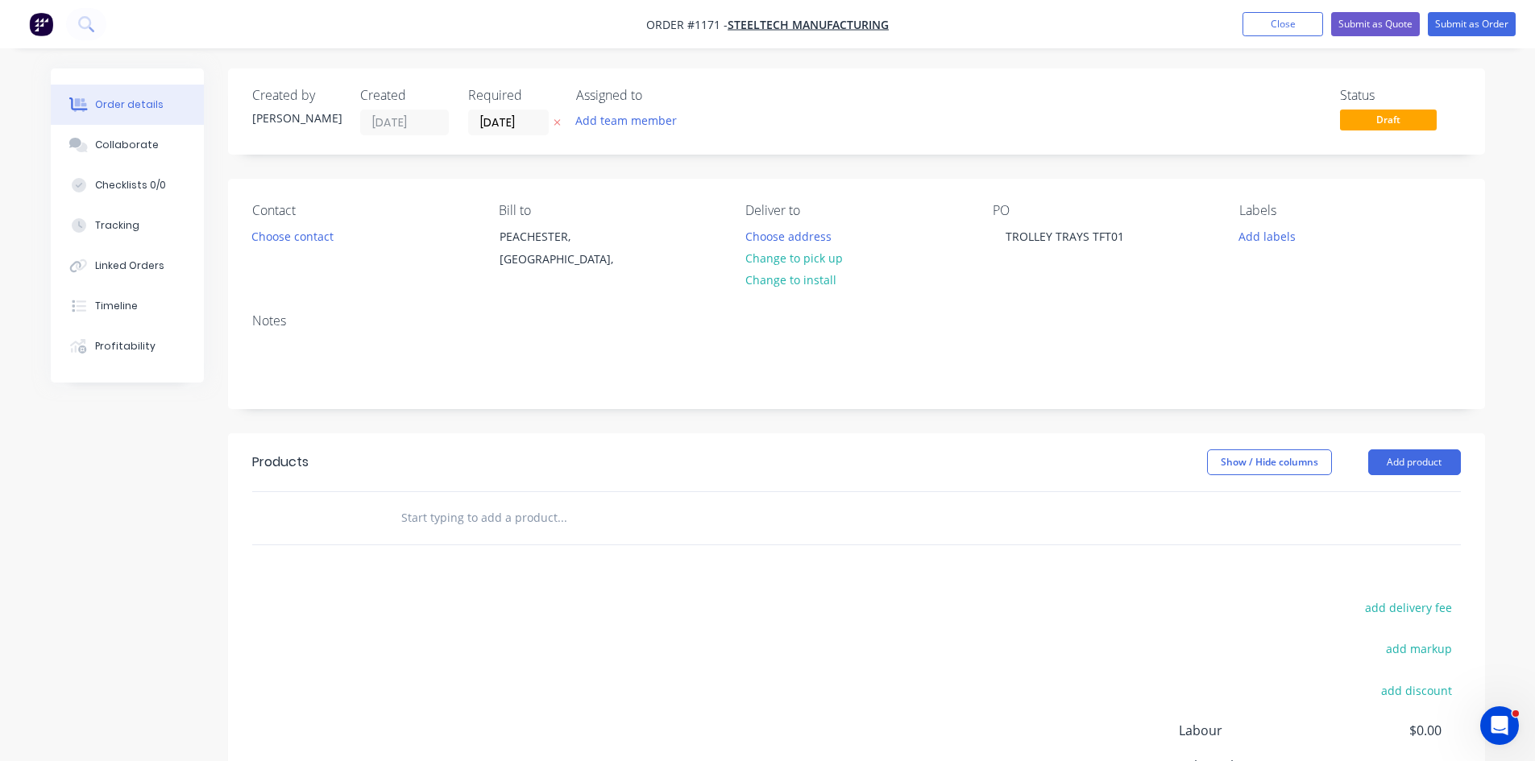
click at [484, 524] on input "text" at bounding box center [561, 518] width 322 height 32
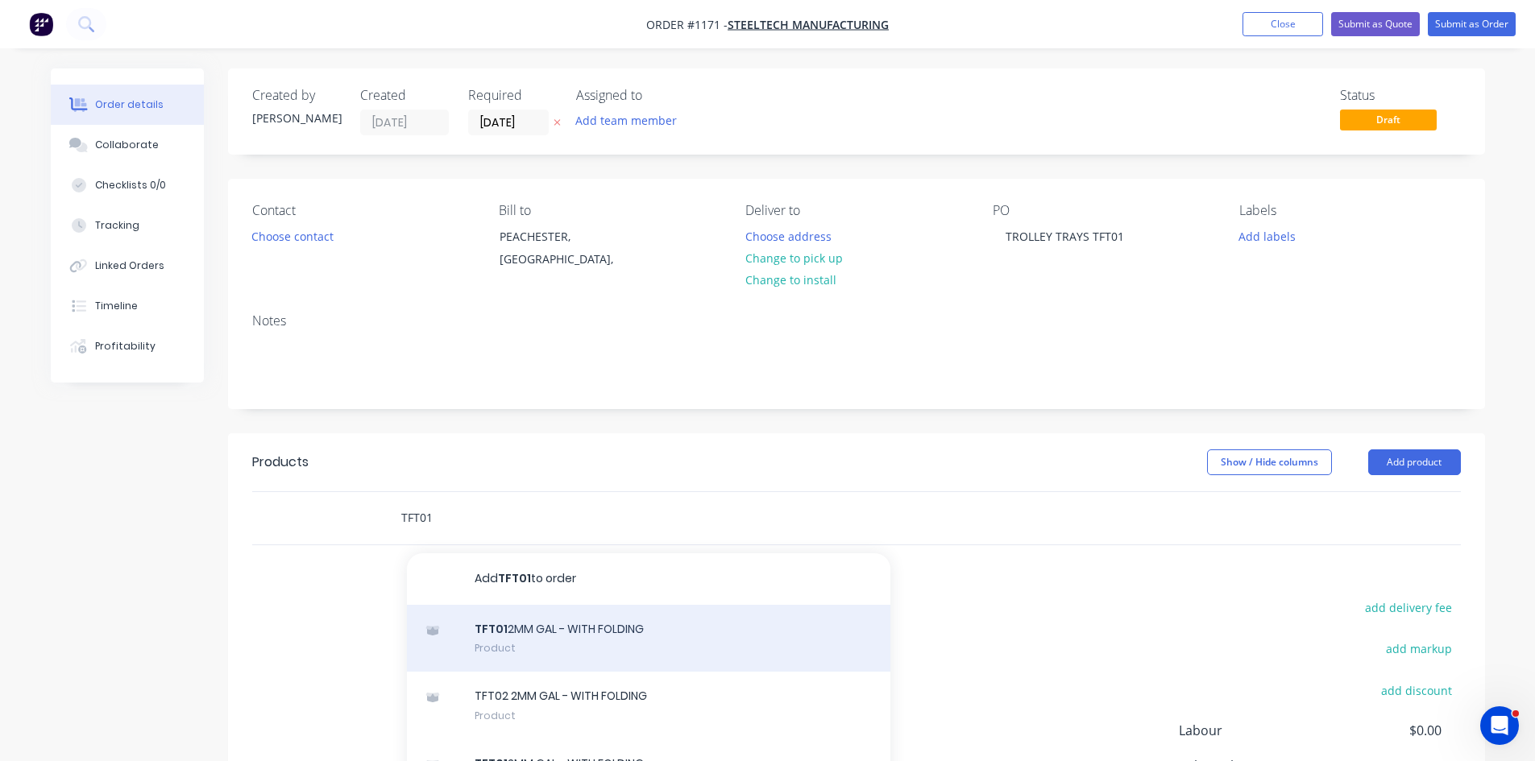
type input "TFT01"
click at [544, 635] on div "TFT01 2MM GAL - WITH FOLDING Product" at bounding box center [648, 639] width 483 height 68
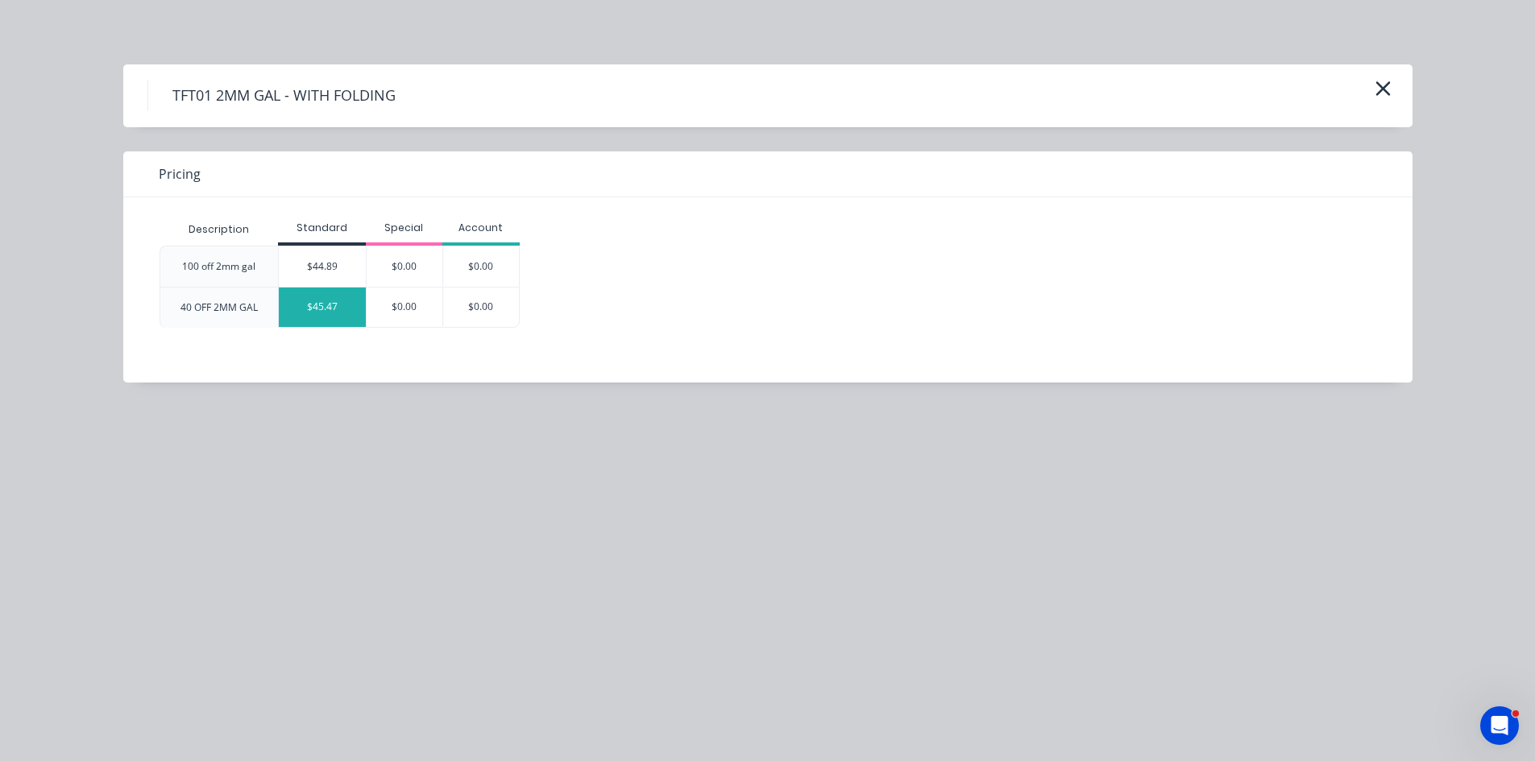
click at [315, 308] on div "$45.47" at bounding box center [322, 307] width 87 height 39
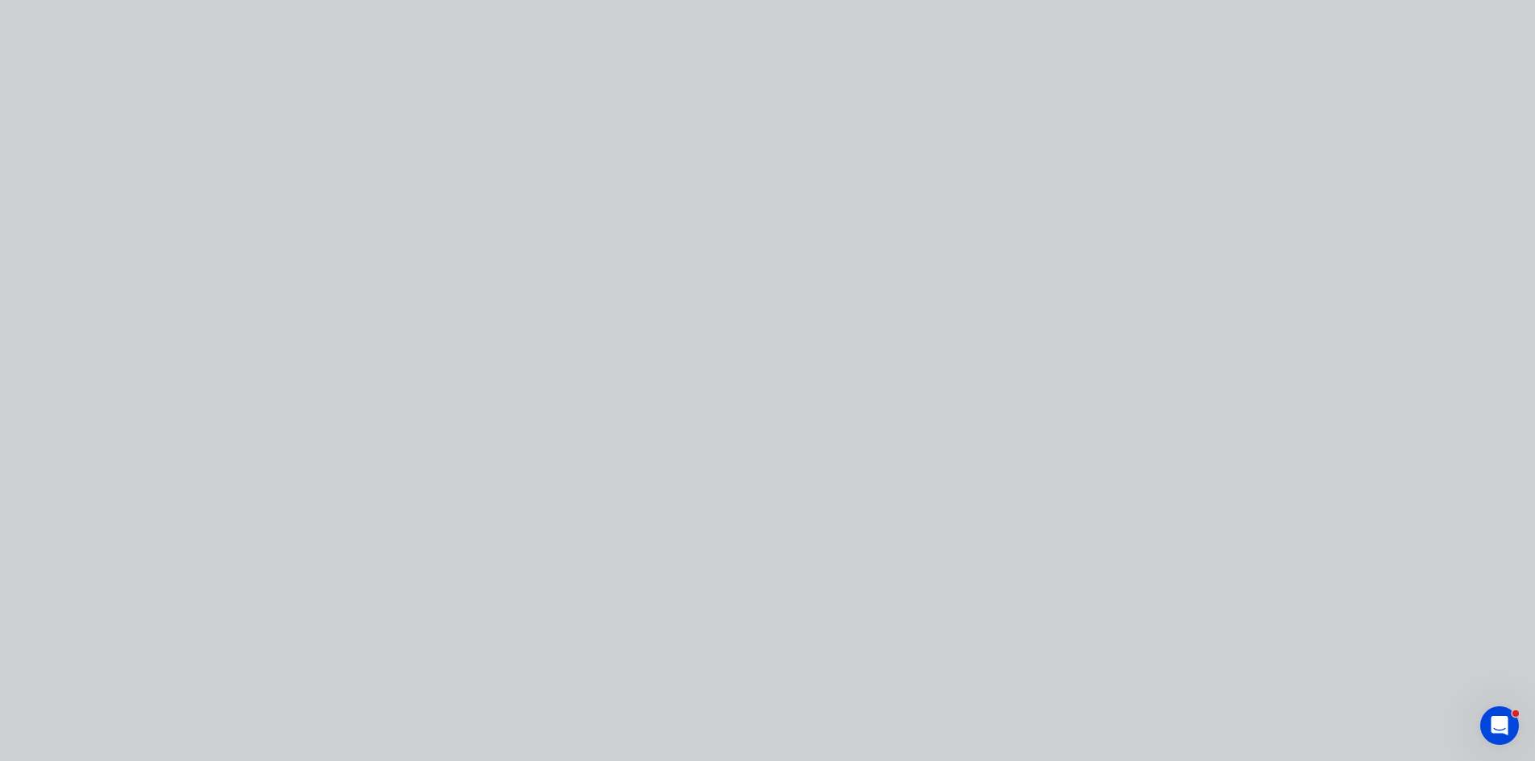
type input "$45.47"
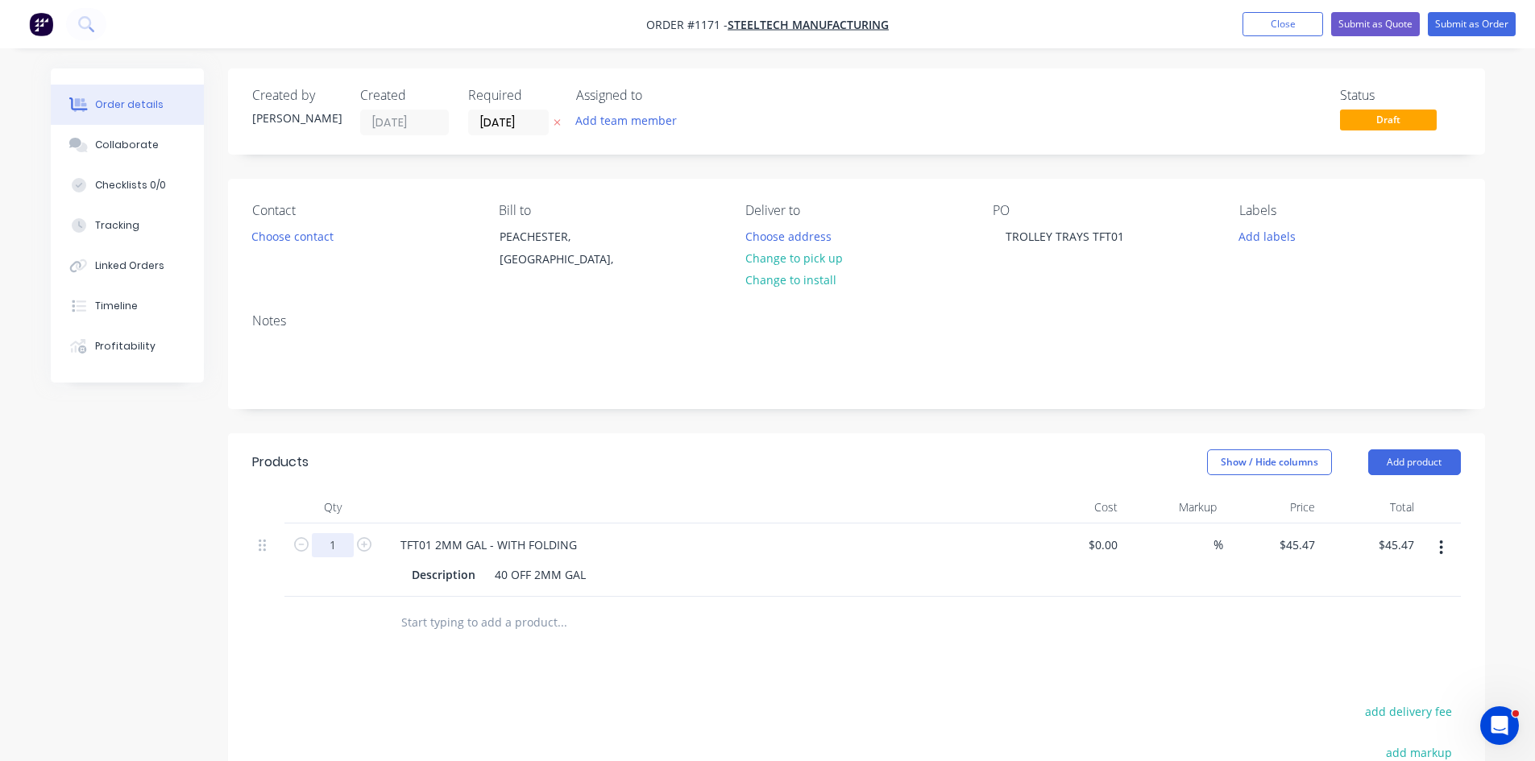
click at [338, 548] on input "1" at bounding box center [333, 545] width 42 height 24
type input "10"
type input "$454.70"
click at [1482, 30] on button "Submit as Order" at bounding box center [1472, 24] width 88 height 24
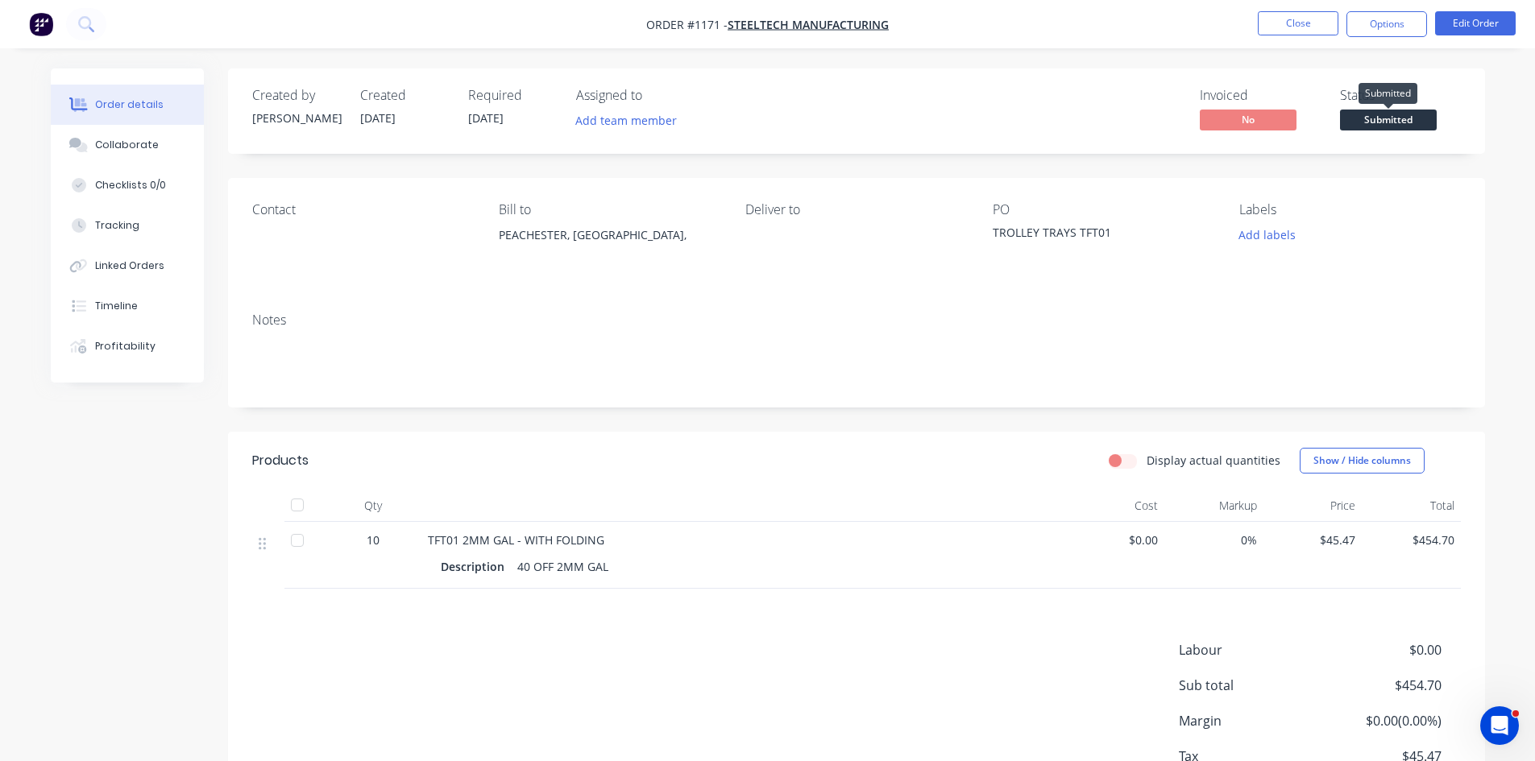
click at [1417, 126] on span "Submitted" at bounding box center [1388, 120] width 97 height 20
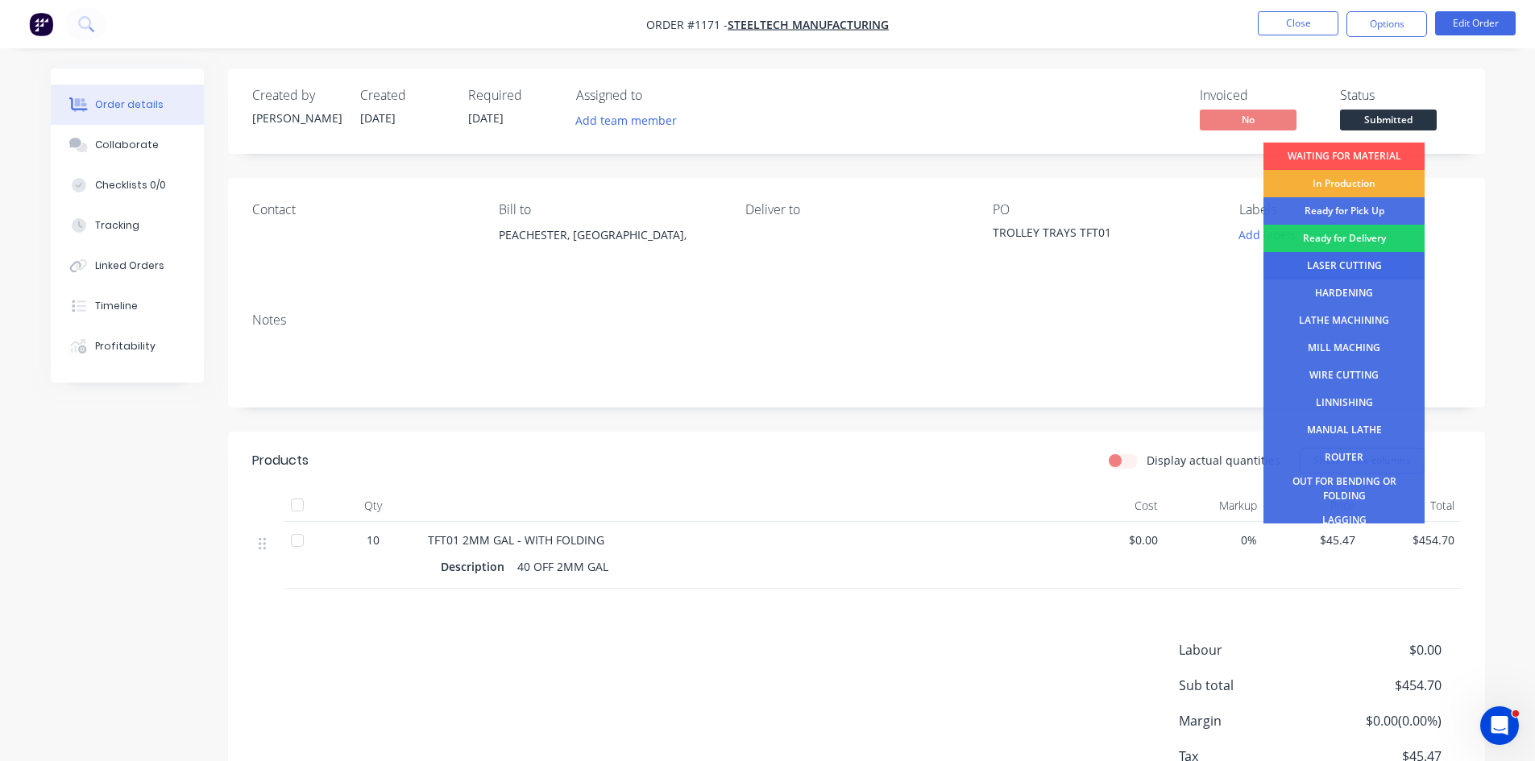
click at [1350, 261] on div "LASER CUTTING" at bounding box center [1343, 265] width 161 height 27
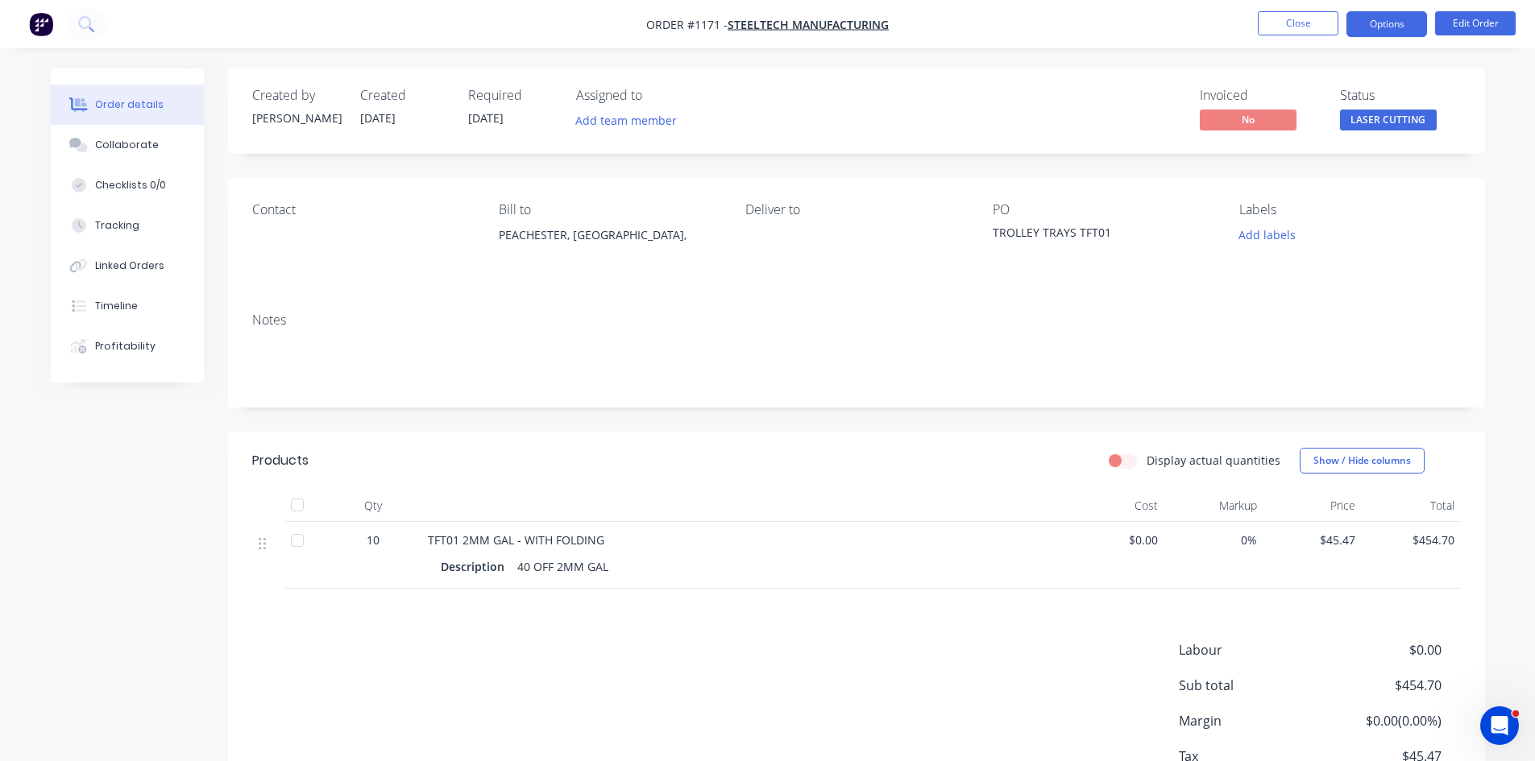
click at [1387, 29] on button "Options" at bounding box center [1386, 24] width 81 height 26
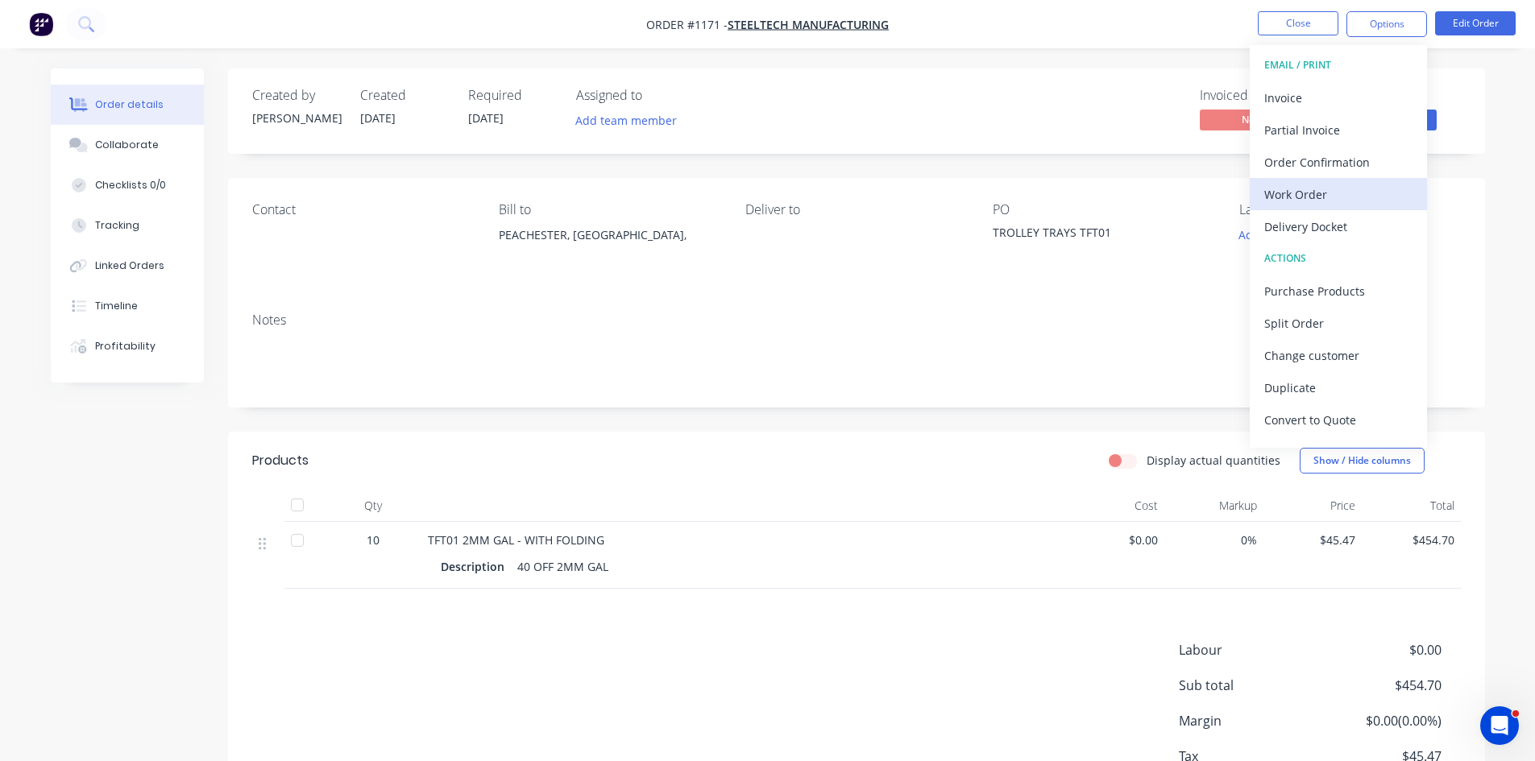
click at [1315, 189] on div "Work Order" at bounding box center [1338, 194] width 148 height 23
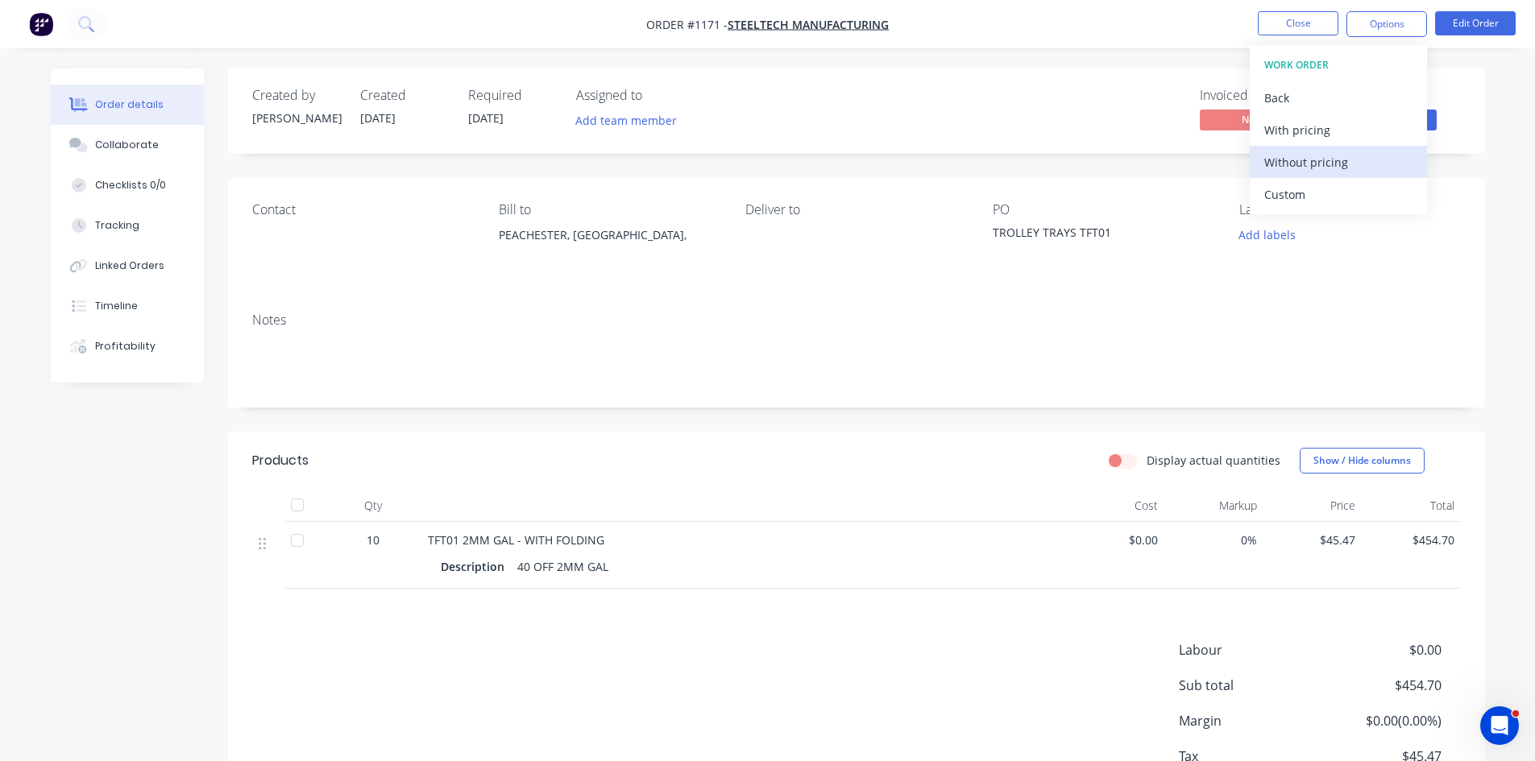
click at [1298, 162] on div "Without pricing" at bounding box center [1338, 162] width 148 height 23
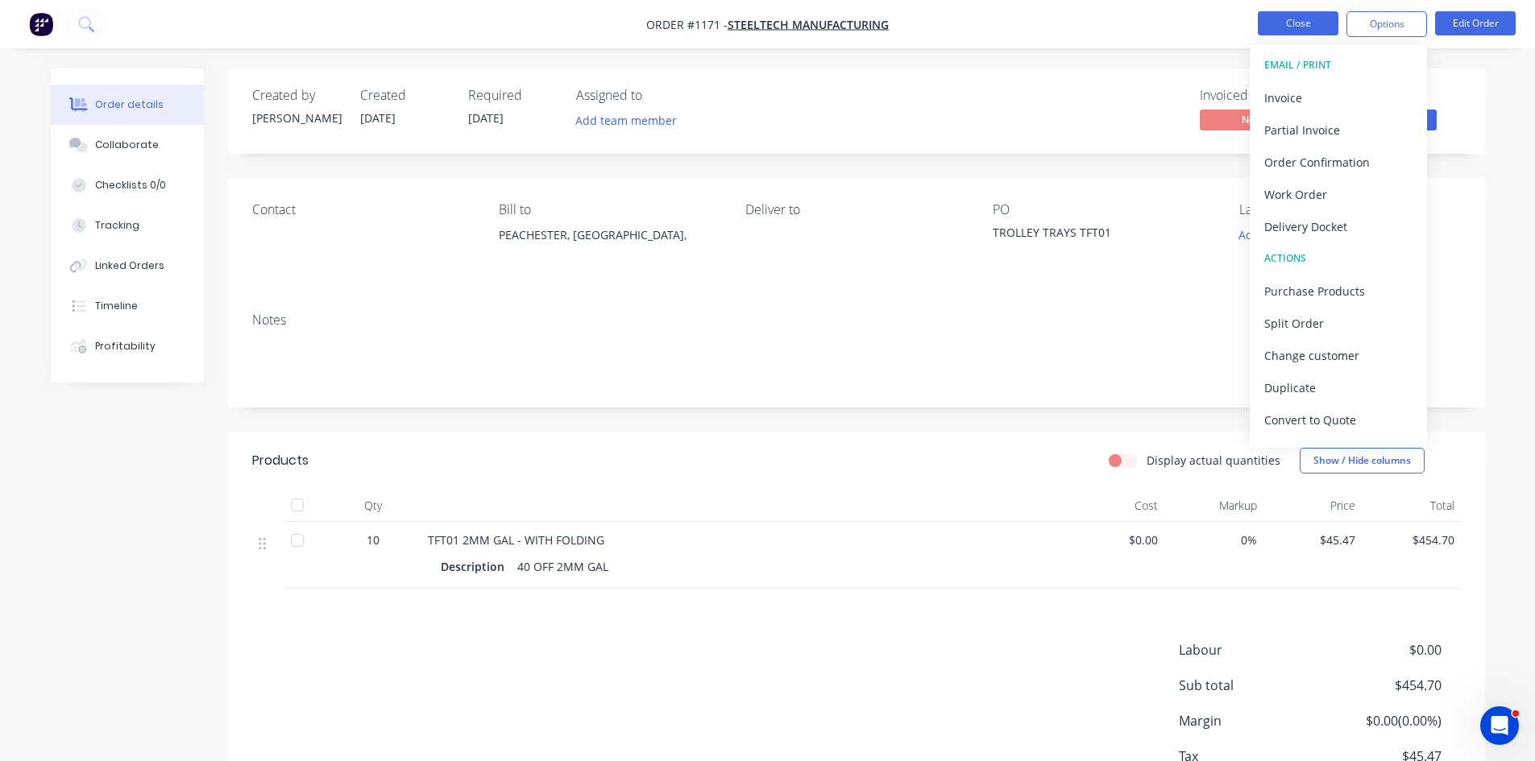
click at [1282, 24] on button "Close" at bounding box center [1298, 23] width 81 height 24
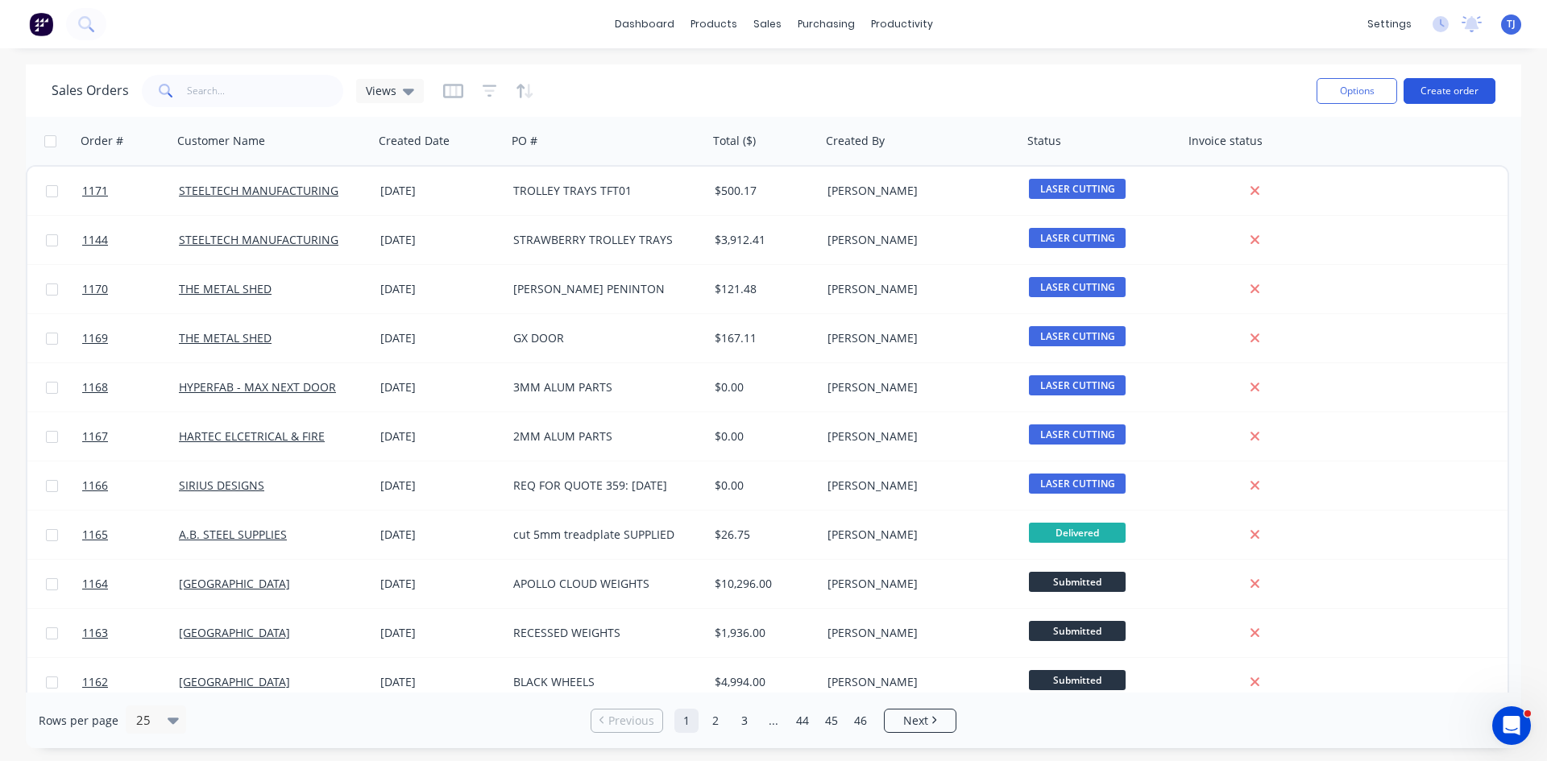
click at [1453, 90] on button "Create order" at bounding box center [1449, 91] width 92 height 26
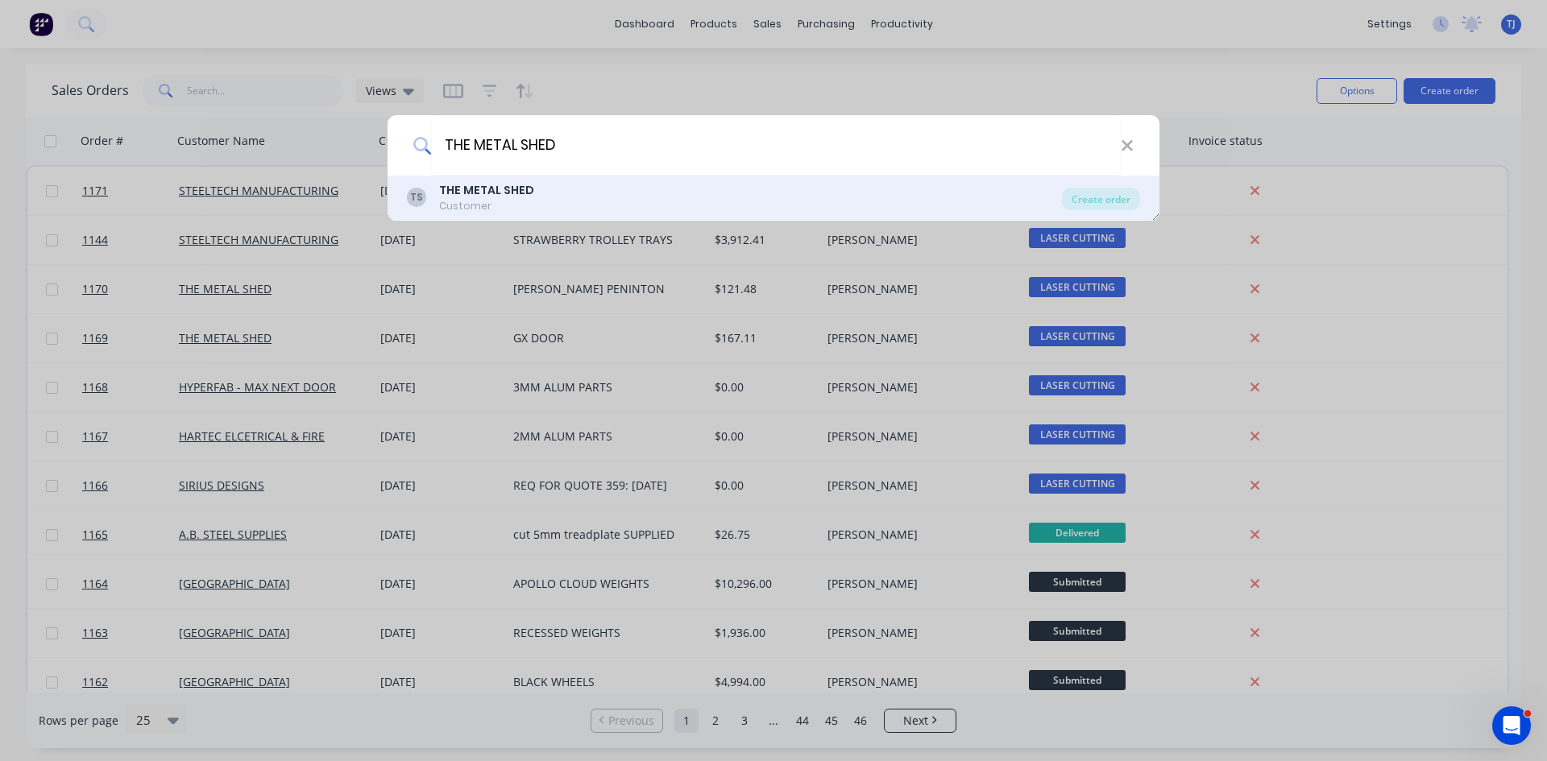
type input "THE METAL SHED"
click at [543, 209] on div "TS THE METAL SHED Customer" at bounding box center [734, 197] width 655 height 31
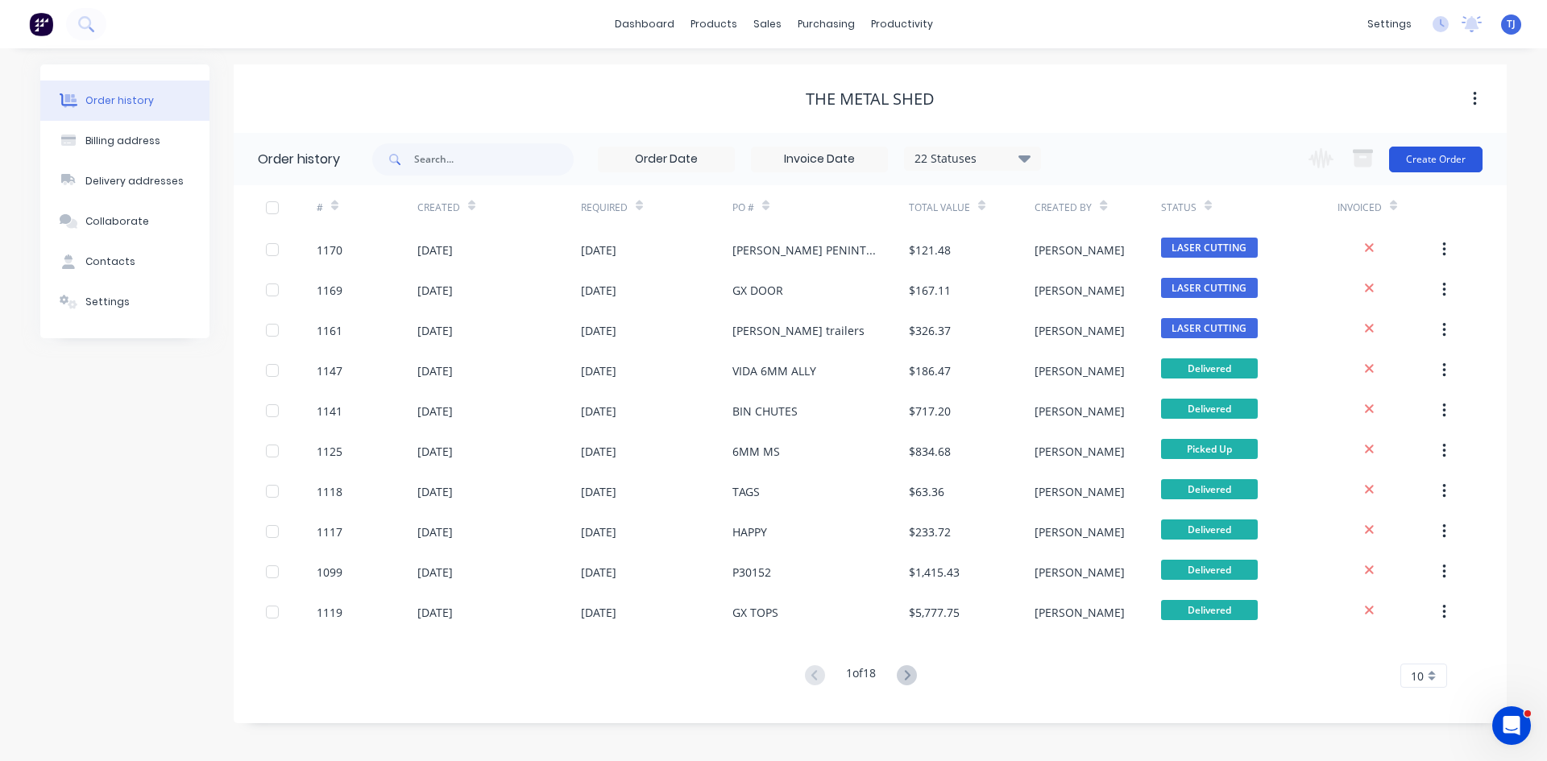
click at [1437, 156] on button "Create Order" at bounding box center [1435, 160] width 93 height 26
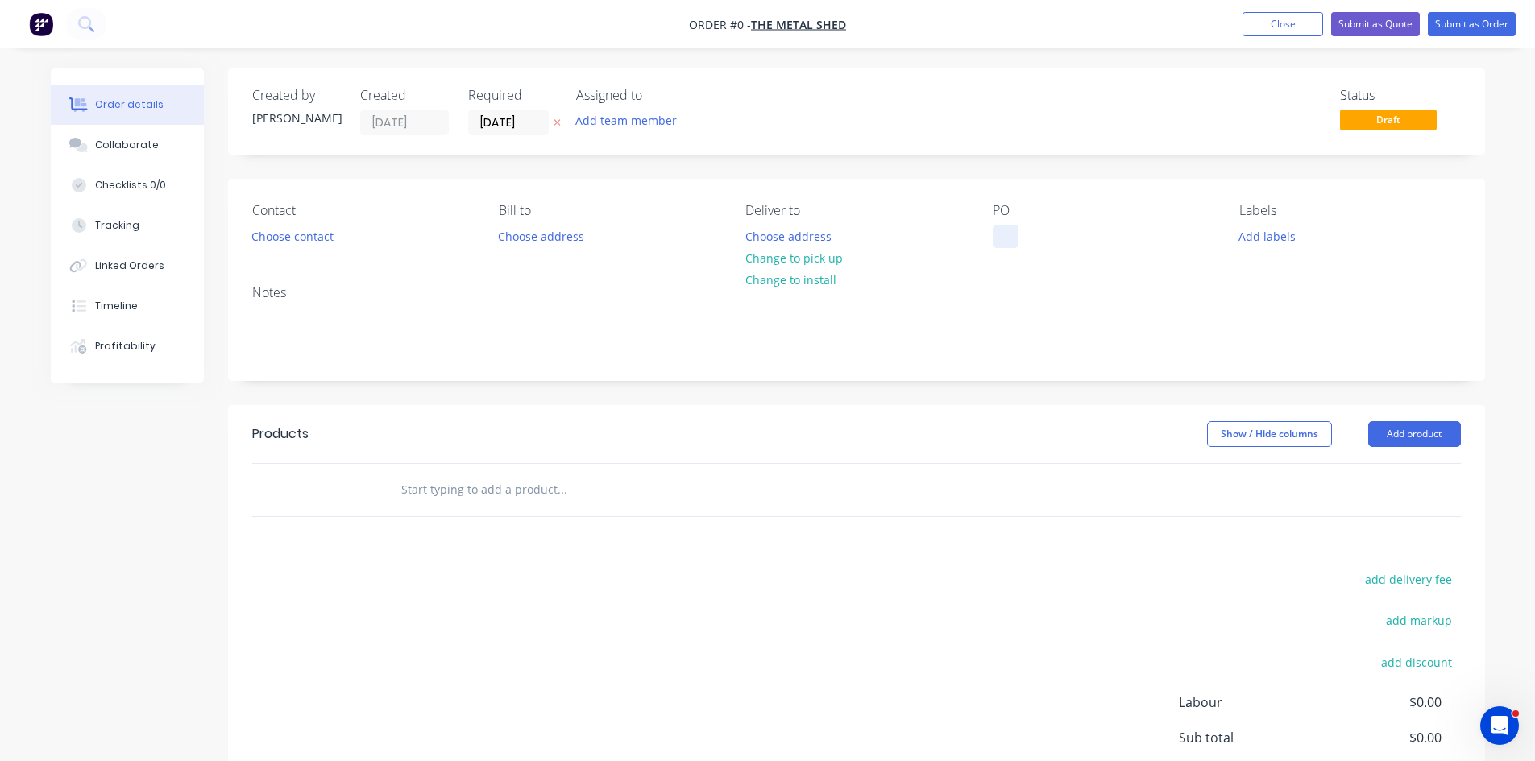
click at [1010, 247] on div at bounding box center [1006, 236] width 26 height 23
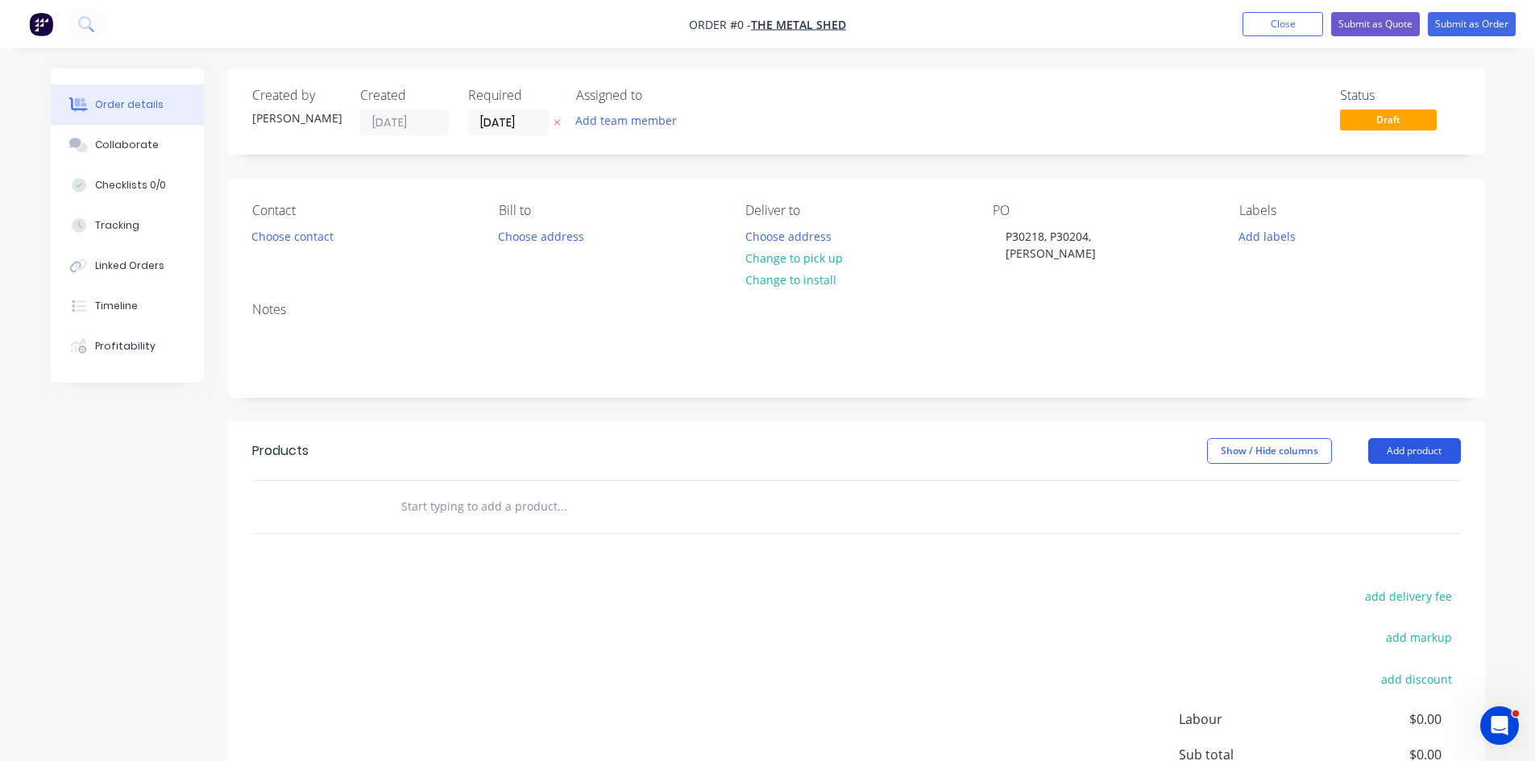
click at [1381, 441] on div "Order details Collaborate Checklists 0/0 Tracking Linked Orders Timeline Profit…" at bounding box center [768, 506] width 1466 height 877
click at [1390, 448] on header "Products Show / Hide columns Add product" at bounding box center [856, 451] width 1257 height 58
click at [1388, 446] on button "Add product" at bounding box center [1414, 451] width 93 height 26
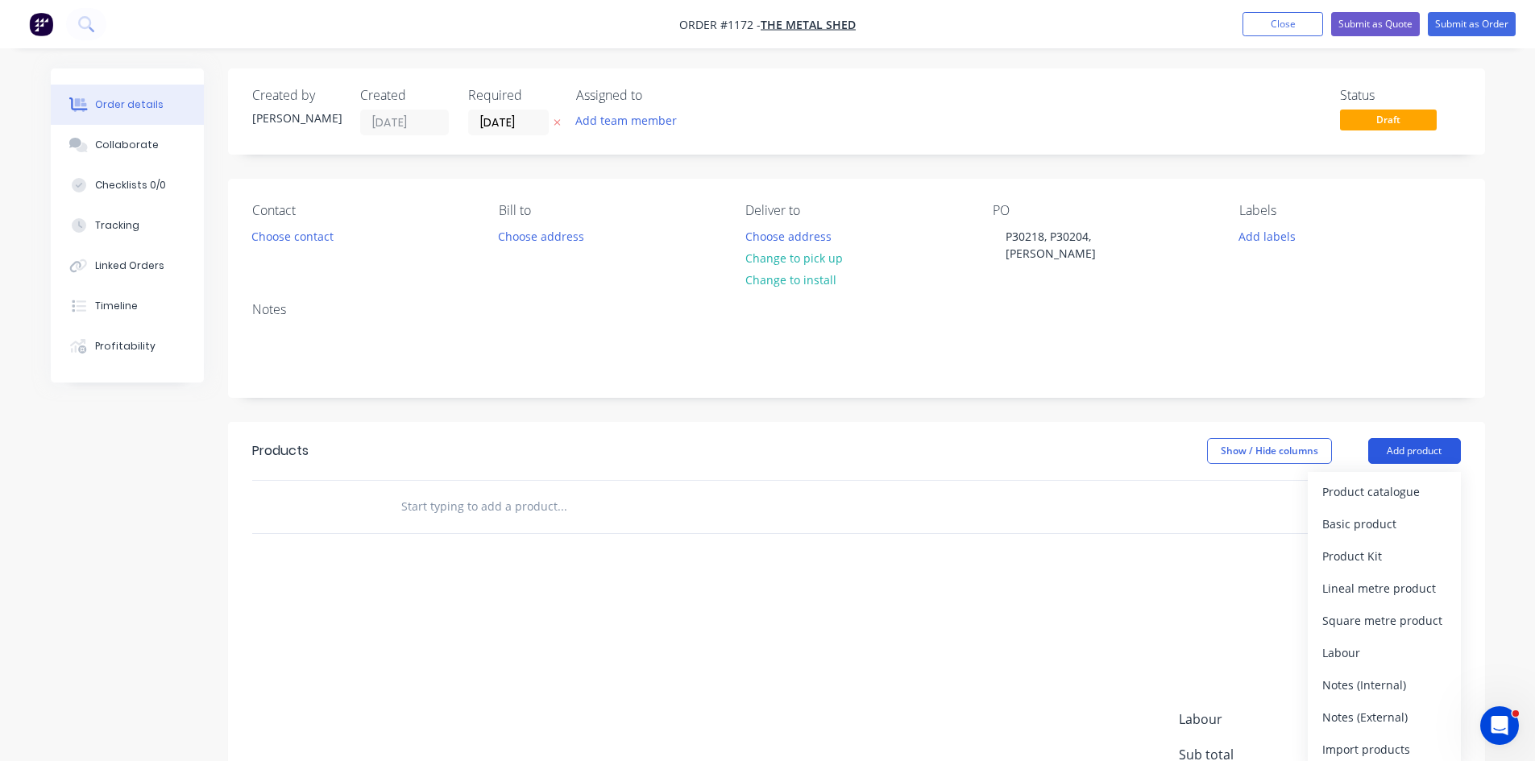
click at [1392, 439] on button "Add product" at bounding box center [1414, 451] width 93 height 26
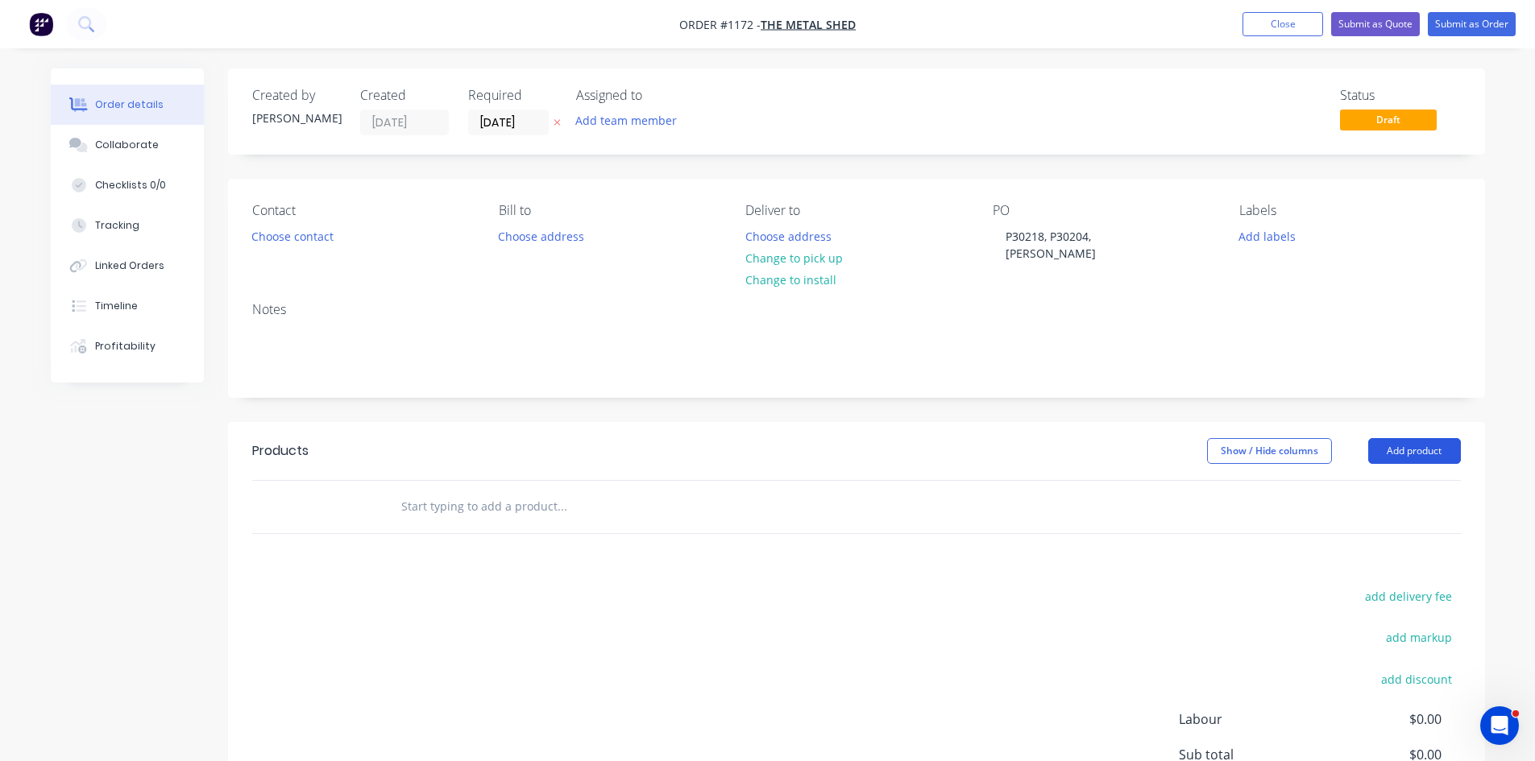
click at [1388, 445] on button "Add product" at bounding box center [1414, 451] width 93 height 26
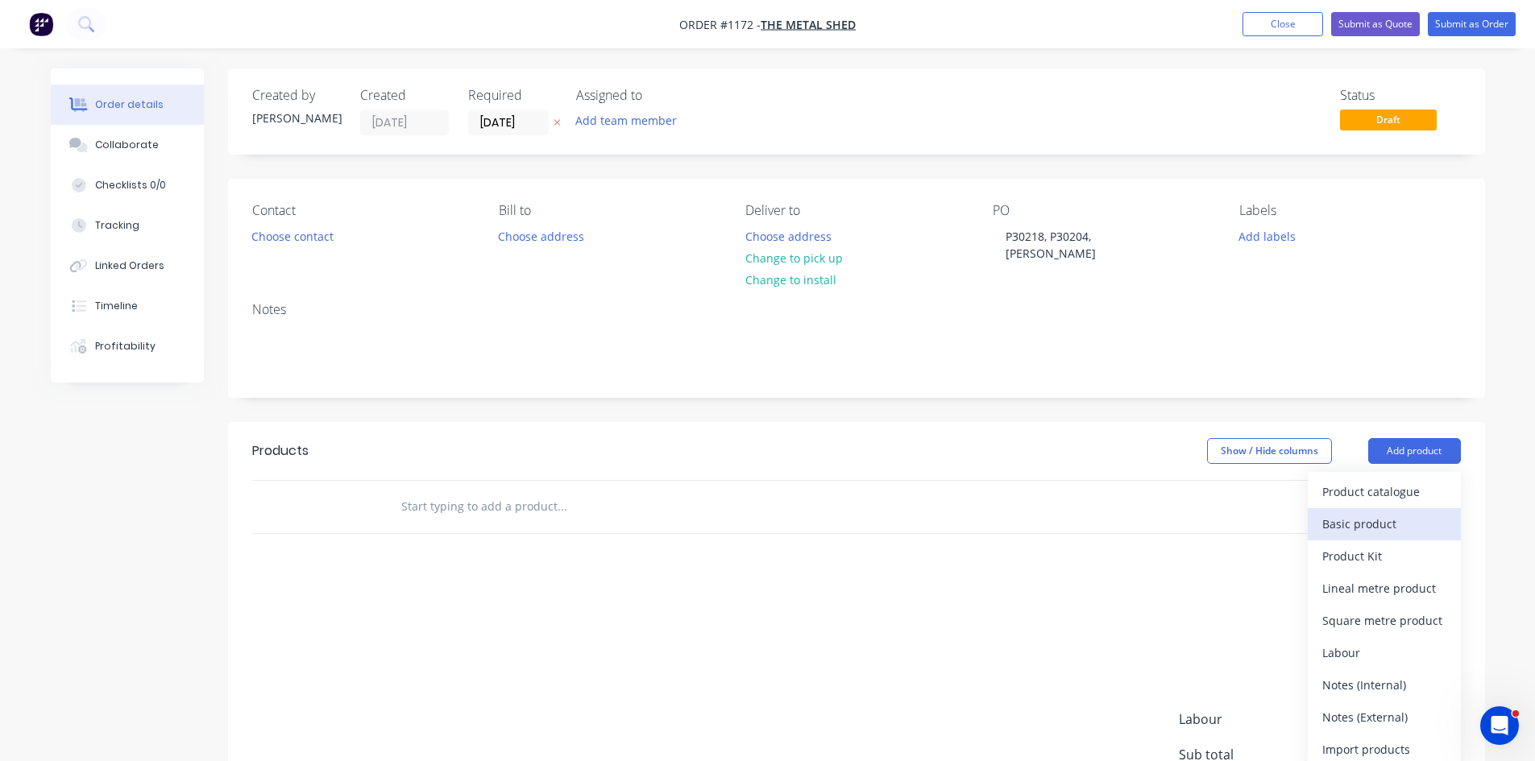
click at [1395, 512] on div "Basic product" at bounding box center [1384, 523] width 124 height 23
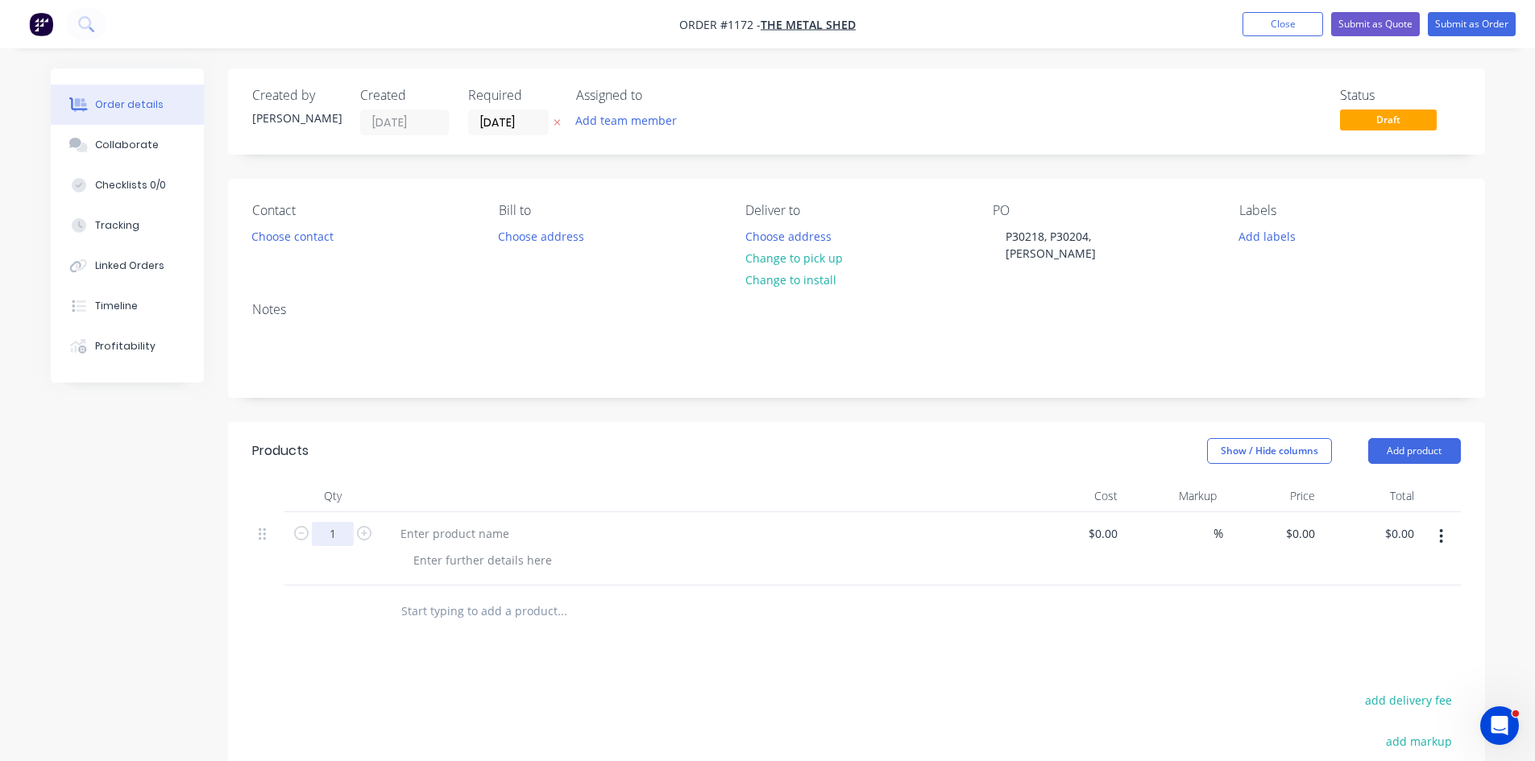
click at [325, 524] on input "1" at bounding box center [333, 534] width 42 height 24
type input "6"
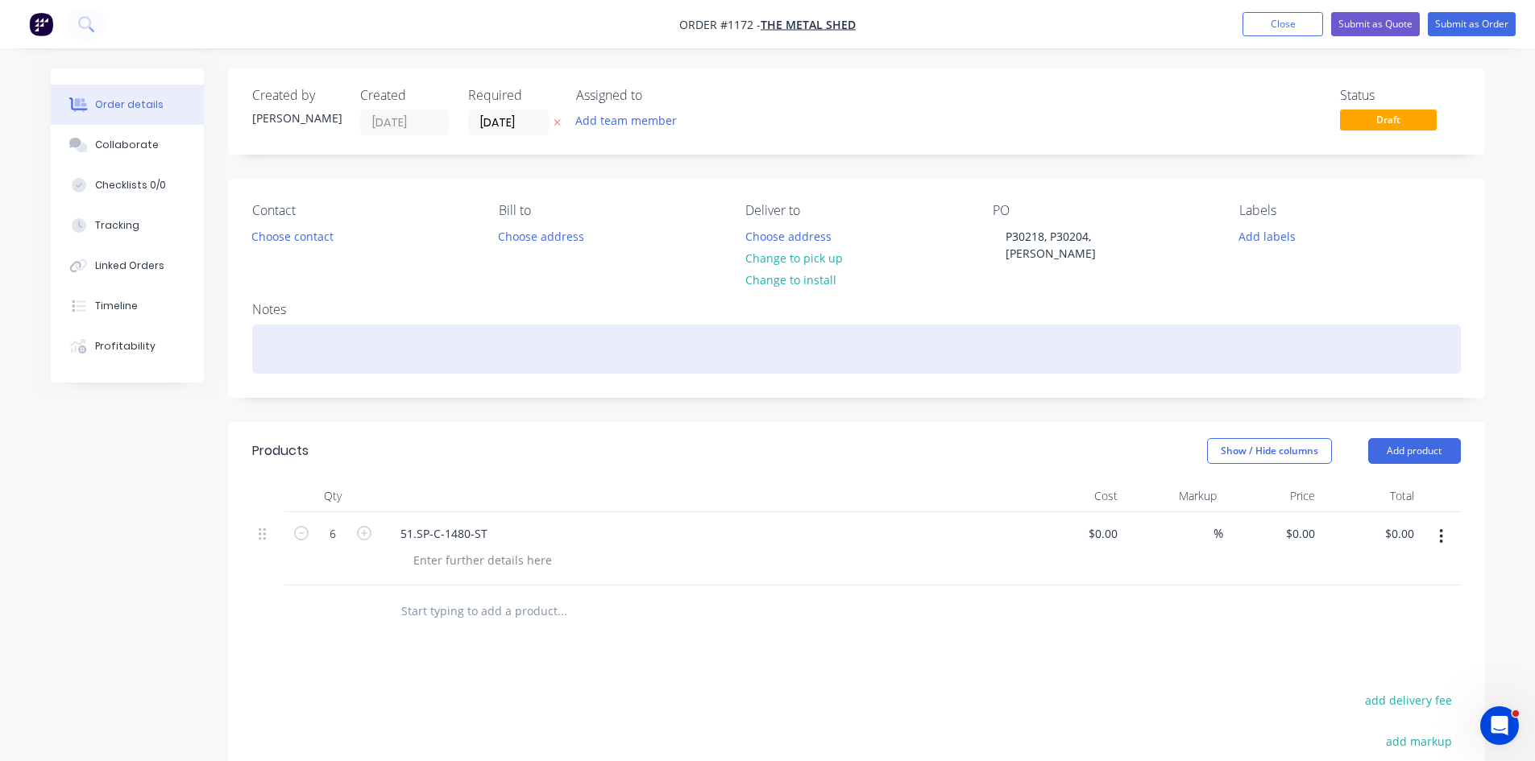
click at [304, 325] on div at bounding box center [856, 349] width 1209 height 49
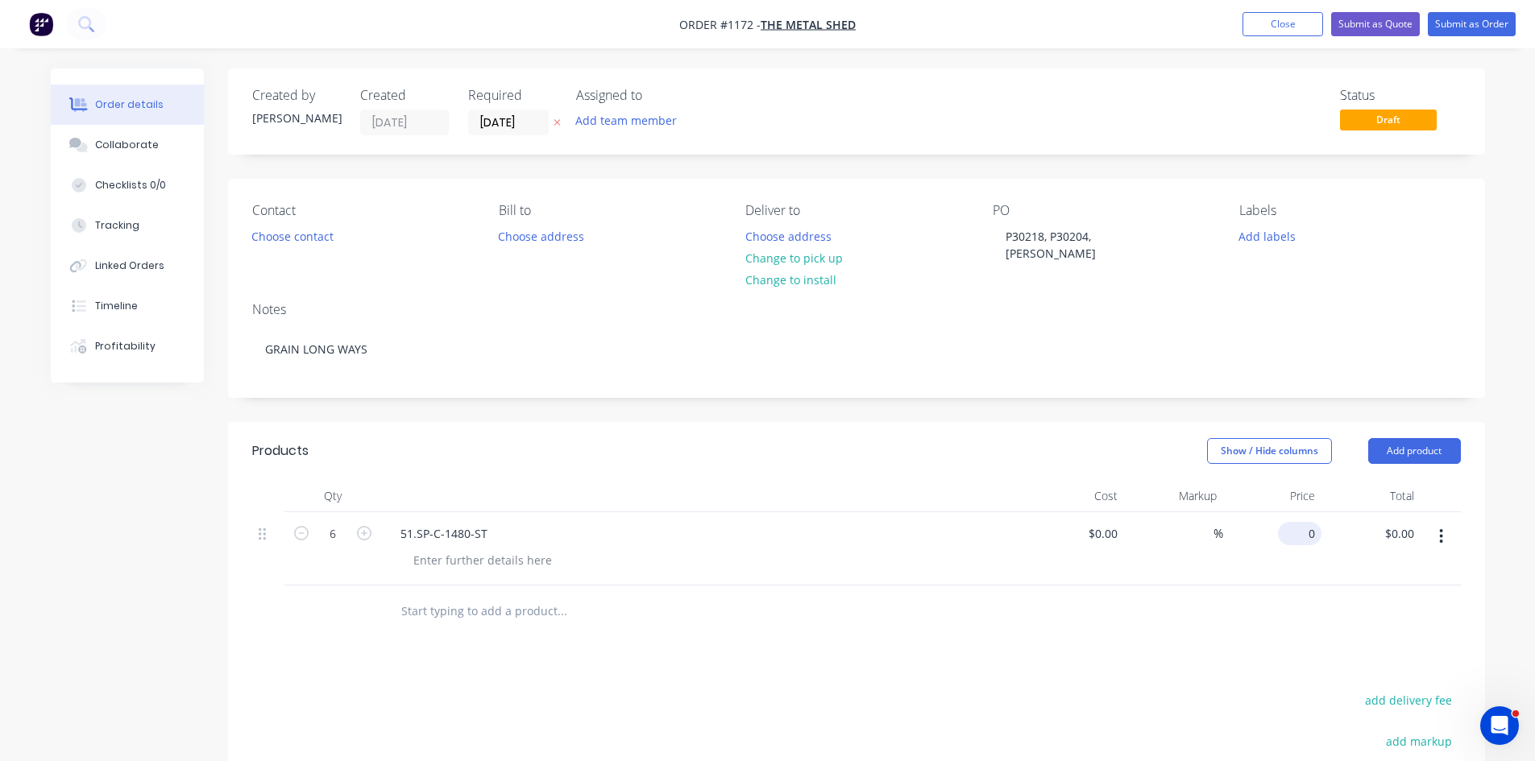
click at [1313, 526] on input "0" at bounding box center [1302, 533] width 37 height 23
type input "$104.69"
type input "$628.14"
click at [1416, 438] on button "Add product" at bounding box center [1414, 451] width 93 height 26
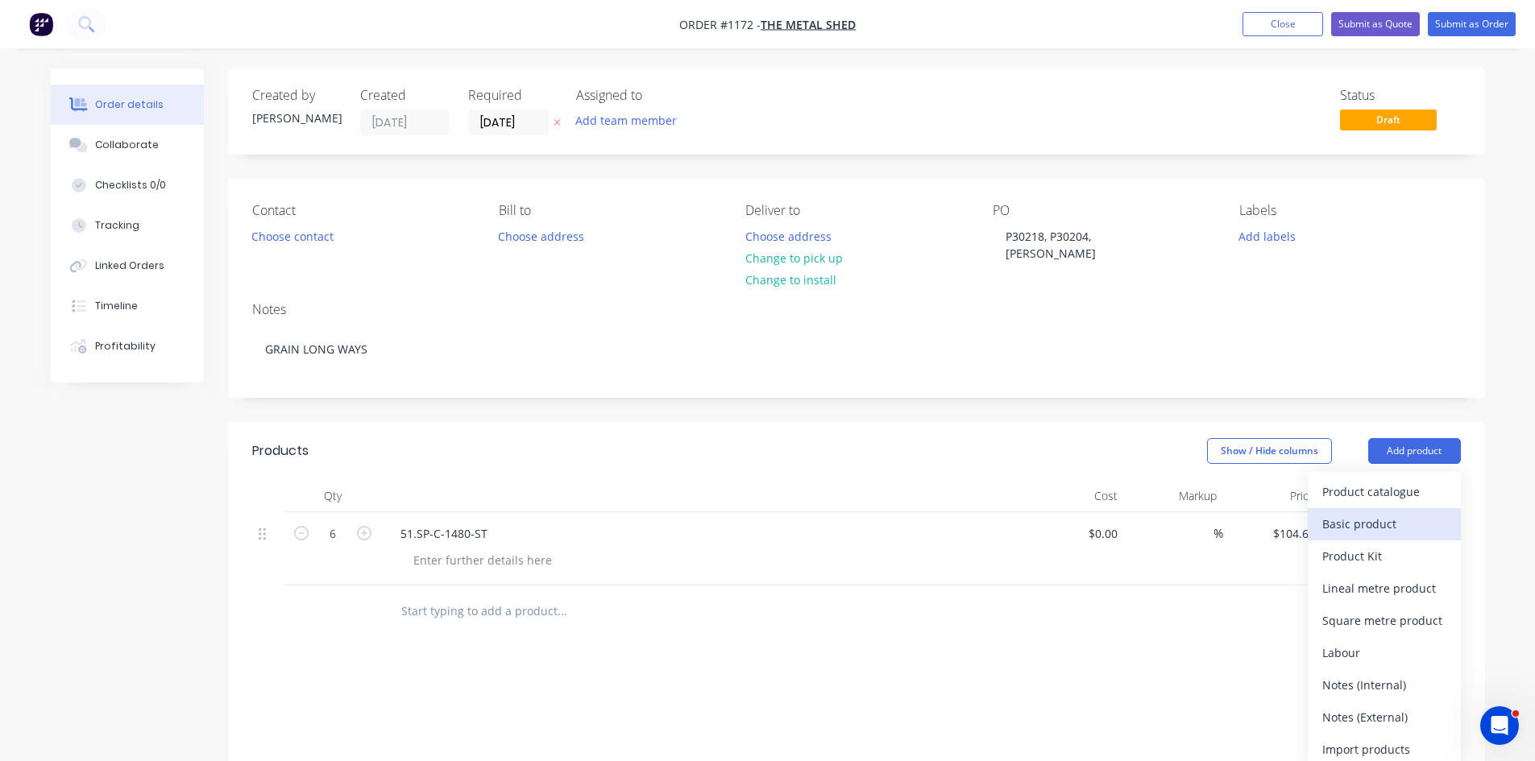
click at [1383, 512] on div "Basic product" at bounding box center [1384, 523] width 124 height 23
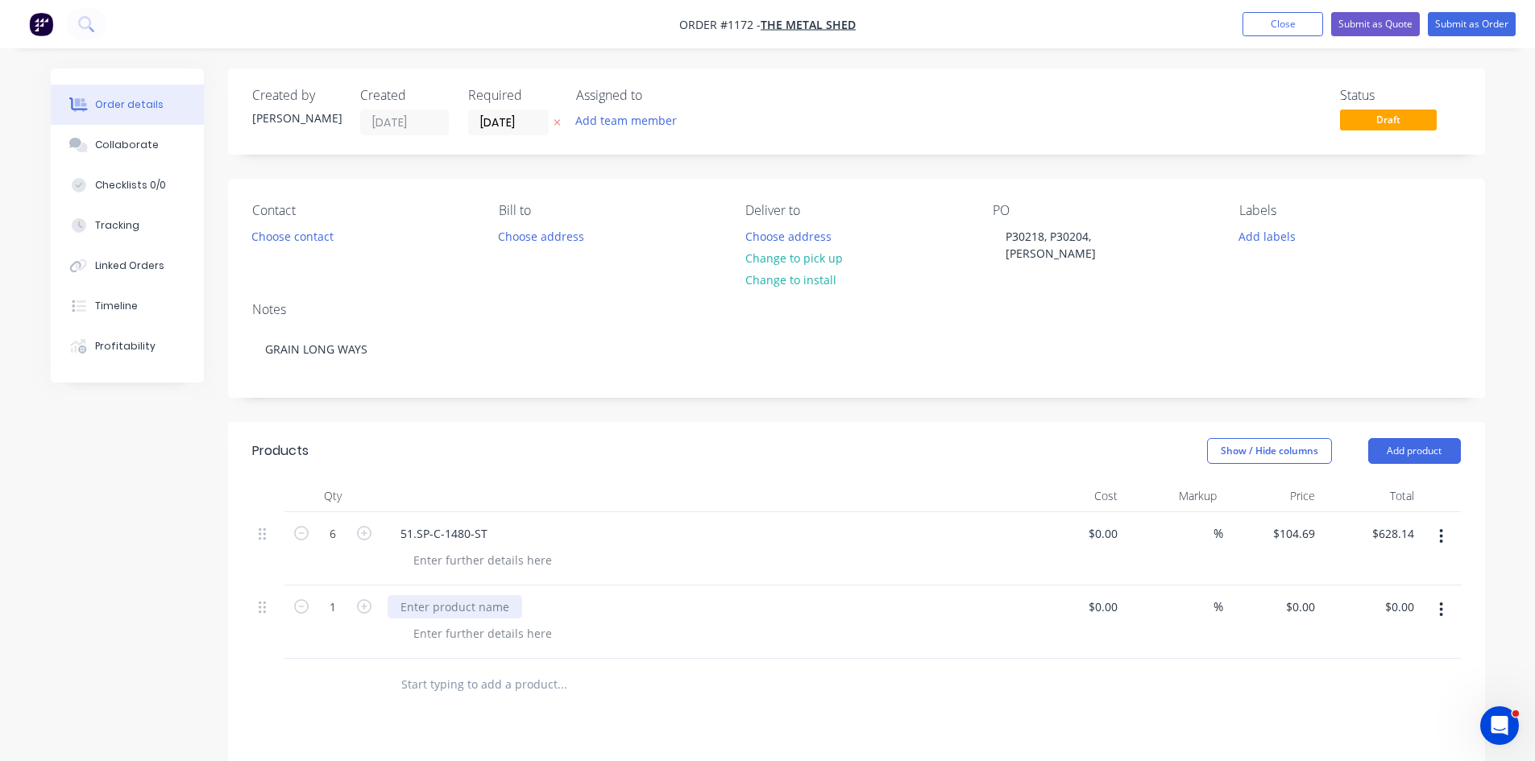
click at [491, 600] on div at bounding box center [455, 606] width 135 height 23
click at [453, 553] on div at bounding box center [482, 560] width 164 height 23
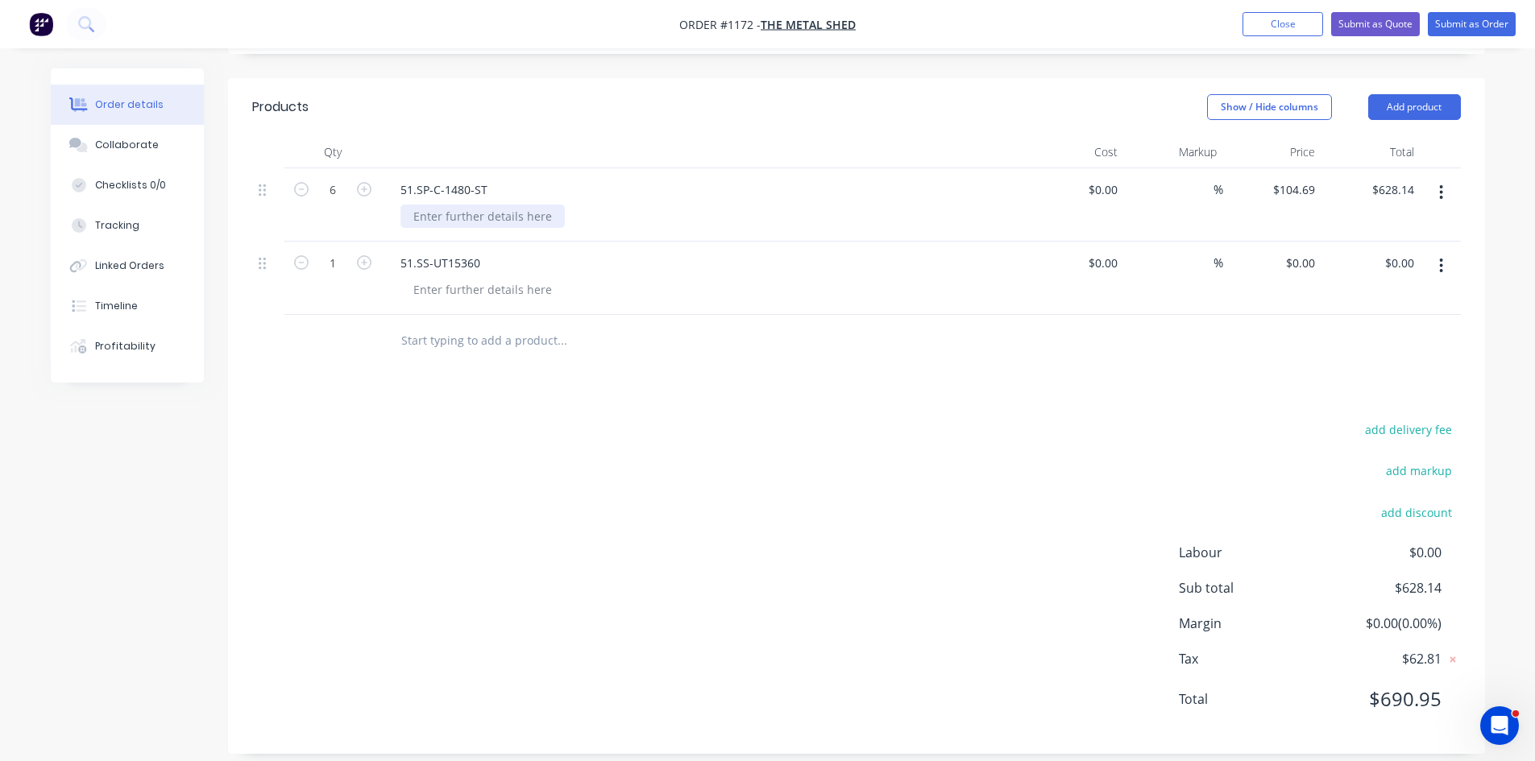
click at [462, 205] on div at bounding box center [482, 216] width 164 height 23
drag, startPoint x: 409, startPoint y: 199, endPoint x: 526, endPoint y: 201, distance: 116.8
click at [526, 205] on div "1.2MM 304SS N4 PVC" at bounding box center [470, 216] width 140 height 23
copy div "1.2MM 304SS N4 PVC"
click at [434, 278] on div at bounding box center [482, 289] width 164 height 23
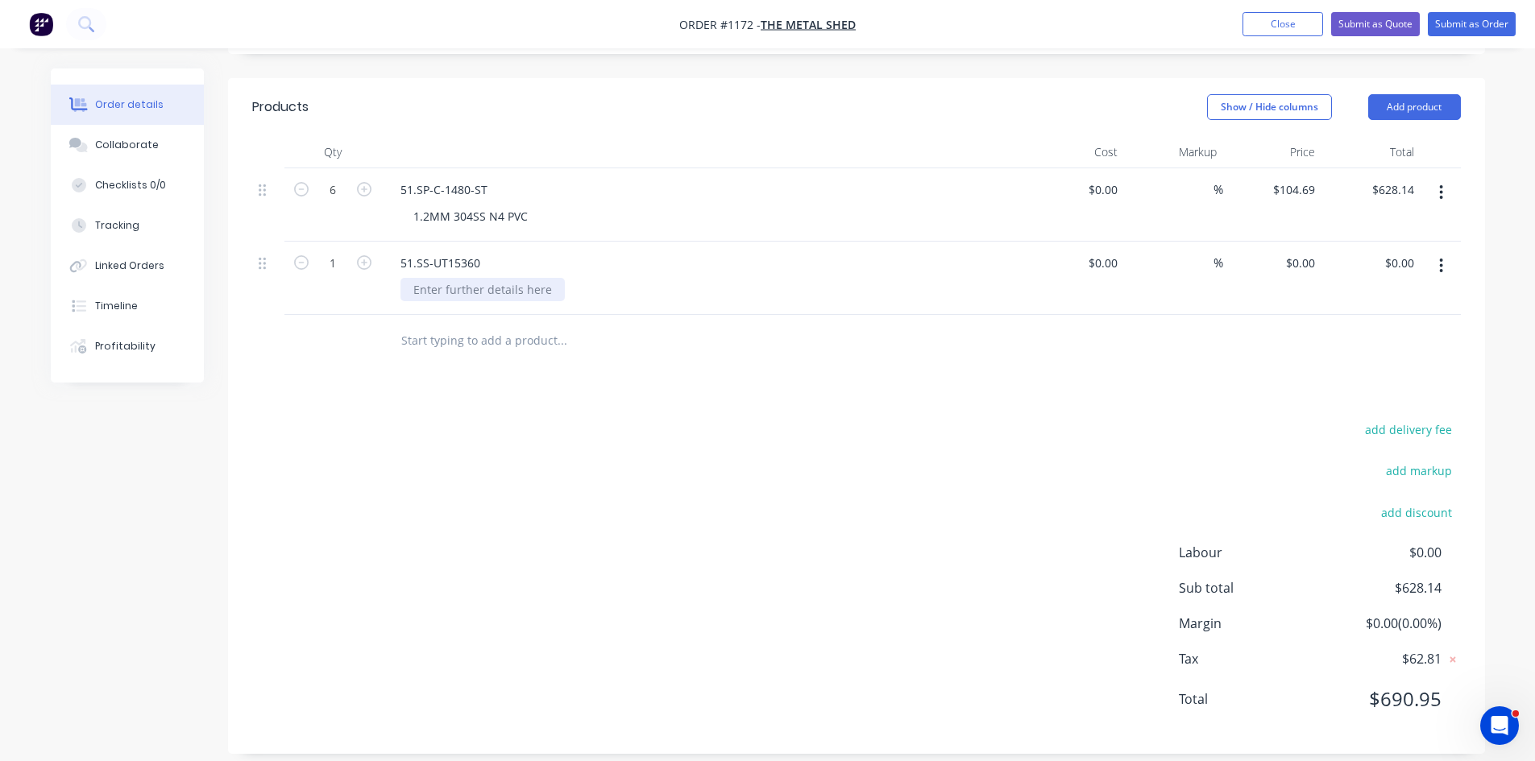
paste div
click at [1291, 251] on div "0 $0.00" at bounding box center [1272, 278] width 99 height 73
type input "$92.17"
click at [1416, 94] on button "Add product" at bounding box center [1414, 107] width 93 height 26
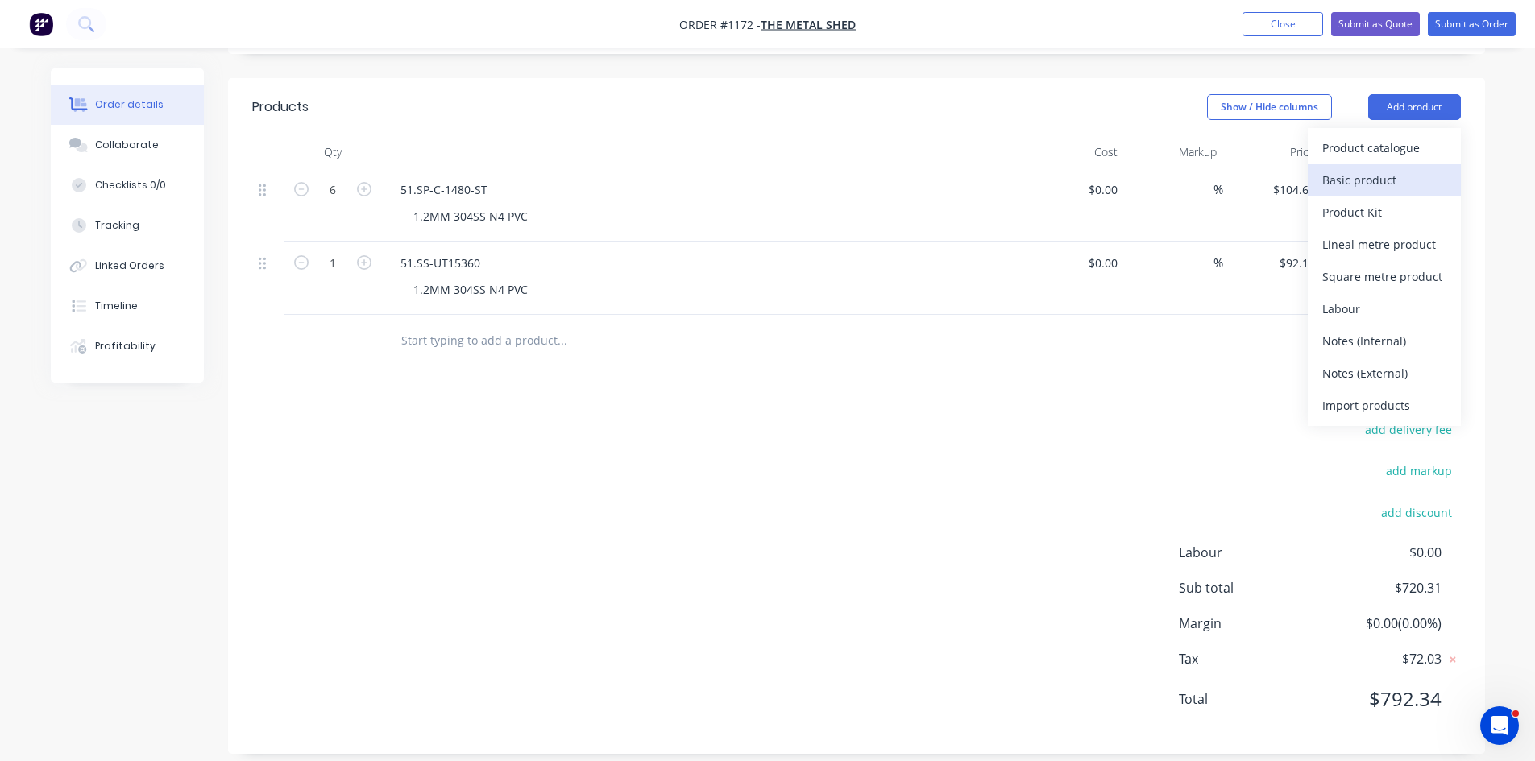
click at [1388, 168] on div "Basic product" at bounding box center [1384, 179] width 124 height 23
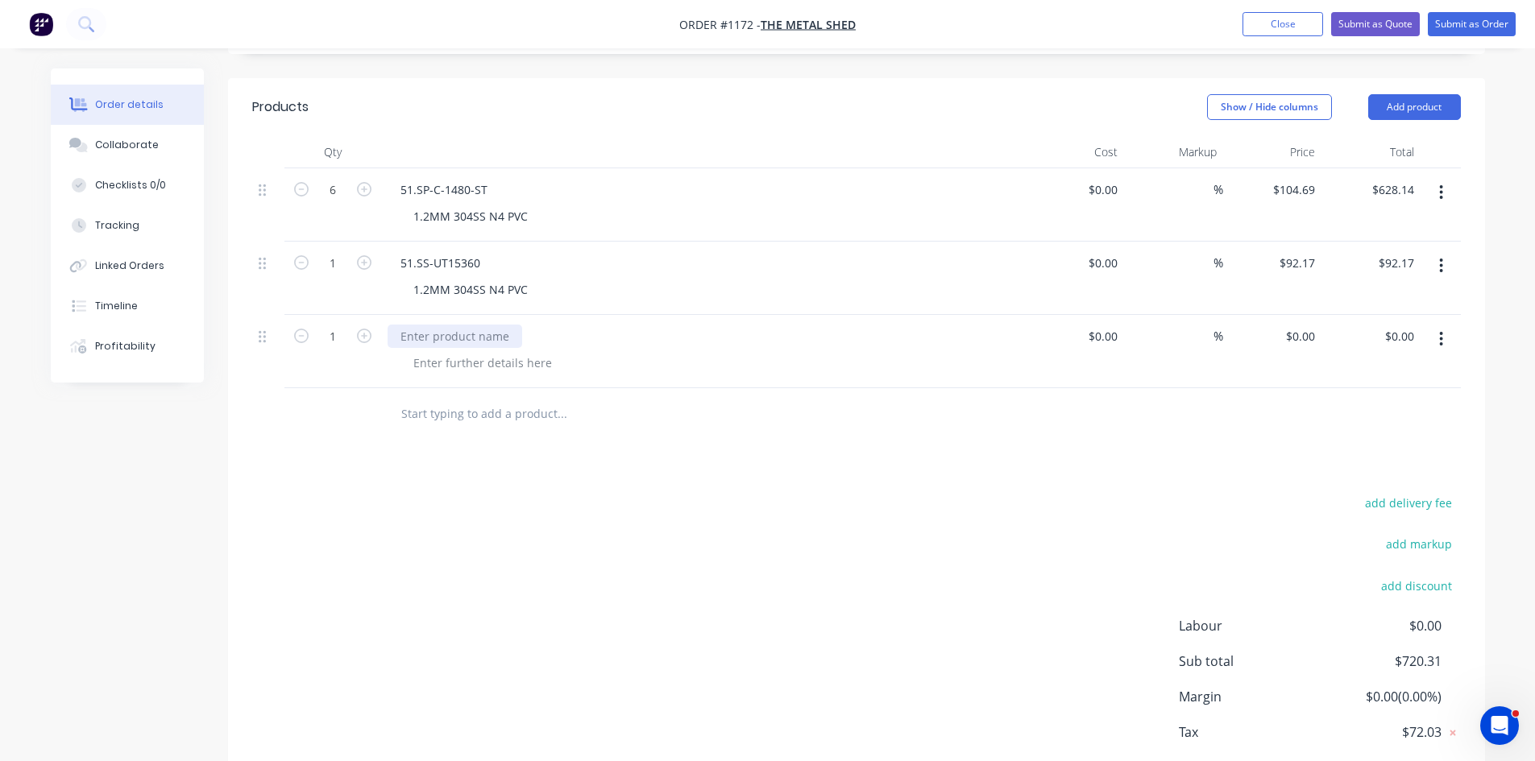
click at [413, 325] on div at bounding box center [455, 336] width 135 height 23
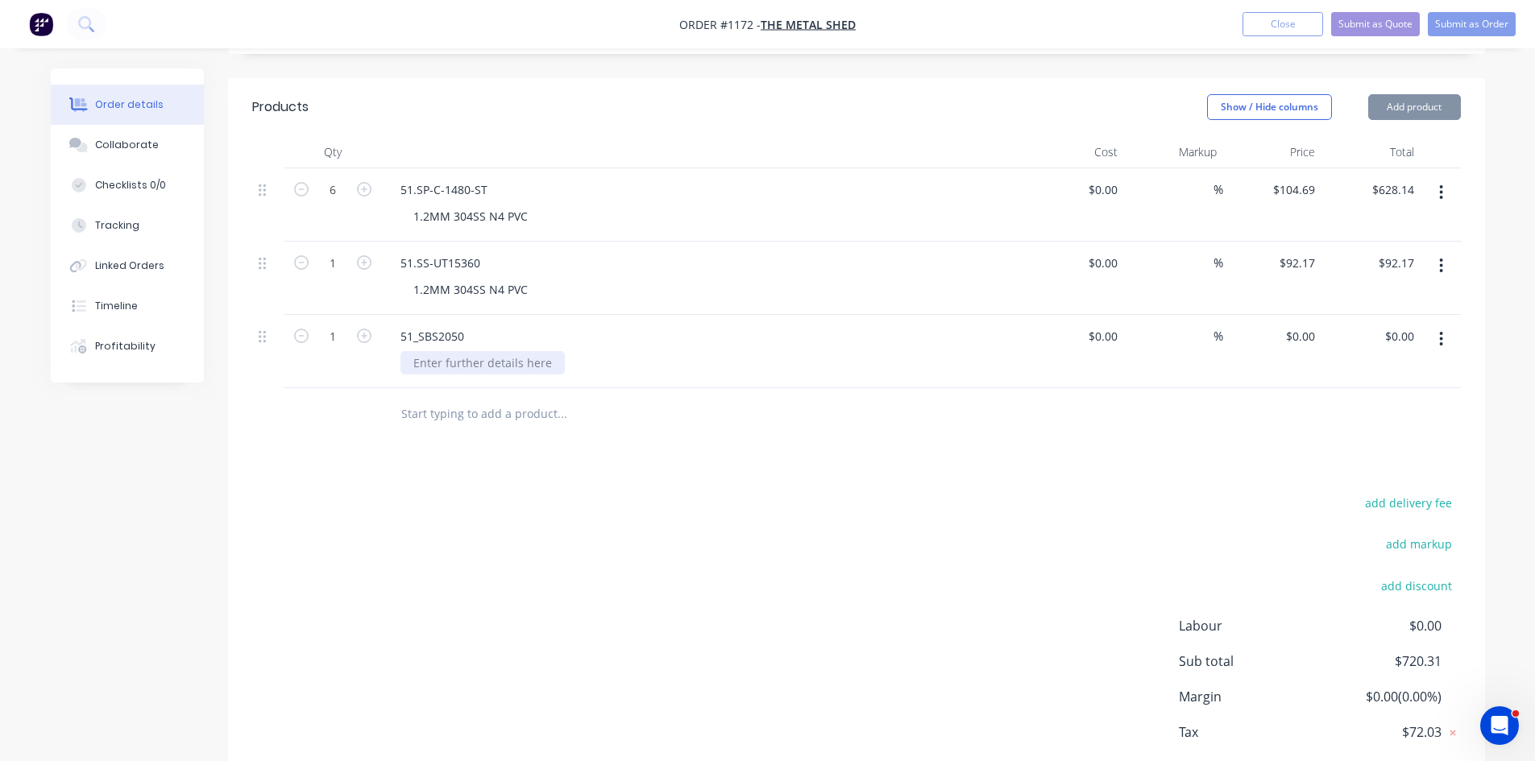
click at [428, 351] on div at bounding box center [482, 362] width 164 height 23
paste div
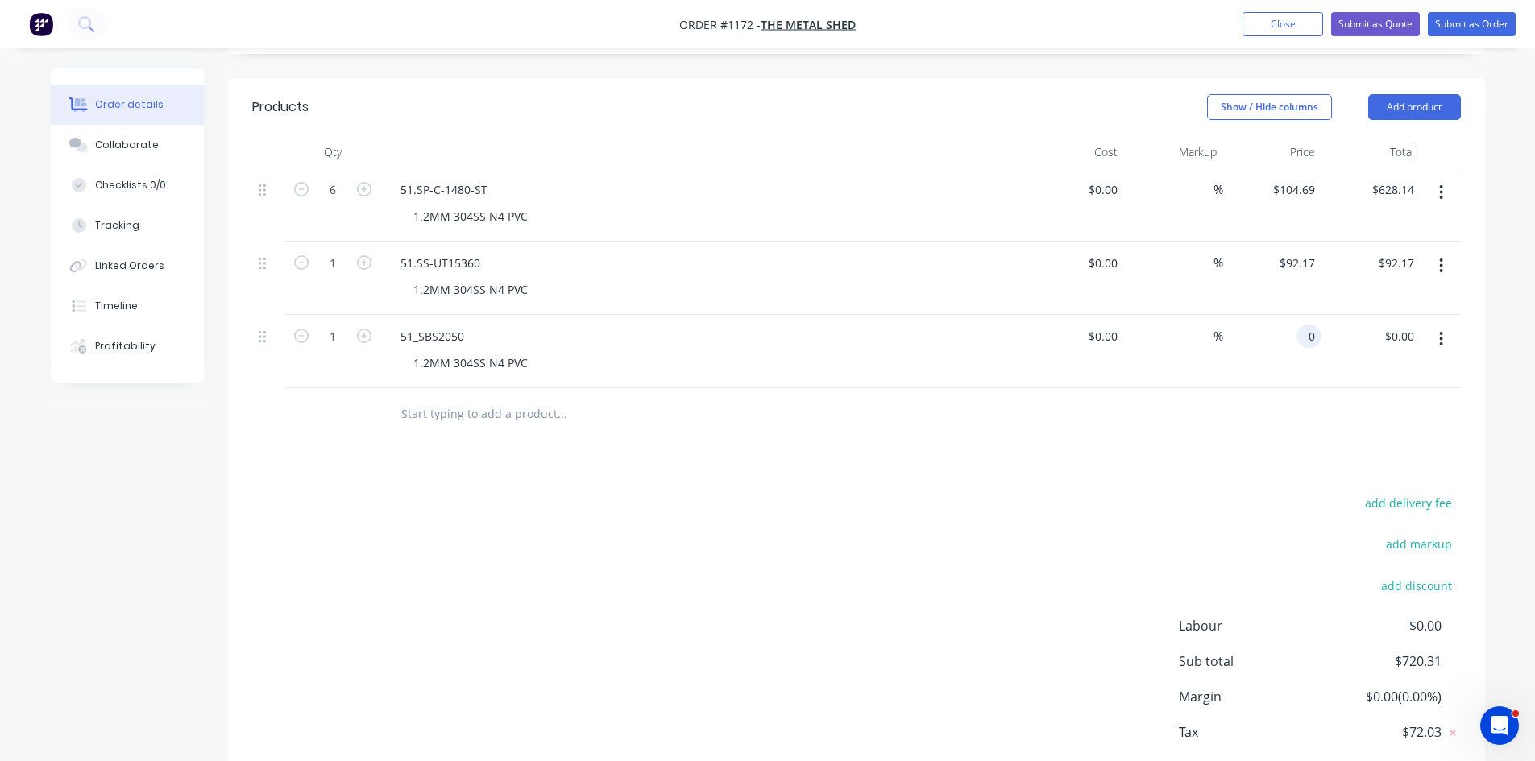
click at [1297, 325] on div "0 0" at bounding box center [1308, 336] width 25 height 23
type input "$32.62"
click at [1425, 94] on button "Add product" at bounding box center [1414, 107] width 93 height 26
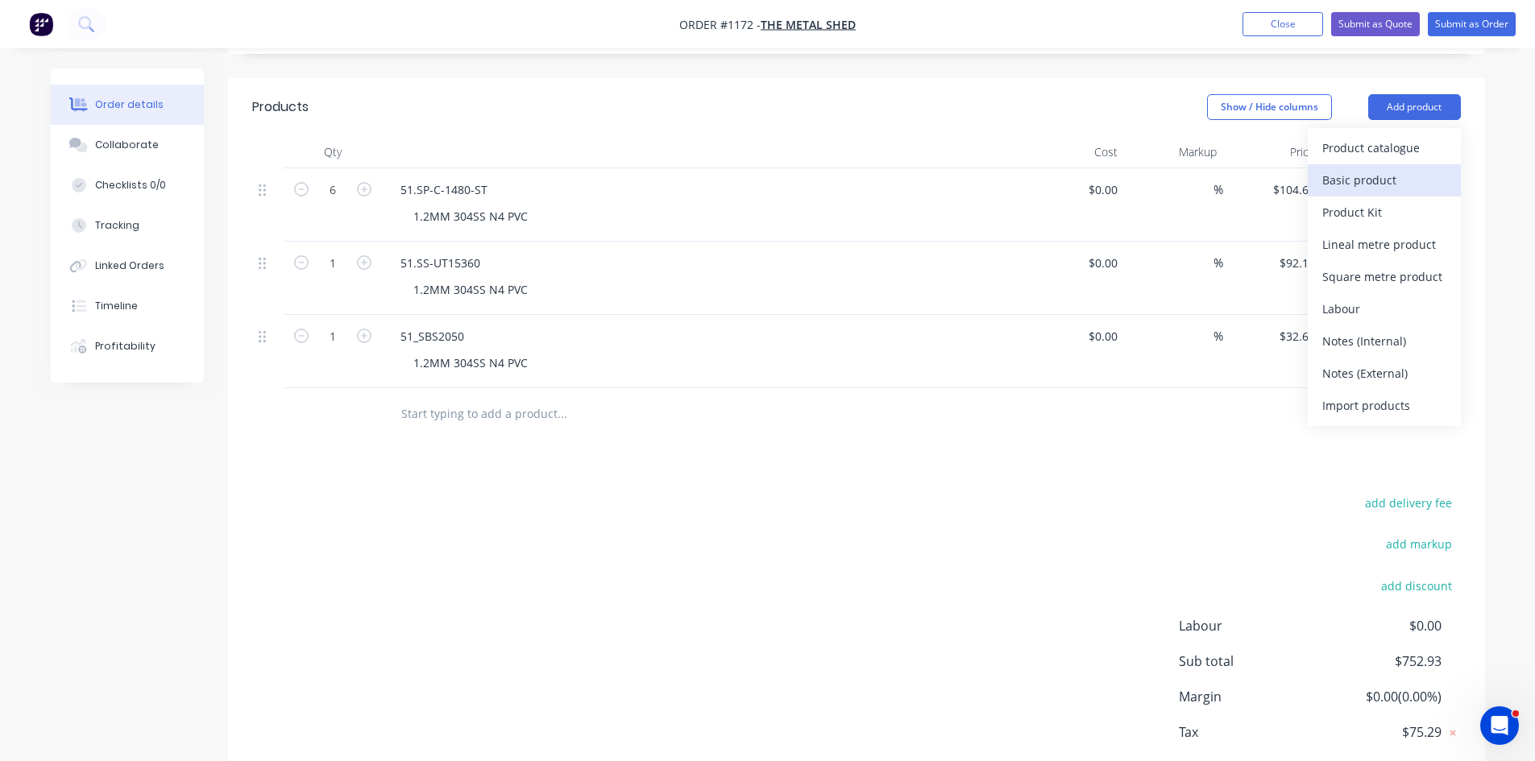
click at [1366, 168] on div "Basic product" at bounding box center [1384, 179] width 124 height 23
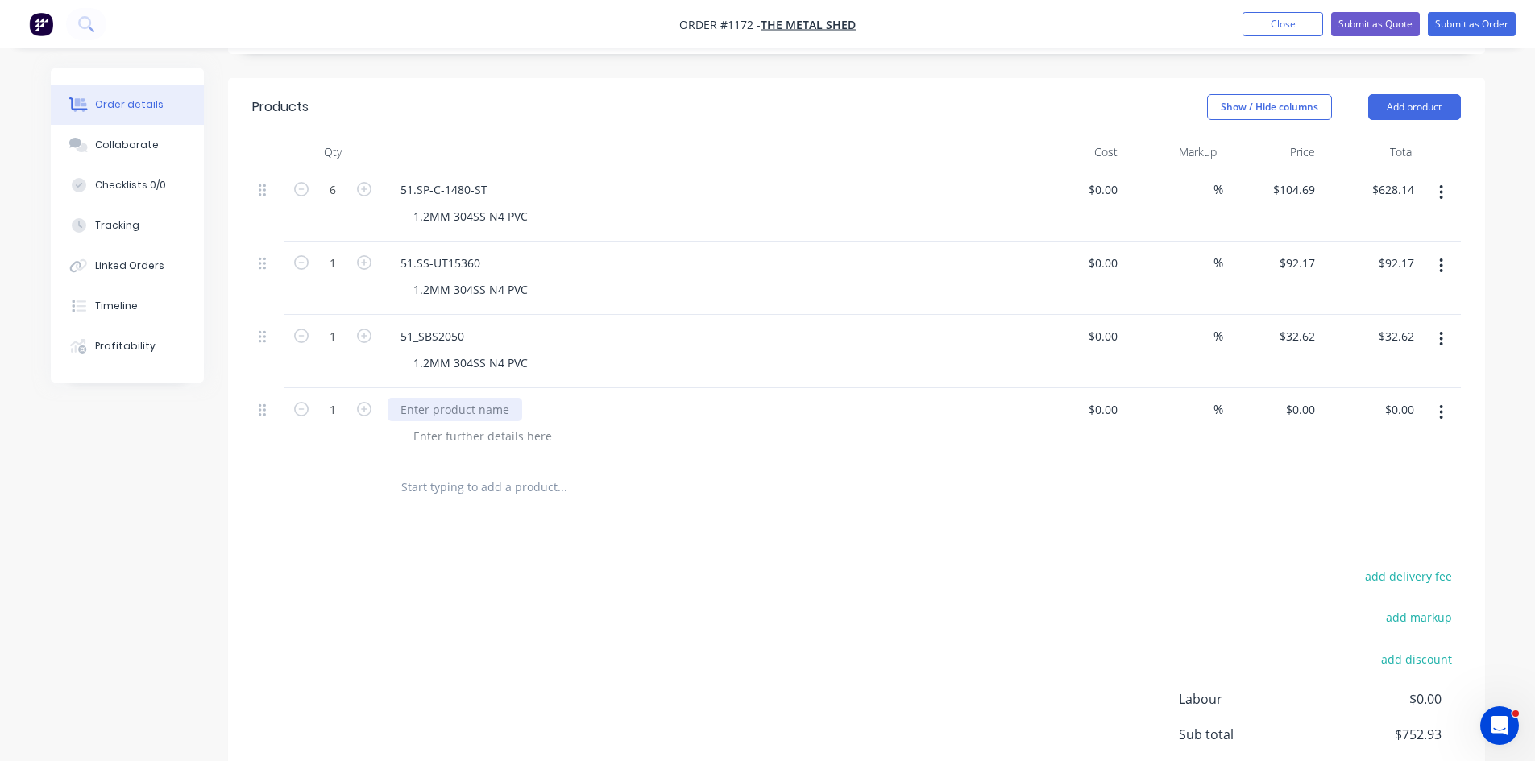
click at [437, 398] on div at bounding box center [455, 409] width 135 height 23
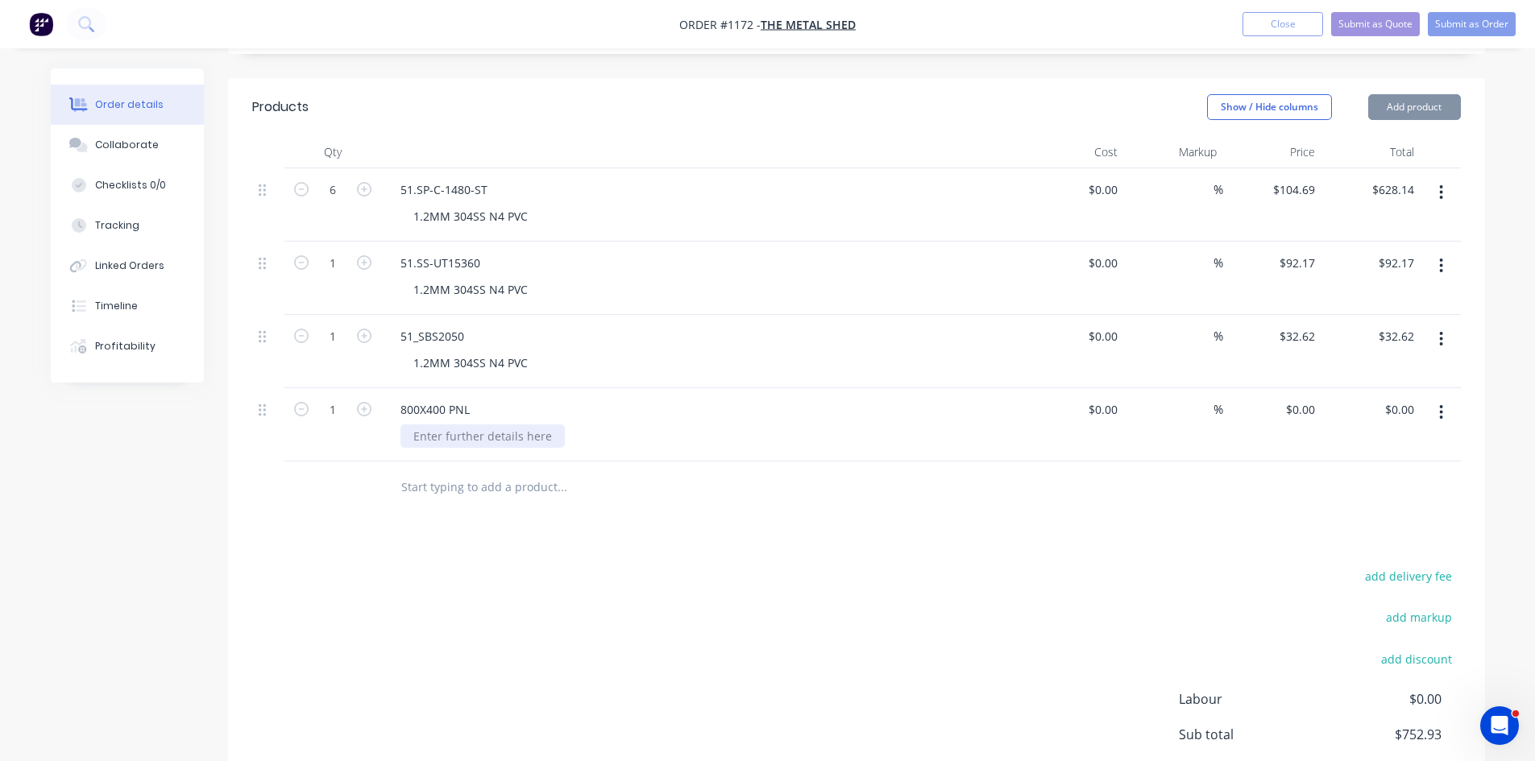
click at [450, 425] on div at bounding box center [482, 436] width 164 height 23
paste div
click at [1310, 398] on input "0" at bounding box center [1312, 409] width 19 height 23
type input "$48.15"
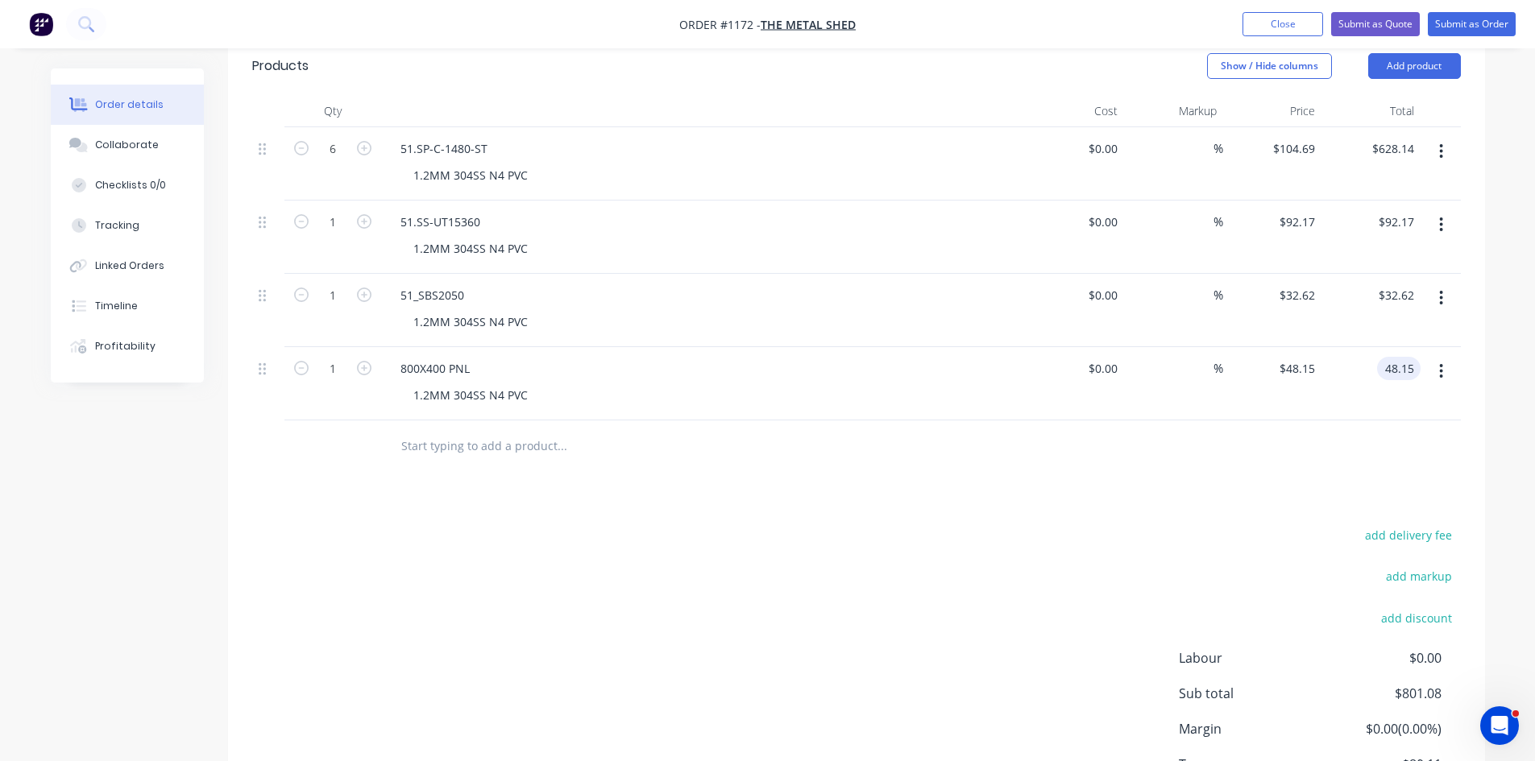
scroll to position [425, 0]
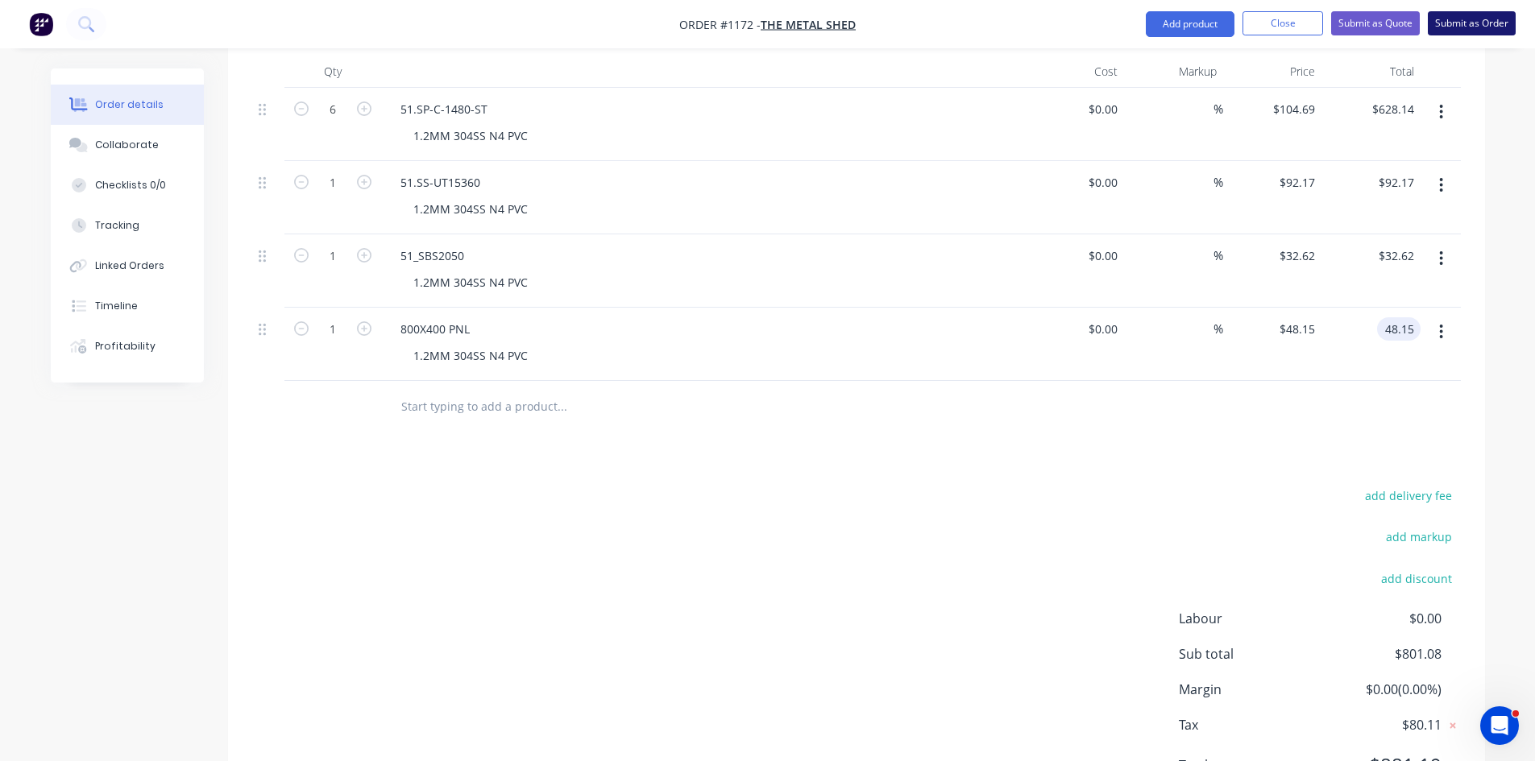
type input "$48.15"
click at [1471, 22] on button "Submit as Order" at bounding box center [1472, 23] width 88 height 24
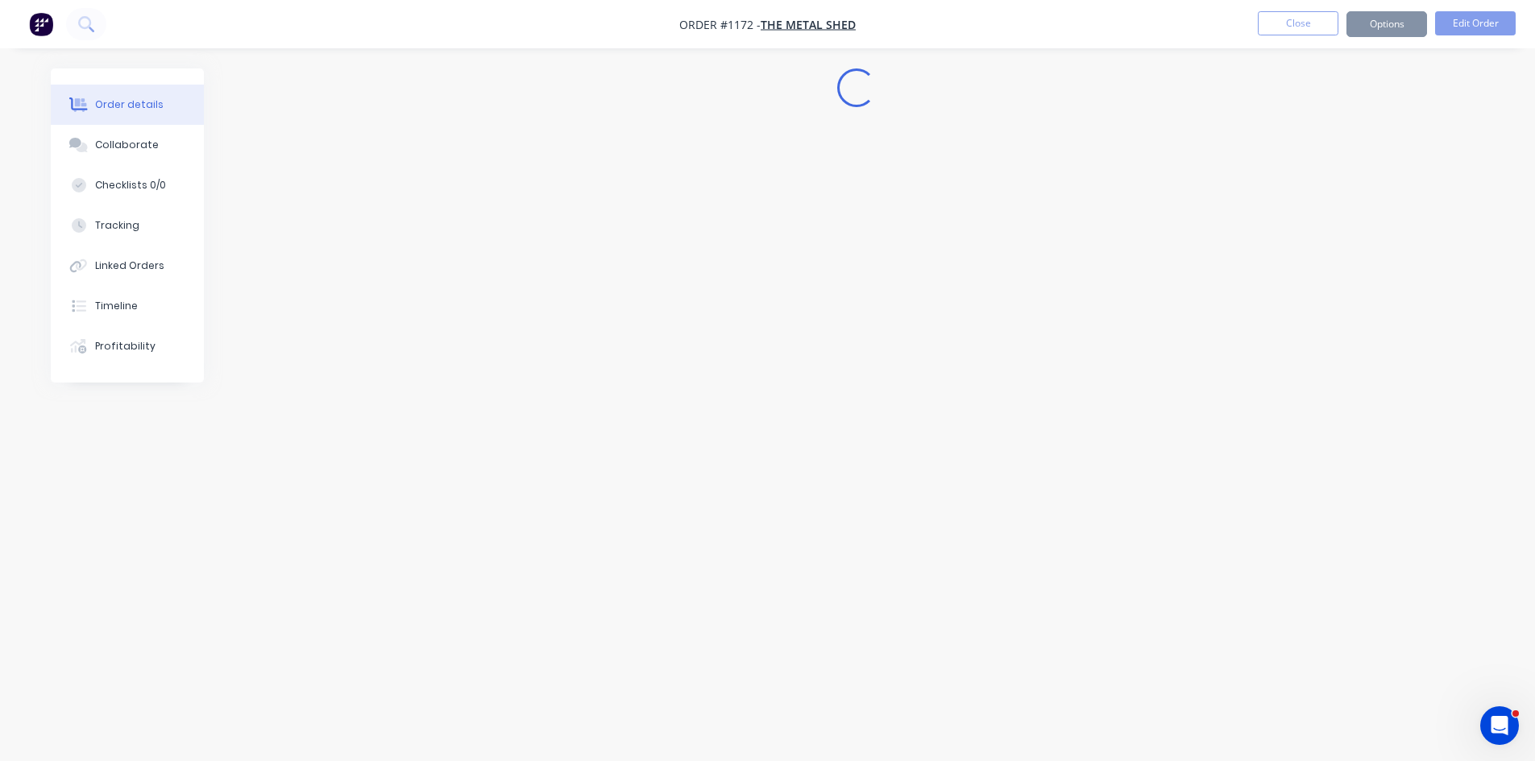
scroll to position [0, 0]
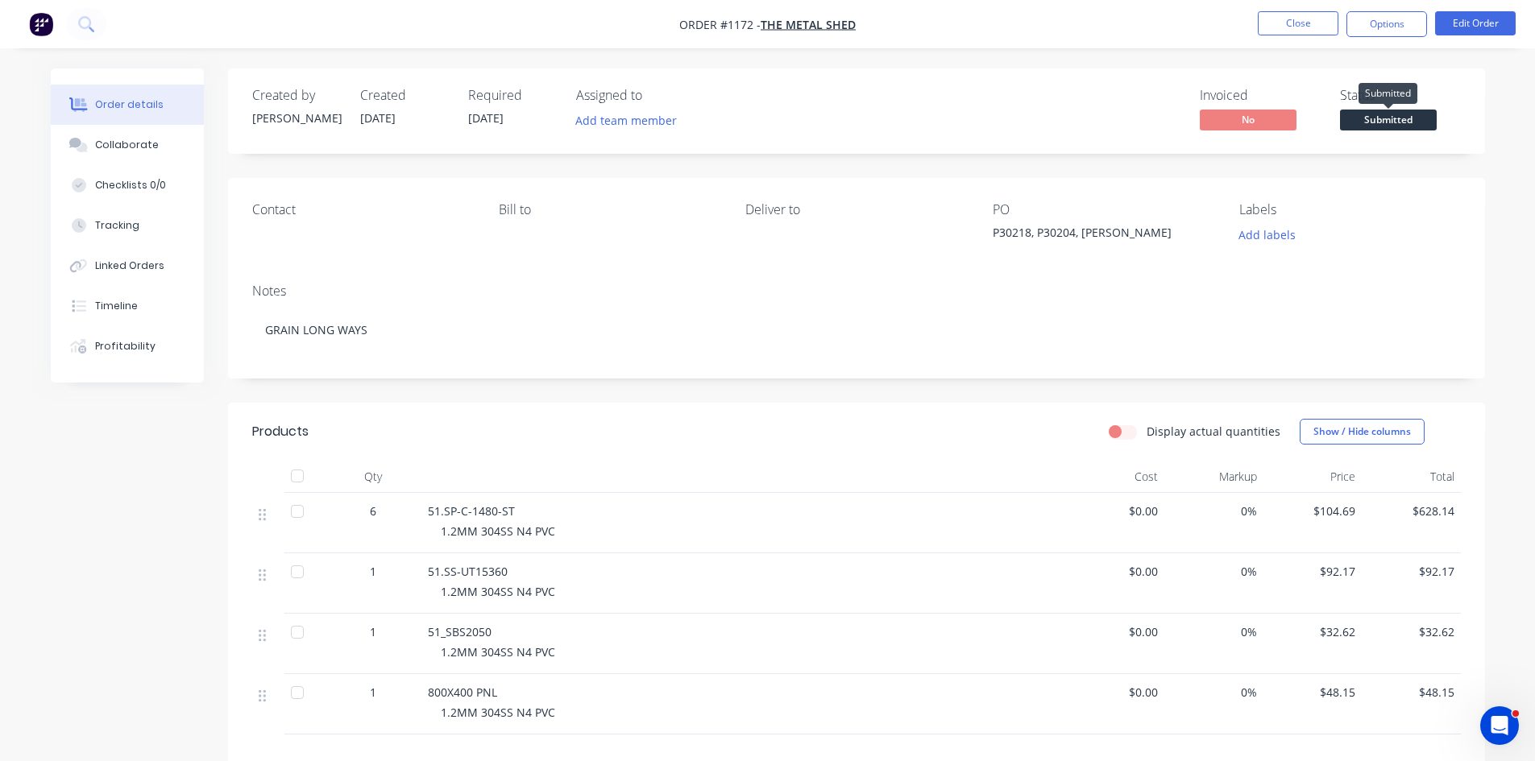
click at [1412, 118] on span "Submitted" at bounding box center [1388, 120] width 97 height 20
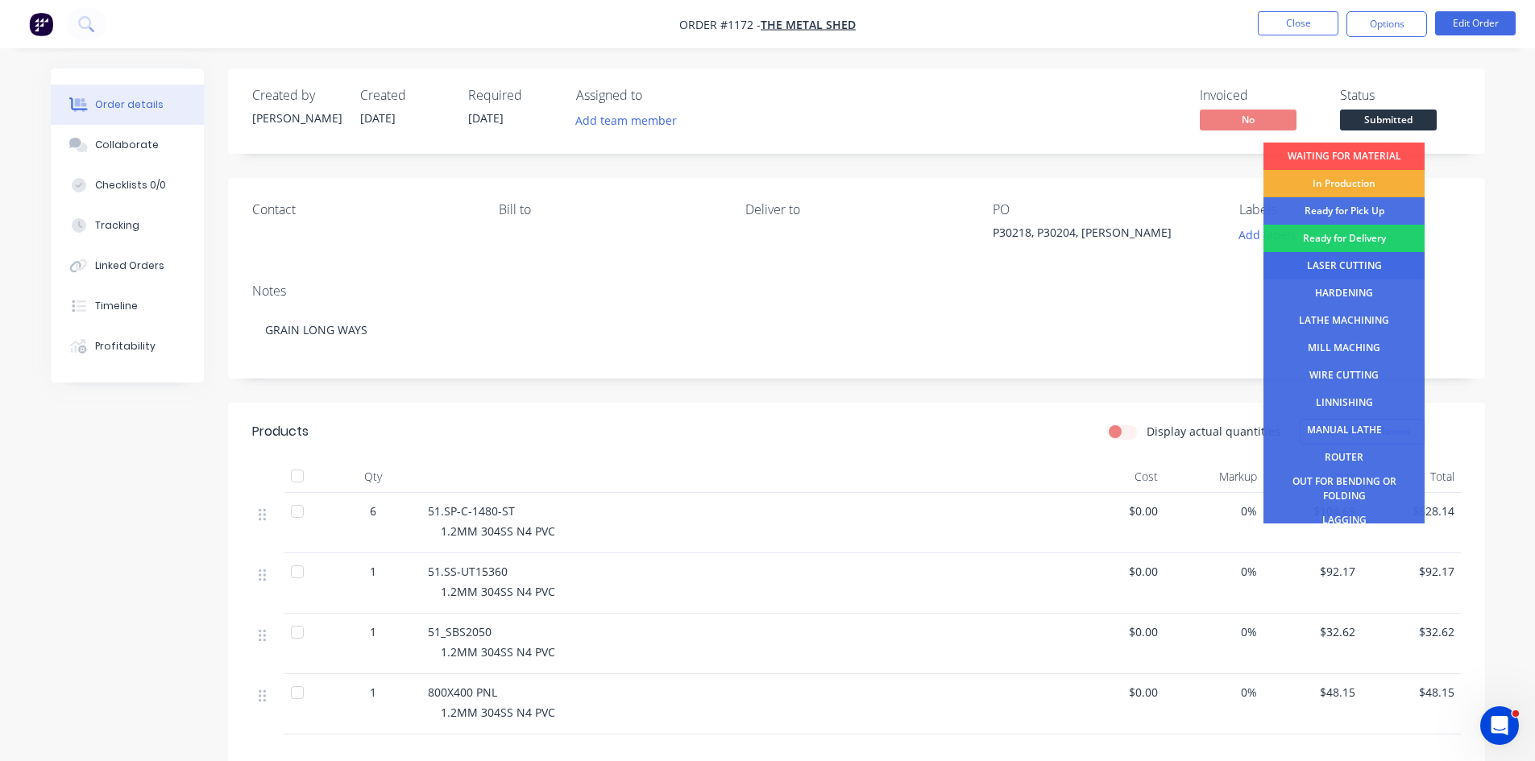
click at [1372, 263] on div "LASER CUTTING" at bounding box center [1343, 265] width 161 height 27
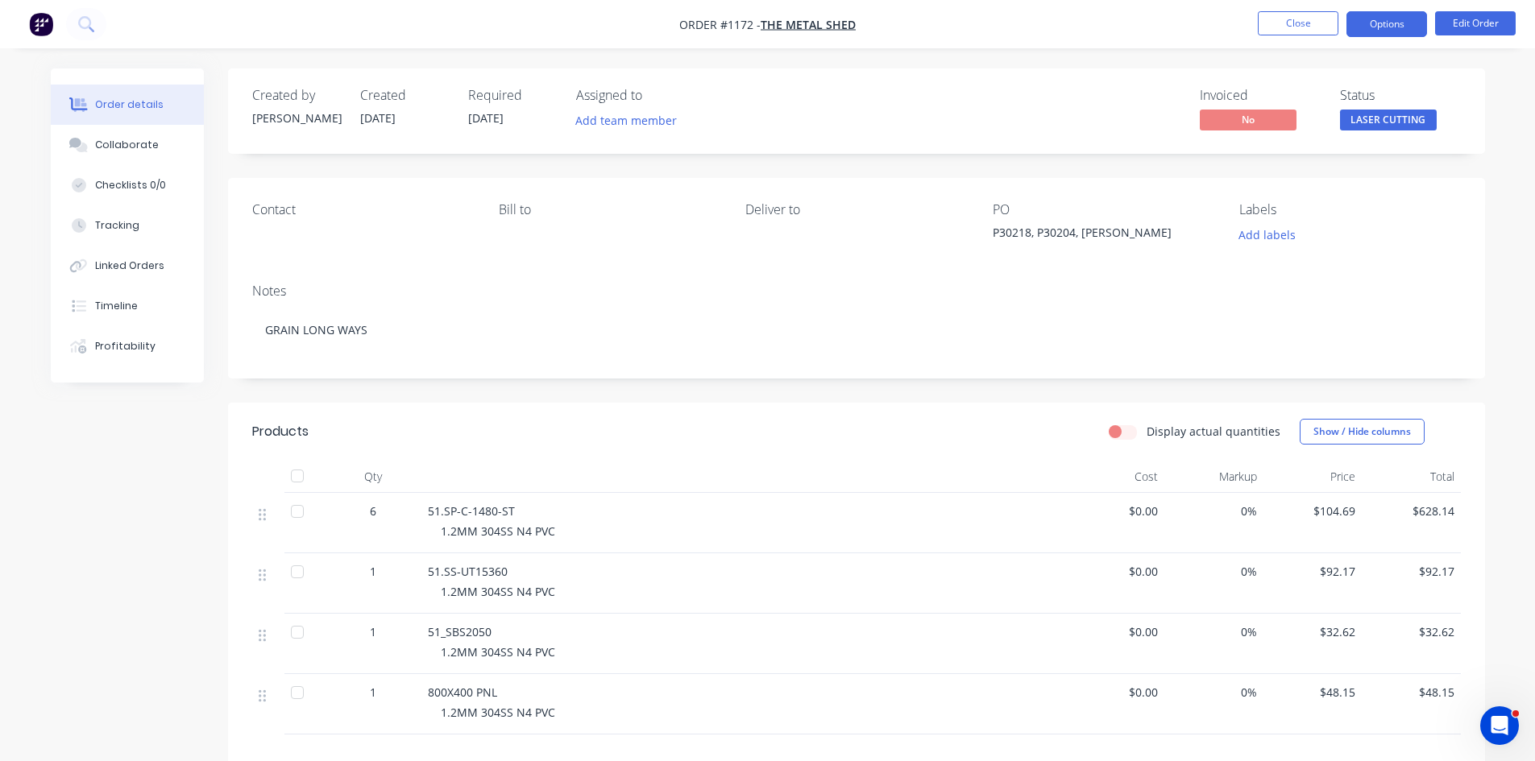
click at [1374, 30] on button "Options" at bounding box center [1386, 24] width 81 height 26
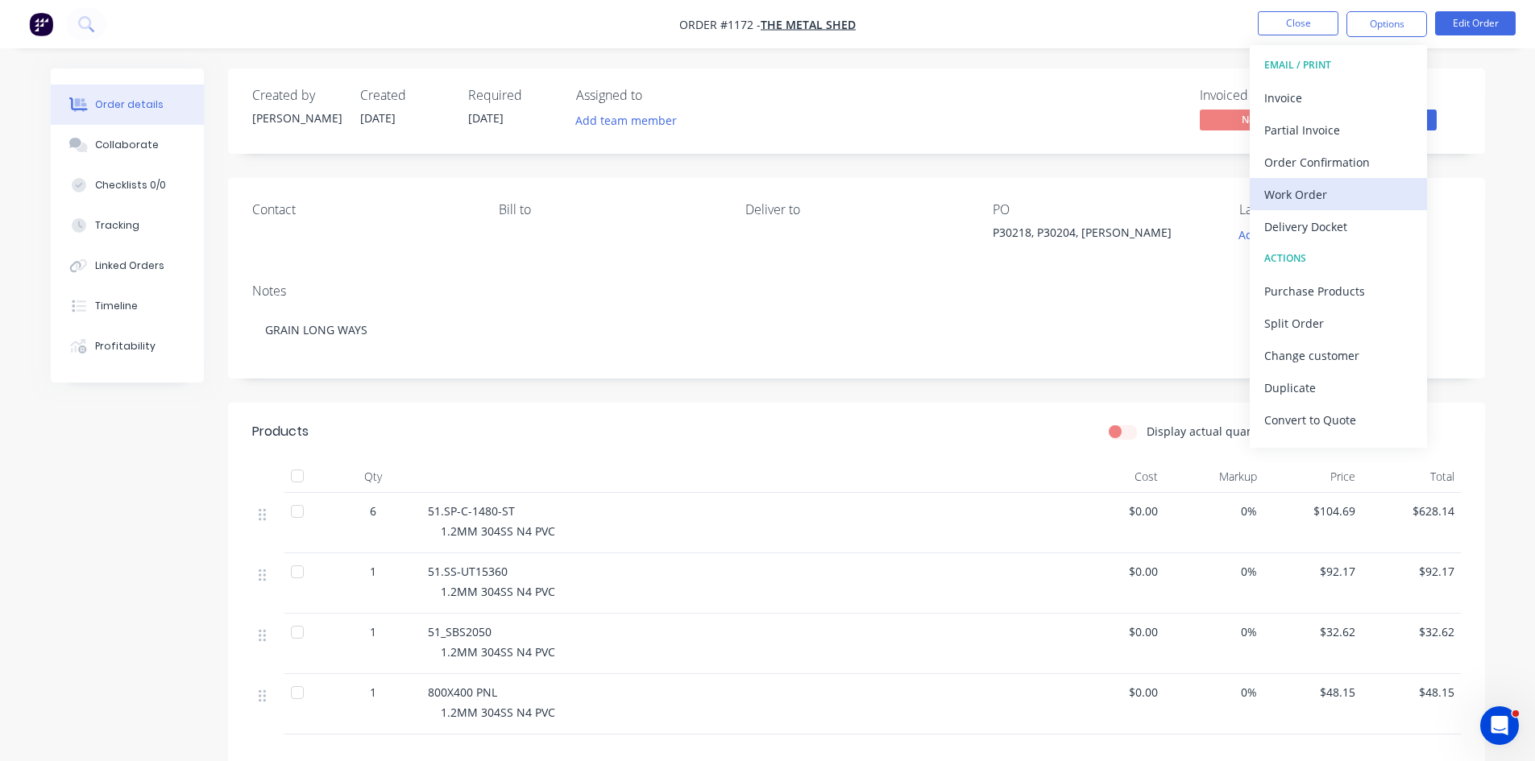
click at [1320, 195] on div "Work Order" at bounding box center [1338, 194] width 148 height 23
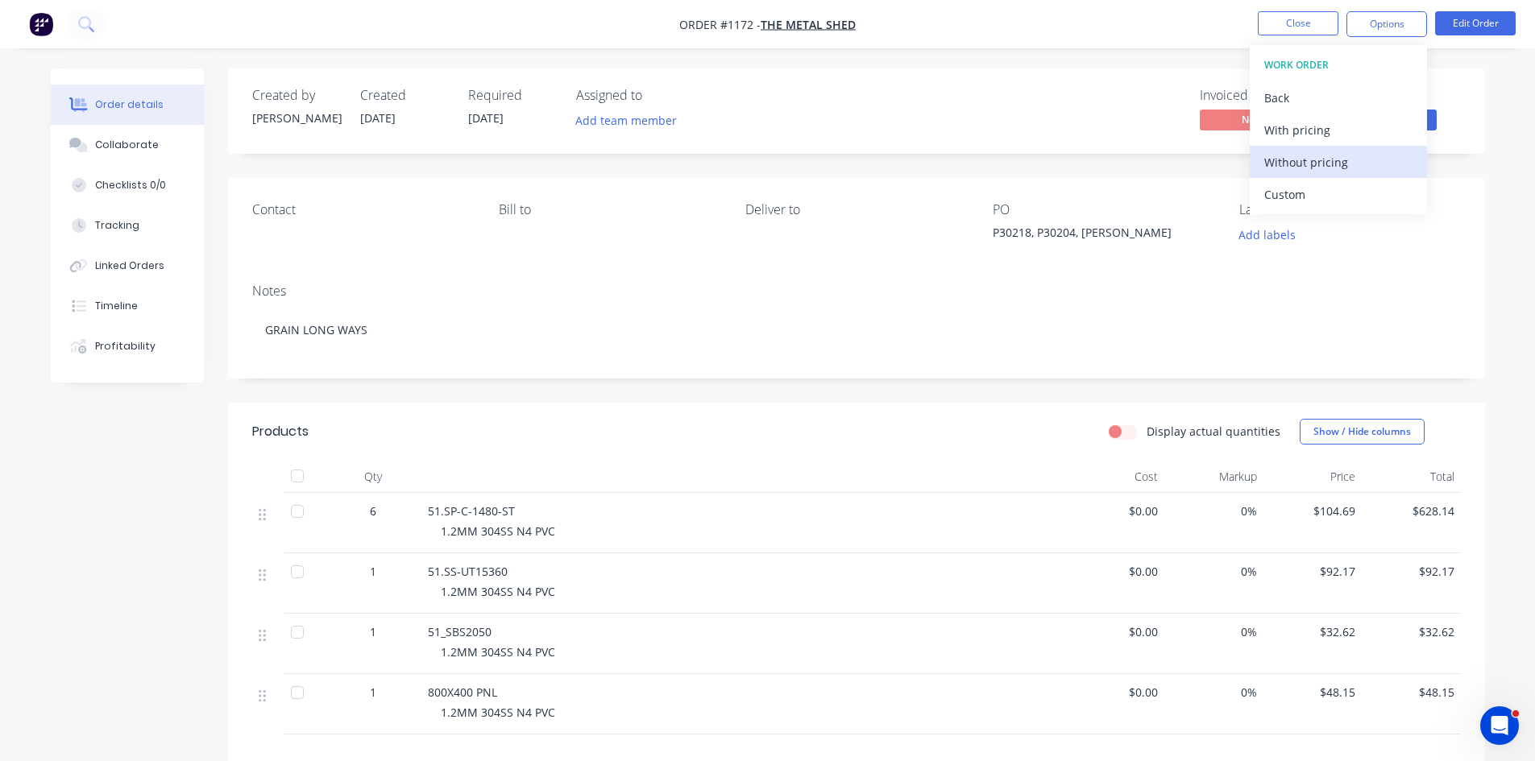
click at [1331, 160] on div "Without pricing" at bounding box center [1338, 162] width 148 height 23
